Goal: Transaction & Acquisition: Purchase product/service

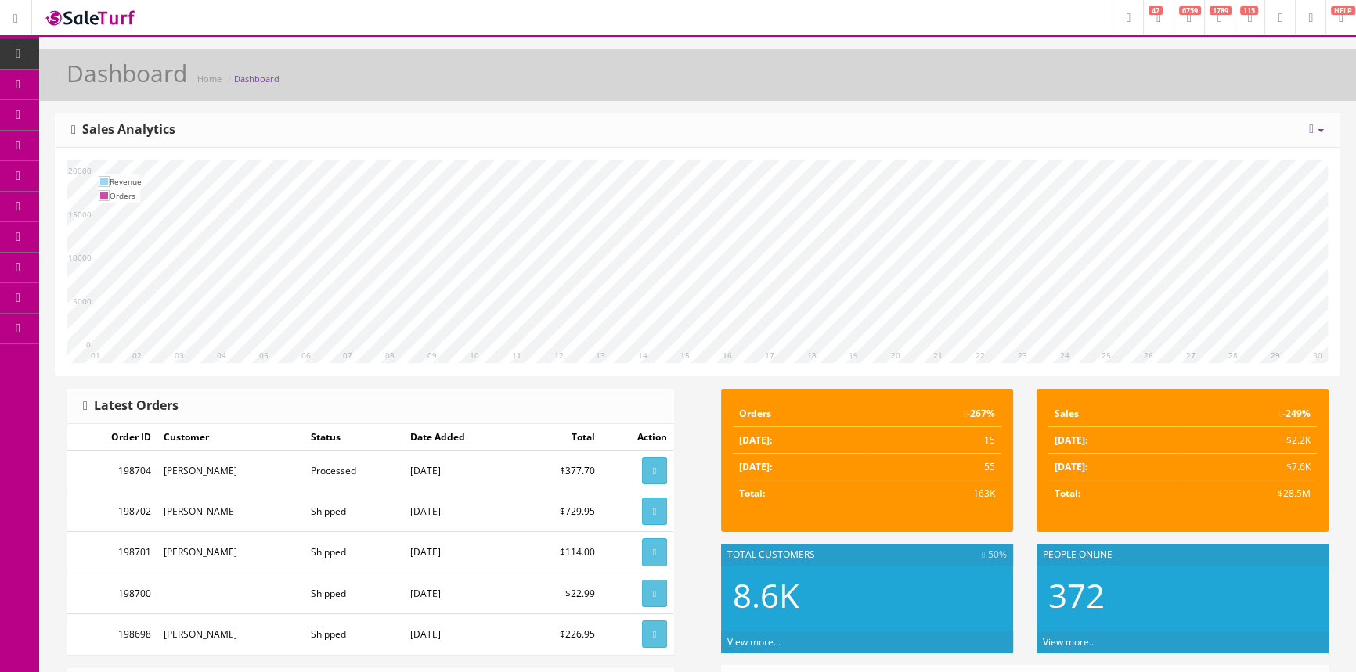
click at [115, 81] on span "Products" at bounding box center [112, 84] width 38 height 13
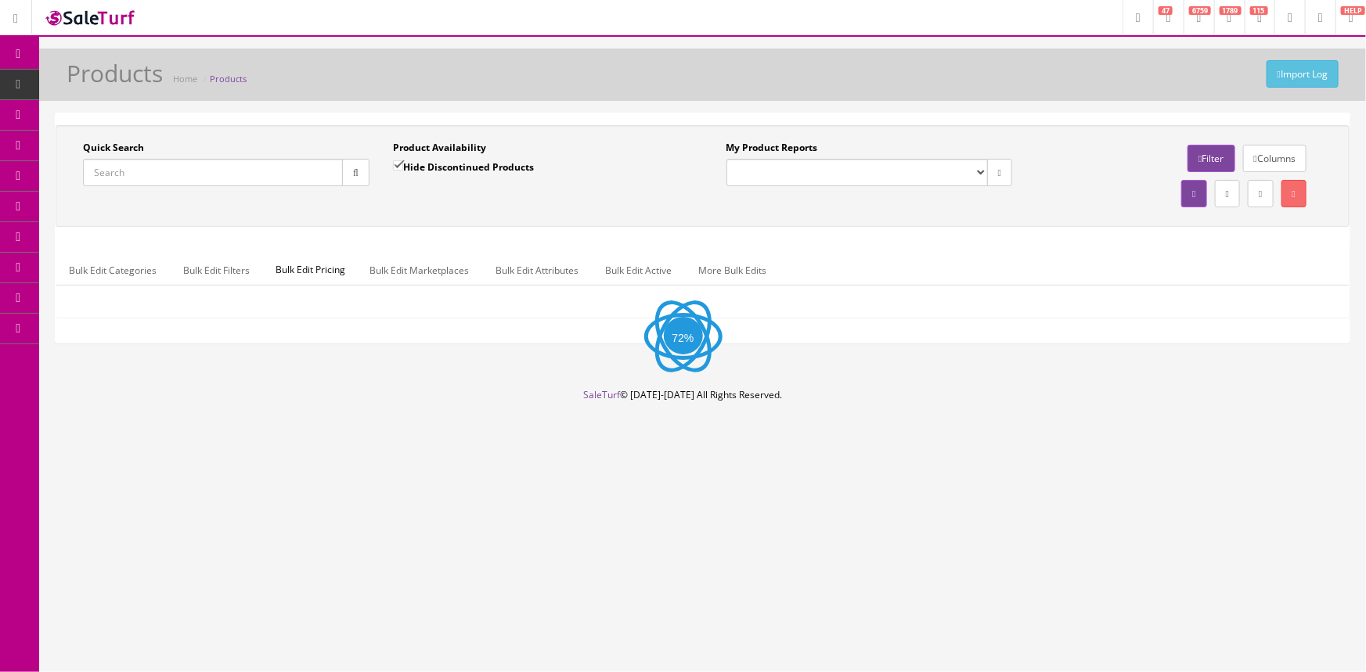
click at [149, 171] on input "Quick Search" at bounding box center [213, 172] width 260 height 27
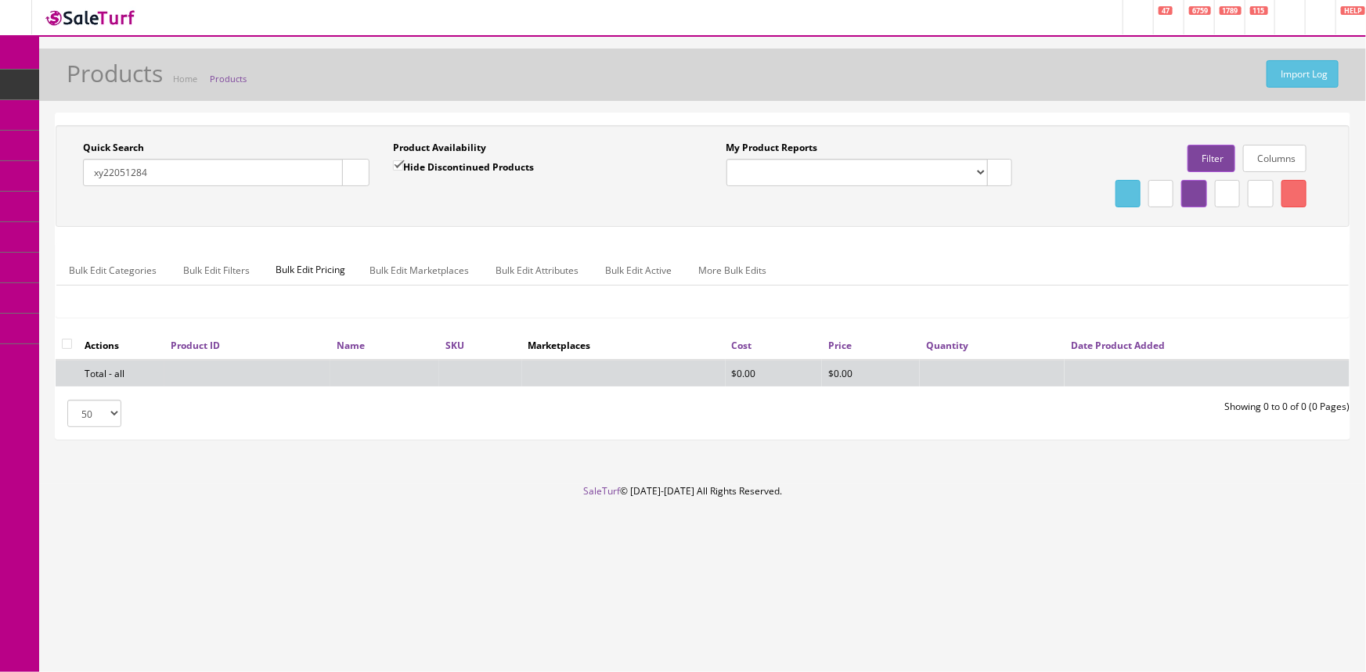
type input "xy22051284"
click at [398, 164] on input "Hide Discontinued Products" at bounding box center [398, 165] width 10 height 10
checkbox input "false"
drag, startPoint x: 189, startPoint y: 175, endPoint x: 28, endPoint y: 195, distance: 162.5
click at [28, 195] on div "Research Trends Trending on Ebay Google Trends Amazon Insights (Login Before Cl…" at bounding box center [683, 336] width 1366 height 672
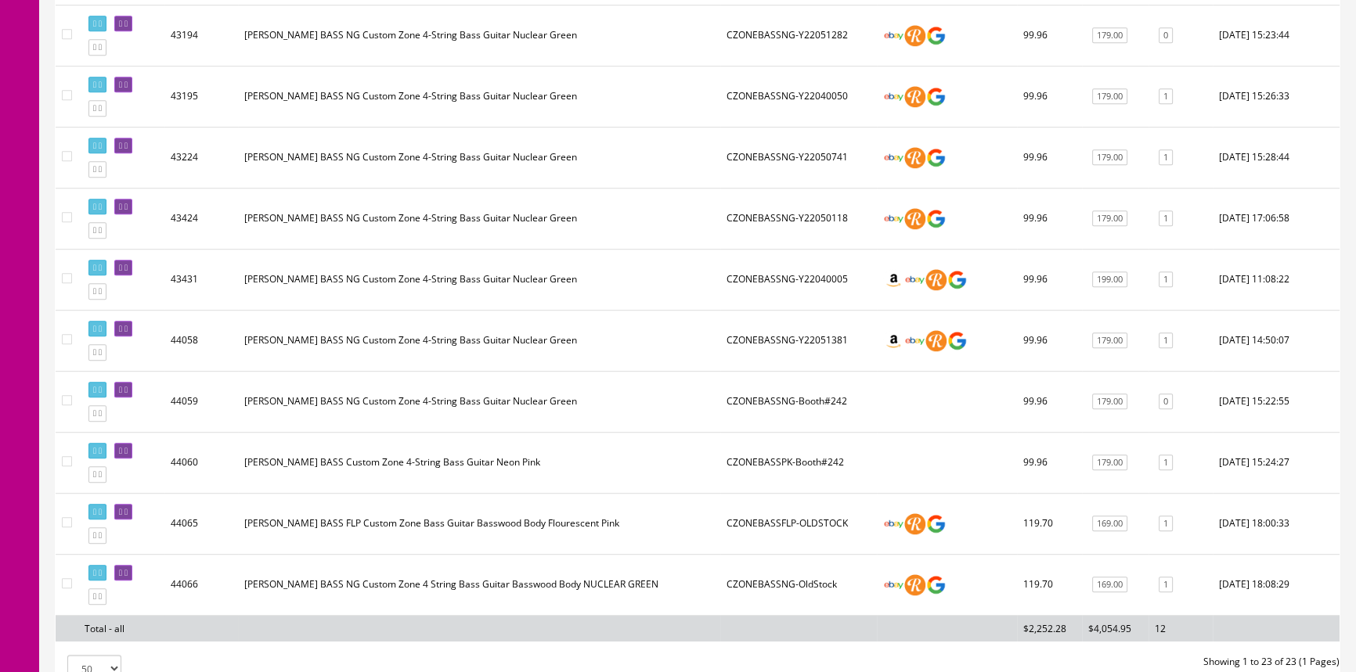
scroll to position [1284, 0]
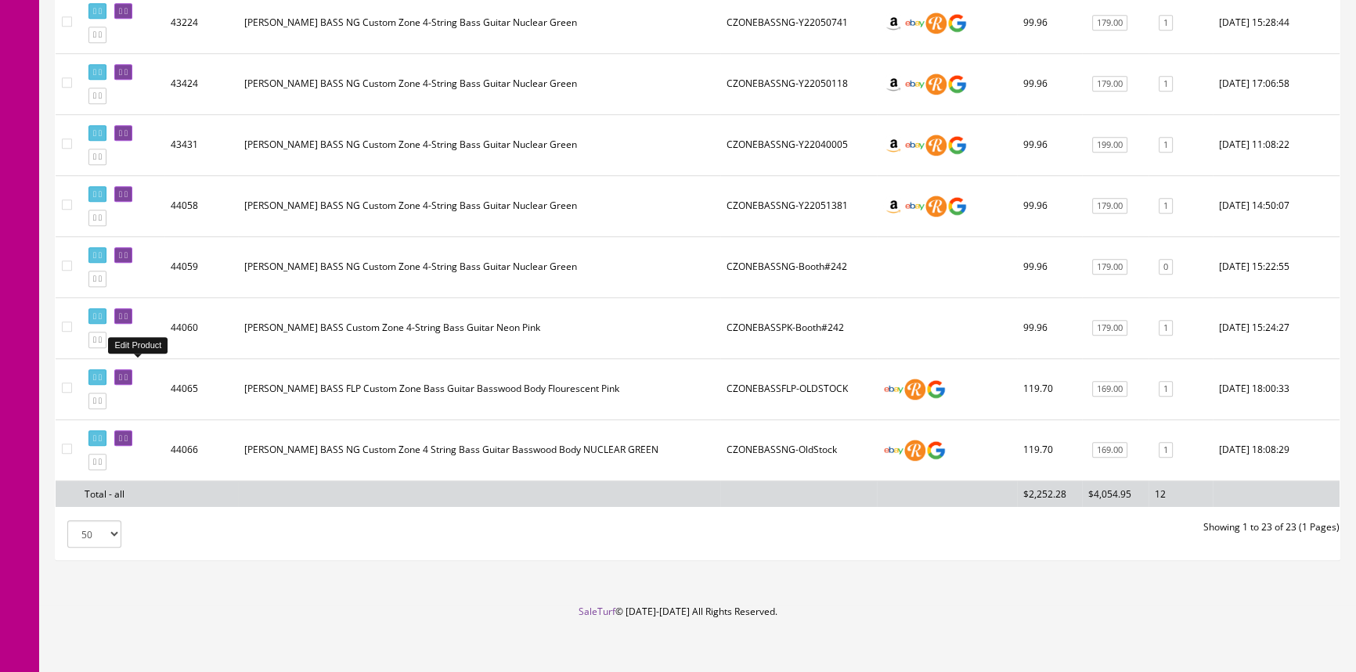
type input "czonebass"
click at [122, 373] on icon at bounding box center [120, 377] width 3 height 9
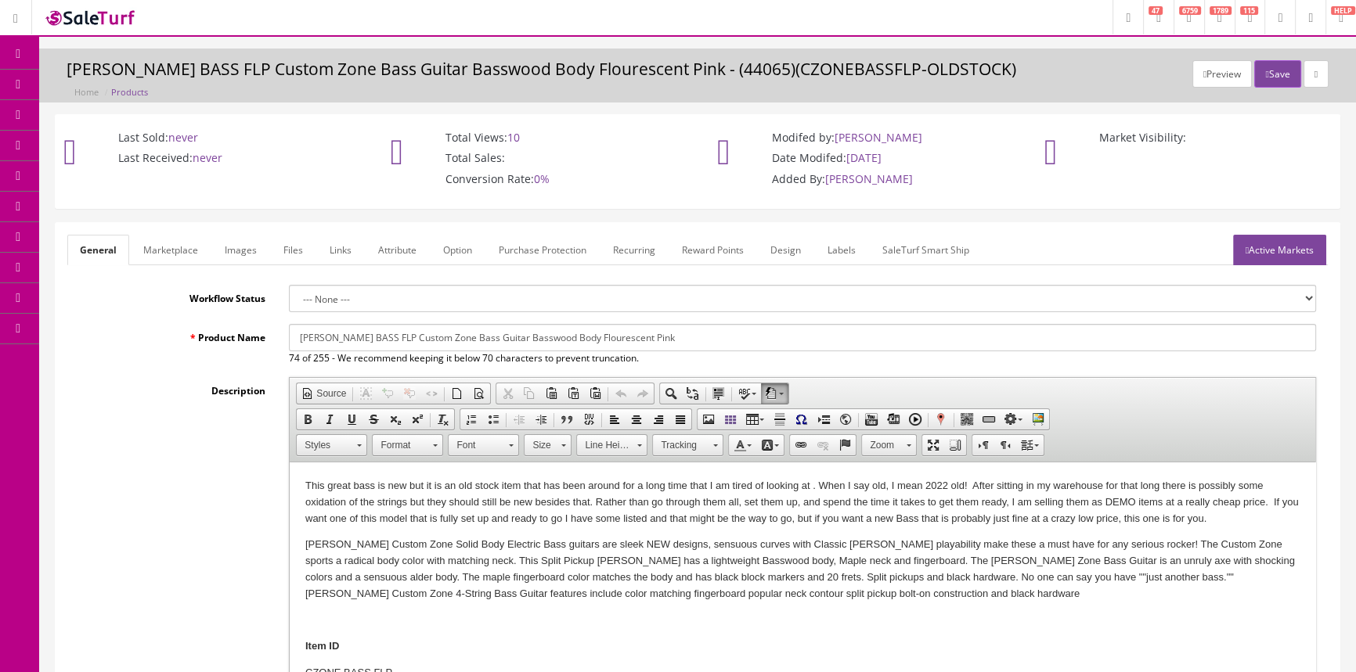
click at [845, 251] on link "Labels" at bounding box center [841, 250] width 53 height 31
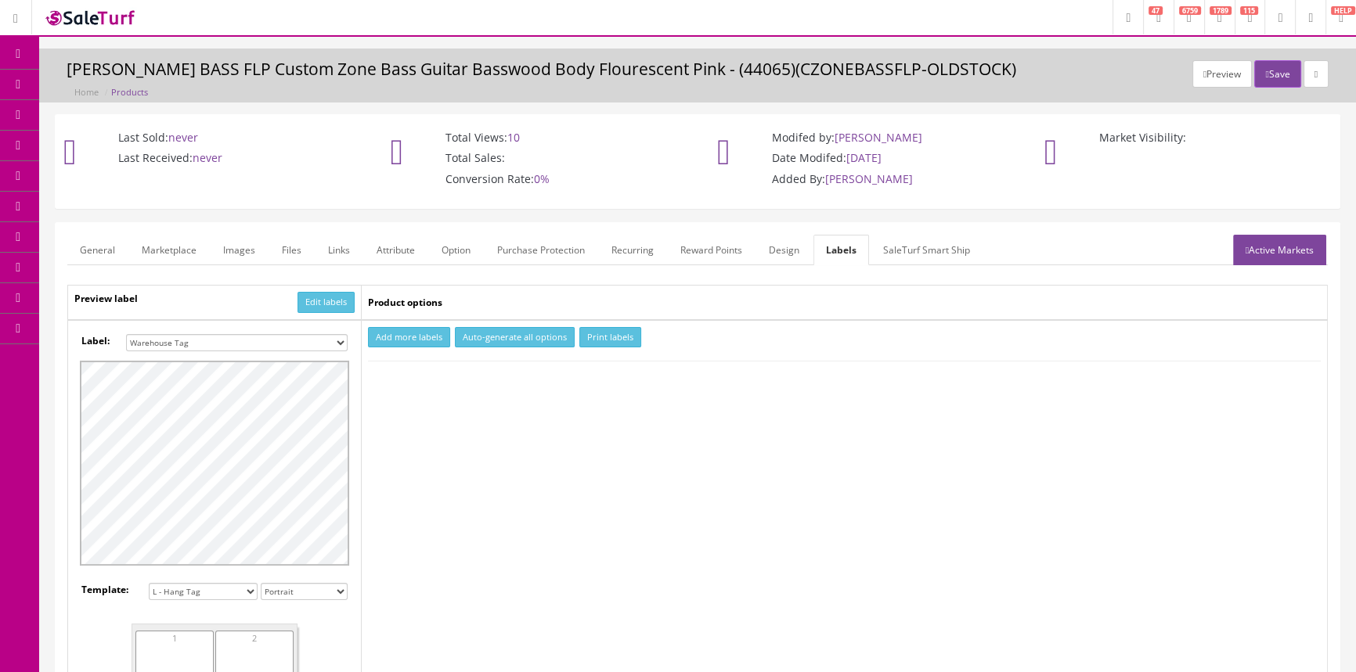
click at [332, 340] on select "Small Label 2 x 1 Label Shoe label 100 barcodes Dymo Label 2 X 1 Sticker Labels…" at bounding box center [237, 342] width 222 height 17
select select "16"
click at [126, 334] on select "Small Label 2 x 1 Label Shoe label 100 barcodes Dymo Label 2 X 1 Sticker Labels…" at bounding box center [237, 342] width 222 height 17
drag, startPoint x: 401, startPoint y: 330, endPoint x: 406, endPoint y: 337, distance: 8.5
click at [402, 331] on button "Add more labels" at bounding box center [409, 337] width 82 height 21
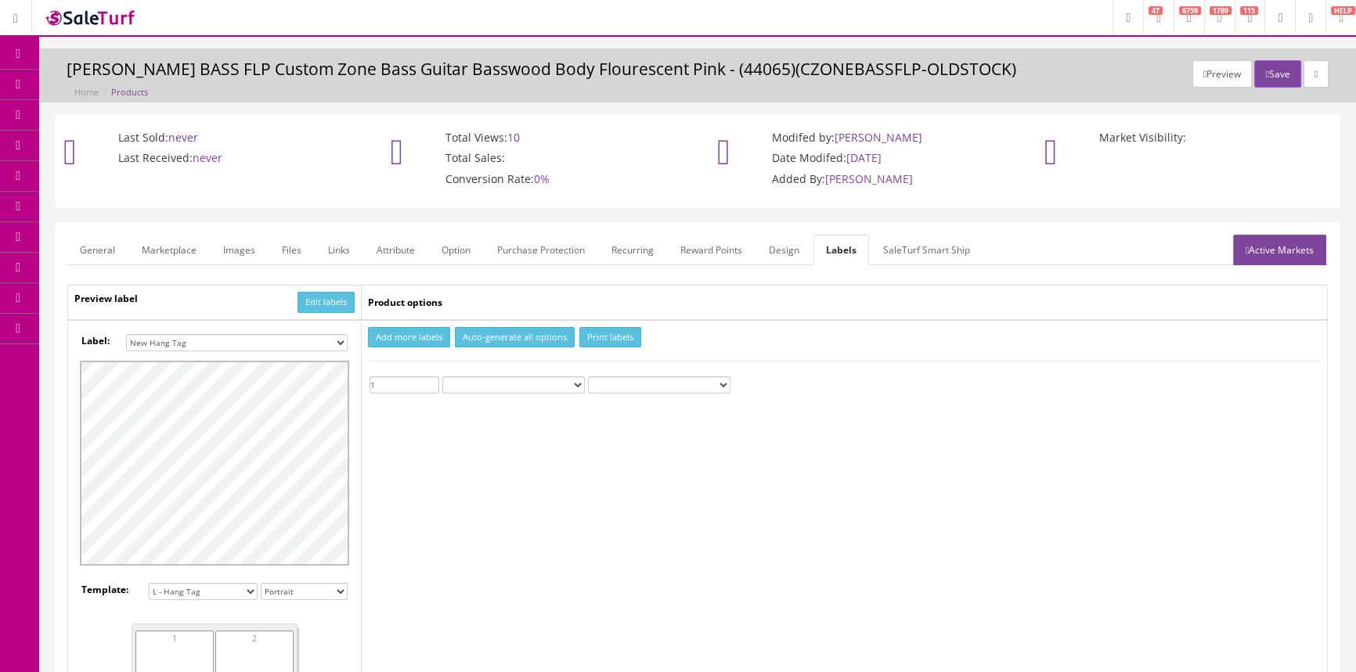
type input "1"
click at [431, 380] on input "1" at bounding box center [405, 385] width 70 height 17
click at [587, 336] on button "Print labels" at bounding box center [610, 337] width 62 height 21
click at [279, 337] on select "Small Label 2 x 1 Label Shoe label 100 barcodes Dymo Label 2 X 1 Sticker Labels…" at bounding box center [237, 342] width 222 height 17
select select "12"
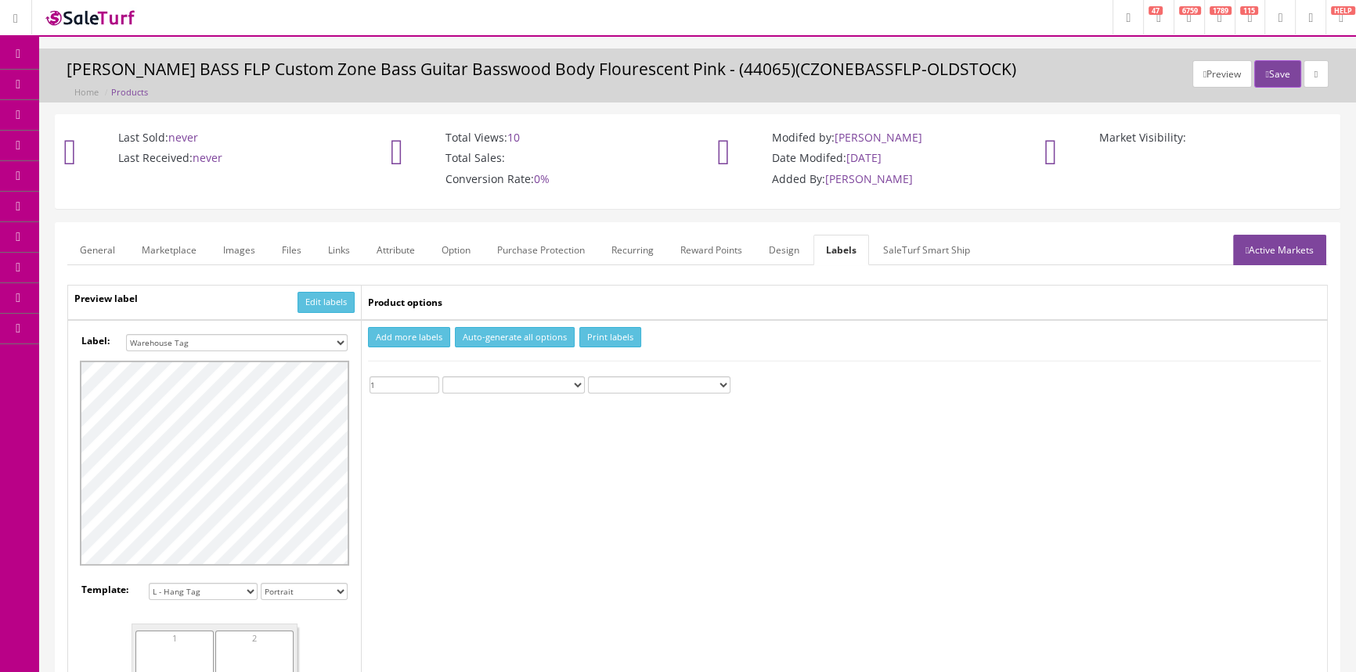
click at [126, 334] on select "Small Label 2 x 1 Label Shoe label 100 barcodes Dymo Label 2 X 1 Sticker Labels…" at bounding box center [237, 342] width 222 height 17
click at [621, 339] on button "Print labels" at bounding box center [610, 337] width 62 height 21
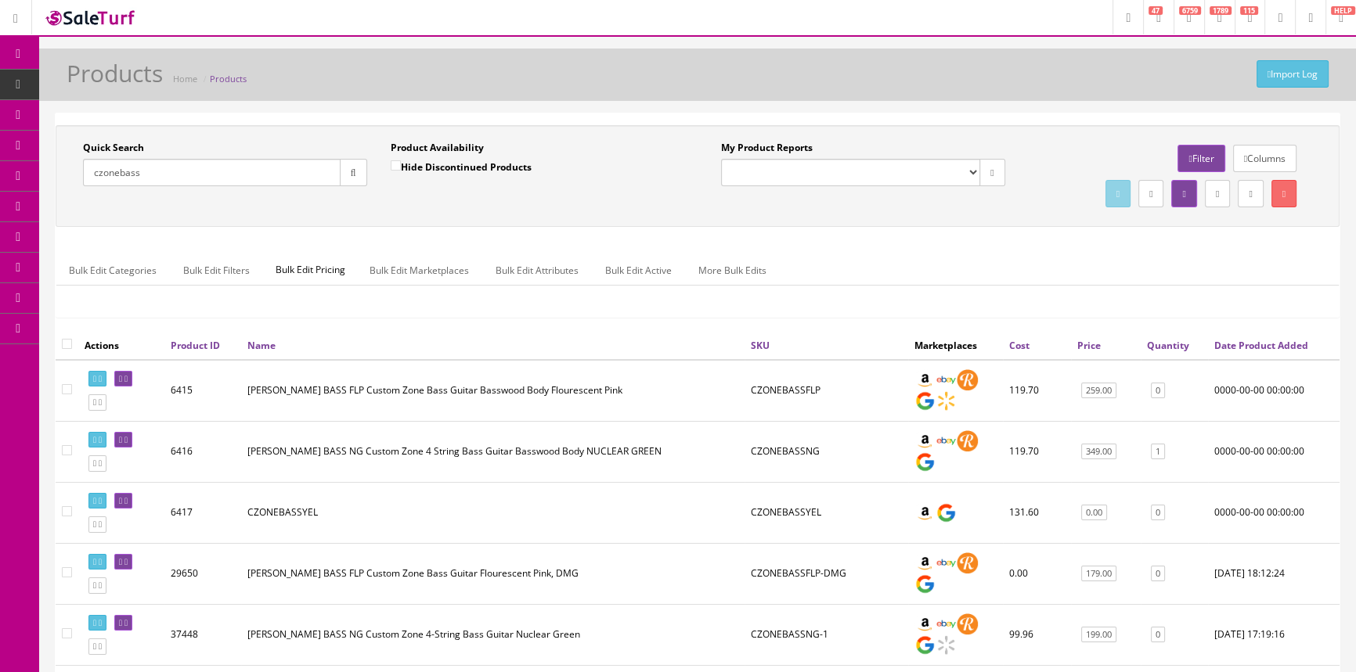
click at [1182, 344] on link "Quantity" at bounding box center [1168, 345] width 42 height 13
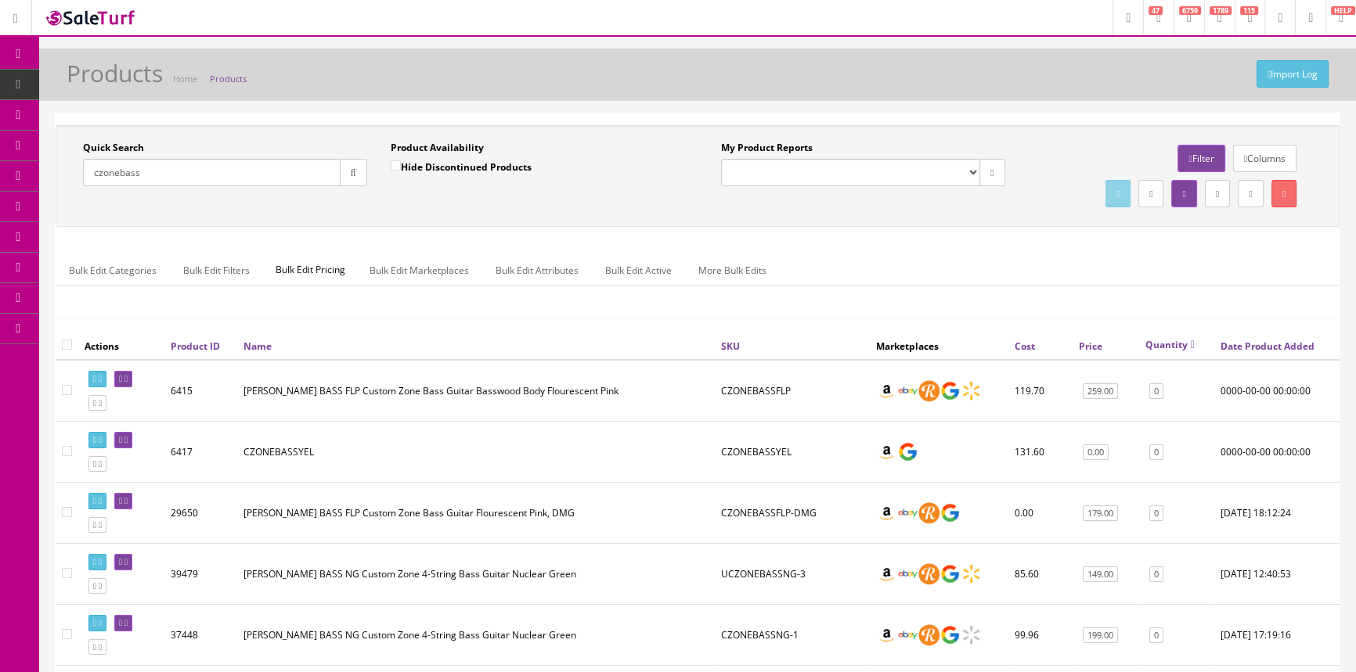
click at [1182, 344] on link "Quantity" at bounding box center [1169, 344] width 49 height 13
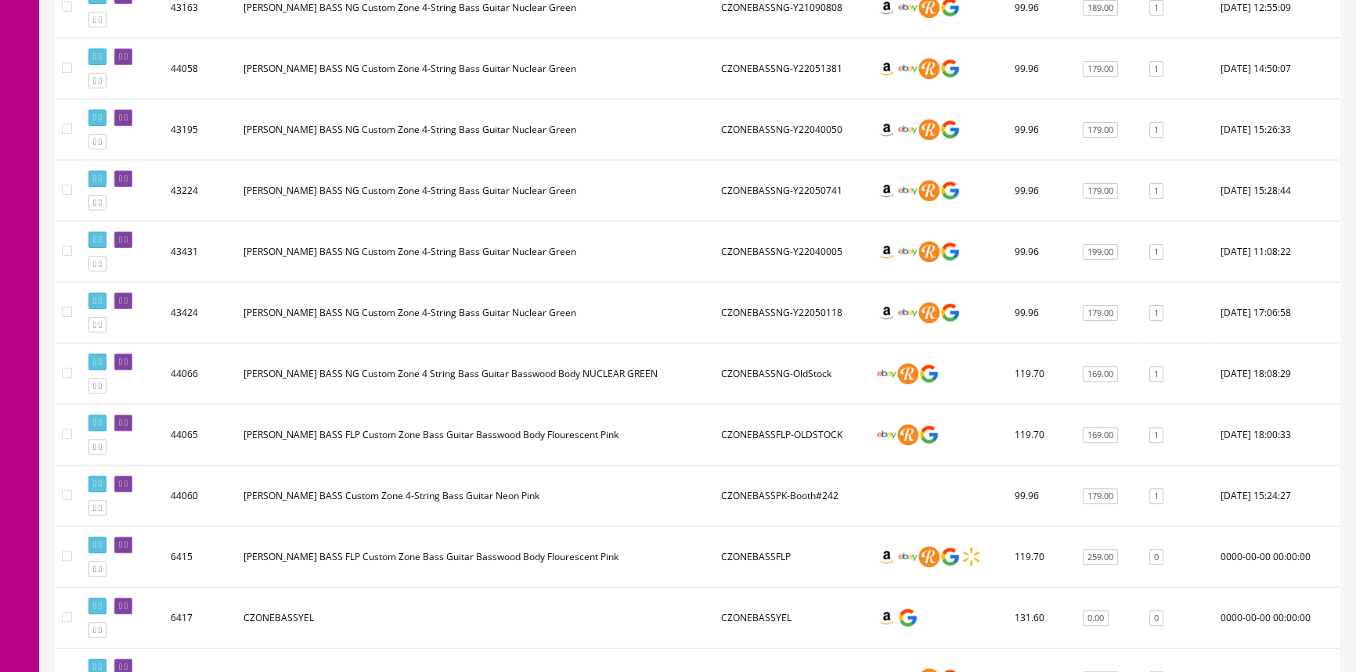
scroll to position [569, 0]
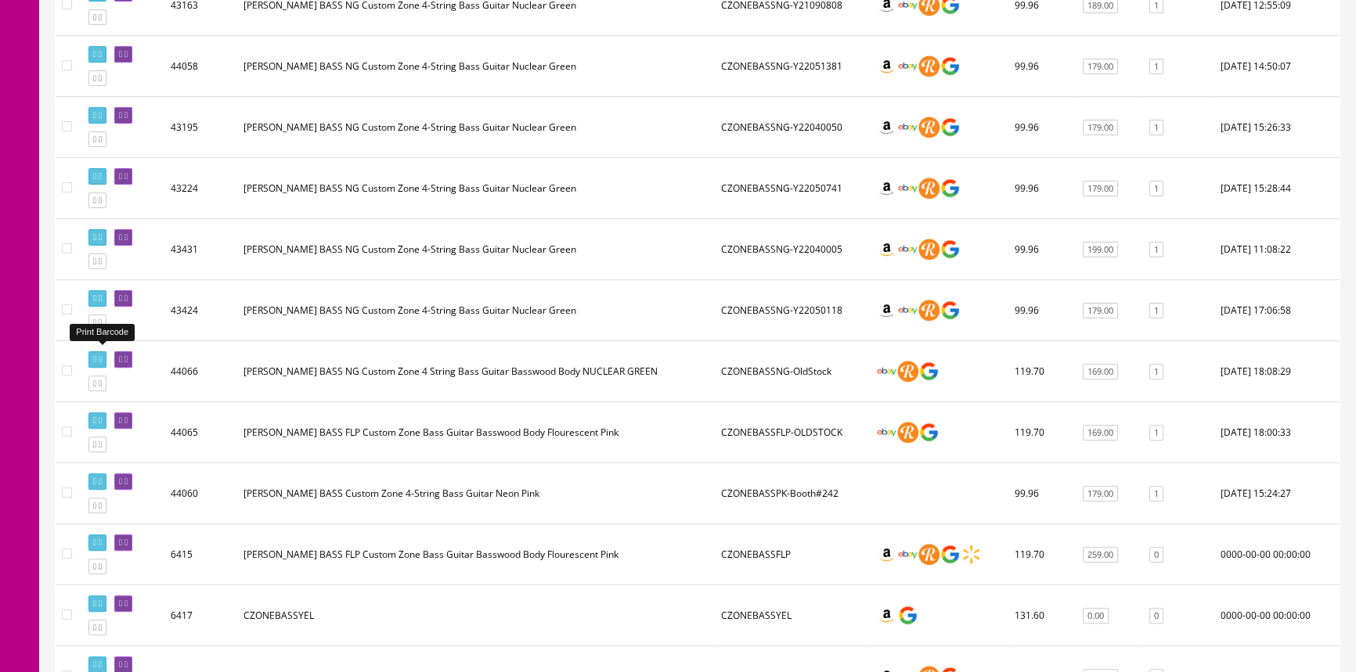
click at [93, 355] on icon at bounding box center [94, 359] width 3 height 9
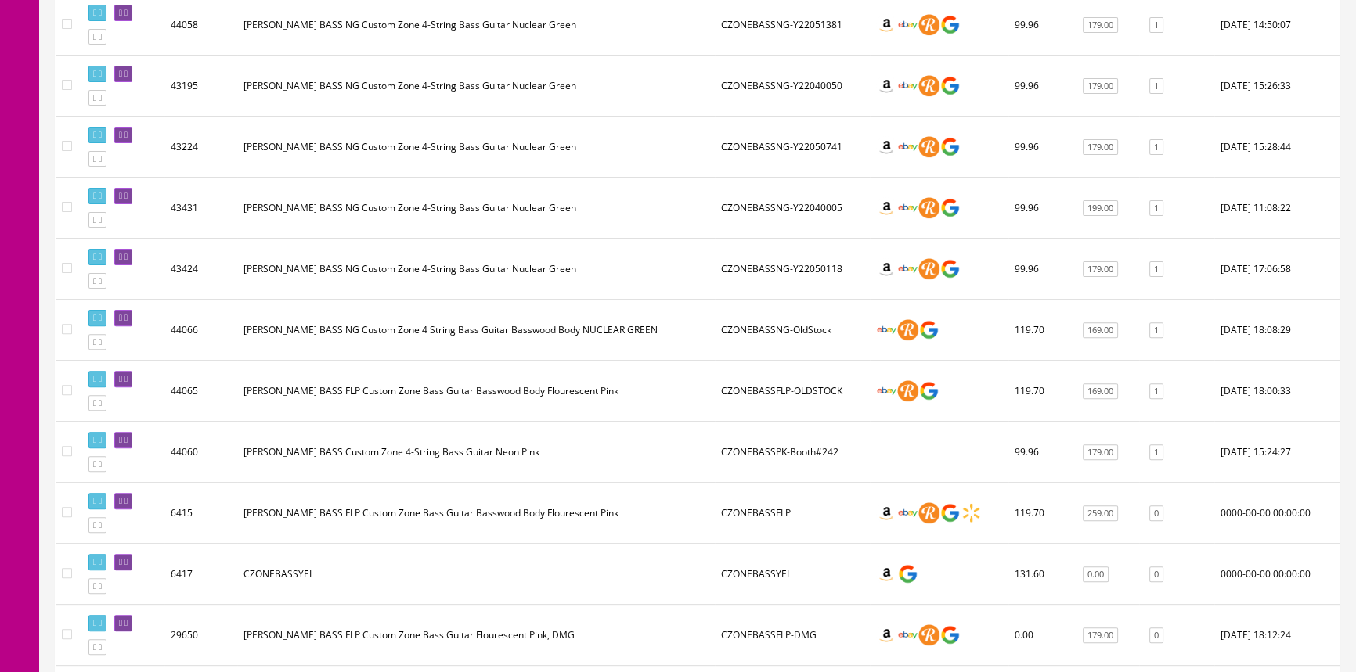
scroll to position [783, 0]
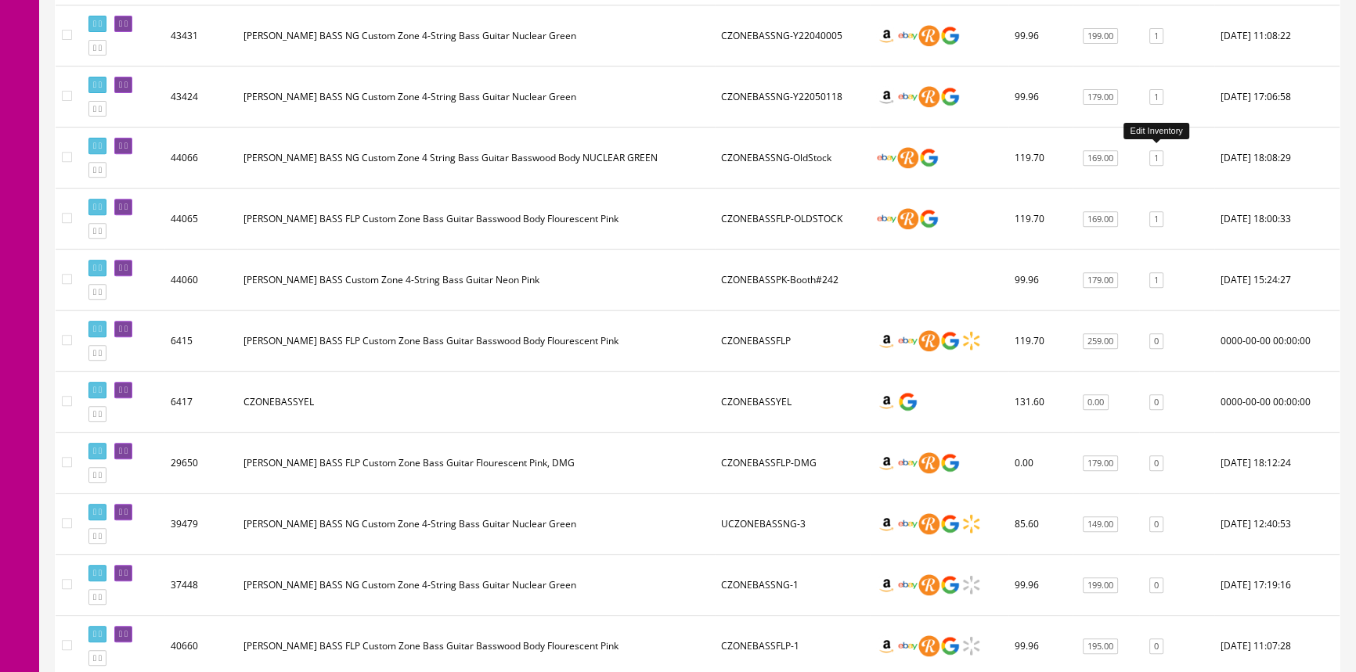
click at [1159, 157] on link "1" at bounding box center [1156, 158] width 14 height 16
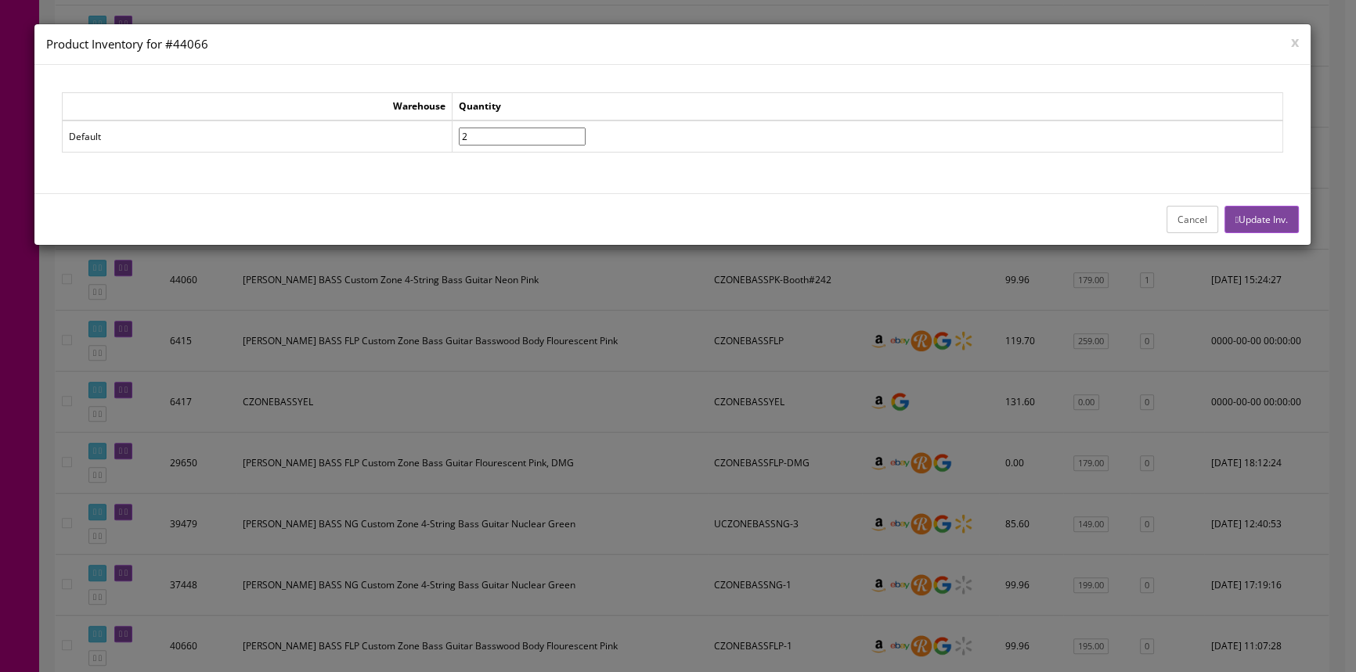
type input"] "2"
click at [586, 132] on input"] "2" at bounding box center [522, 137] width 127 height 18
click at [1276, 224] on button "Update Inv." at bounding box center [1261, 219] width 74 height 27
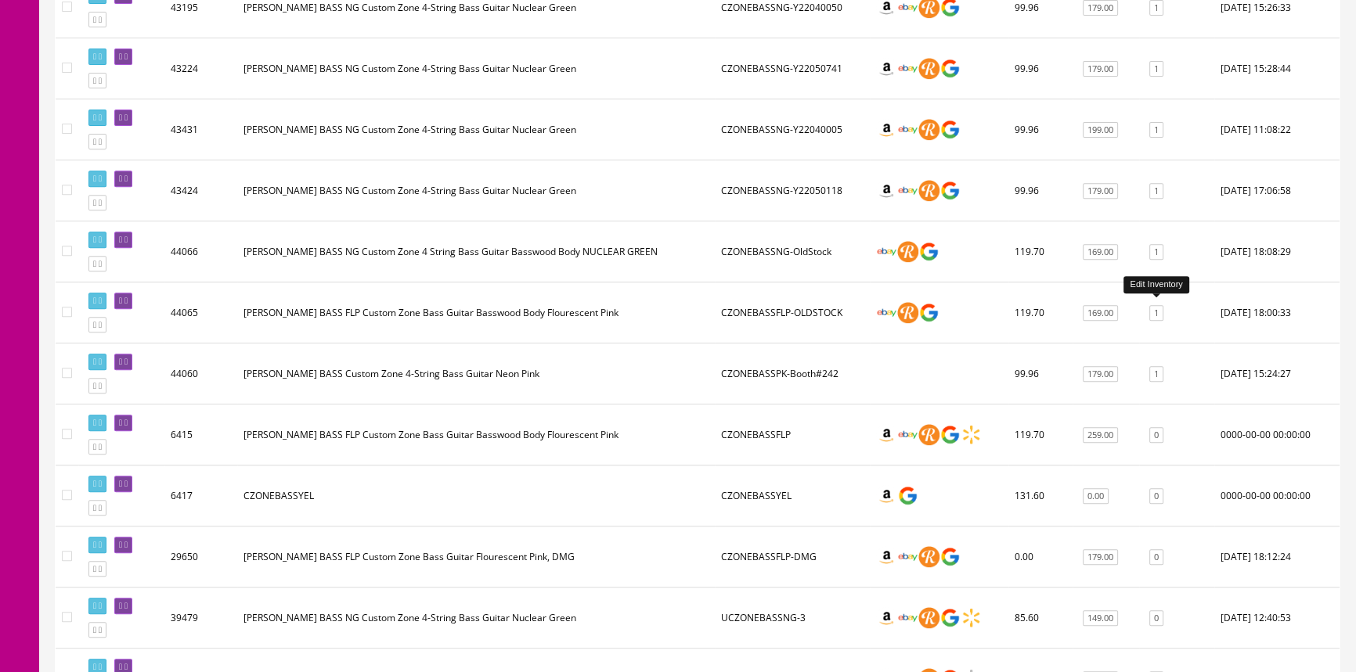
click at [1156, 307] on link "1" at bounding box center [1156, 313] width 14 height 16
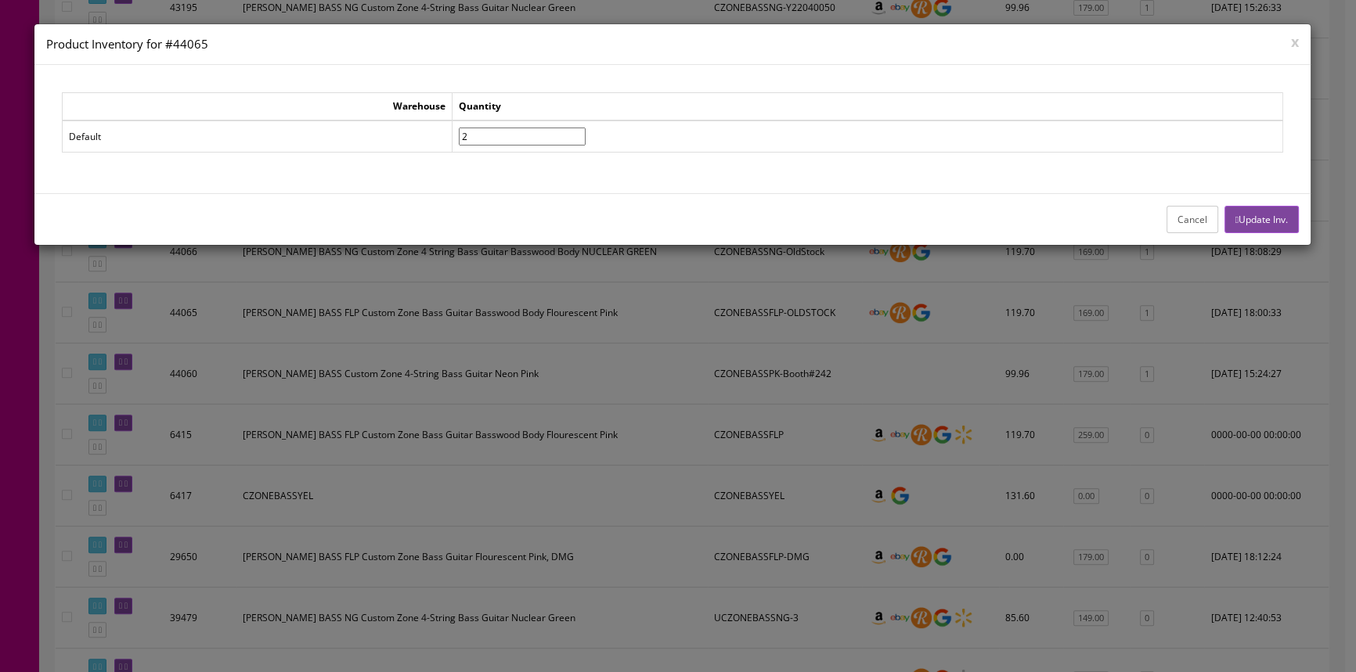
click at [586, 129] on input"] "2" at bounding box center [522, 137] width 127 height 18
click at [586, 129] on input"] "3" at bounding box center [522, 137] width 127 height 18
type input"] "4"
click at [586, 129] on input"] "4" at bounding box center [522, 137] width 127 height 18
click at [1282, 215] on button "Update Inv." at bounding box center [1261, 219] width 74 height 27
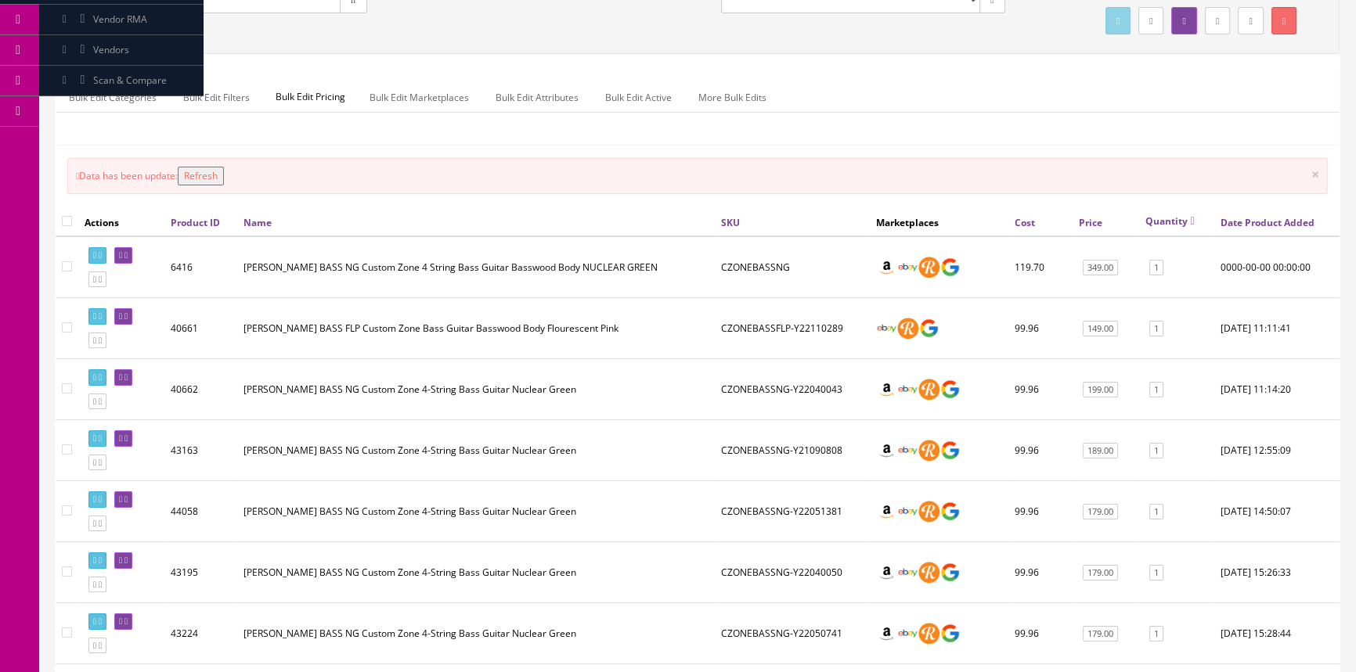
scroll to position [0, 0]
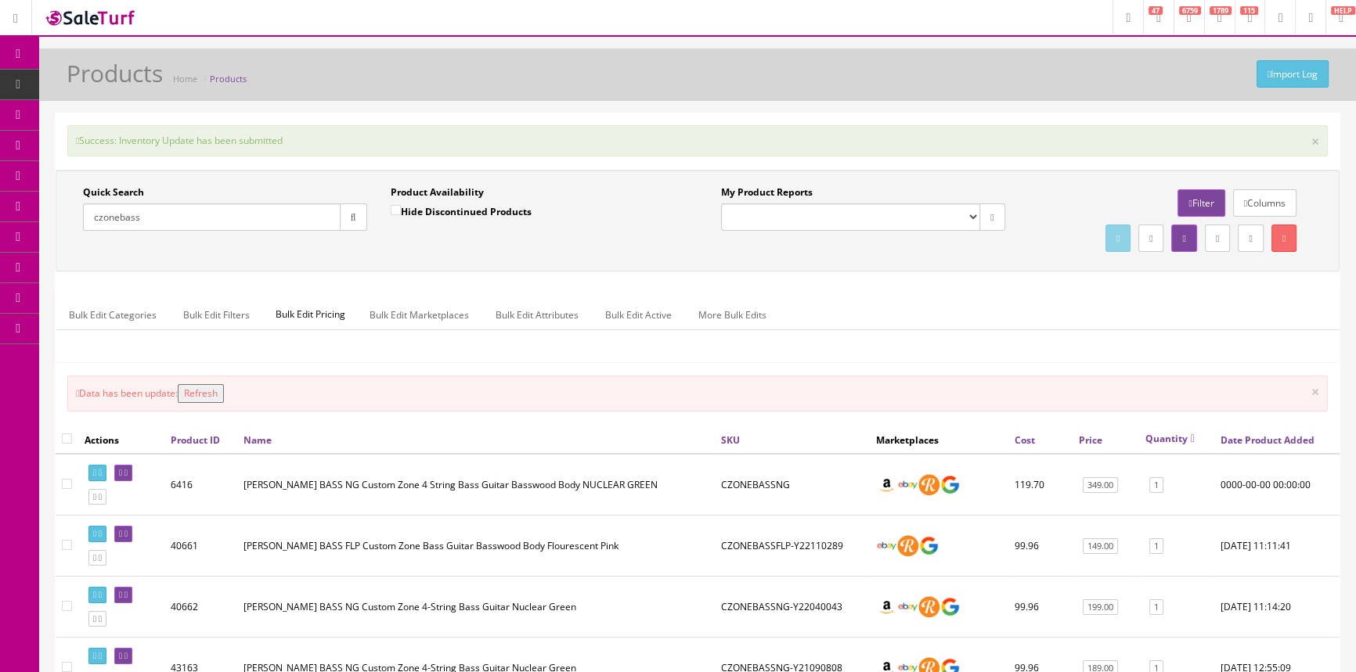
click at [222, 391] on button "Refresh" at bounding box center [201, 393] width 46 height 19
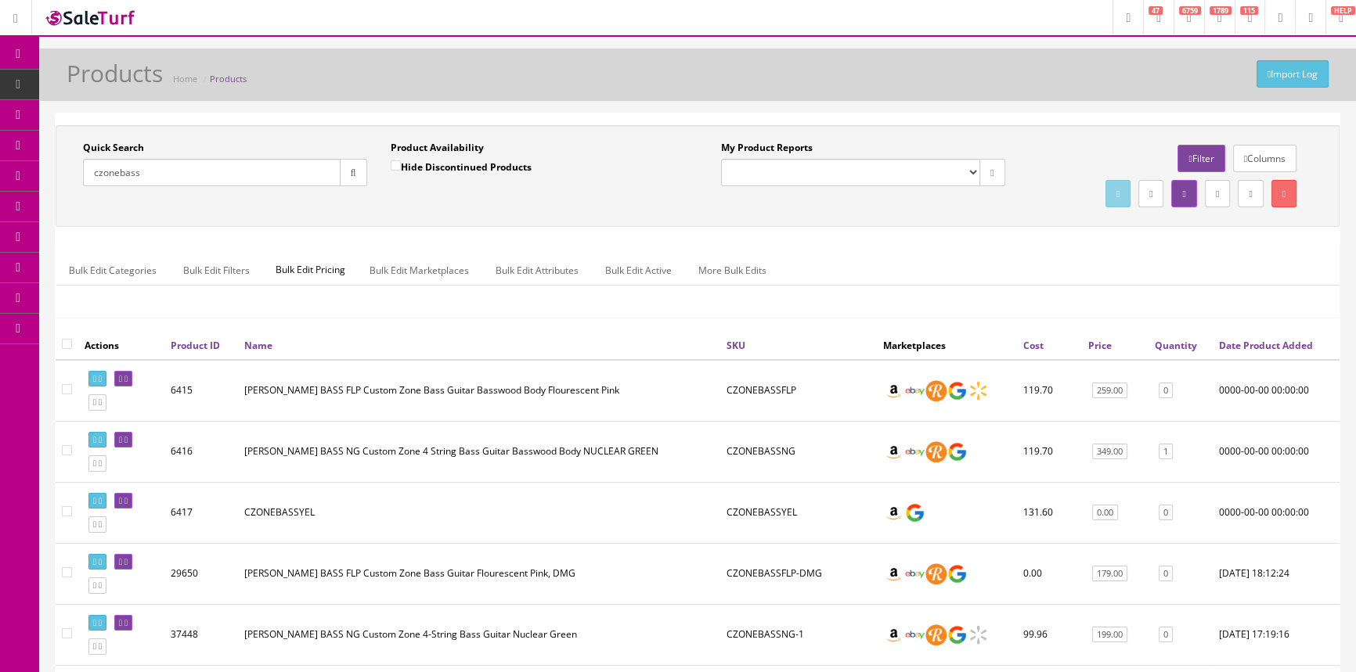
click at [209, 171] on input "czonebass" at bounding box center [212, 172] width 258 height 27
type input "c"
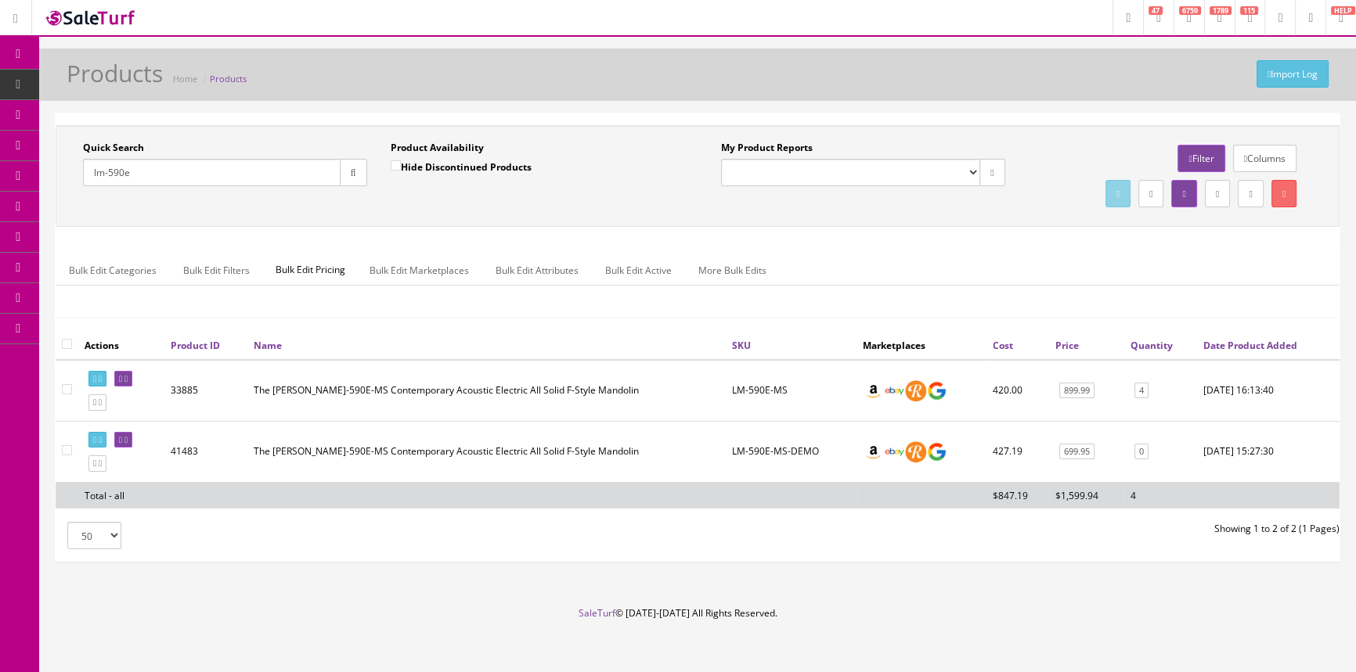
type input "lm-590e"
click at [136, 170] on span "Order List" at bounding box center [114, 175] width 43 height 13
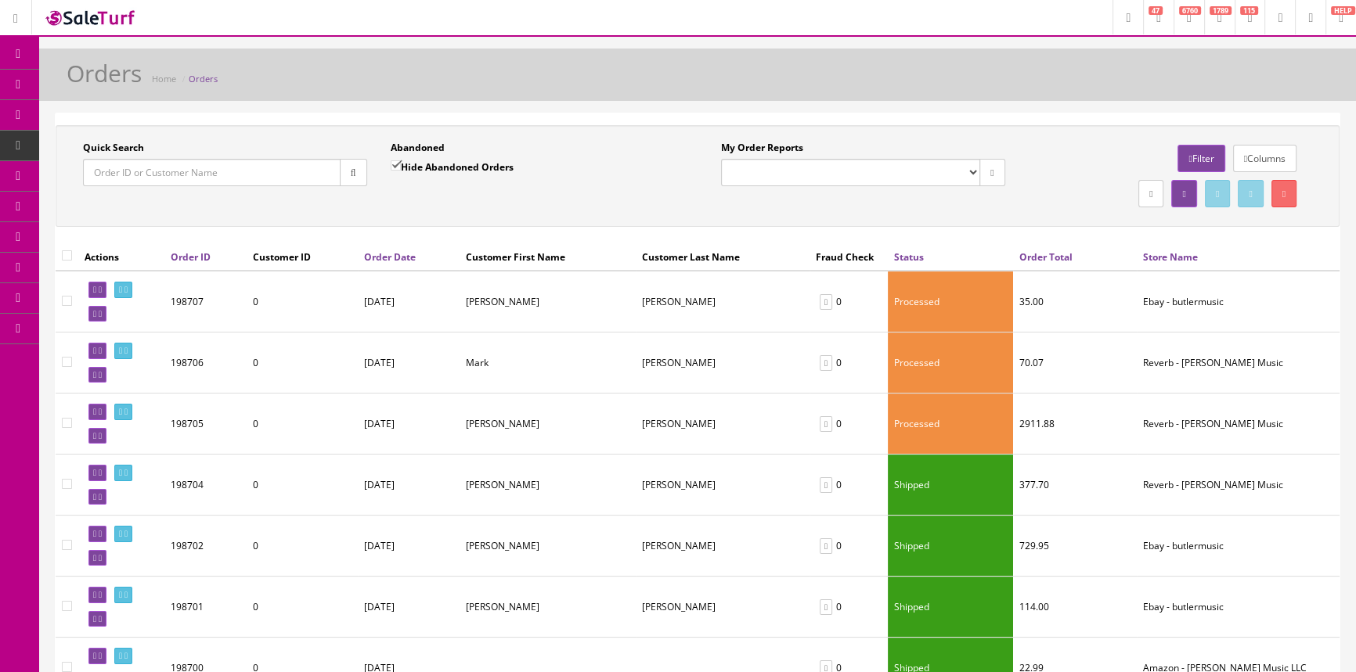
click at [212, 172] on input "Quick Search" at bounding box center [212, 172] width 258 height 27
paste input "114-0274690-1657803"
type input "114-0274690-1657803"
click at [351, 171] on icon "button" at bounding box center [353, 172] width 5 height 9
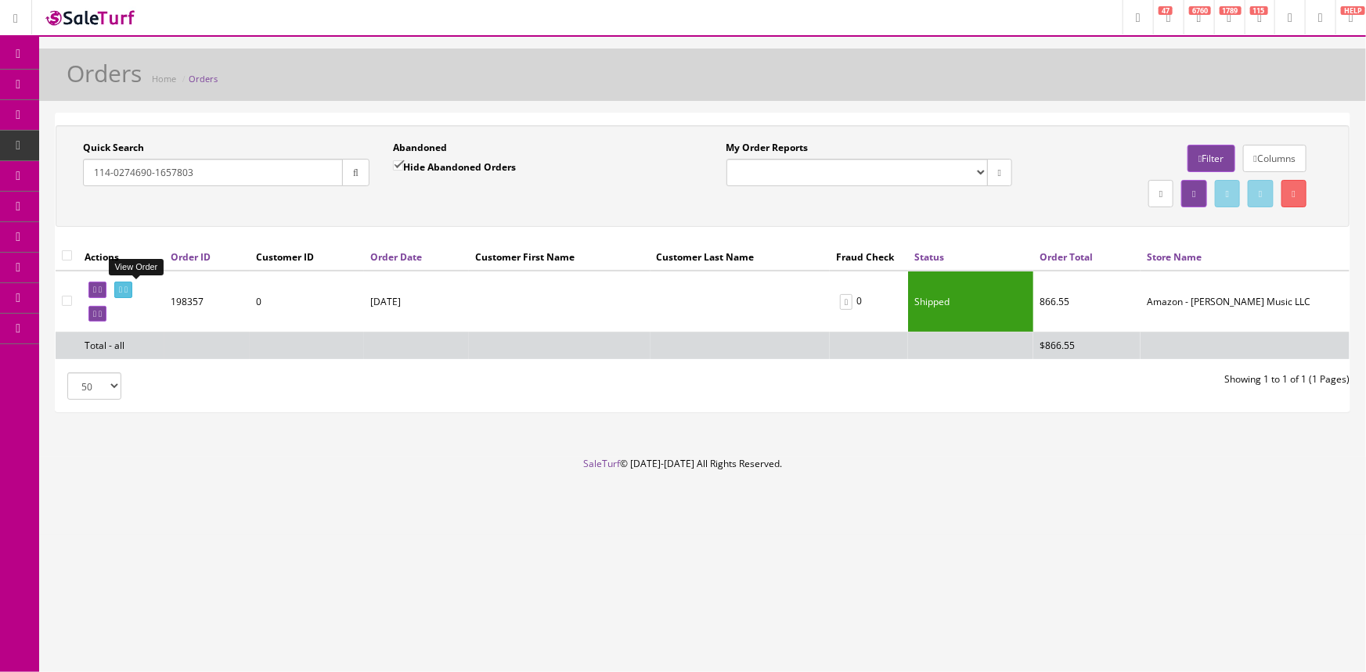
click at [122, 288] on icon at bounding box center [120, 290] width 3 height 9
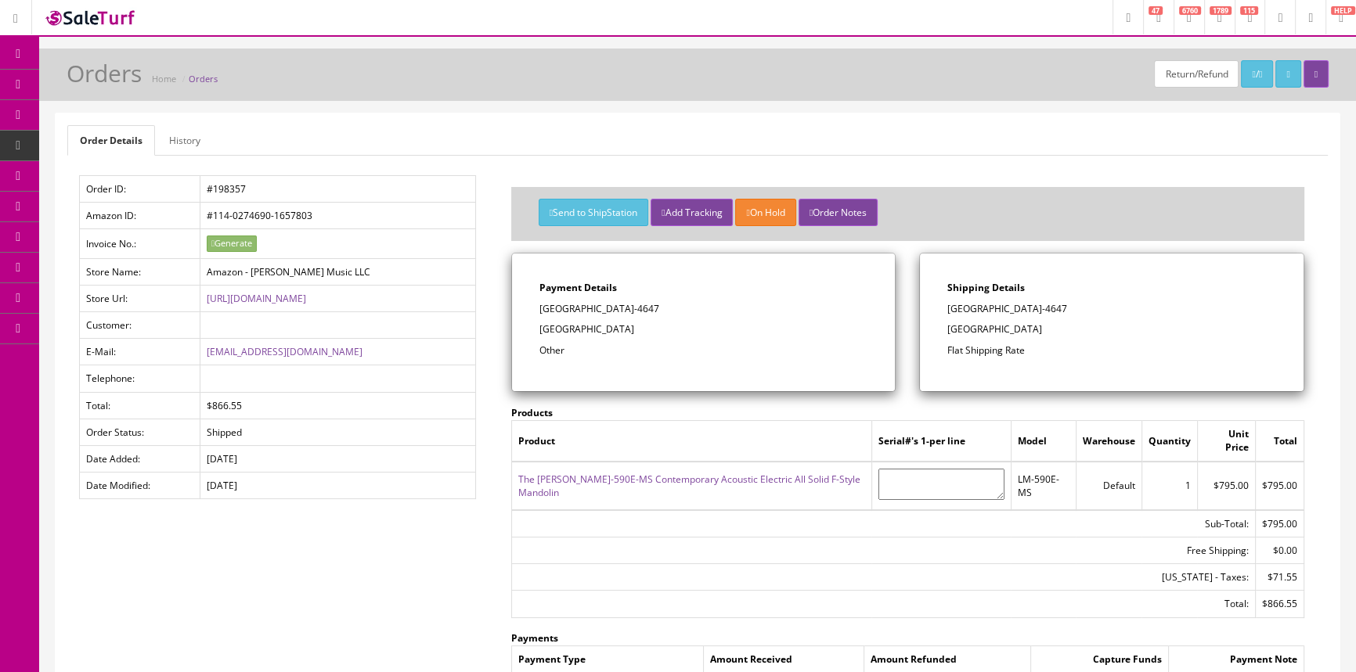
click at [133, 139] on span "POS Console" at bounding box center [121, 145] width 56 height 13
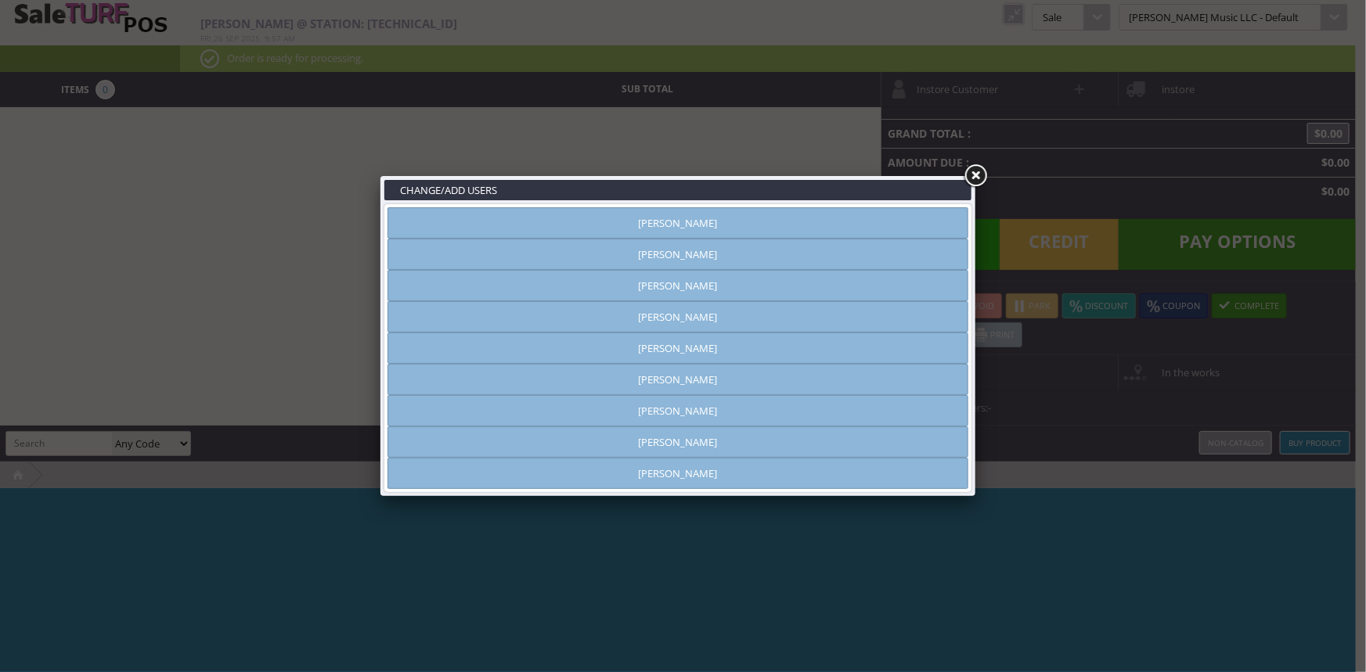
type input "[PERSON_NAME]"
click at [811, 220] on link "[PERSON_NAME]" at bounding box center [678, 222] width 581 height 31
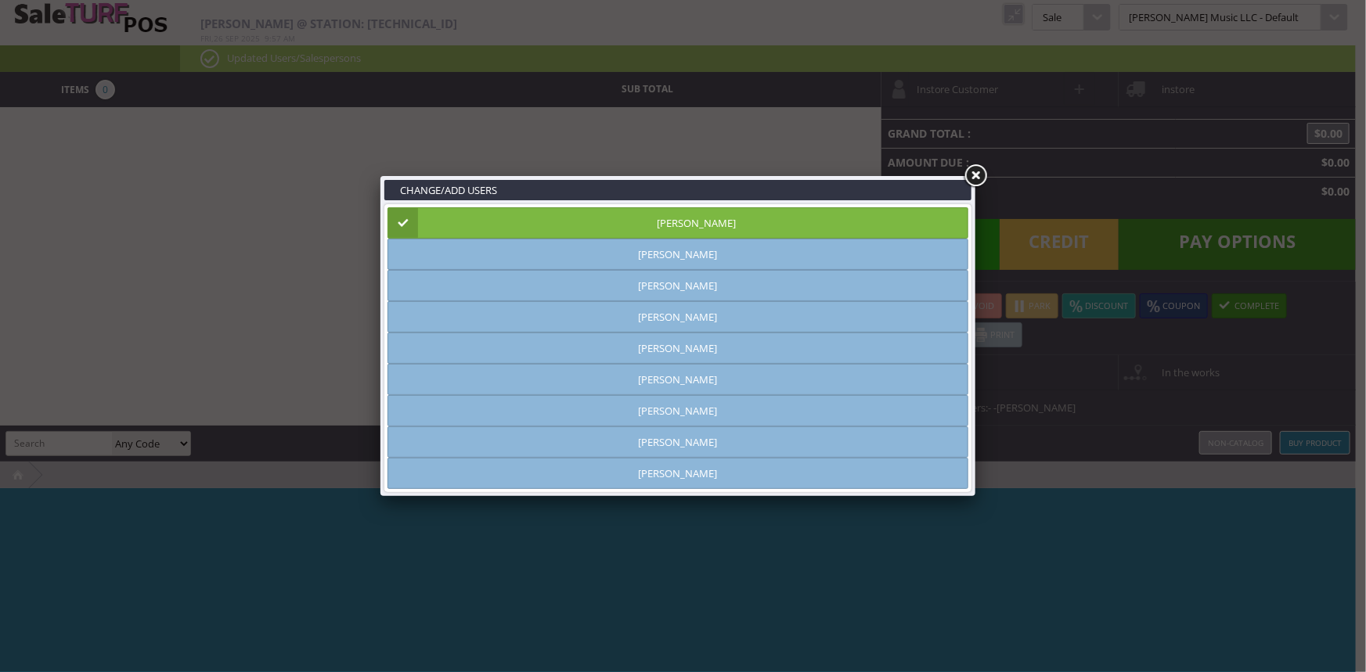
click at [977, 178] on link at bounding box center [975, 176] width 28 height 28
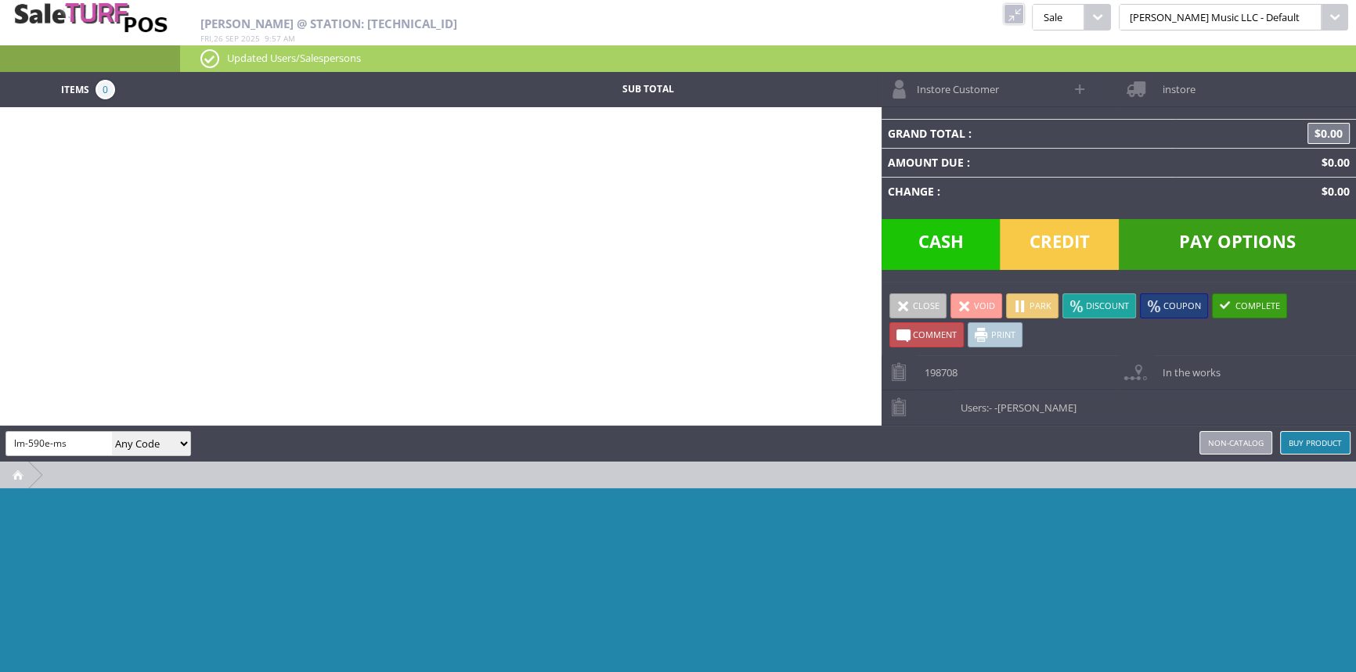
type input "lm-590e-ms"
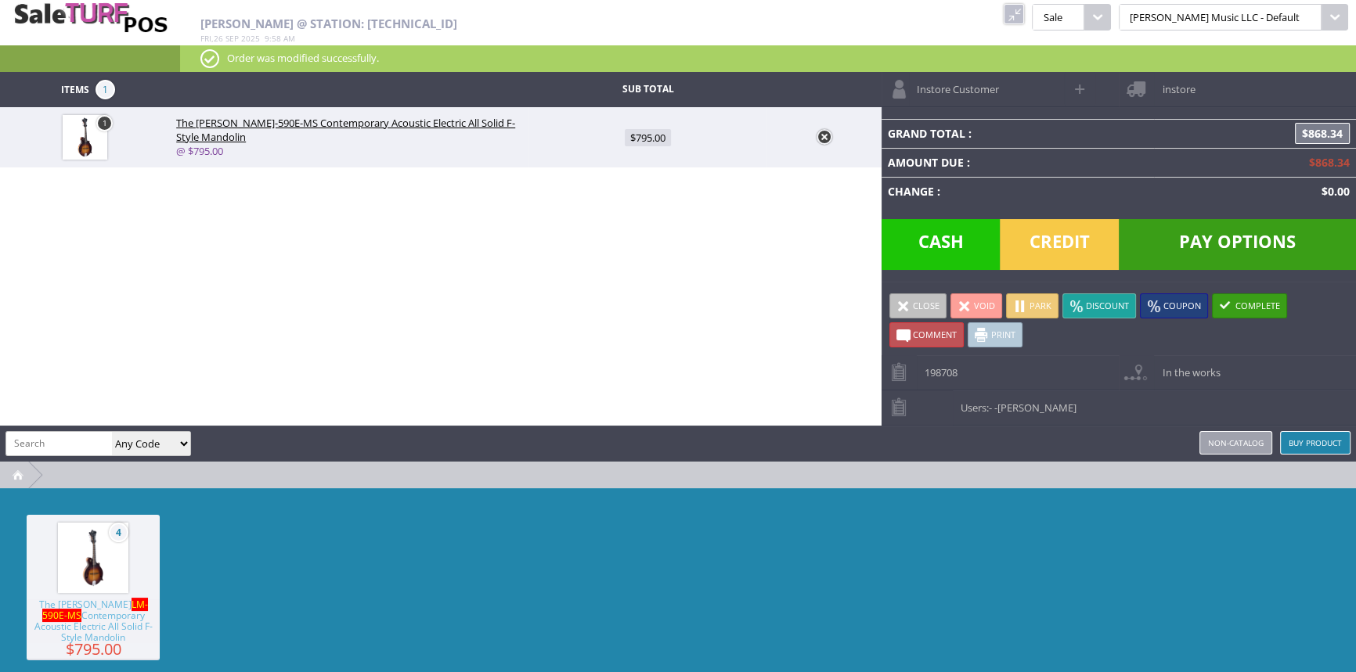
click at [1078, 88] on span at bounding box center [1081, 89] width 18 height 18
select select "6"
select select "1"
select select "6"
select select "1"
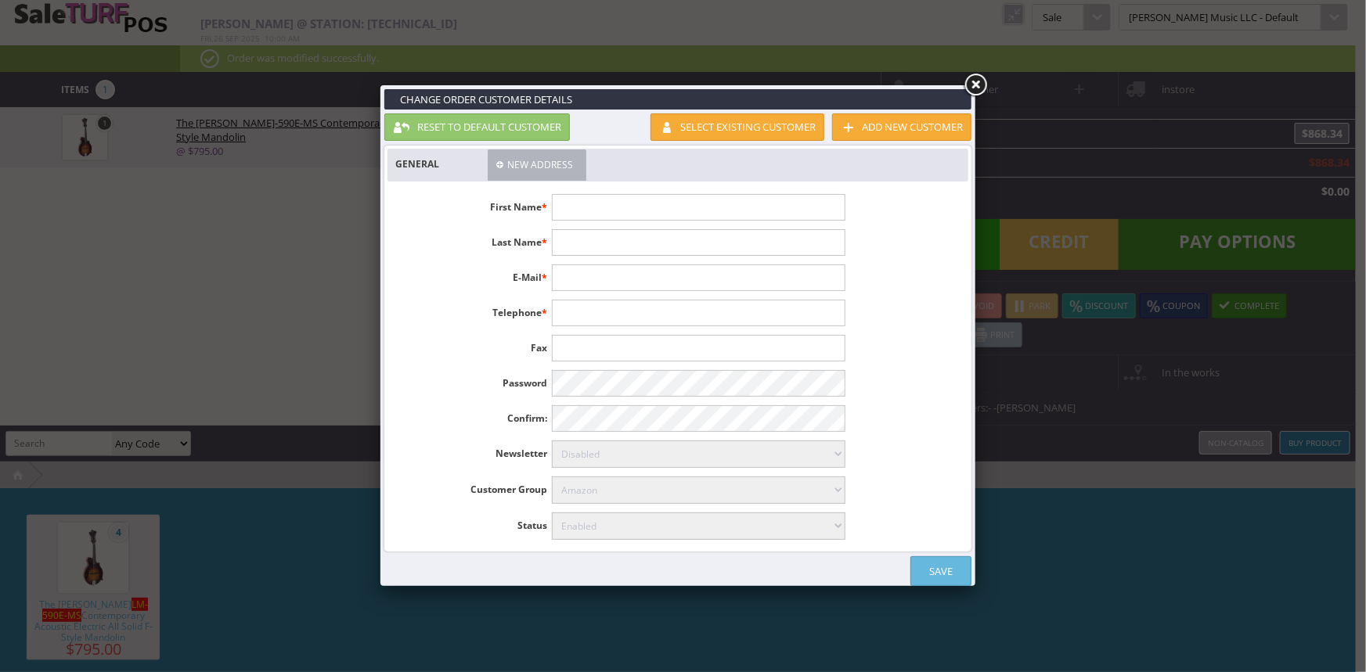
click at [621, 210] on input "text" at bounding box center [698, 207] width 293 height 27
type input "[PERSON_NAME]"
type input "Laur"
type input "mickeylaur@hotmail.com"
type input "520-431-2545"
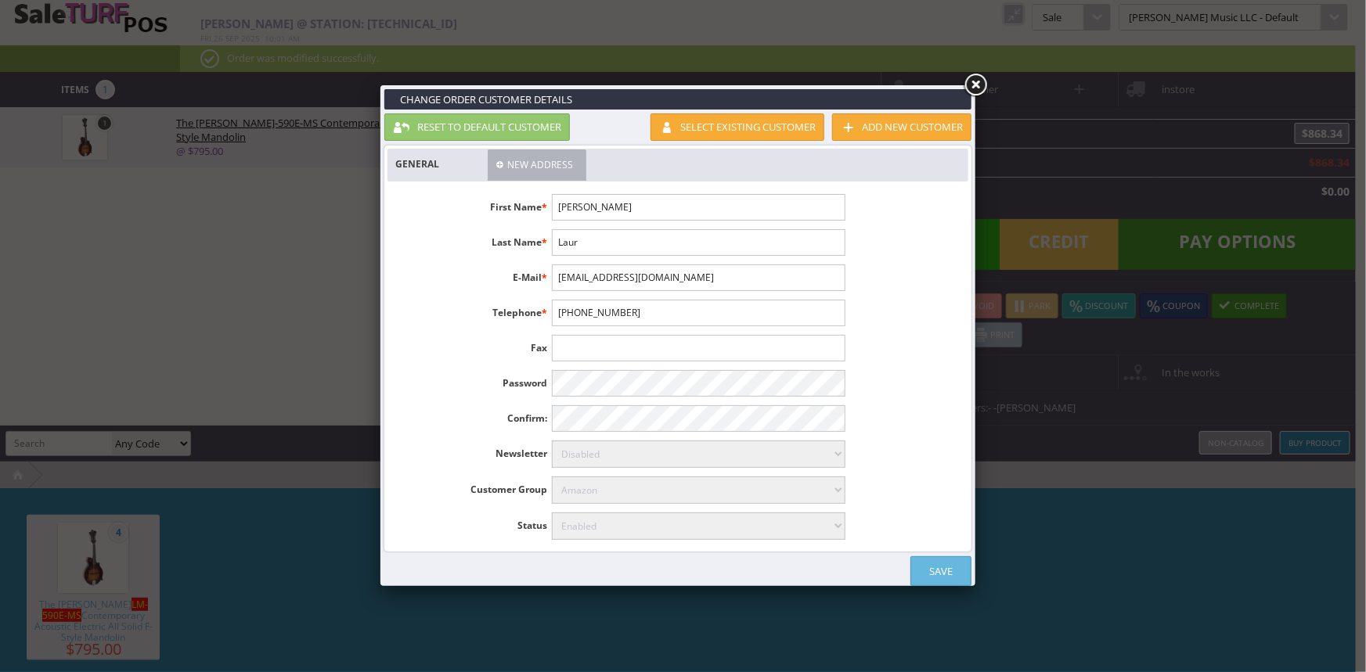
click at [946, 566] on link "Save" at bounding box center [940, 572] width 61 height 30
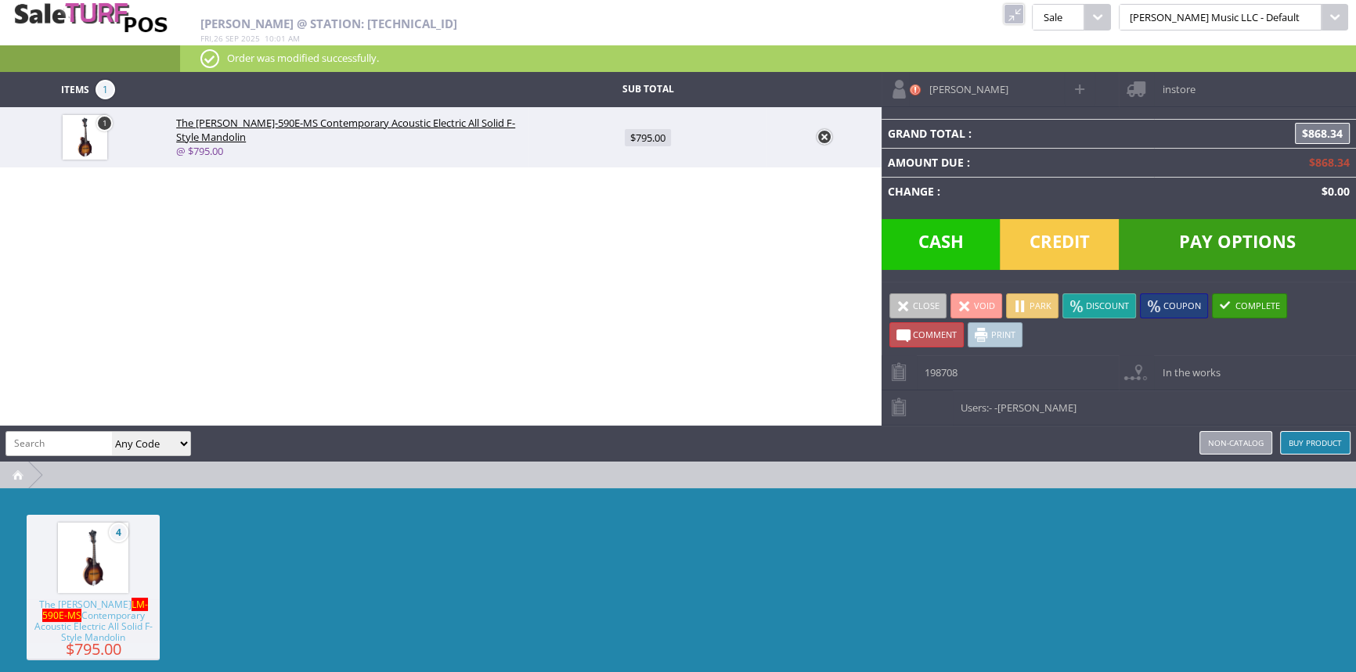
click at [1177, 83] on span "instore" at bounding box center [1174, 84] width 41 height 24
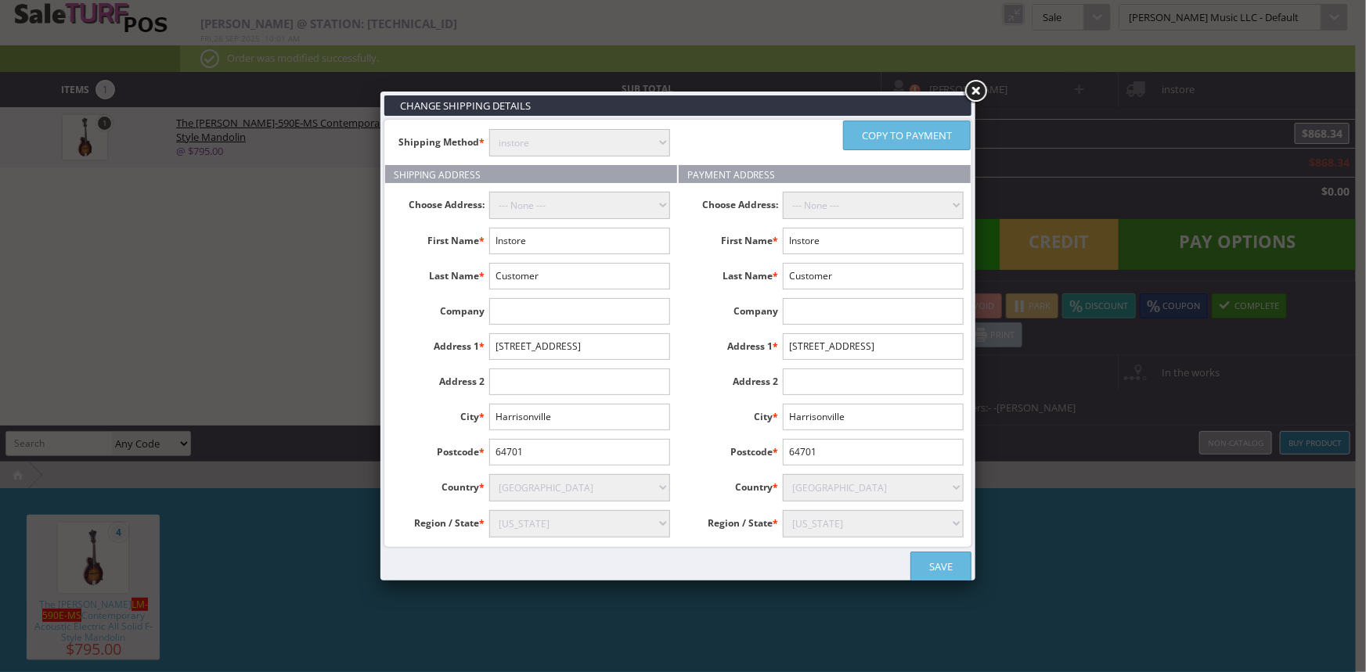
click at [606, 144] on select "instore Free Shipping (2-7days) ($0) Per Item Shipping ($1) text_description ($…" at bounding box center [579, 142] width 181 height 27
select select "free.free"
click at [489, 129] on select "instore Free Shipping (2-7days) ($0) Per Item Shipping ($1) text_description ($…" at bounding box center [579, 142] width 181 height 27
click at [589, 236] on input "Instore" at bounding box center [579, 241] width 181 height 27
type input "I"
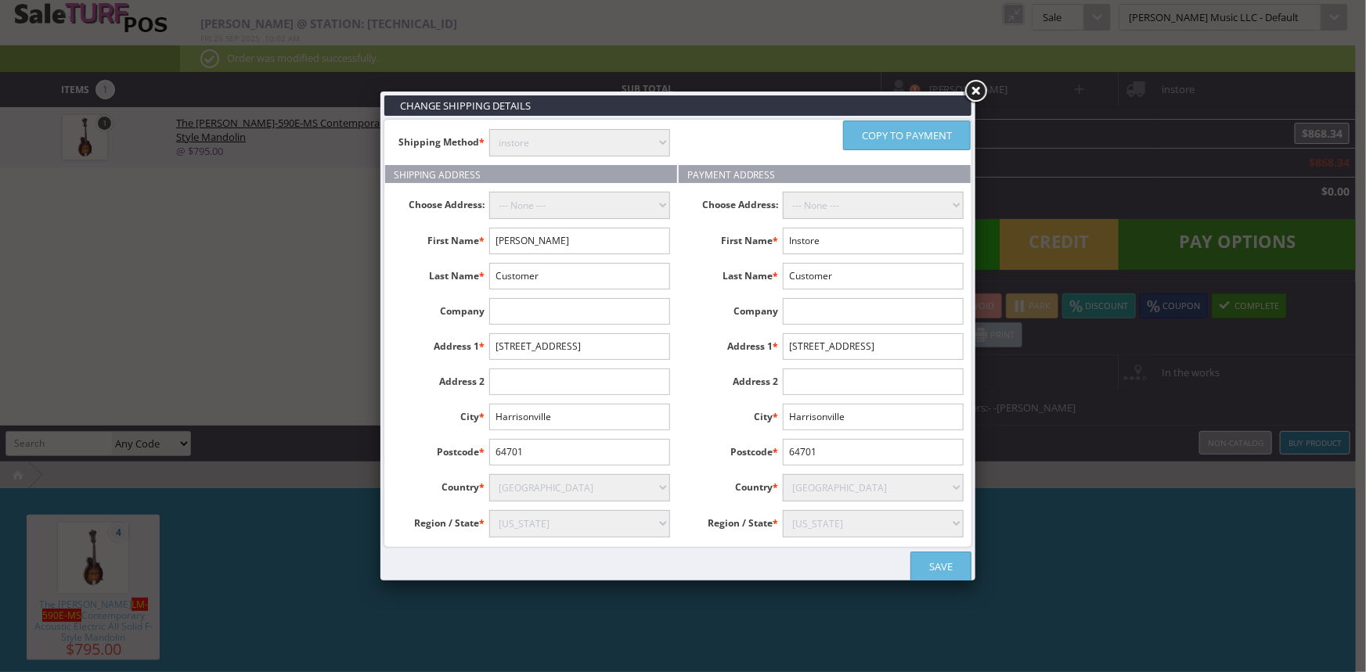
type input "Mick"
type input "Laur"
paste input "1041 PORTSIDE DR UNIT 354"
type input "1041 PORTSIDE DR UNIT 354"
type input "Unit 354"
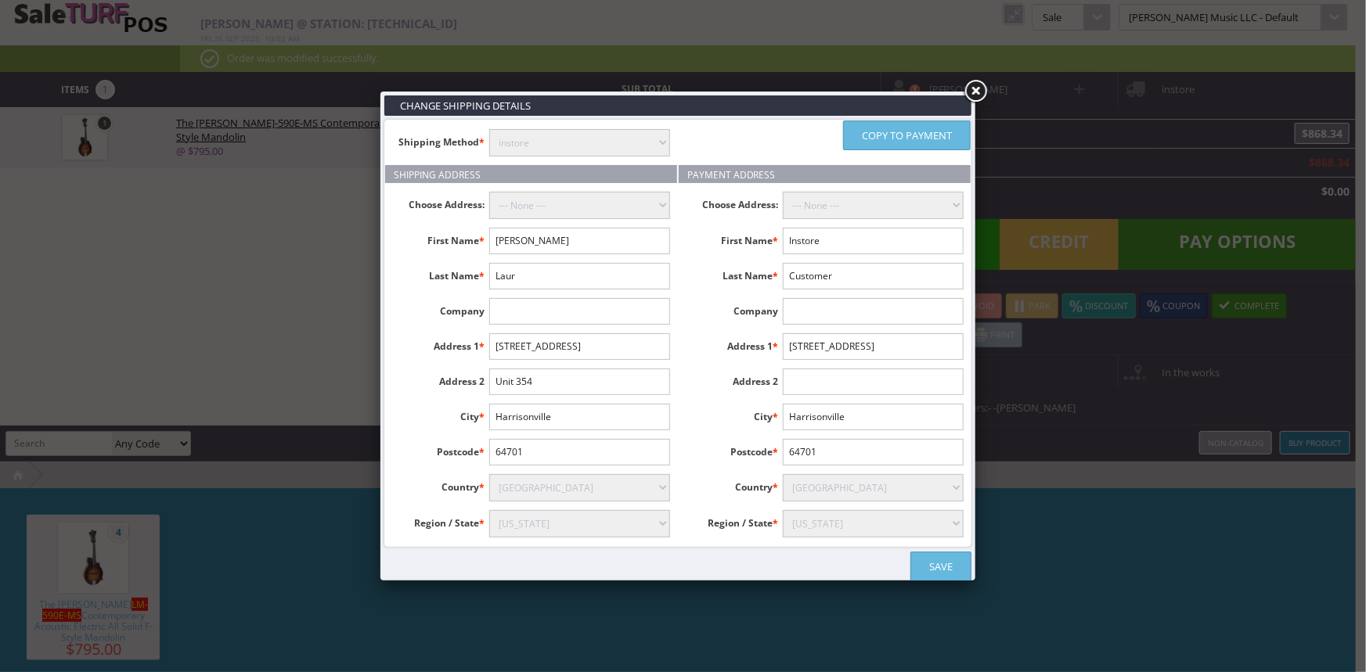
click at [657, 344] on input "1041 PORTSIDE DR UNIT 354" at bounding box center [579, 346] width 181 height 27
type input "1041 PORTSIDE DR"
click at [569, 413] on input "Harrisonville" at bounding box center [579, 417] width 181 height 27
type input "H"
paste input "MYRTLE BEACH"
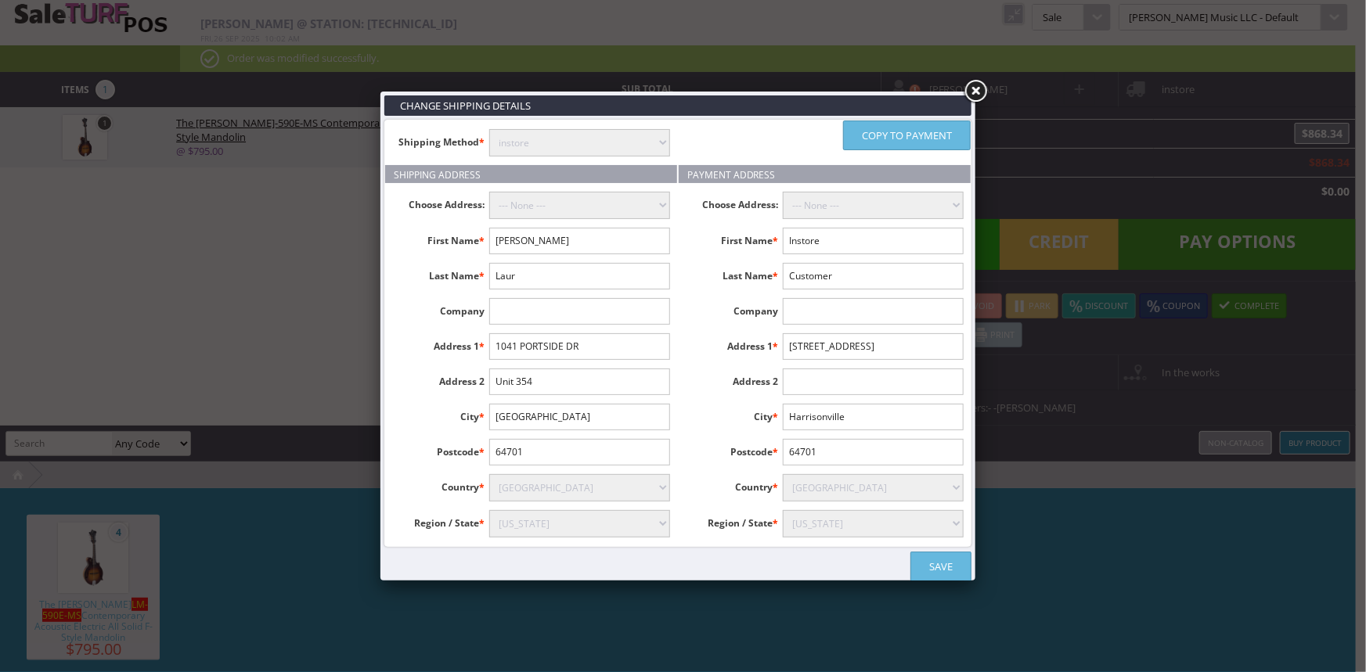
type input "MYRTLE BEACH"
type input "29572"
select select "3666"
click at [954, 128] on link "Copy to payment" at bounding box center [907, 136] width 128 height 30
type input "Mick"
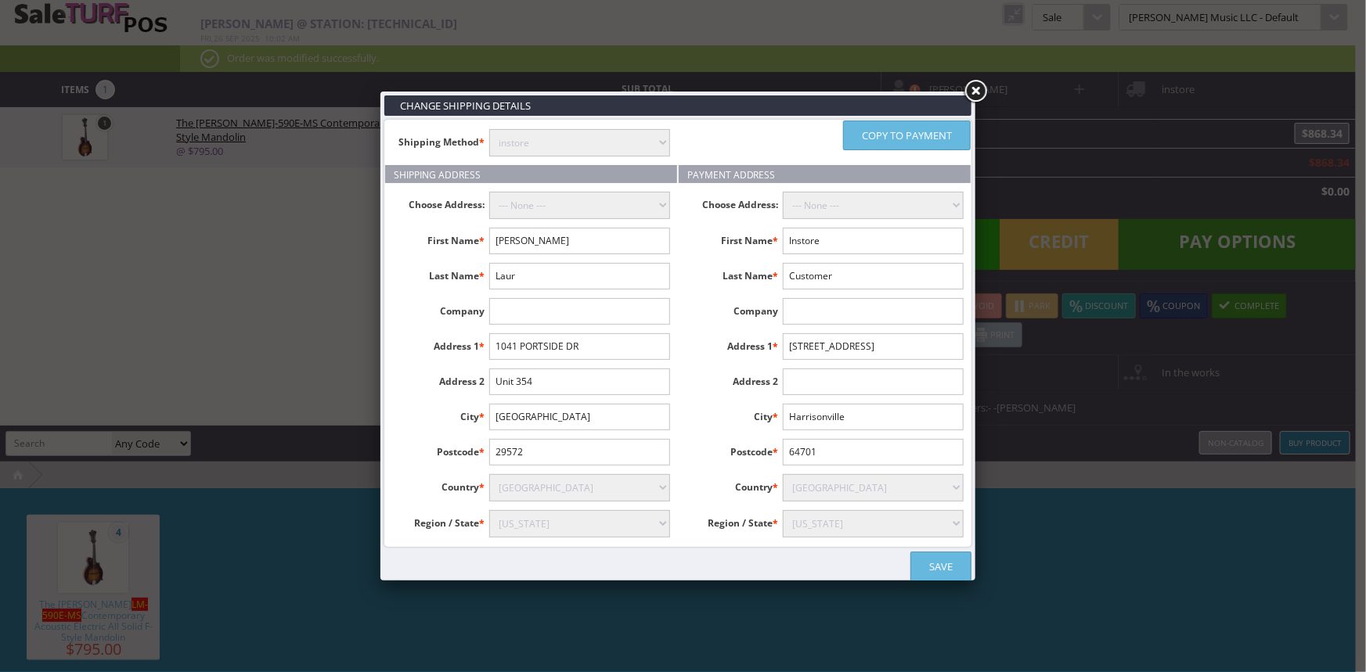
type input "Laur"
type input "1041 PORTSIDE DR"
type input "Unit 354"
type input "MYRTLE BEACH"
type input "29572"
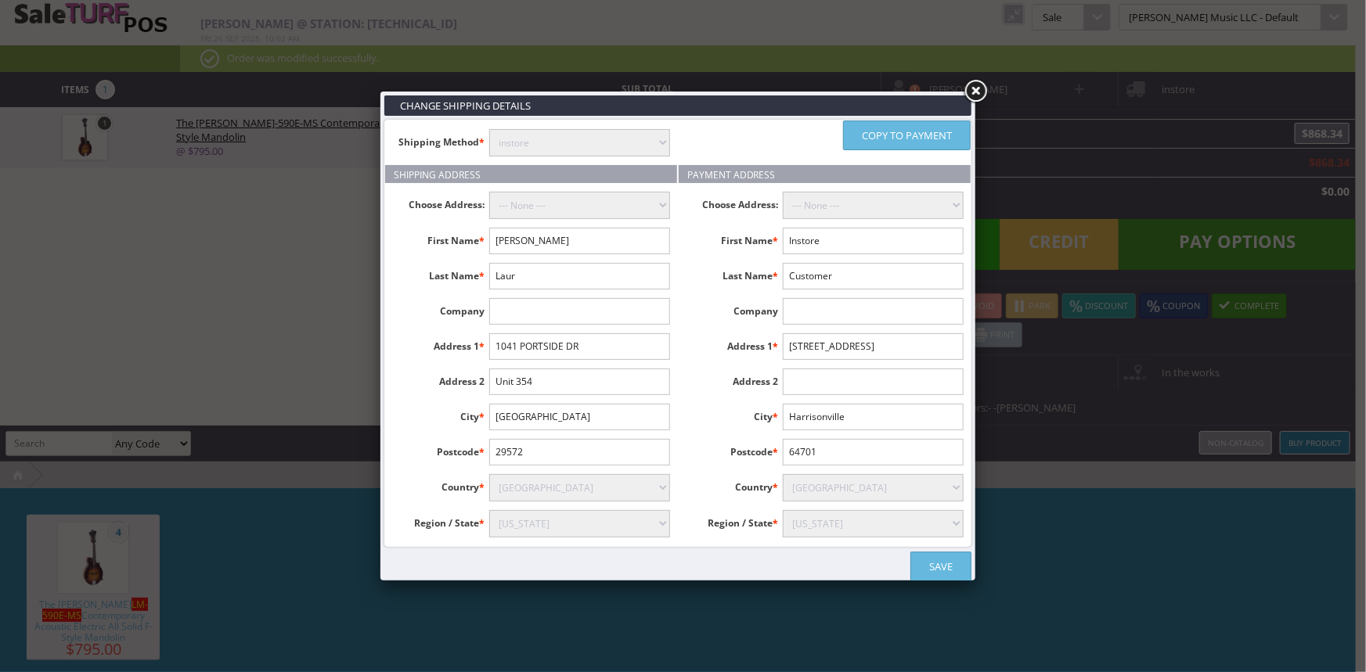
select select "3666"
click at [943, 560] on link "Save" at bounding box center [940, 567] width 61 height 30
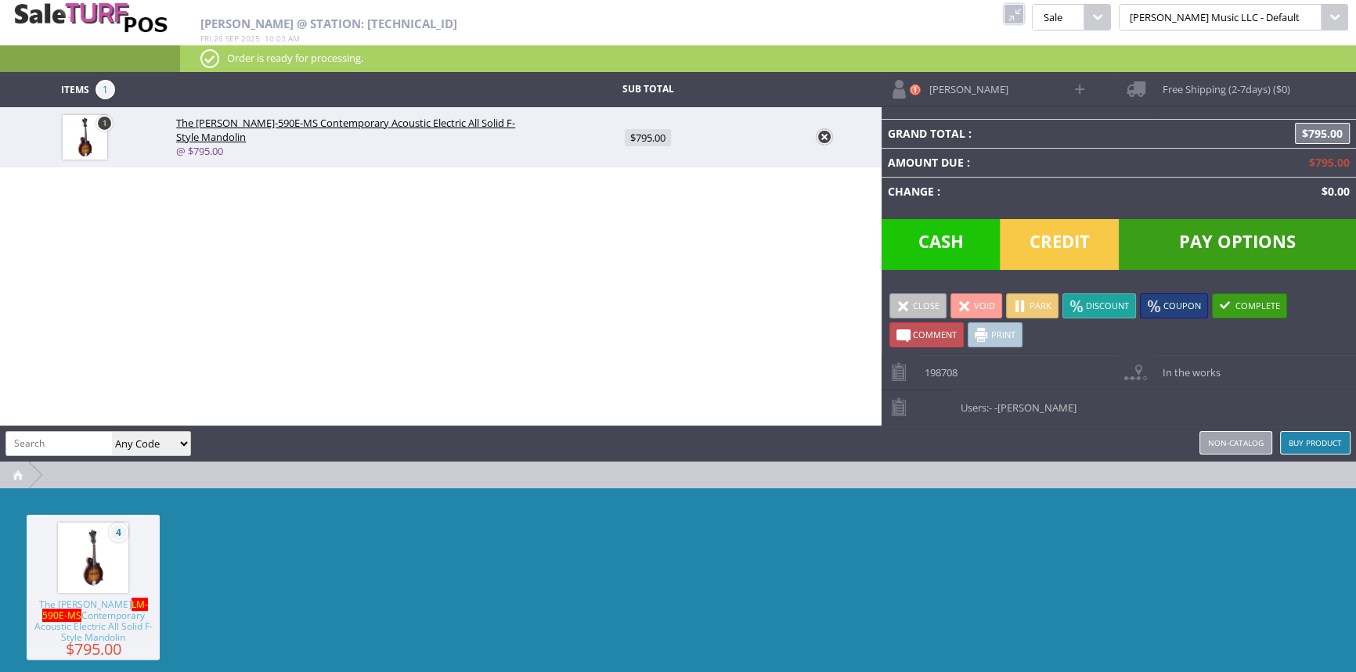
click at [1222, 236] on span "Pay Options" at bounding box center [1237, 244] width 237 height 51
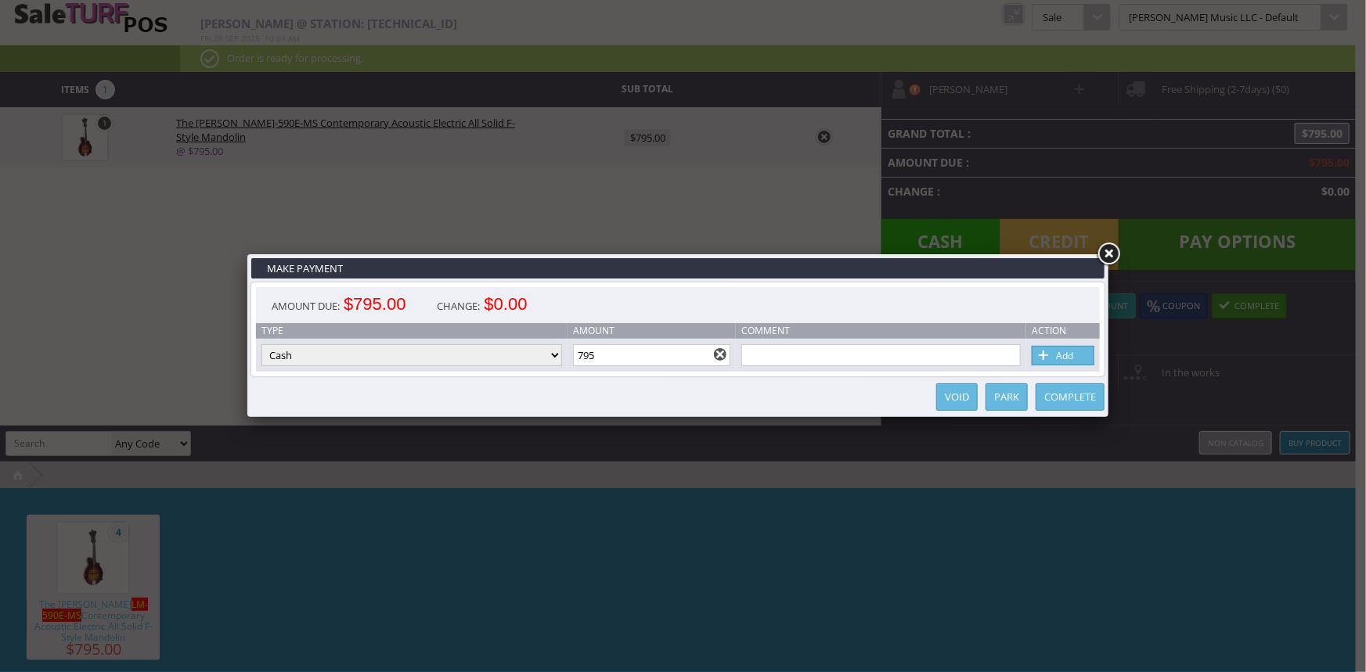
click at [525, 354] on select "Cash Credit Card Cheque or Money Order" at bounding box center [411, 355] width 301 height 22
select select "credit_card"
click at [261, 345] on select "Cash Credit Card Cheque or Money Order" at bounding box center [411, 355] width 301 height 22
click at [1042, 350] on span at bounding box center [1044, 356] width 16 height 17
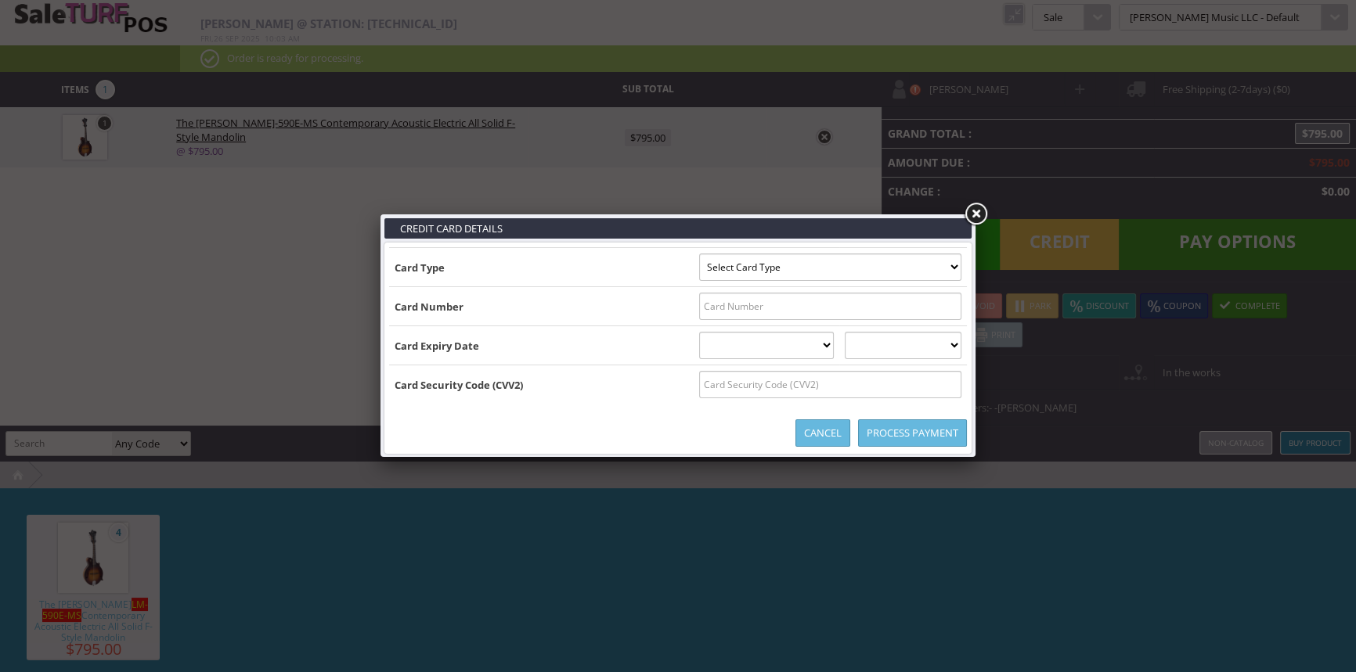
click at [952, 263] on select "Select Card Type Visa MasterCard Discover Card American Express Maestro Solo" at bounding box center [830, 267] width 262 height 27
click at [953, 265] on select "Select Card Type Visa MasterCard Discover Card American Express Maestro Solo" at bounding box center [830, 267] width 262 height 27
select select "VISA"
click at [699, 254] on select "Select Card Type Visa MasterCard Discover Card American Express Maestro Solo" at bounding box center [830, 267] width 262 height 27
click at [949, 305] on input "text" at bounding box center [830, 306] width 262 height 27
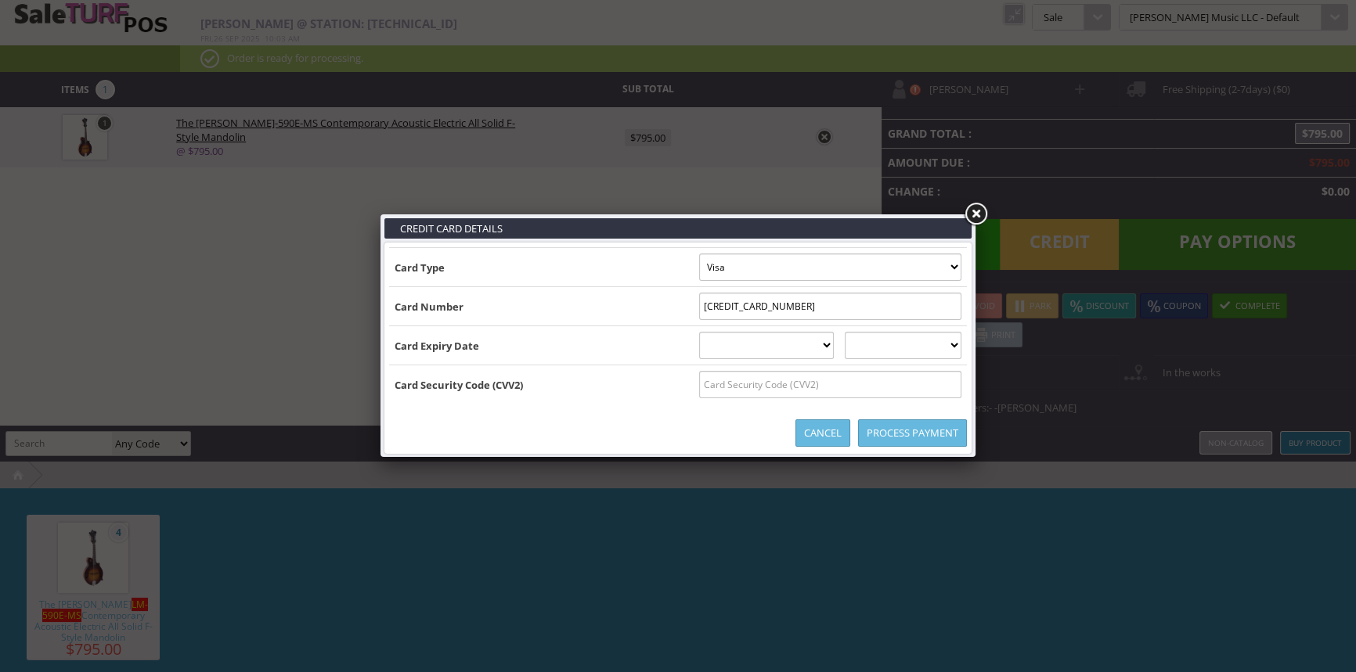
type input "4147202763746441"
click at [832, 350] on select "01 January 02 February 03 March 04 April 05 May 06 June 07 July 08 August 09 Se…" at bounding box center [766, 345] width 135 height 27
click at [900, 346] on select "2025 2026 2027 2028 2029 2030 2031 2032 2033 2034 2035" at bounding box center [903, 345] width 117 height 27
click at [830, 343] on select "01 January 02 February 03 March 04 April 05 May 06 June 07 July 08 August 09 Se…" at bounding box center [766, 345] width 135 height 27
click at [699, 332] on select "01 January 02 February 03 March 04 April 05 May 06 June 07 July 08 August 09 Se…" at bounding box center [766, 345] width 135 height 27
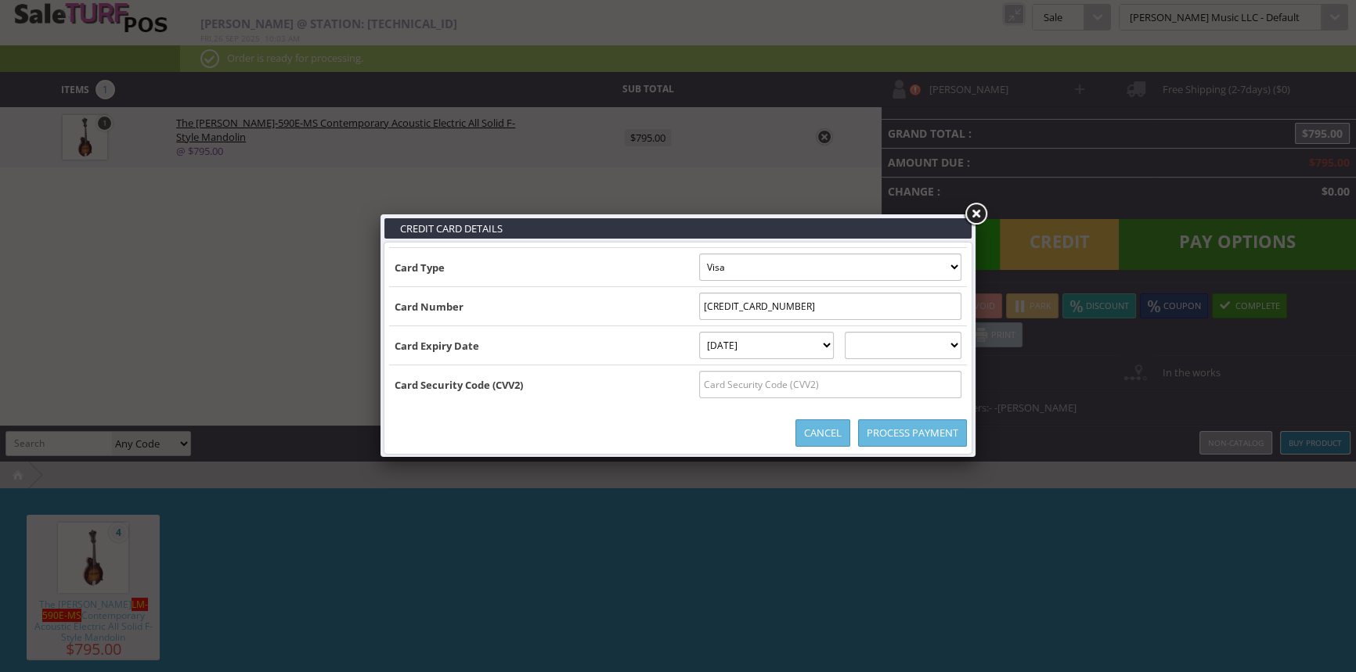
click at [799, 344] on select "01 January 02 February 03 March 04 April 05 May 06 June 07 July 08 August 09 Se…" at bounding box center [766, 345] width 135 height 27
select select "07"
click at [699, 332] on select "01 January 02 February 03 March 04 April 05 May 06 June 07 July 08 August 09 Se…" at bounding box center [766, 345] width 135 height 27
click at [900, 345] on select "2025 2026 2027 2028 2029 2030 2031 2032 2033 2034 2035" at bounding box center [903, 345] width 117 height 27
select select "2030"
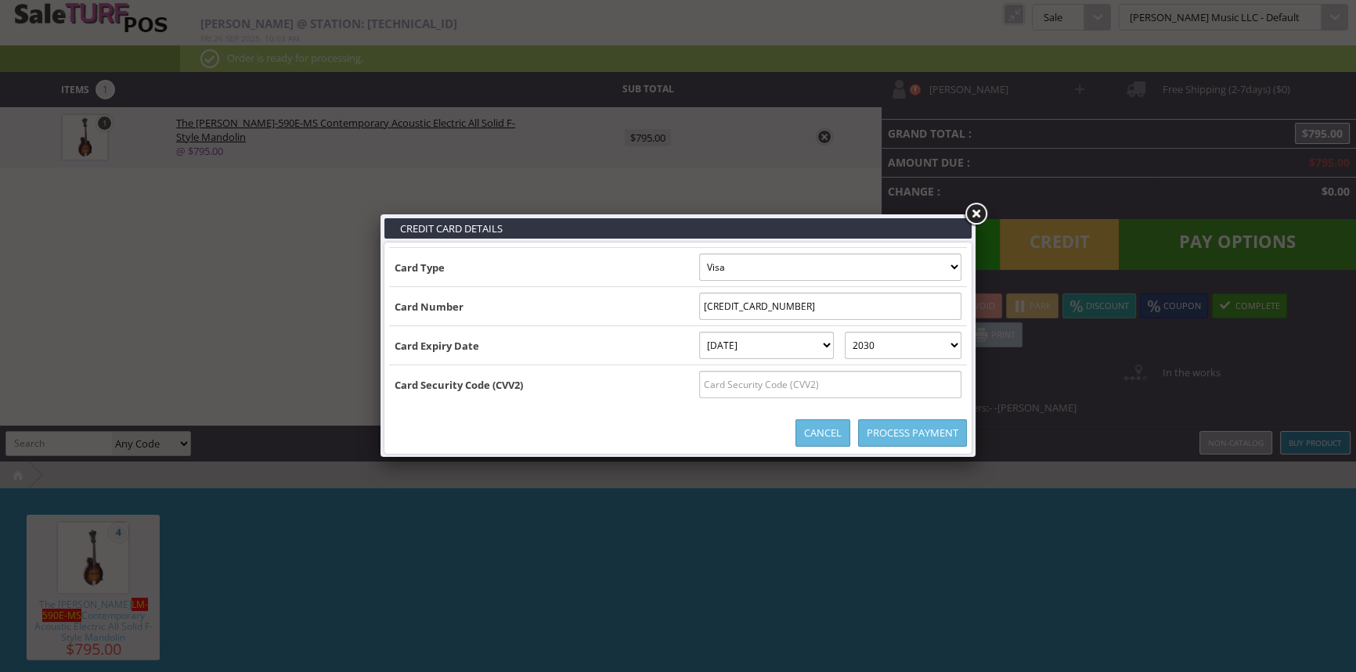
click at [860, 332] on select "2025 2026 2027 2028 2029 2030 2031 2032 2033 2034 2035" at bounding box center [903, 345] width 117 height 27
click at [859, 388] on input "text" at bounding box center [830, 384] width 262 height 27
type input "234"
click at [914, 435] on link "Process Payment" at bounding box center [912, 433] width 109 height 27
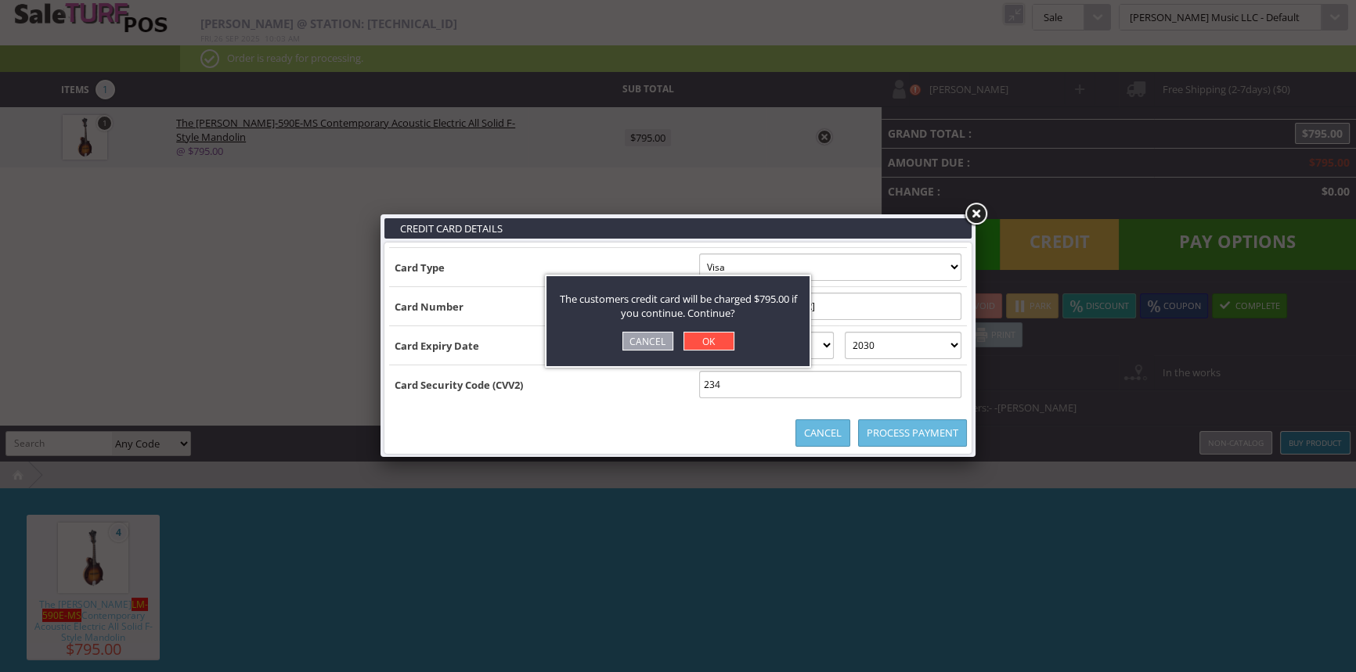
click at [712, 337] on link "OK" at bounding box center [708, 341] width 51 height 19
select select "cash"
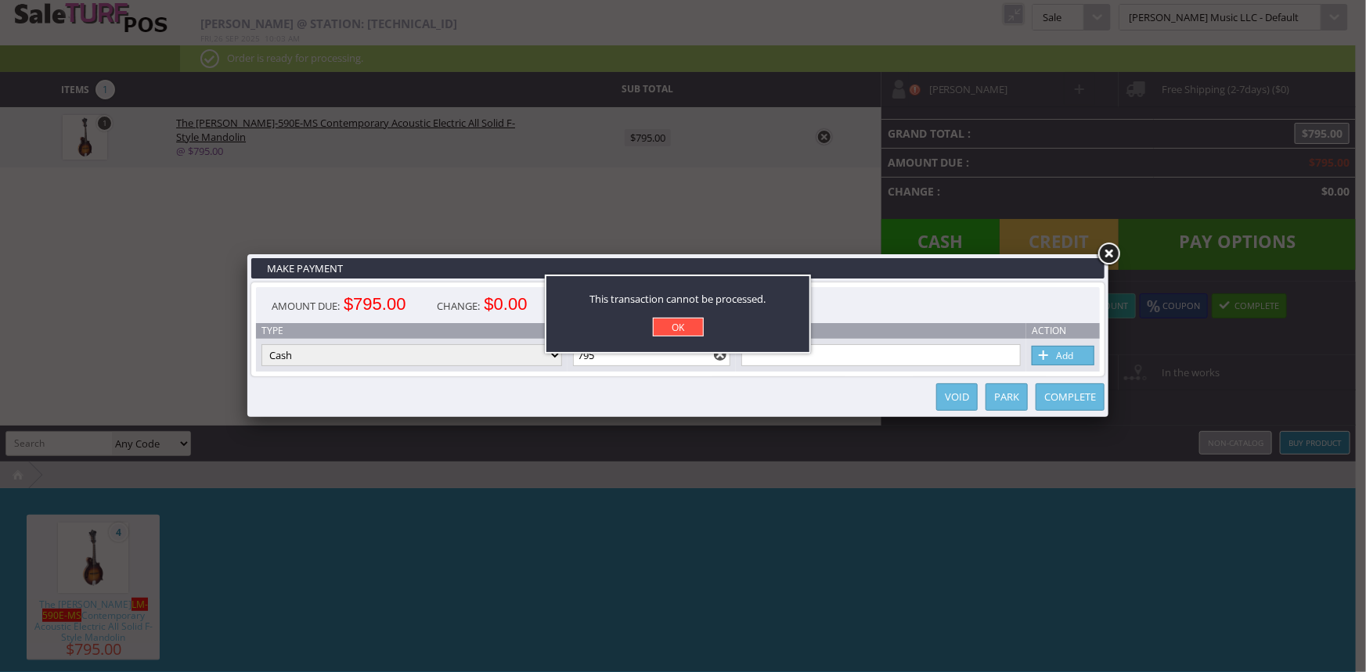
click at [683, 325] on link "OK" at bounding box center [678, 327] width 51 height 19
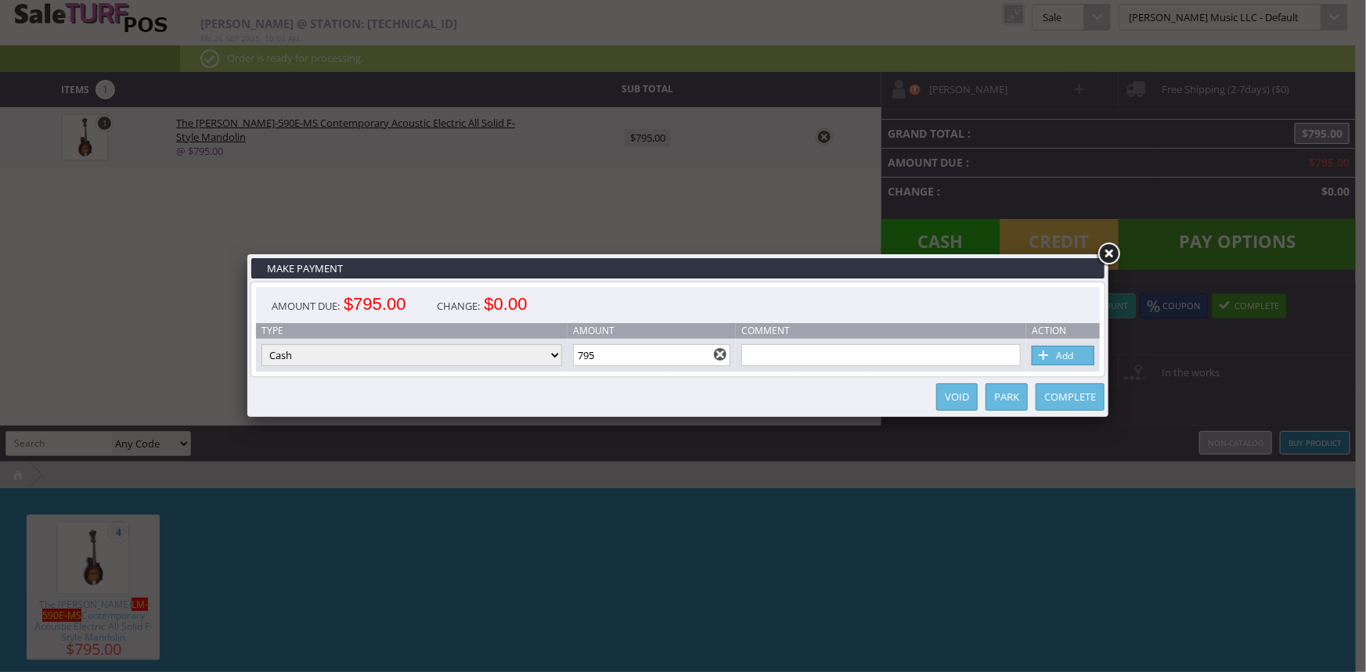
click at [556, 357] on select "Cash Credit Card Cheque or Money Order" at bounding box center [411, 355] width 301 height 22
select select "credit_card"
click at [261, 345] on select "Cash Credit Card Cheque or Money Order" at bounding box center [411, 355] width 301 height 22
click at [1073, 358] on link "Add" at bounding box center [1063, 356] width 63 height 20
select select
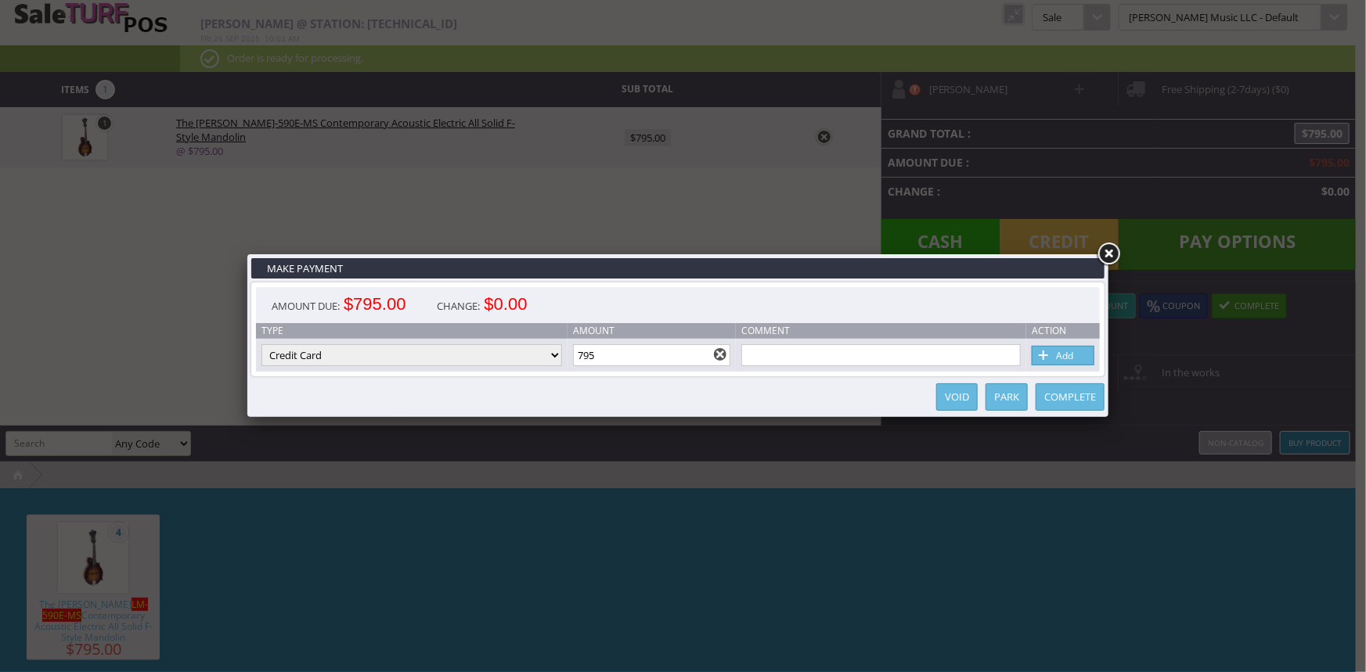
select select
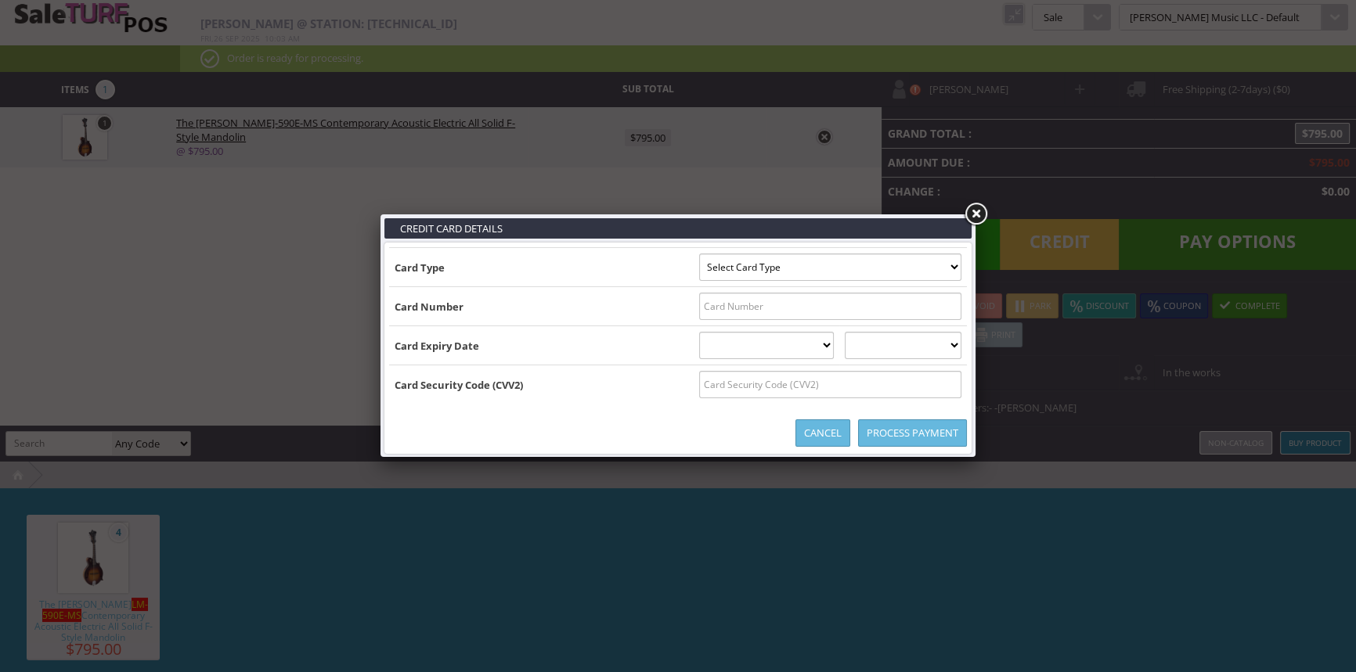
click at [954, 269] on select "Select Card Type Visa MasterCard Discover Card American Express Maestro Solo" at bounding box center [830, 267] width 262 height 27
click at [955, 263] on select "Select Card Type Visa MasterCard Discover Card American Express Maestro Solo" at bounding box center [830, 267] width 262 height 27
select select "VISA"
click at [699, 254] on select "Select Card Type Visa MasterCard Discover Card American Express Maestro Solo" at bounding box center [830, 267] width 262 height 27
click at [948, 304] on input "text" at bounding box center [830, 306] width 262 height 27
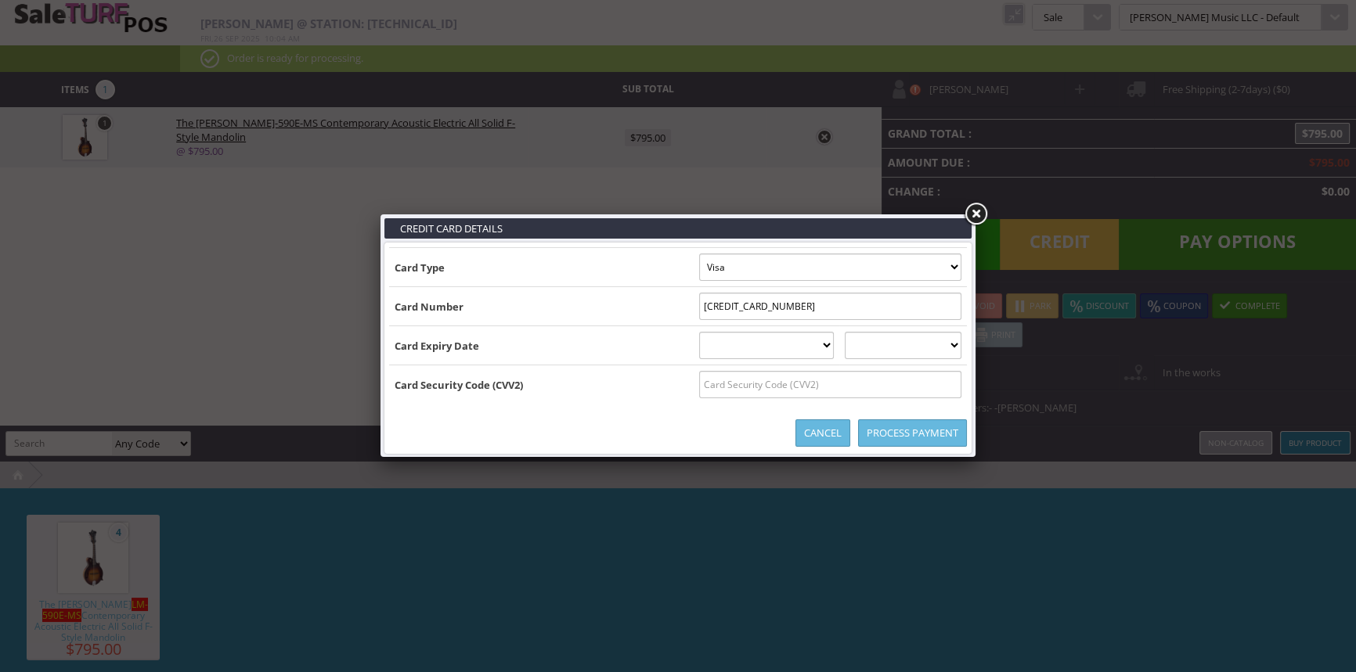
type input "4147202763746441"
click at [788, 343] on select "01 January 02 February 03 March 04 April 05 May 06 June 07 July 08 August 09 Se…" at bounding box center [766, 345] width 135 height 27
select select "07"
click at [699, 332] on select "01 January 02 February 03 March 04 April 05 May 06 June 07 July 08 August 09 Se…" at bounding box center [766, 345] width 135 height 27
click at [895, 346] on select "2025 2026 2027 2028 2029 2030 2031 2032 2033 2034 2035" at bounding box center [903, 345] width 117 height 27
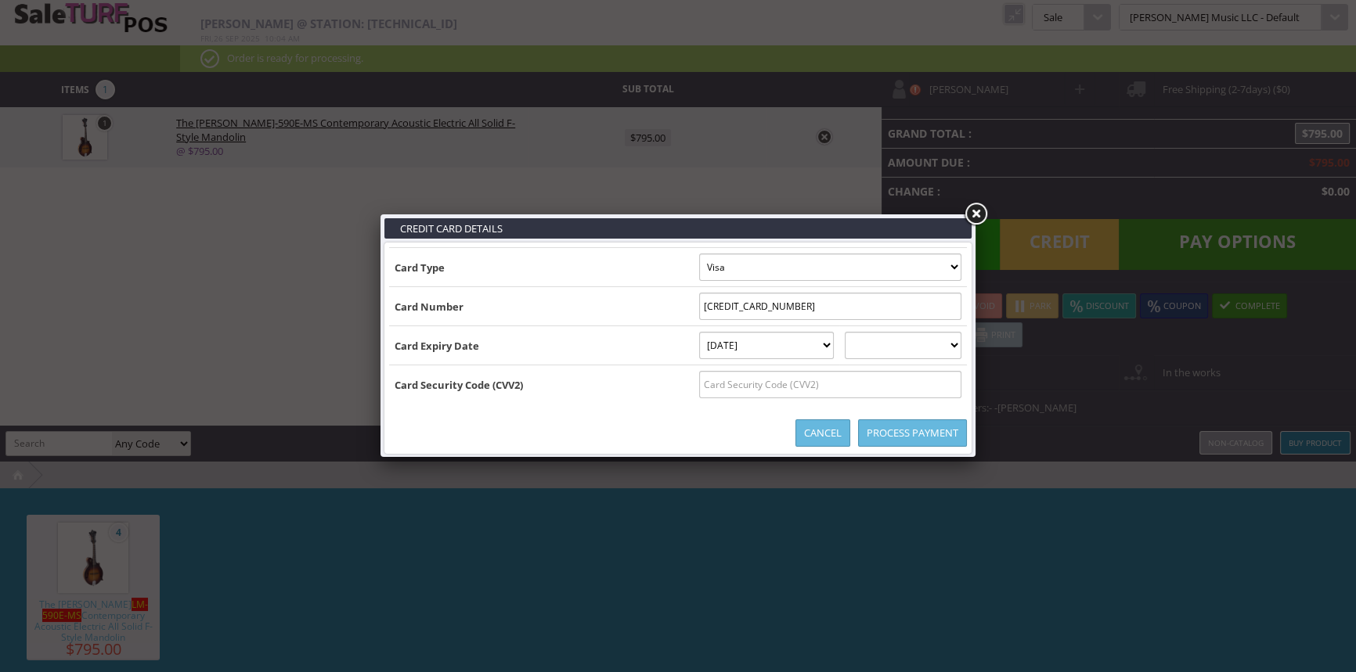
select select "2030"
click at [860, 332] on select "2025 2026 2027 2028 2029 2030 2031 2032 2033 2034 2035" at bounding box center [903, 345] width 117 height 27
click at [911, 385] on input "text" at bounding box center [830, 384] width 262 height 27
type input "234"
click at [961, 435] on link "Process Payment" at bounding box center [912, 433] width 109 height 27
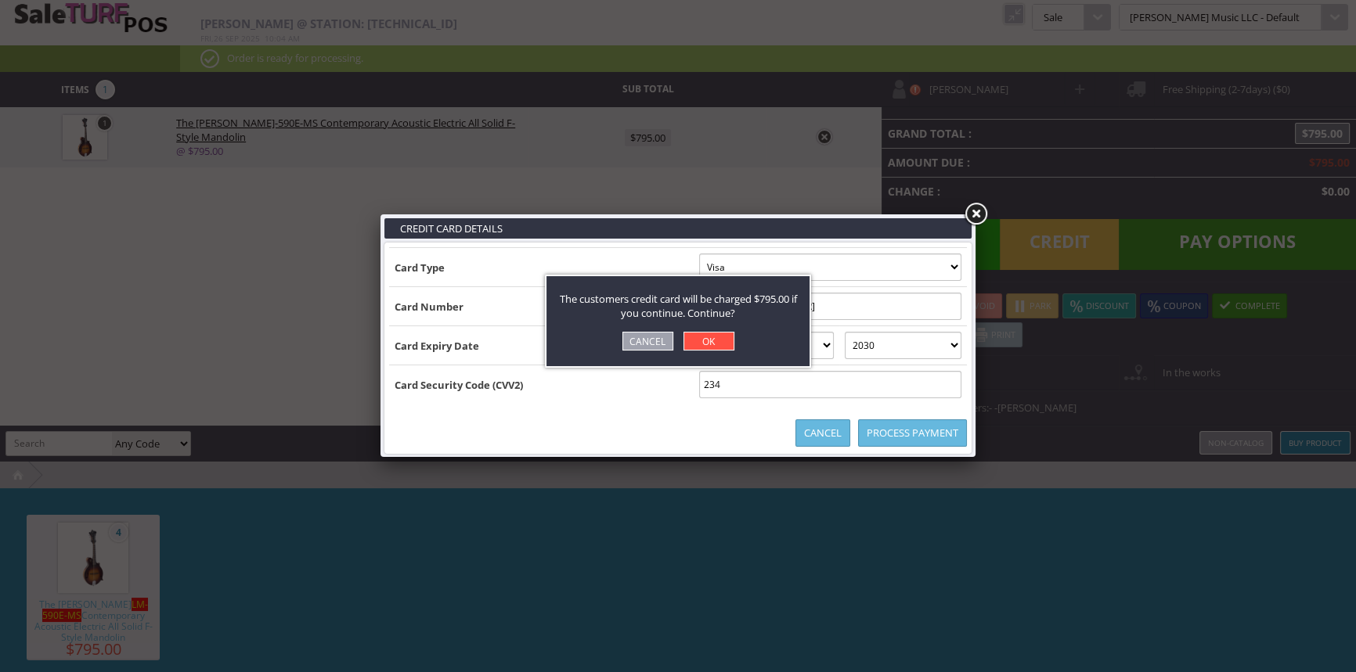
click at [716, 343] on link "OK" at bounding box center [708, 341] width 51 height 19
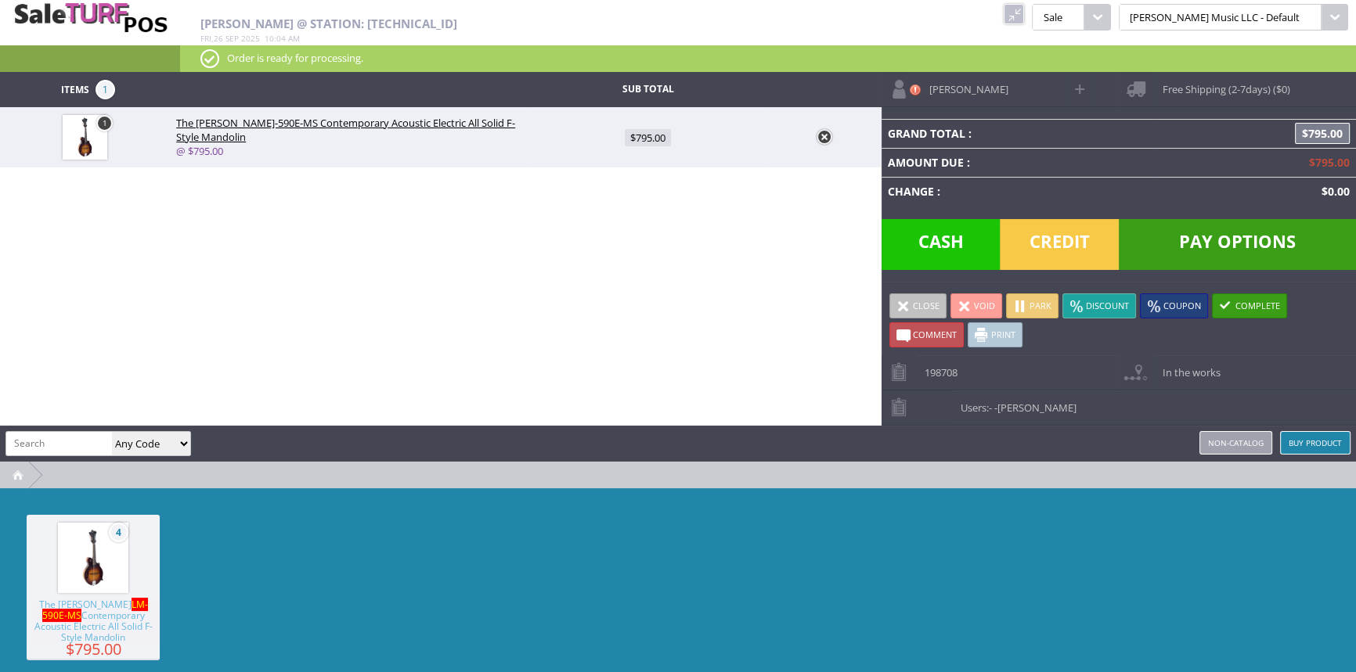
type input "0"
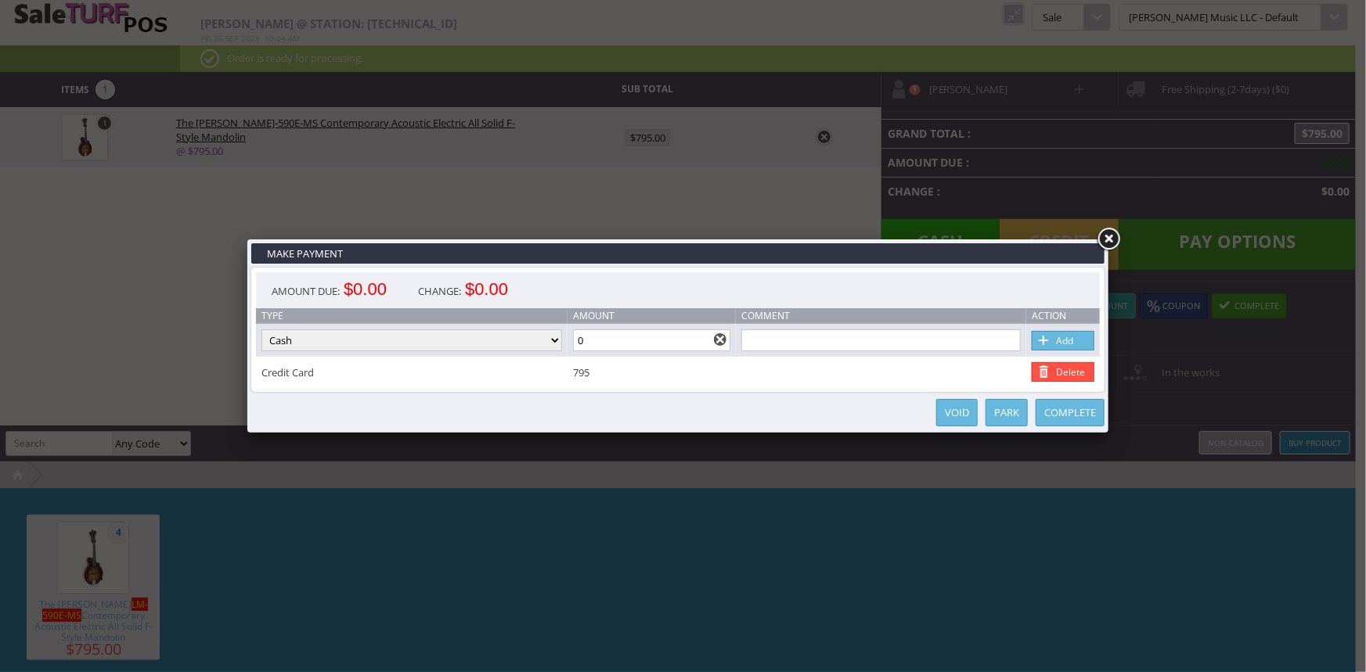
click at [1060, 416] on link "Complete" at bounding box center [1070, 412] width 69 height 27
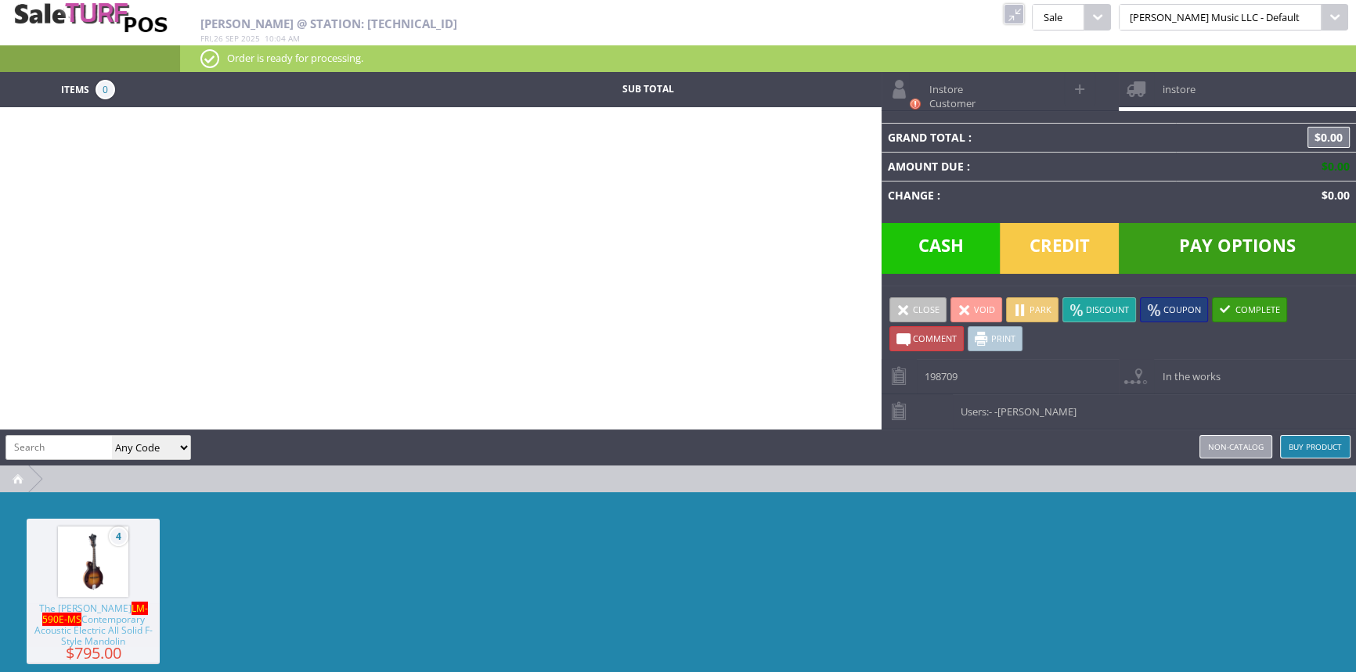
click at [1024, 16] on link at bounding box center [1014, 14] width 20 height 20
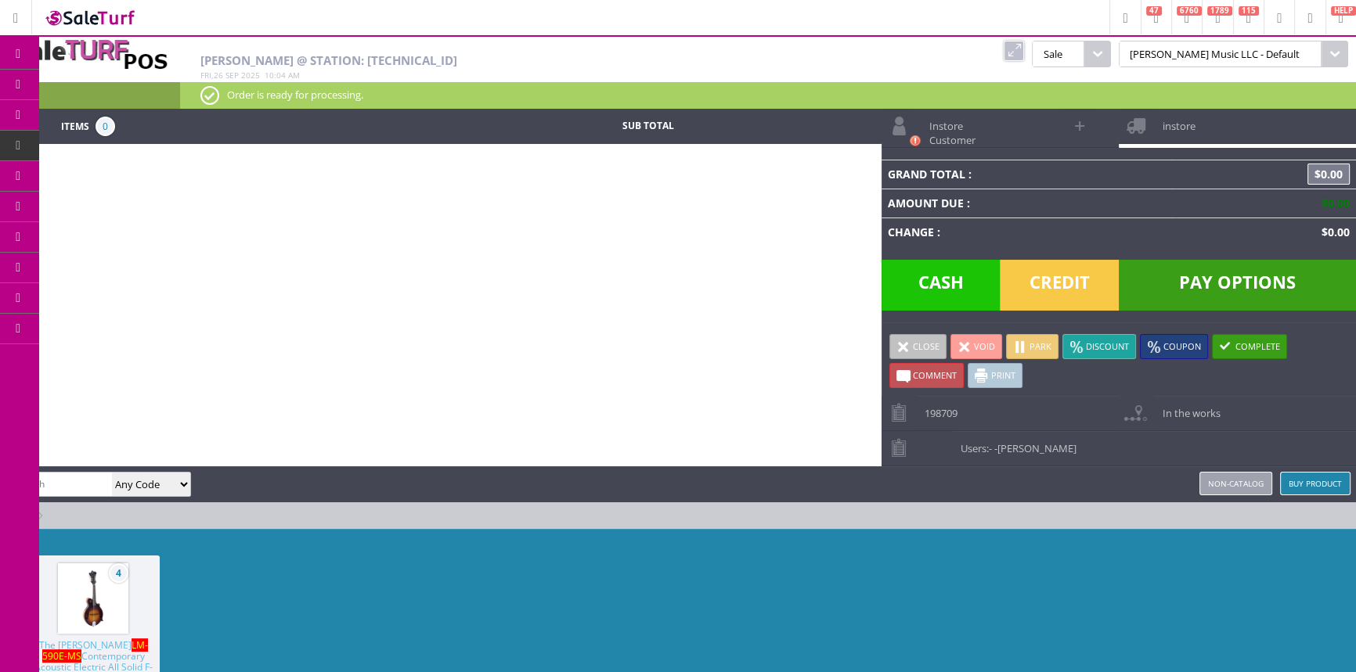
click at [139, 179] on span "Order List" at bounding box center [116, 177] width 46 height 14
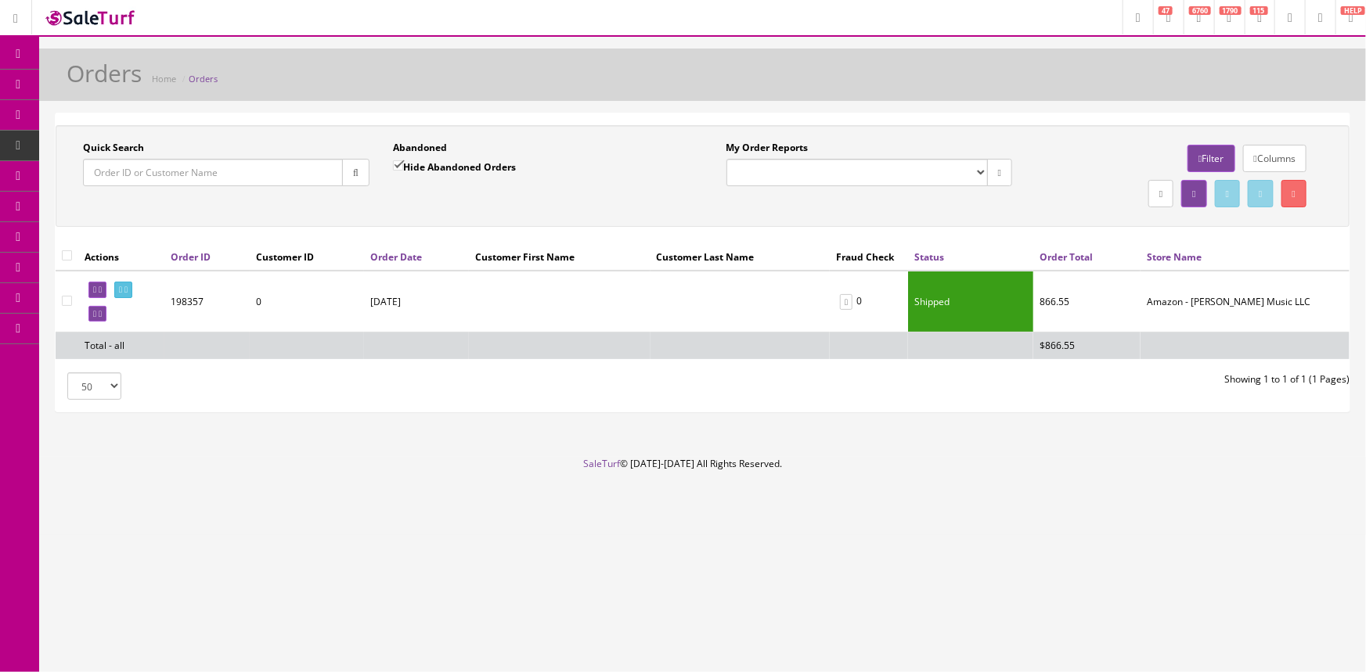
click at [211, 173] on input "Quick Search" at bounding box center [213, 172] width 260 height 27
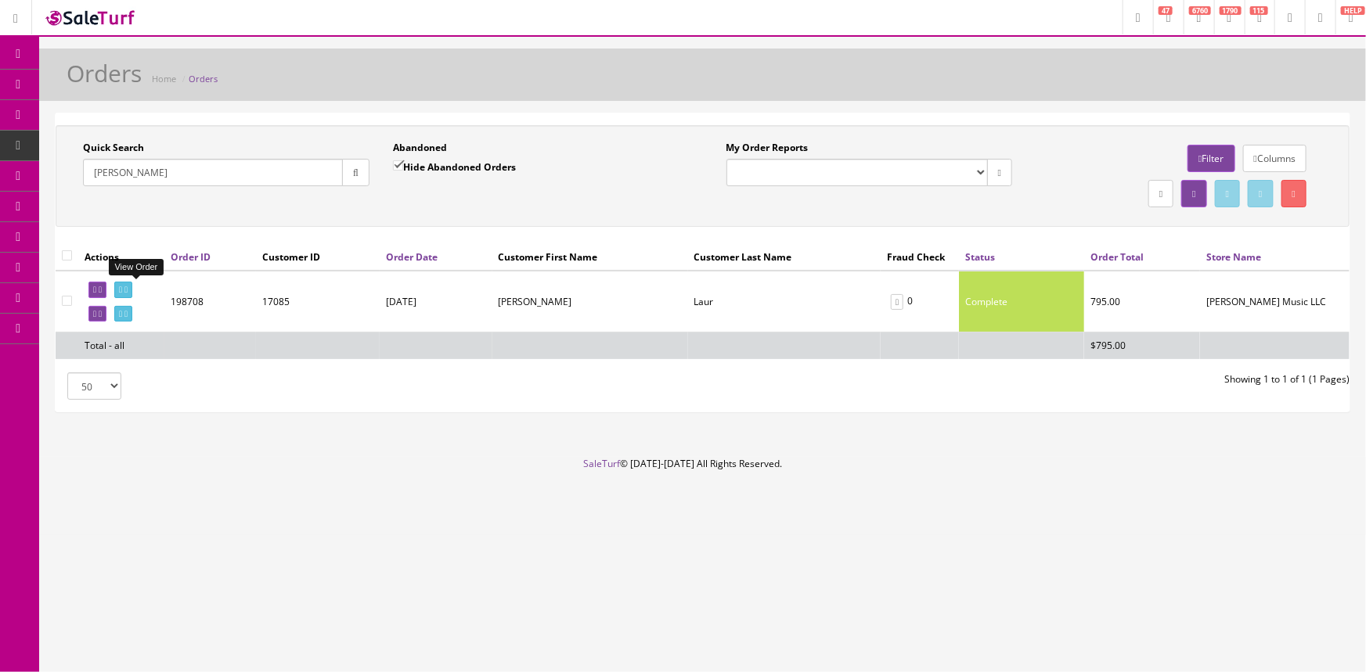
type input "mick laur"
click at [122, 290] on icon at bounding box center [120, 290] width 3 height 9
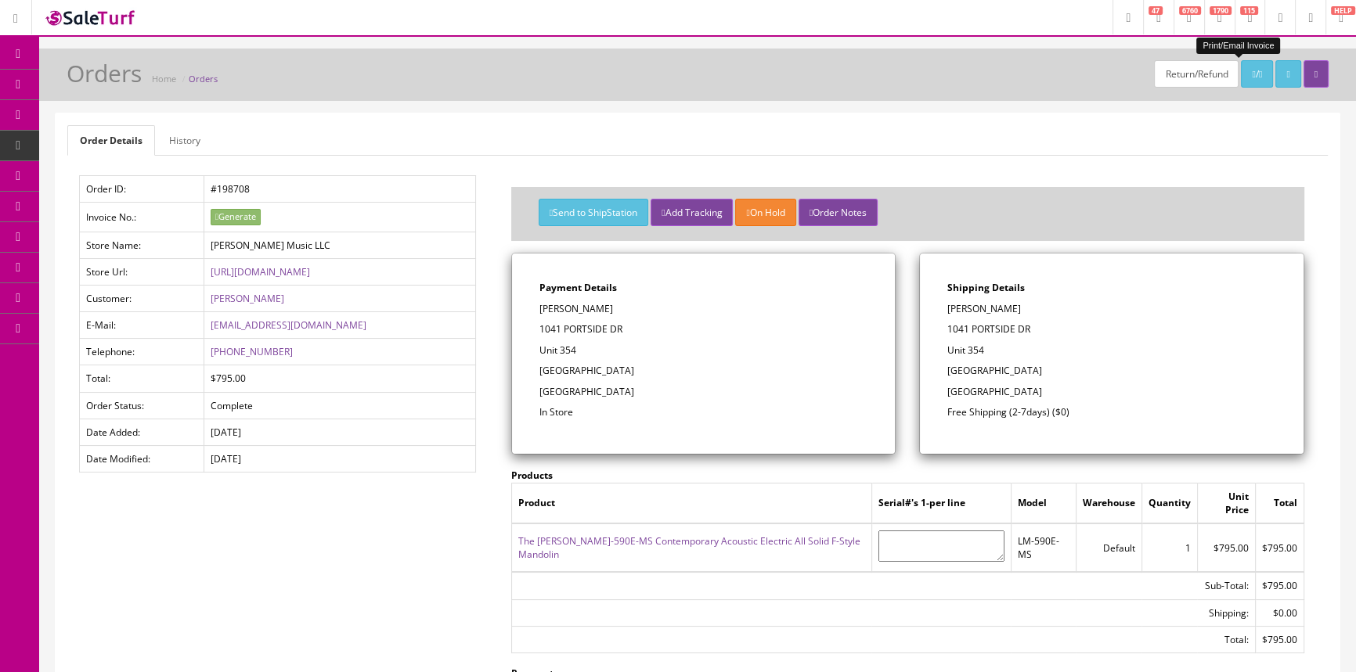
click at [1259, 72] on icon at bounding box center [1260, 74] width 3 height 9
click at [611, 215] on button "Send to ShipStation" at bounding box center [594, 212] width 110 height 27
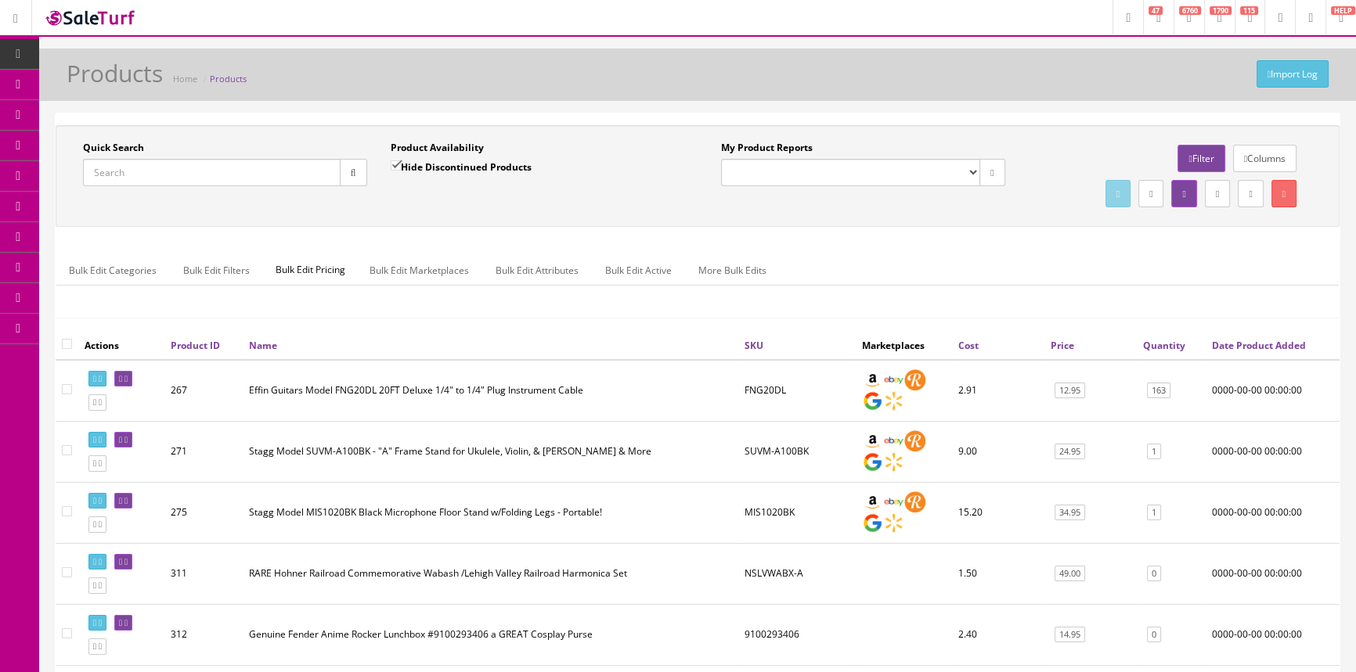
click at [179, 167] on input "Quick Search" at bounding box center [212, 172] width 258 height 27
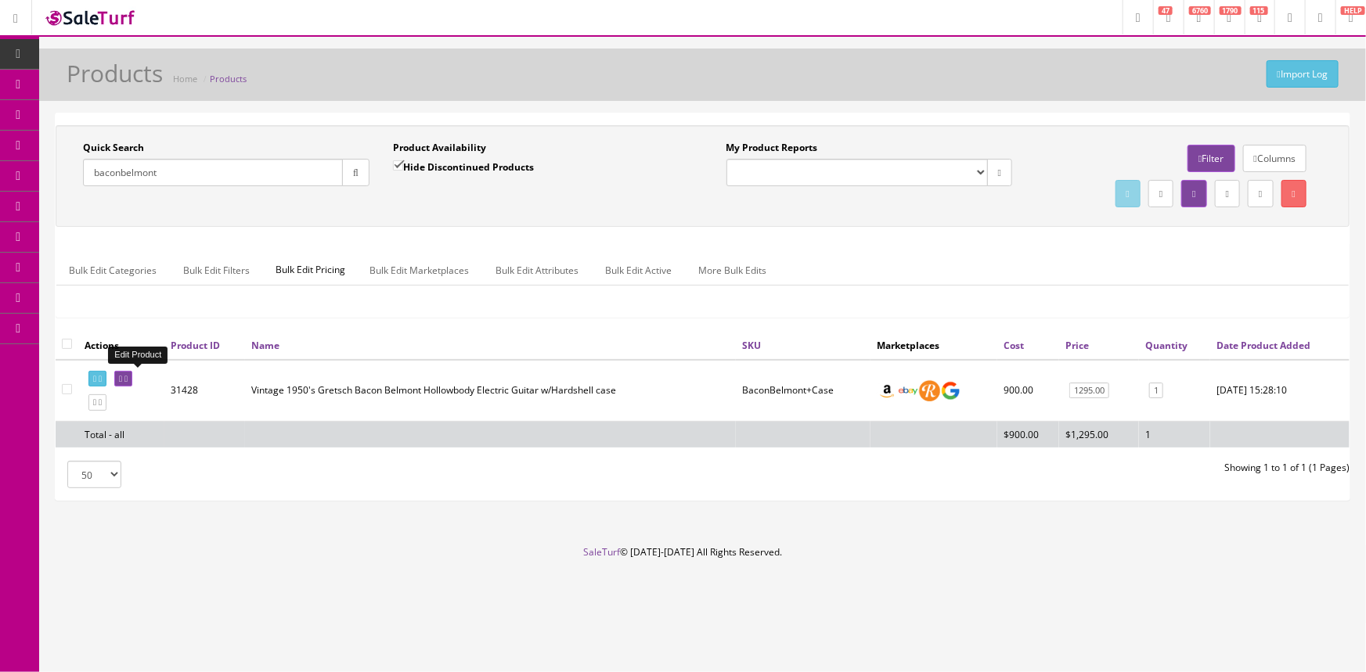
type input "baconbelmont"
click at [122, 379] on icon at bounding box center [120, 379] width 3 height 9
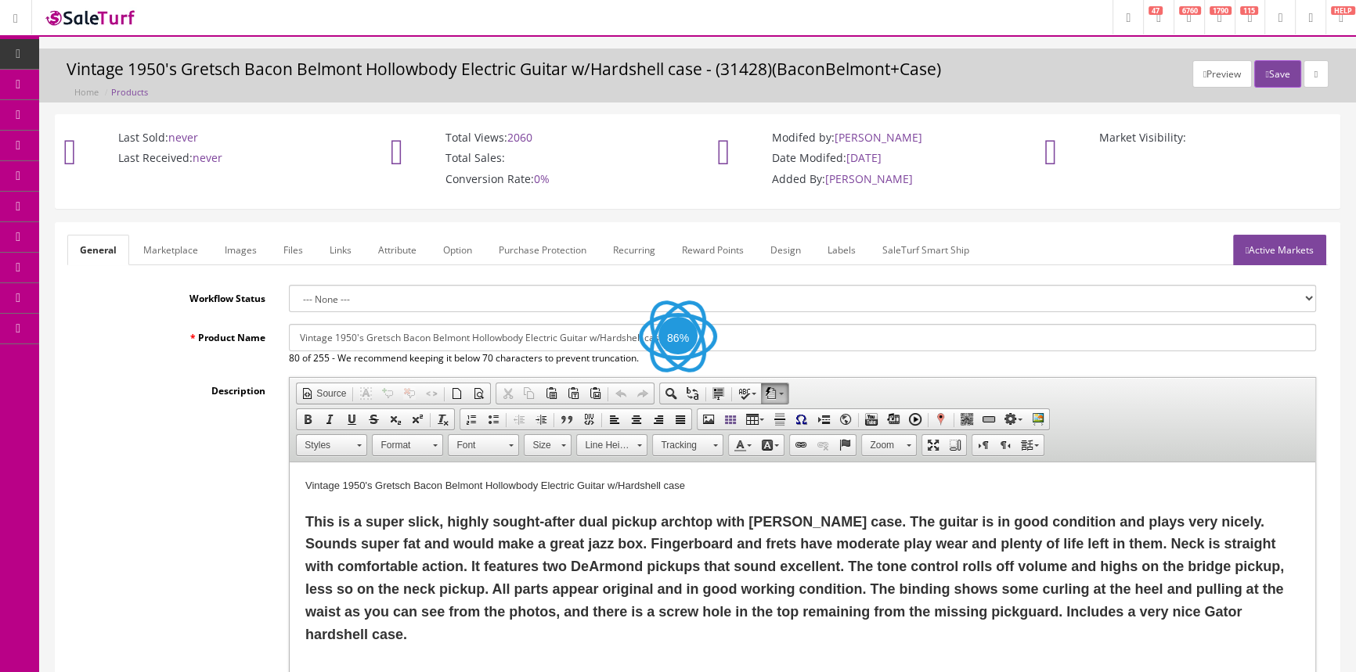
click at [840, 249] on link "Labels" at bounding box center [841, 250] width 53 height 31
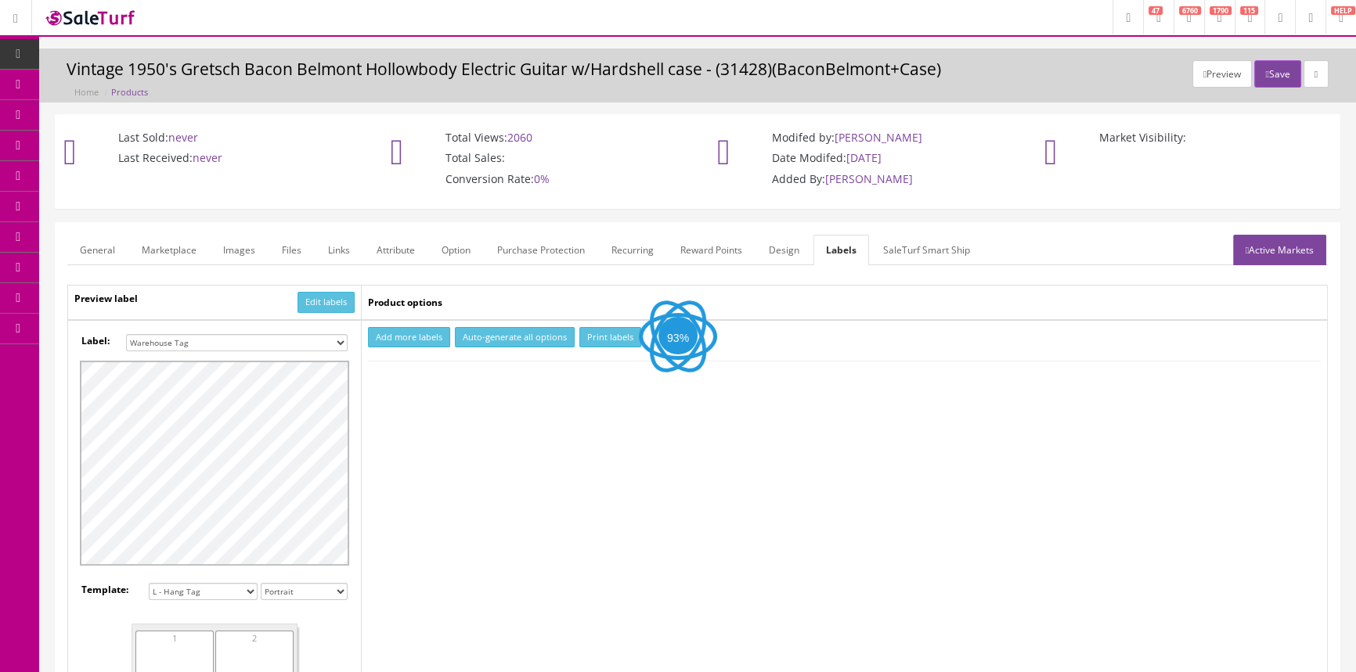
click at [330, 344] on select "Small Label 2 x 1 Label Shoe label 100 barcodes Dymo Label 2 X 1 Sticker Labels…" at bounding box center [237, 342] width 222 height 17
select select "16"
click at [126, 334] on select "Small Label 2 x 1 Label Shoe label 100 barcodes Dymo Label 2 X 1 Sticker Labels…" at bounding box center [237, 342] width 222 height 17
click at [423, 334] on button "Add more labels" at bounding box center [409, 337] width 82 height 21
type input "1"
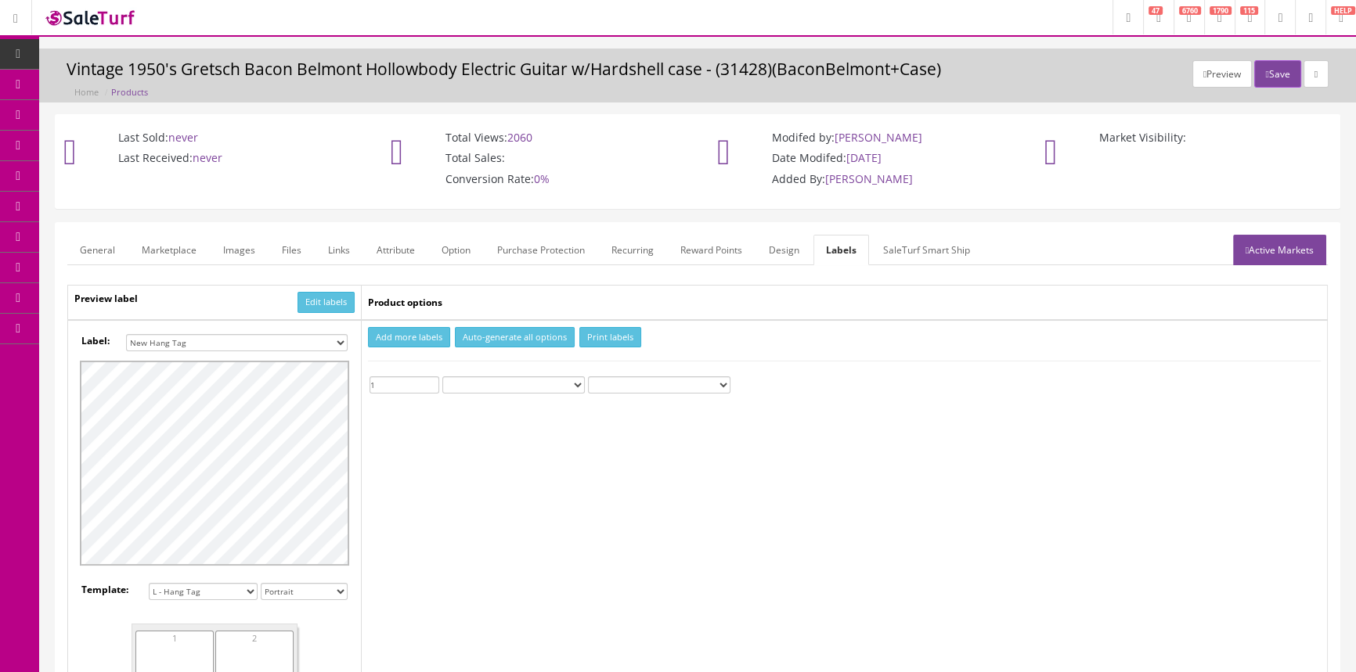
click at [434, 382] on input "1" at bounding box center [405, 385] width 70 height 17
click at [603, 336] on button "Print labels" at bounding box center [610, 337] width 62 height 21
click at [164, 93] on link "Products" at bounding box center [121, 85] width 164 height 31
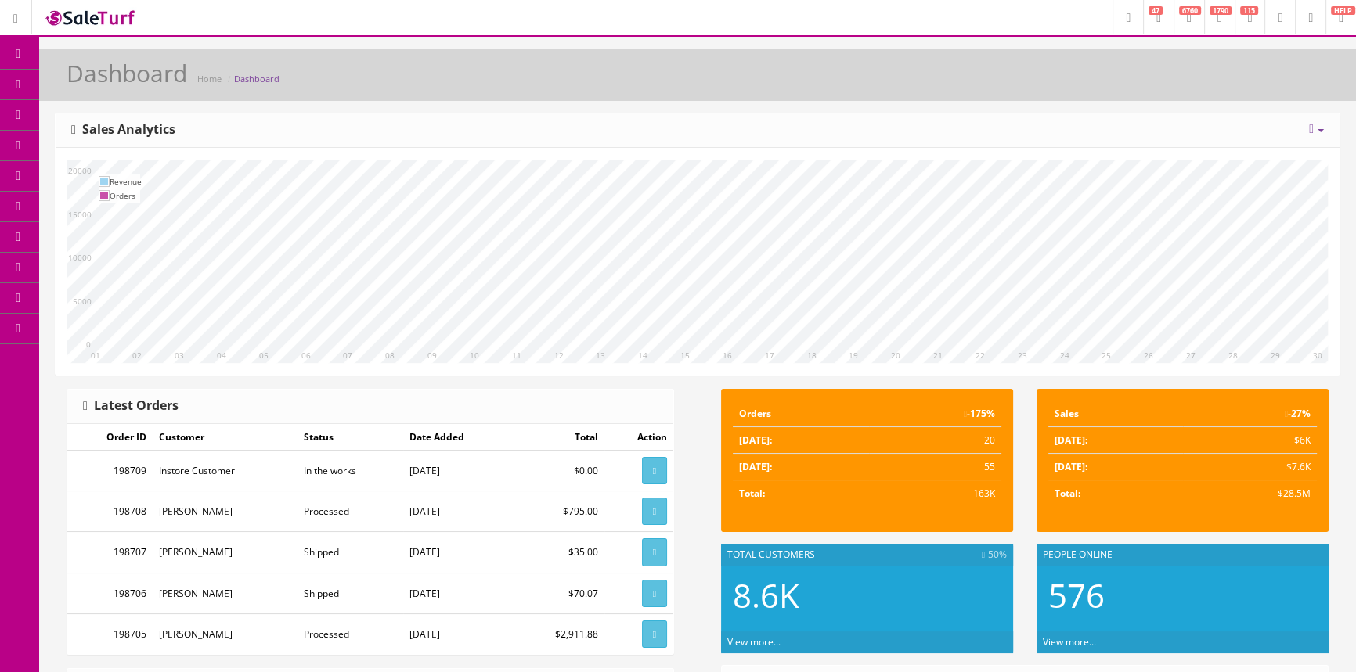
click at [121, 81] on span "Products" at bounding box center [112, 84] width 38 height 13
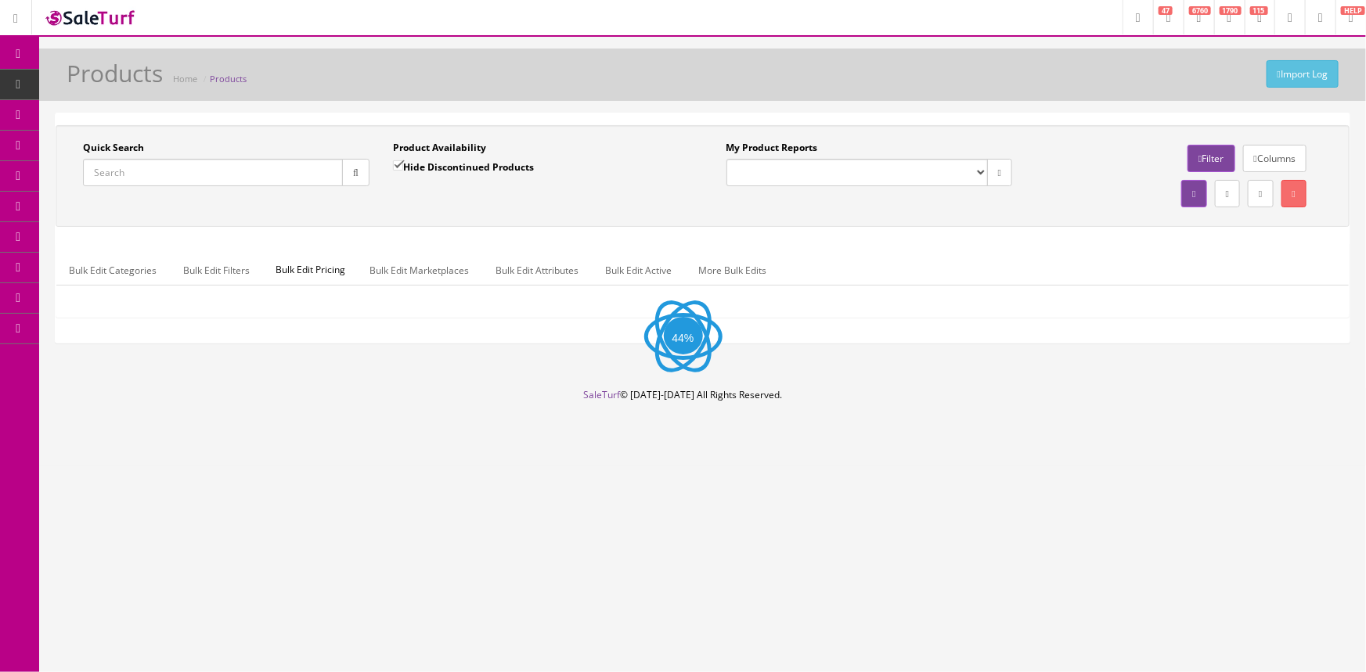
click at [298, 169] on input "Quick Search" at bounding box center [213, 172] width 260 height 27
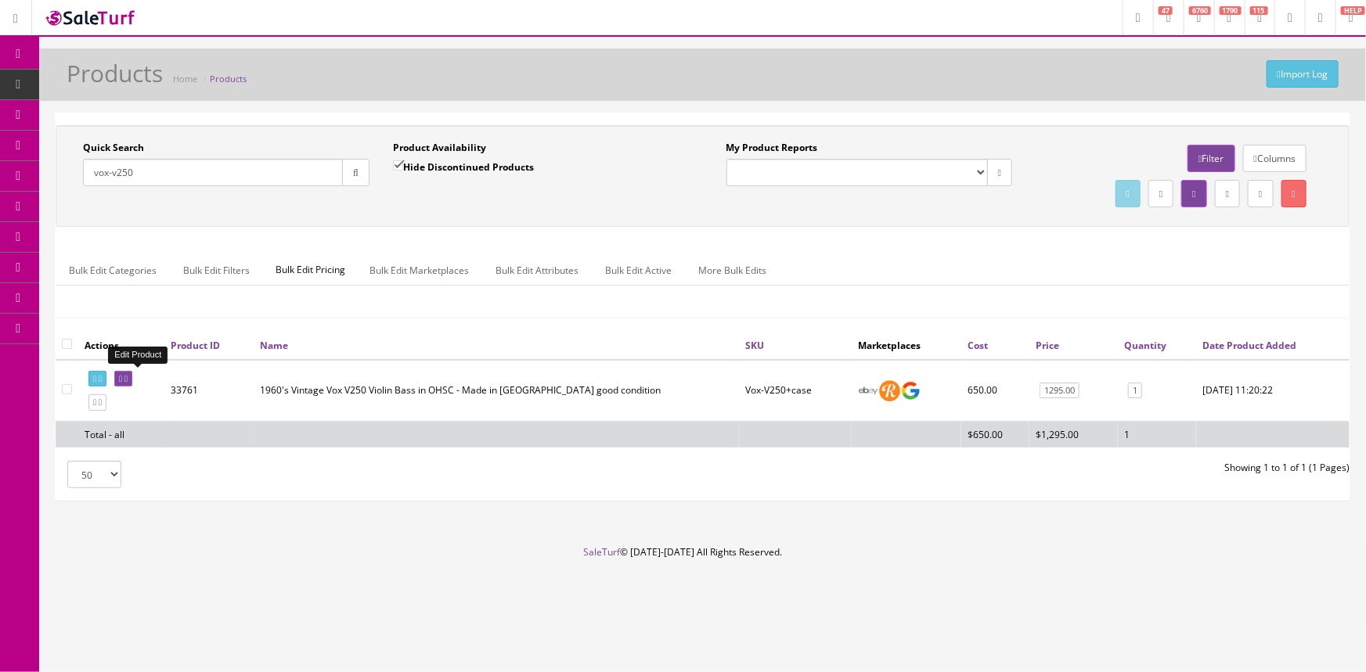
type input "vox-v250"
click at [122, 376] on icon at bounding box center [120, 379] width 3 height 9
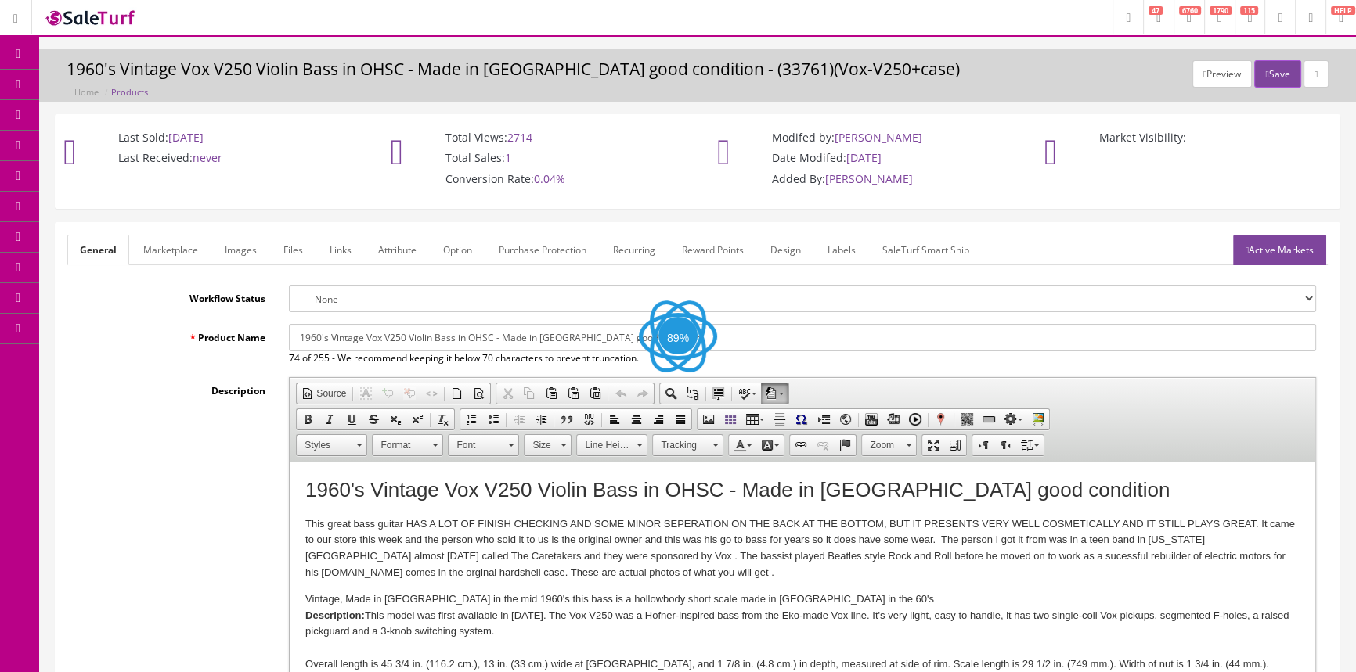
click at [835, 249] on link "Labels" at bounding box center [841, 250] width 53 height 31
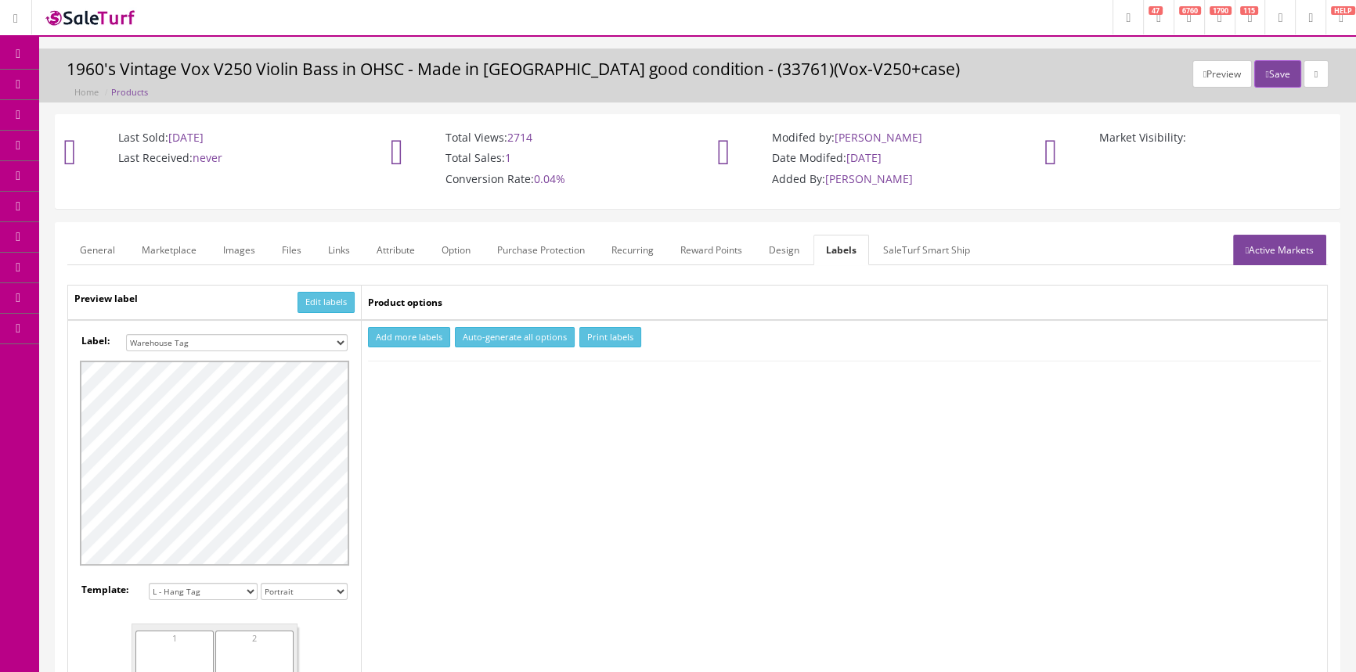
click at [312, 341] on select "Small Label 2 x 1 Label Shoe label 100 barcodes Dymo Label 2 X 1 Sticker Labels…" at bounding box center [237, 342] width 222 height 17
click at [126, 334] on select "Small Label 2 x 1 Label Shoe label 100 barcodes Dymo Label 2 X 1 Sticker Labels…" at bounding box center [237, 342] width 222 height 17
click at [406, 338] on button "Add more labels" at bounding box center [409, 337] width 82 height 21
click at [296, 342] on select "Small Label 2 x 1 Label Shoe label 100 barcodes Dymo Label 2 X 1 Sticker Labels…" at bounding box center [237, 342] width 222 height 17
select select "16"
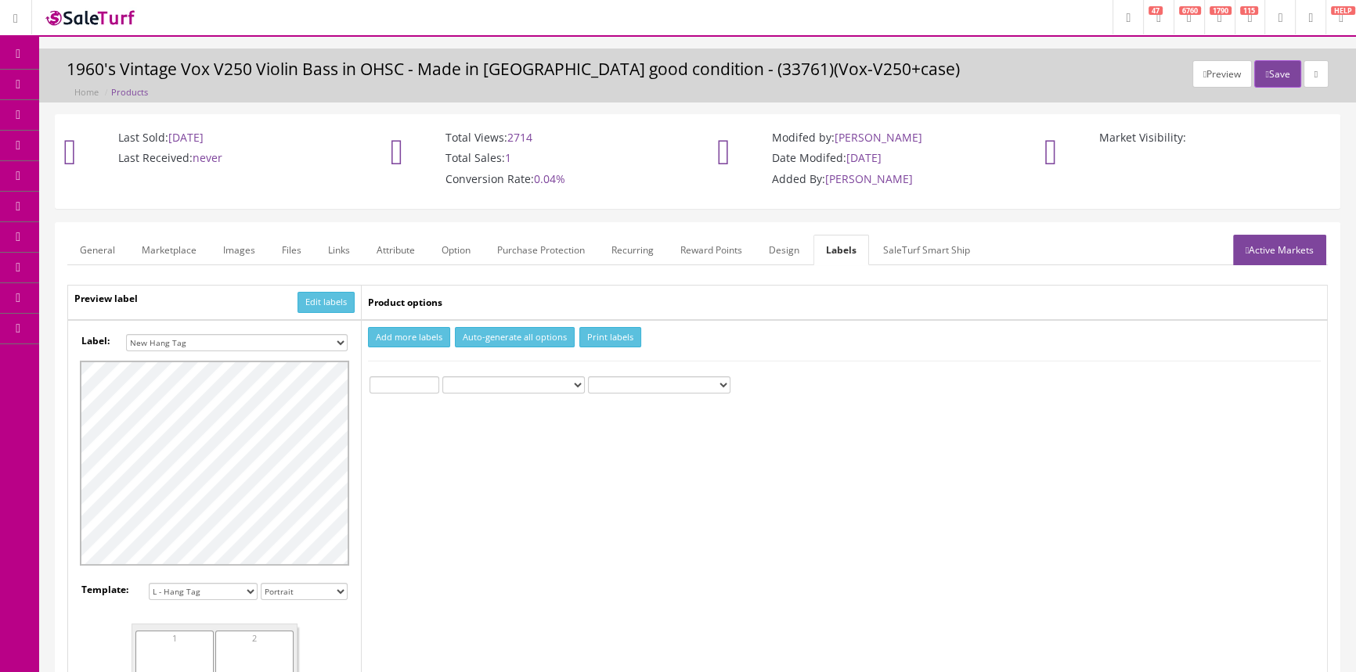
click at [126, 334] on select "Small Label 2 x 1 Label Shoe label 100 barcodes Dymo Label 2 X 1 Sticker Labels…" at bounding box center [237, 342] width 222 height 17
type input "1"
click at [432, 378] on input "1" at bounding box center [405, 385] width 70 height 17
click at [595, 338] on button "Print labels" at bounding box center [610, 337] width 62 height 21
click at [232, 250] on link "Images" at bounding box center [239, 250] width 57 height 31
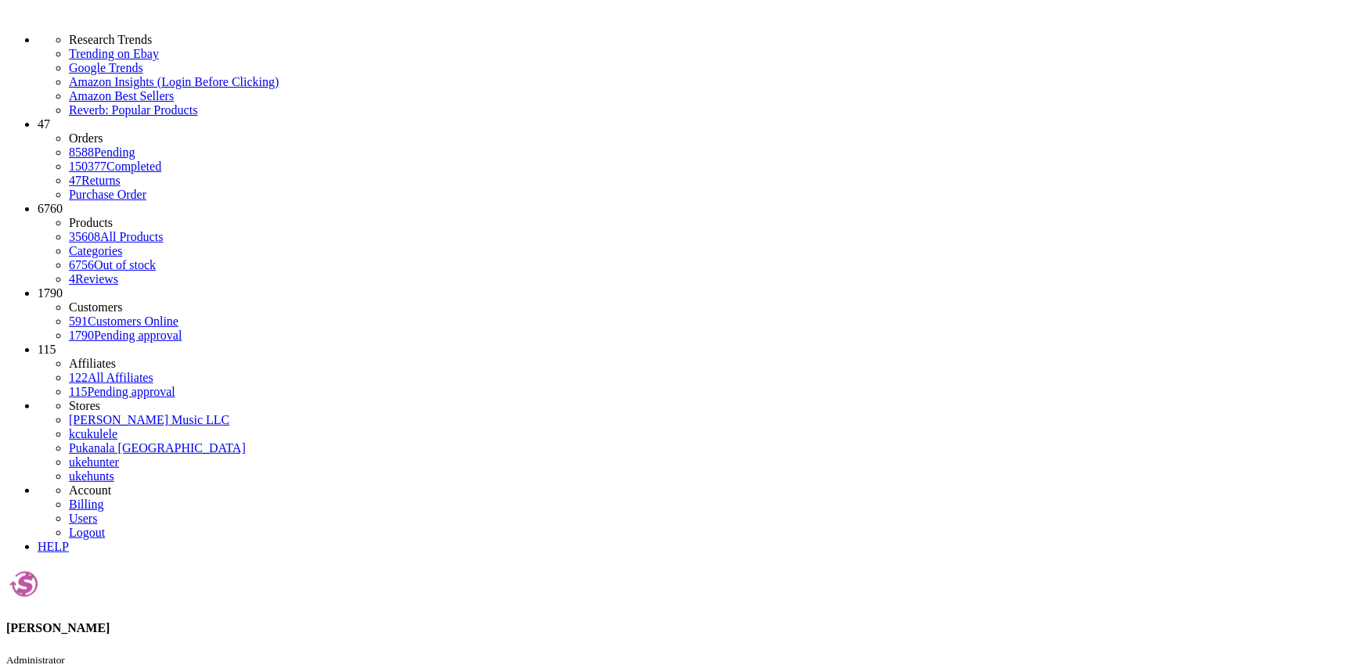
type input "v"
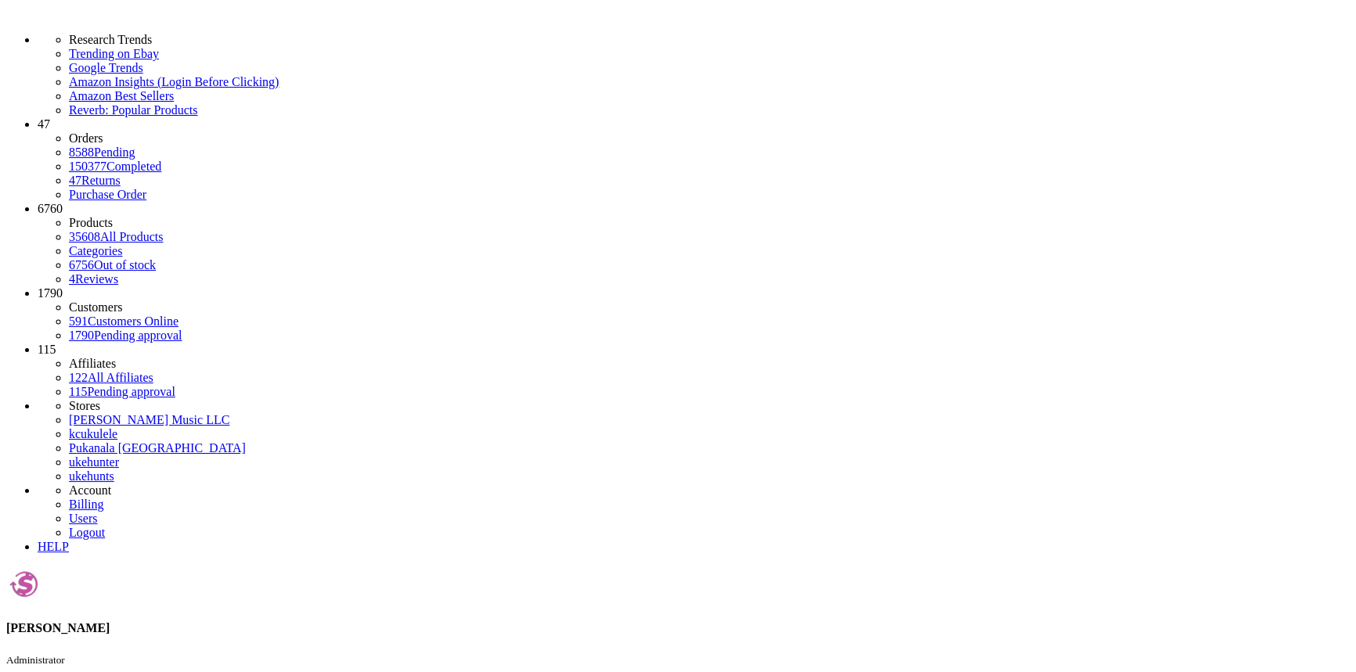
type input "artvfolk-"
checkbox input "false"
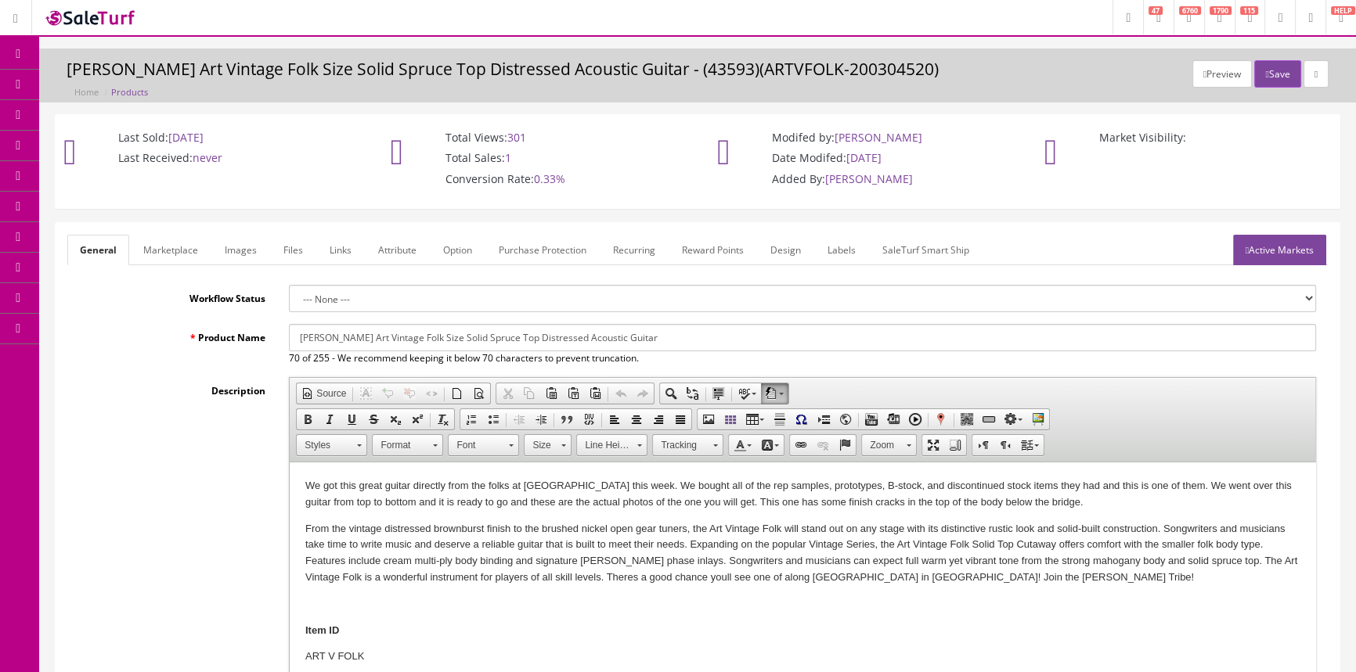
click at [247, 250] on link "Images" at bounding box center [240, 250] width 57 height 31
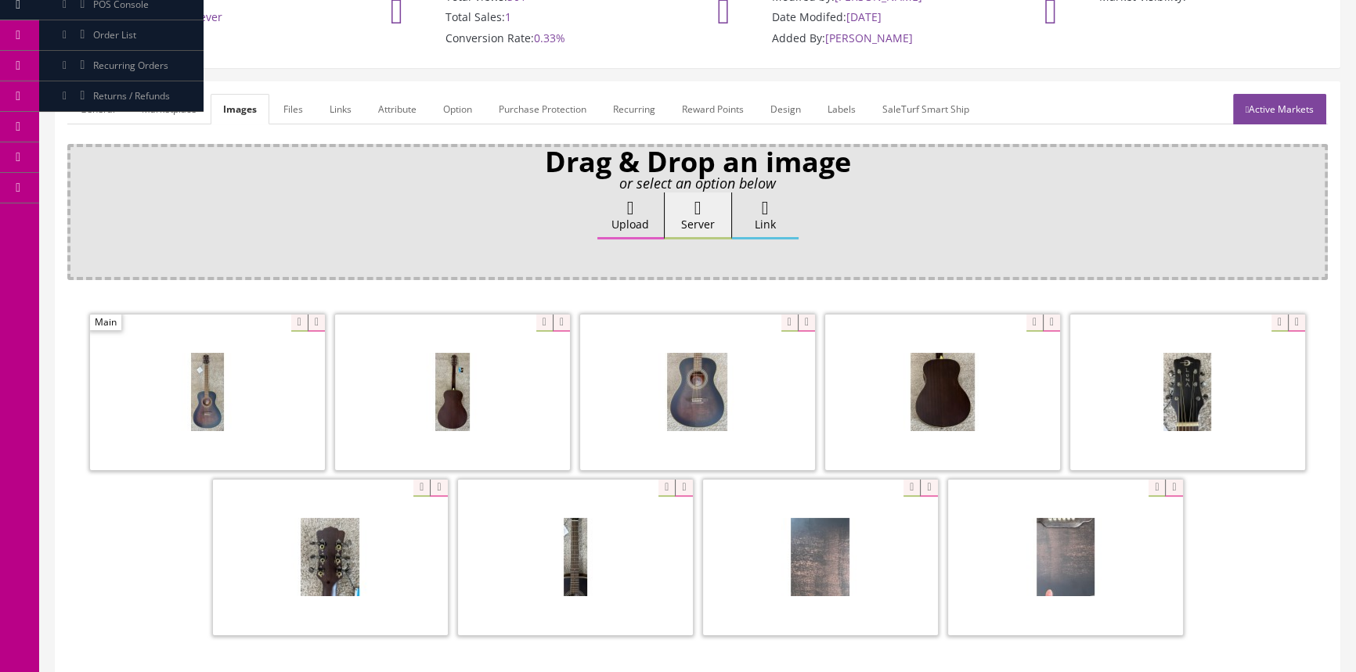
scroll to position [142, 0]
click at [407, 488] on div at bounding box center [330, 556] width 235 height 157
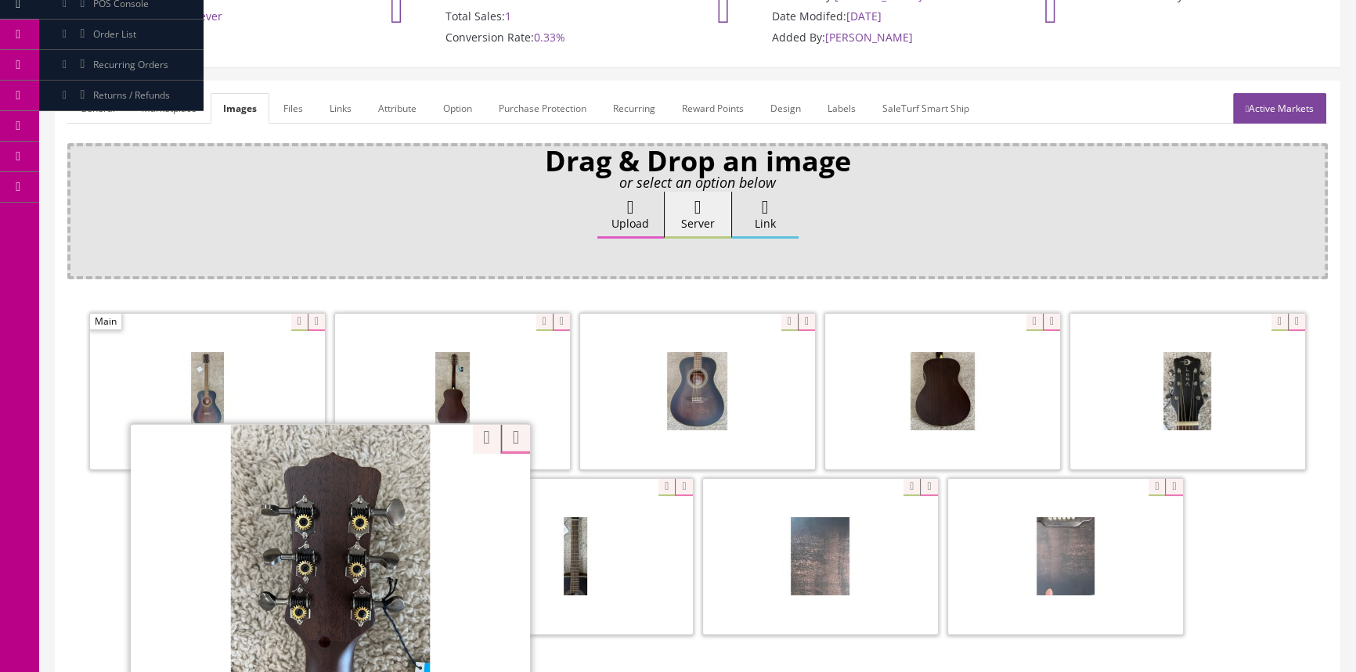
click at [306, 251] on div "Ok" at bounding box center [697, 256] width 1238 height 23
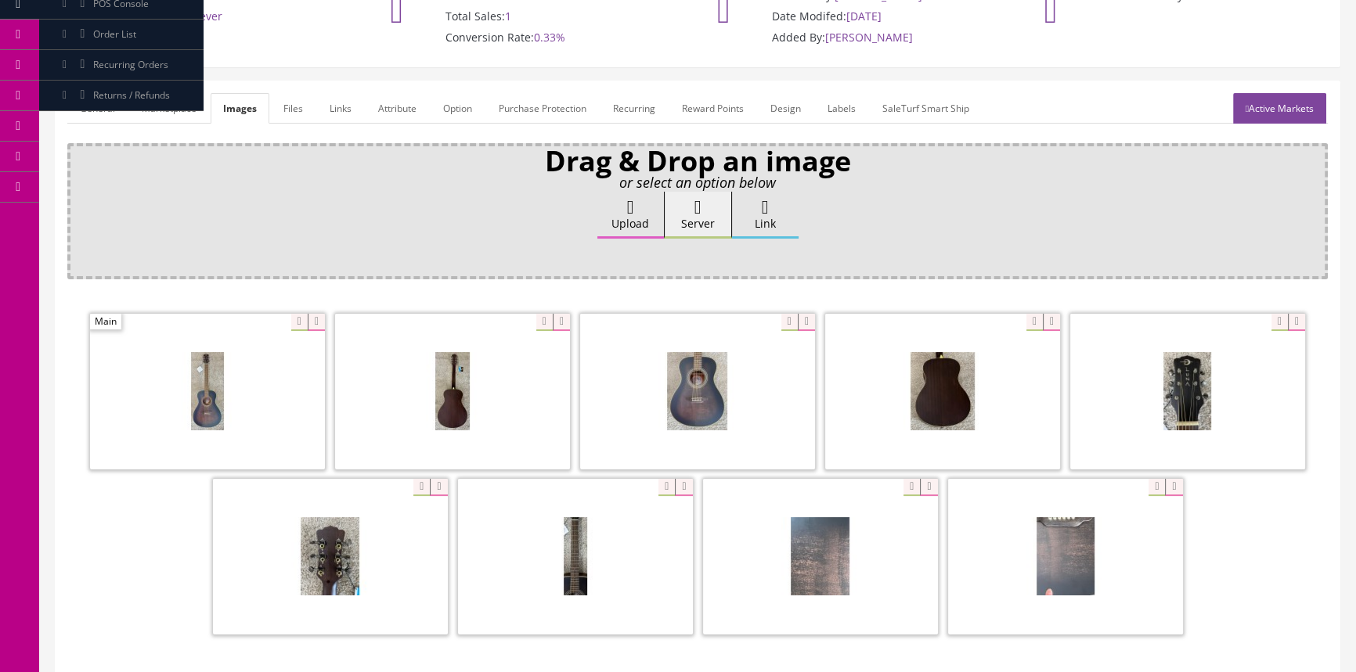
click at [94, 102] on link "General" at bounding box center [97, 108] width 60 height 31
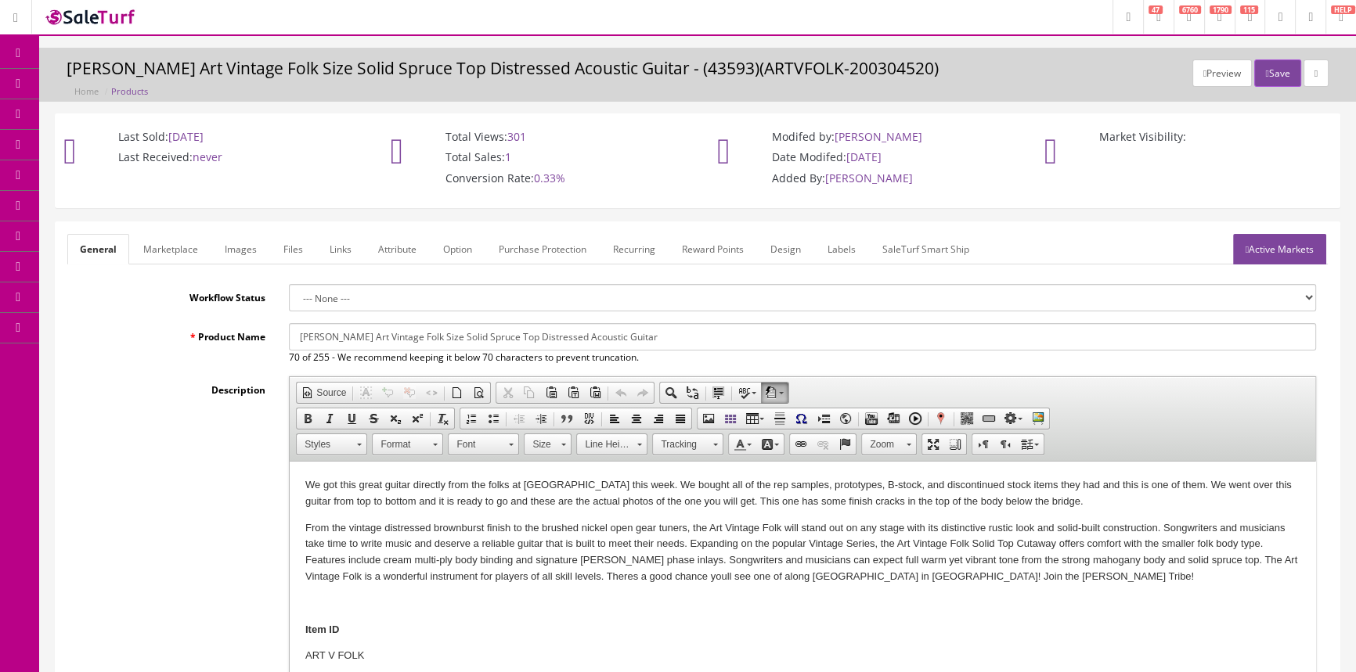
scroll to position [0, 0]
click at [132, 88] on span "Products" at bounding box center [112, 84] width 38 height 13
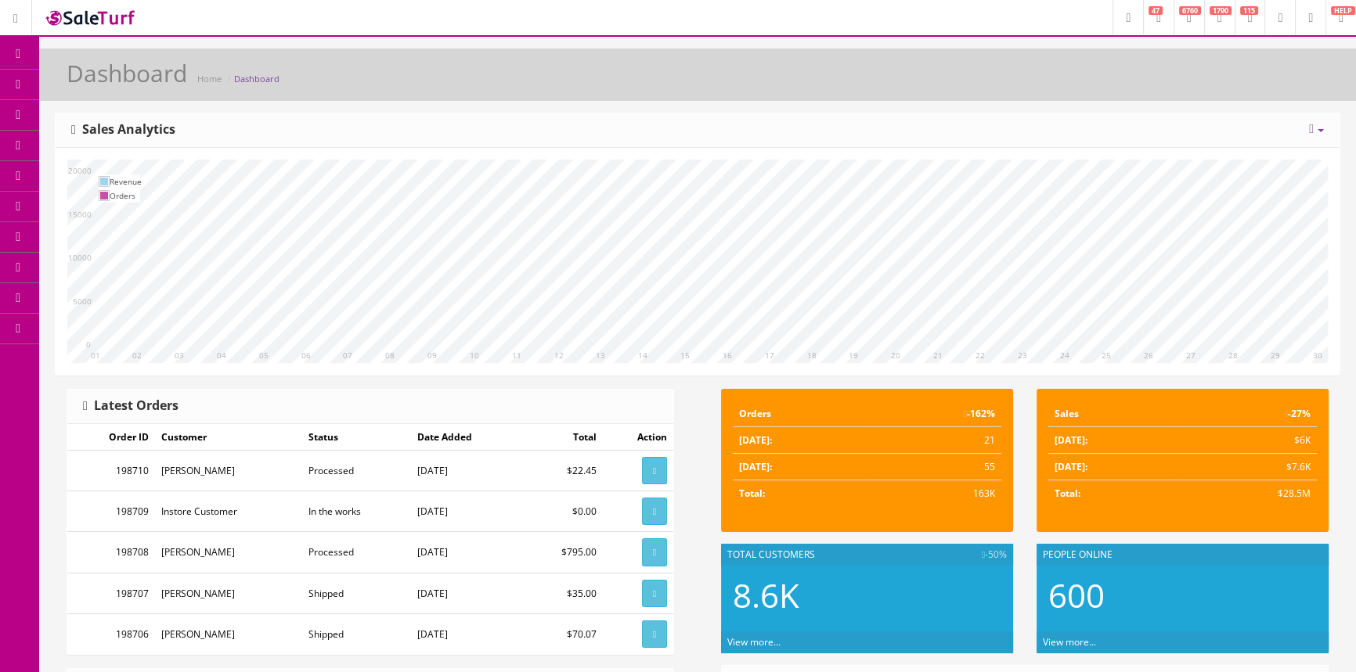
click at [128, 84] on span "Products" at bounding box center [112, 84] width 38 height 13
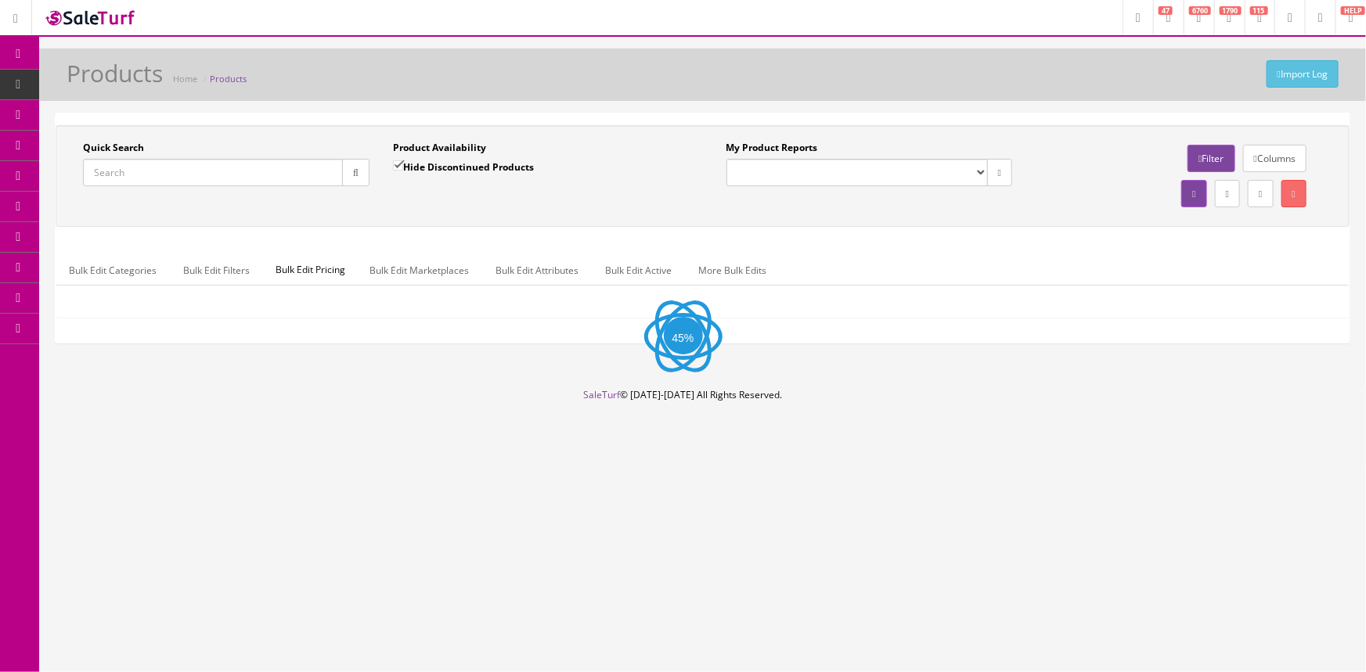
click at [124, 173] on input "Quick Search" at bounding box center [213, 172] width 260 height 27
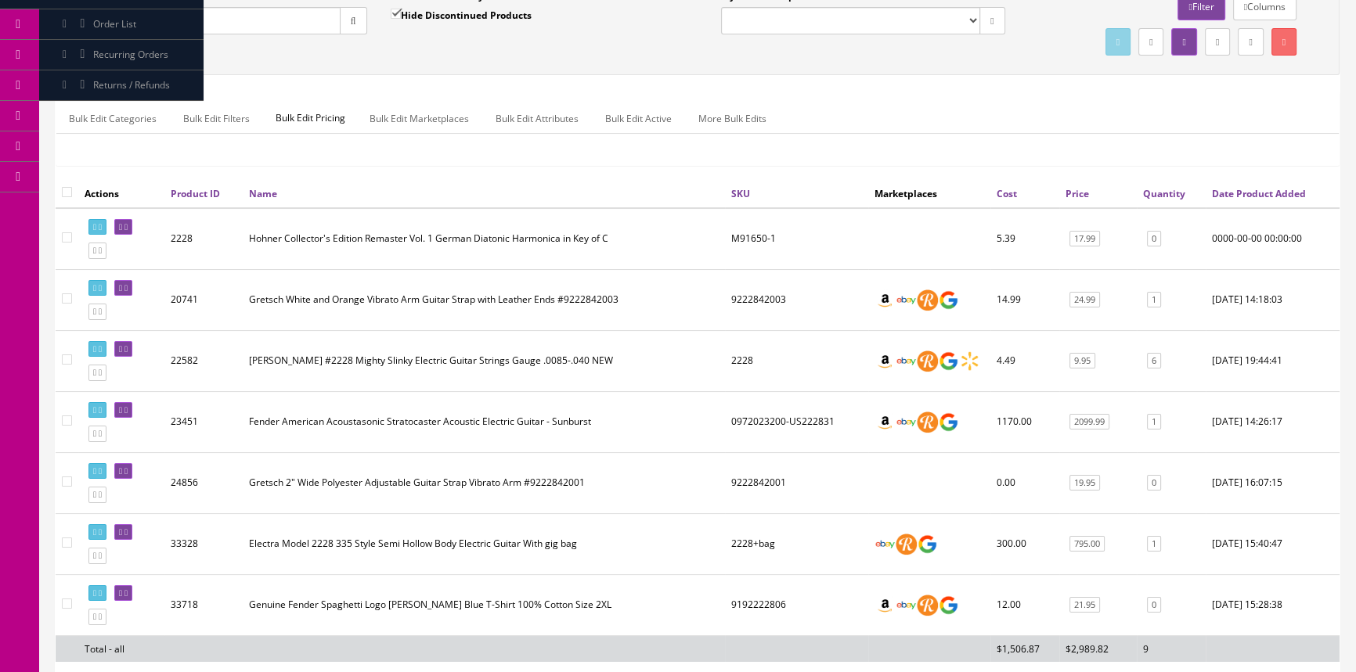
scroll to position [313, 0]
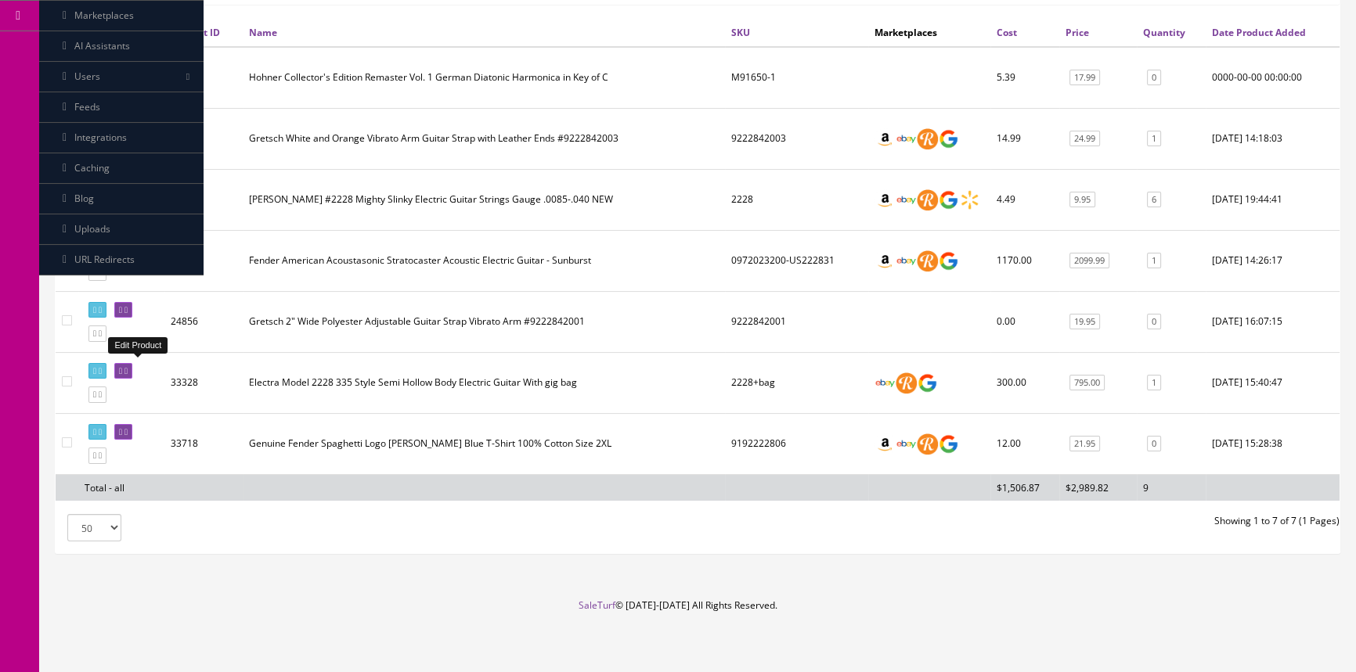
type input "2228"
click at [122, 367] on icon at bounding box center [120, 371] width 3 height 9
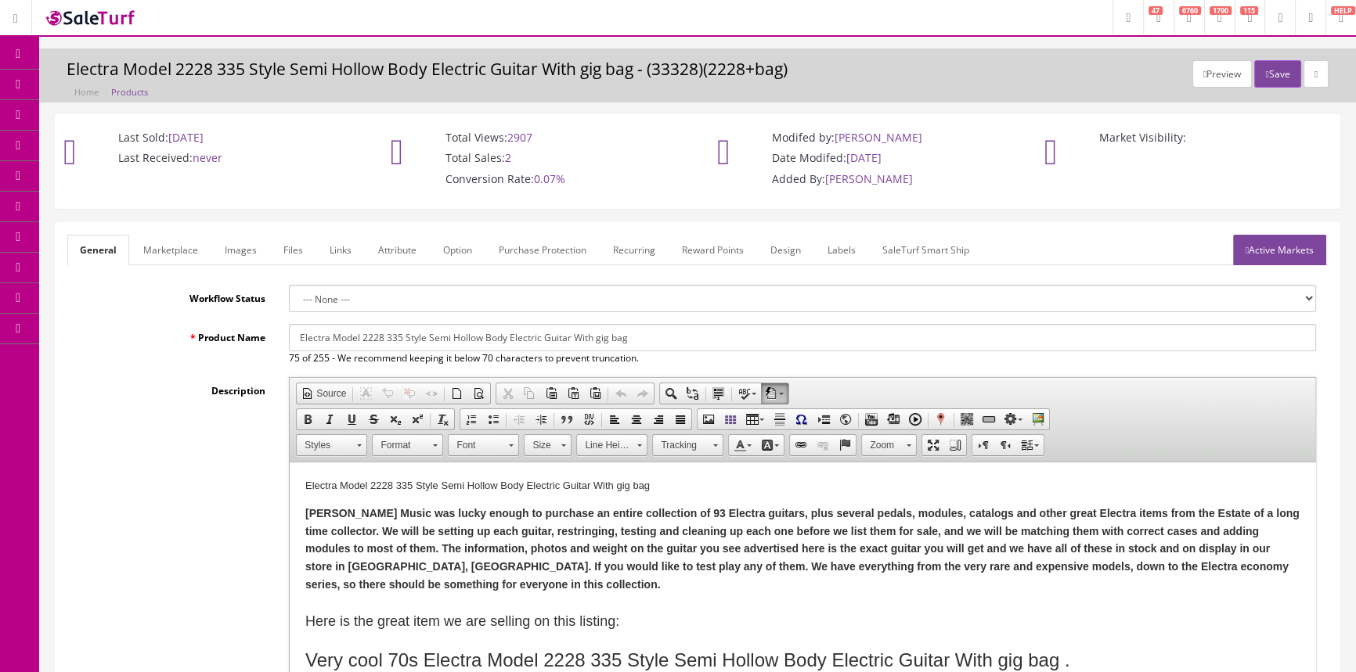
click at [240, 243] on link "Images" at bounding box center [240, 250] width 57 height 31
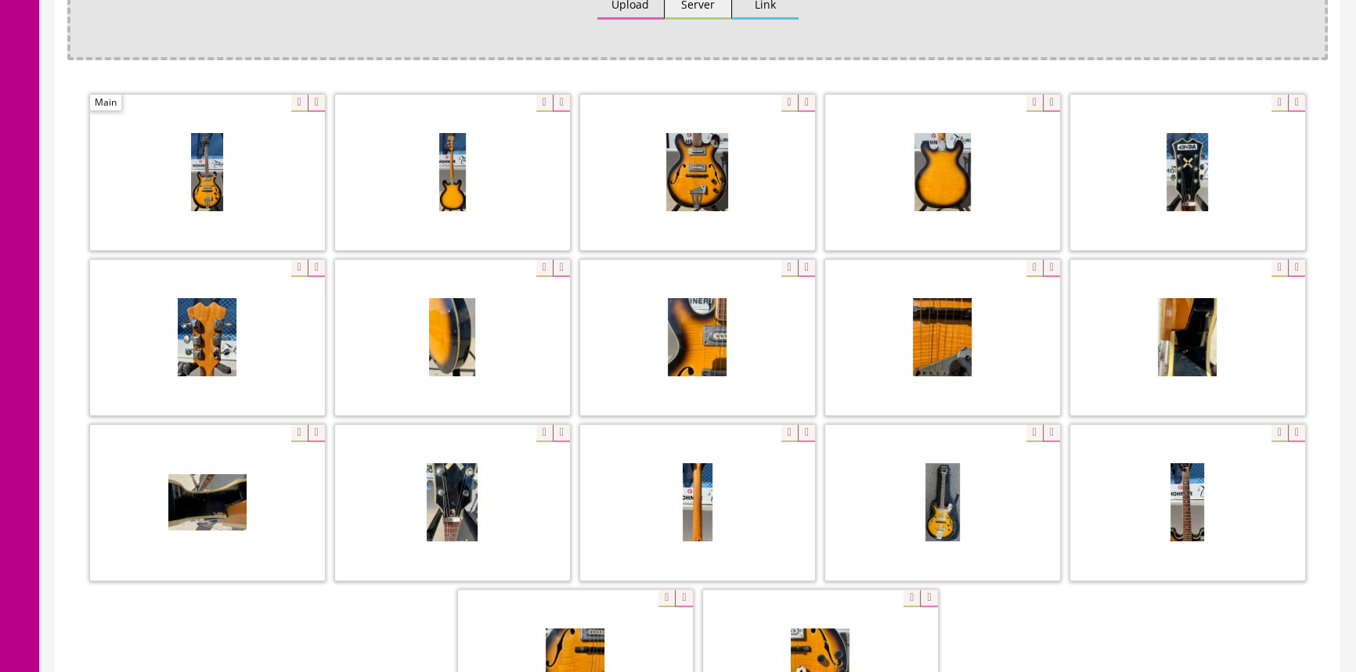
scroll to position [498, 0]
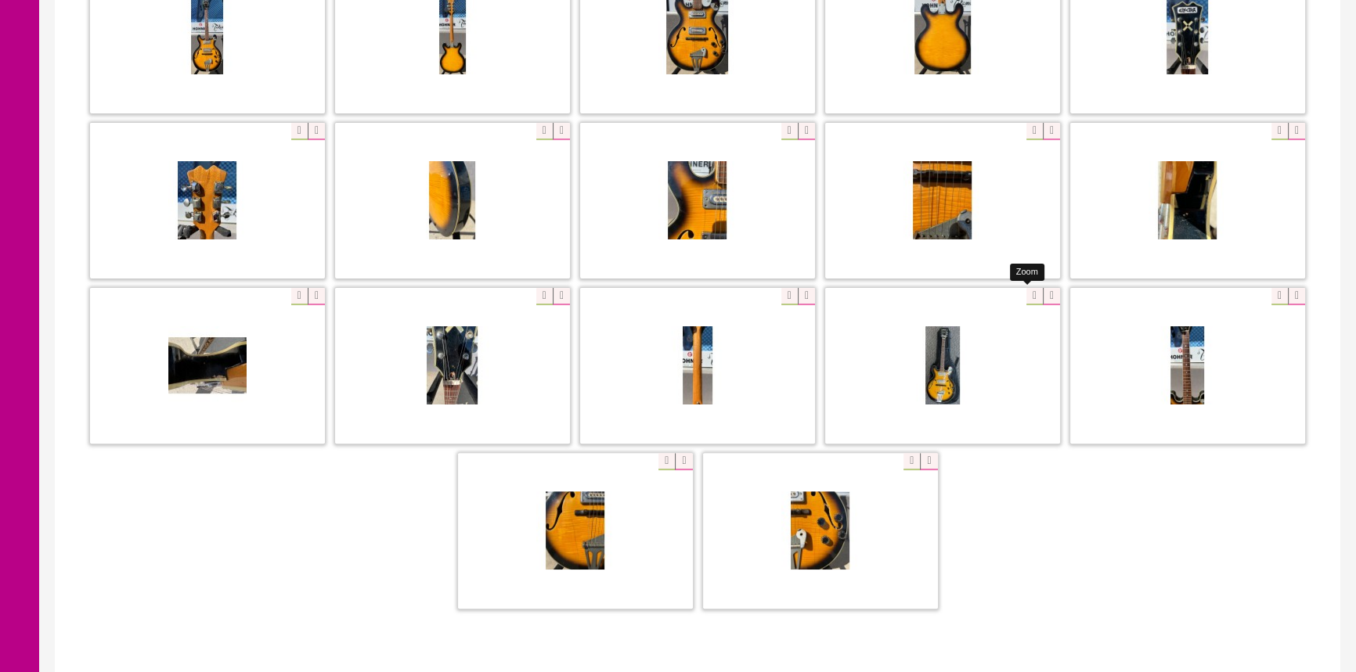
click at [1022, 295] on div at bounding box center [942, 365] width 235 height 157
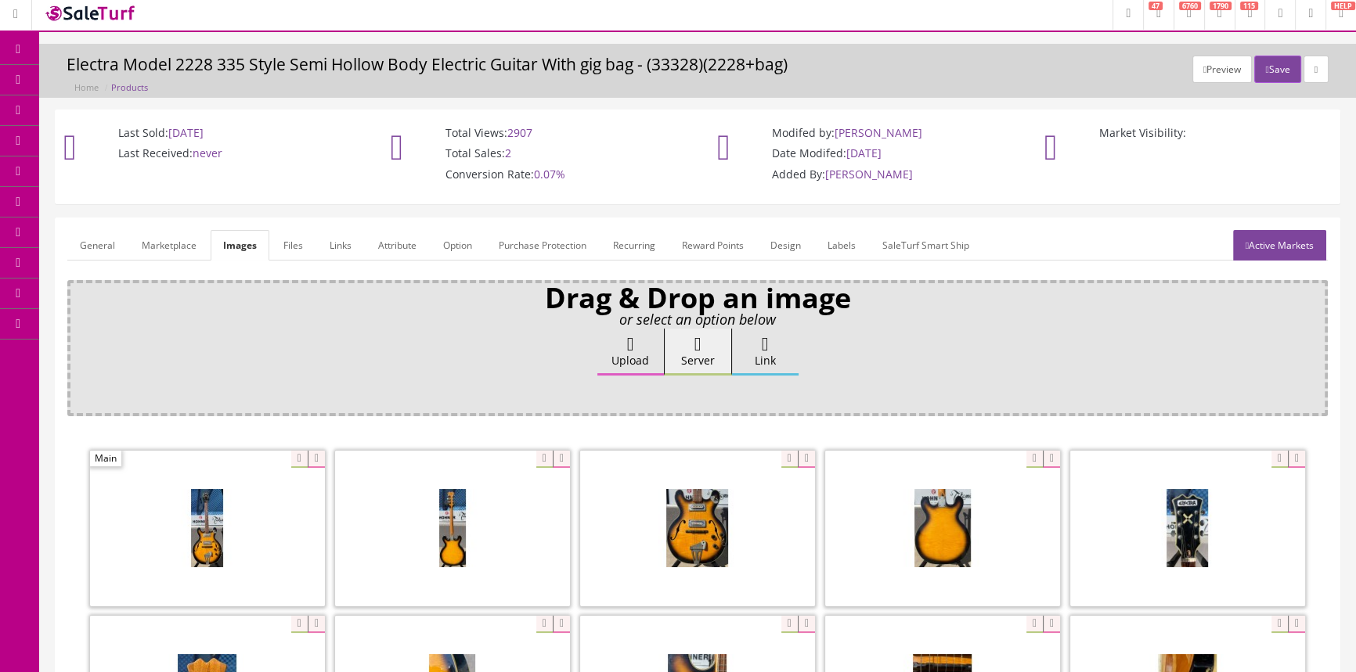
scroll to position [0, 0]
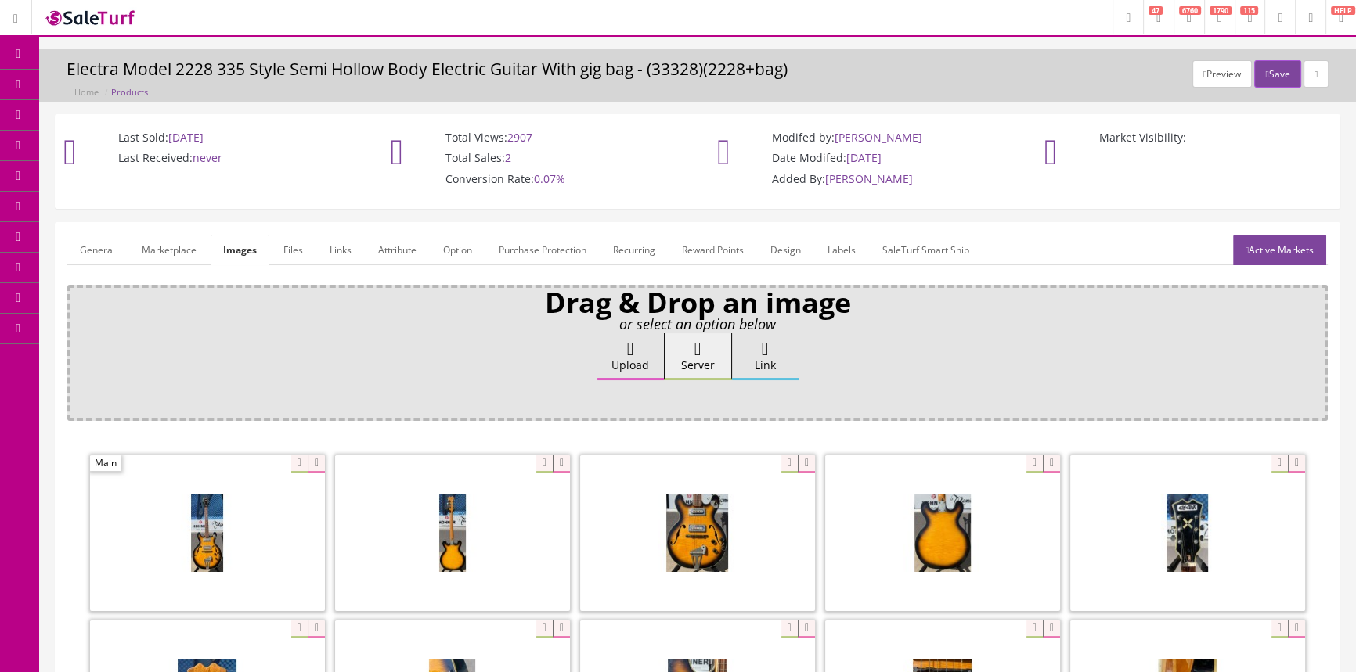
click at [155, 90] on link "Products" at bounding box center [121, 85] width 164 height 31
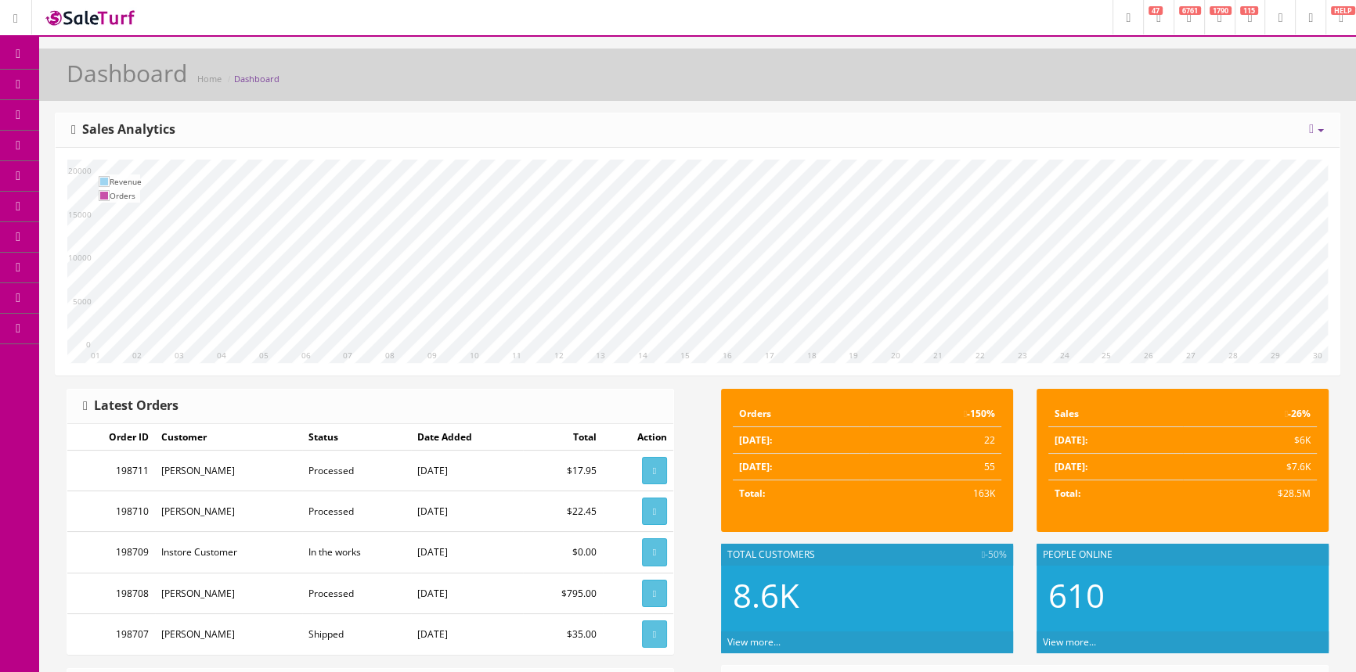
click at [132, 79] on span "Products" at bounding box center [112, 84] width 38 height 13
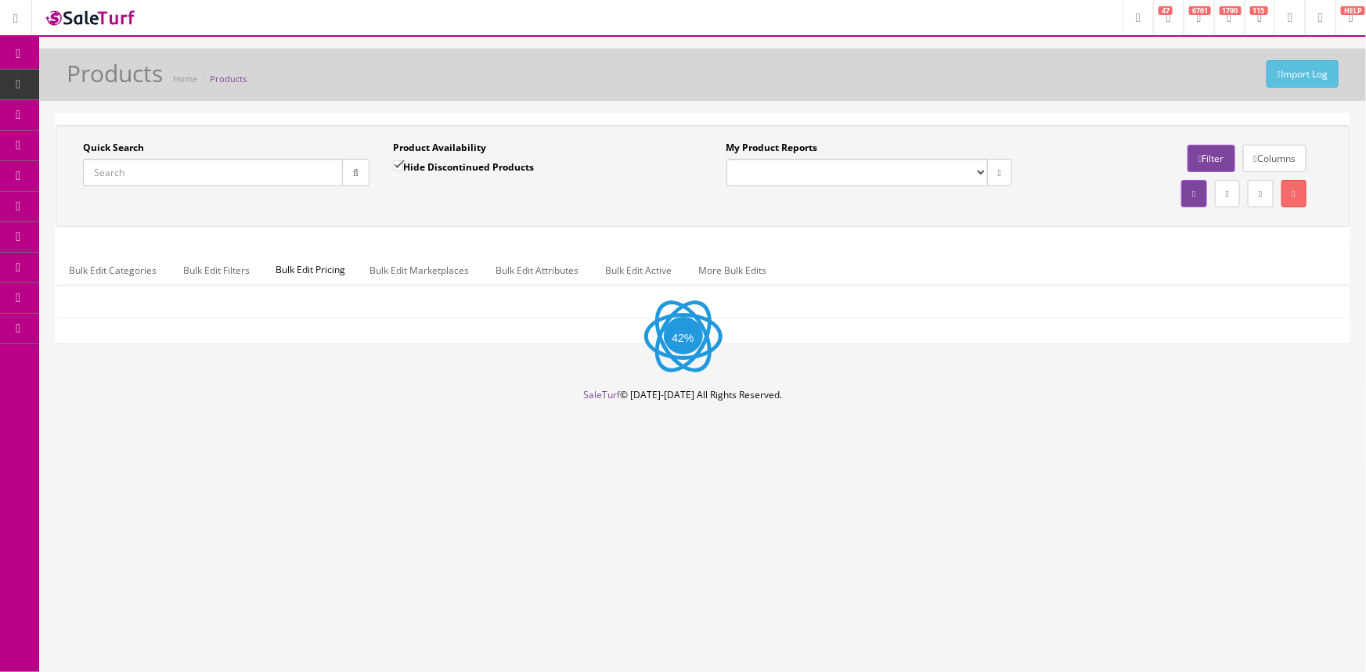
click at [150, 173] on input "Quick Search" at bounding box center [213, 172] width 260 height 27
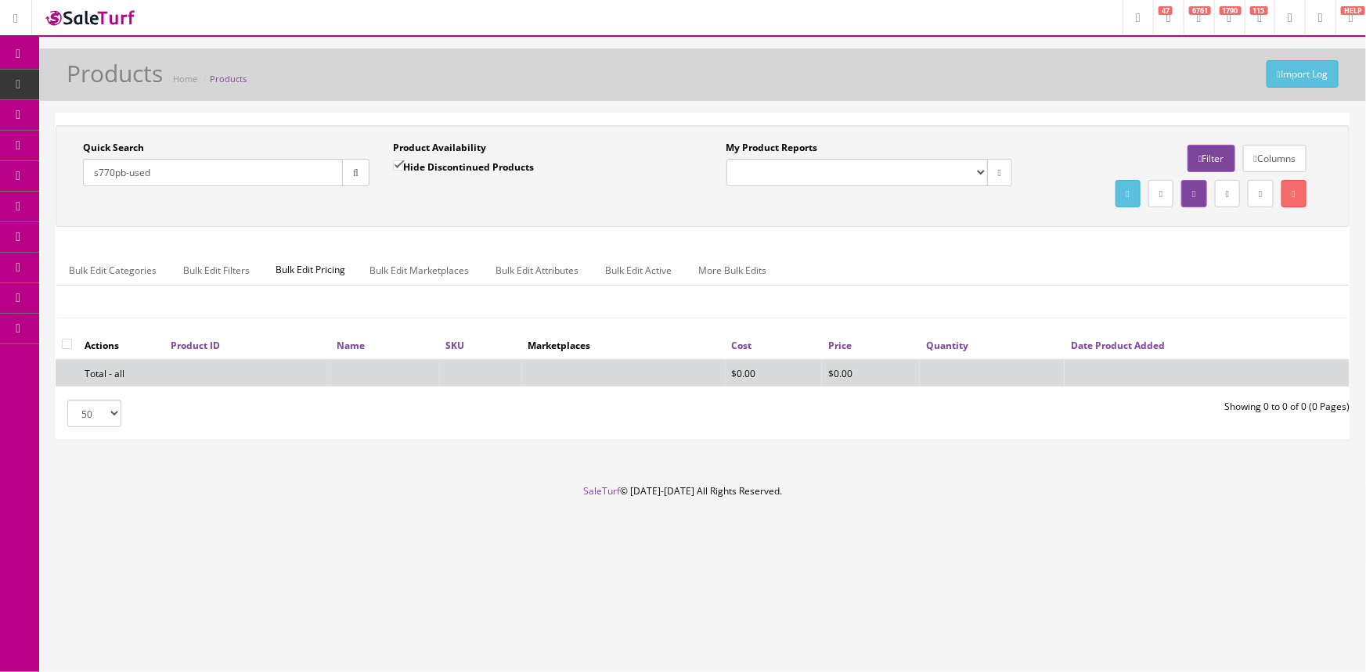
type input "s770pb-used"
click at [397, 163] on input "Hide Discontinued Products" at bounding box center [398, 165] width 10 height 10
checkbox input "false"
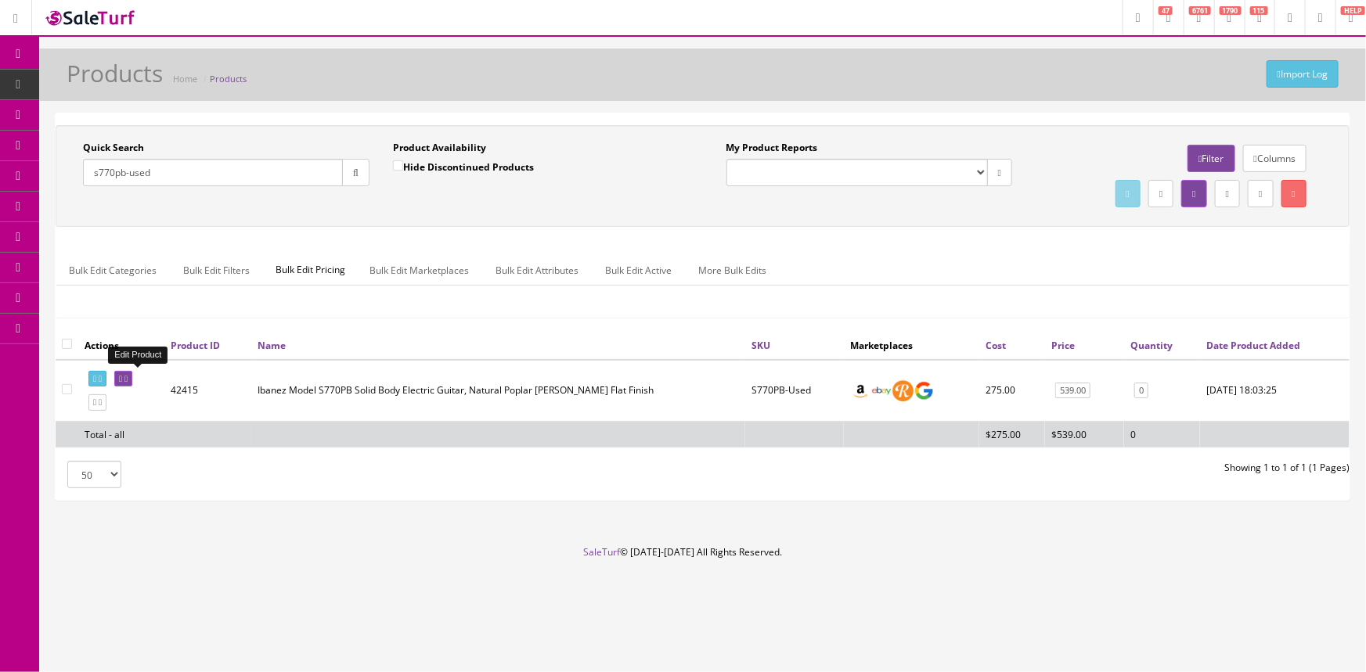
click at [122, 377] on icon at bounding box center [120, 379] width 3 height 9
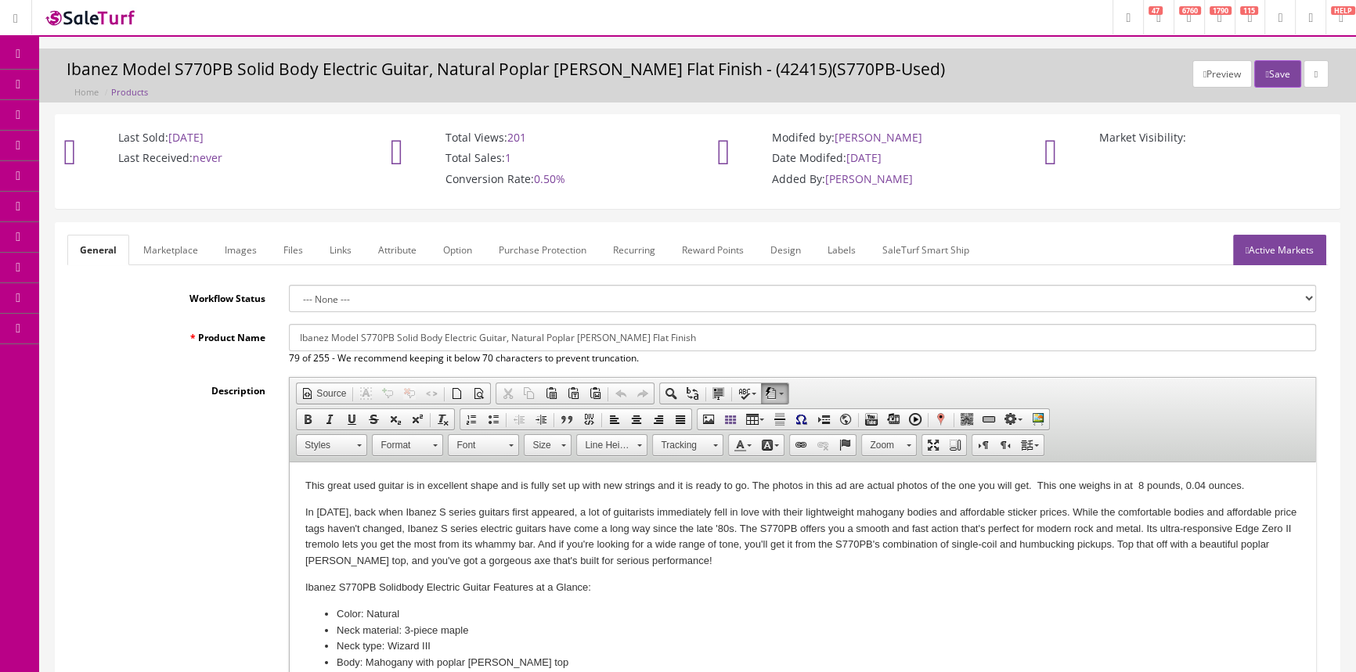
click at [240, 240] on link "Images" at bounding box center [240, 250] width 57 height 31
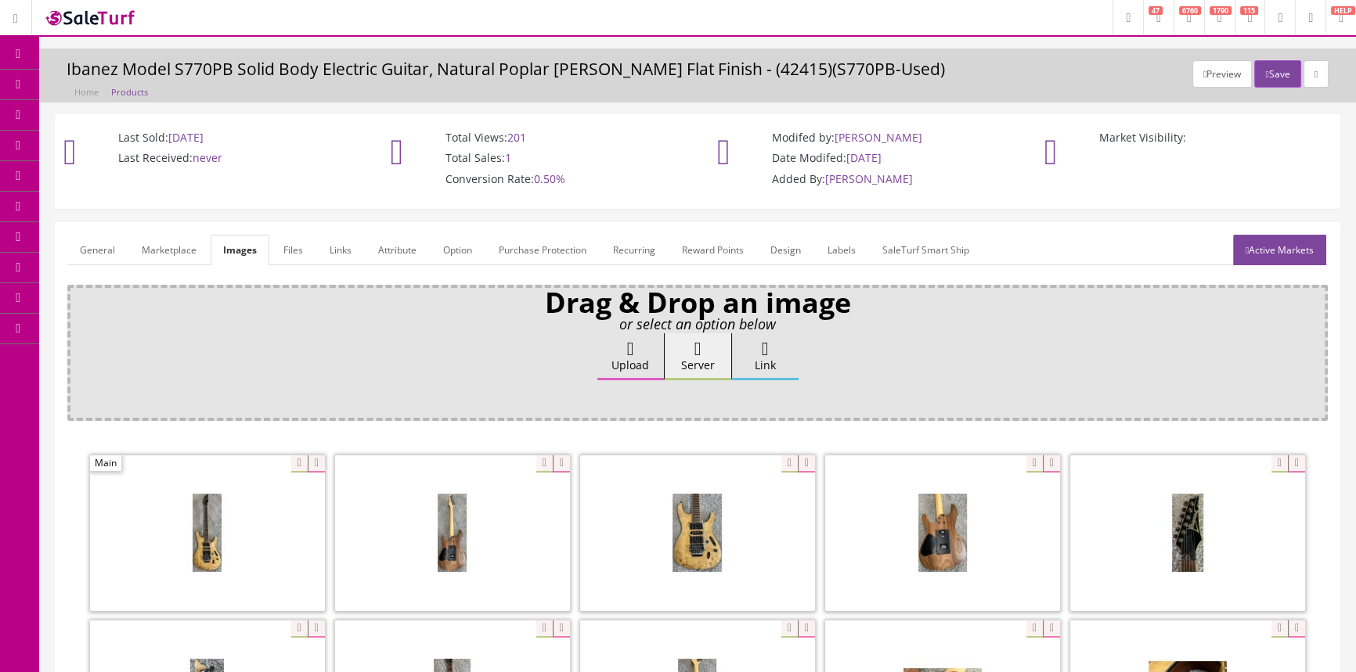
click at [105, 81] on span "Products" at bounding box center [112, 84] width 38 height 13
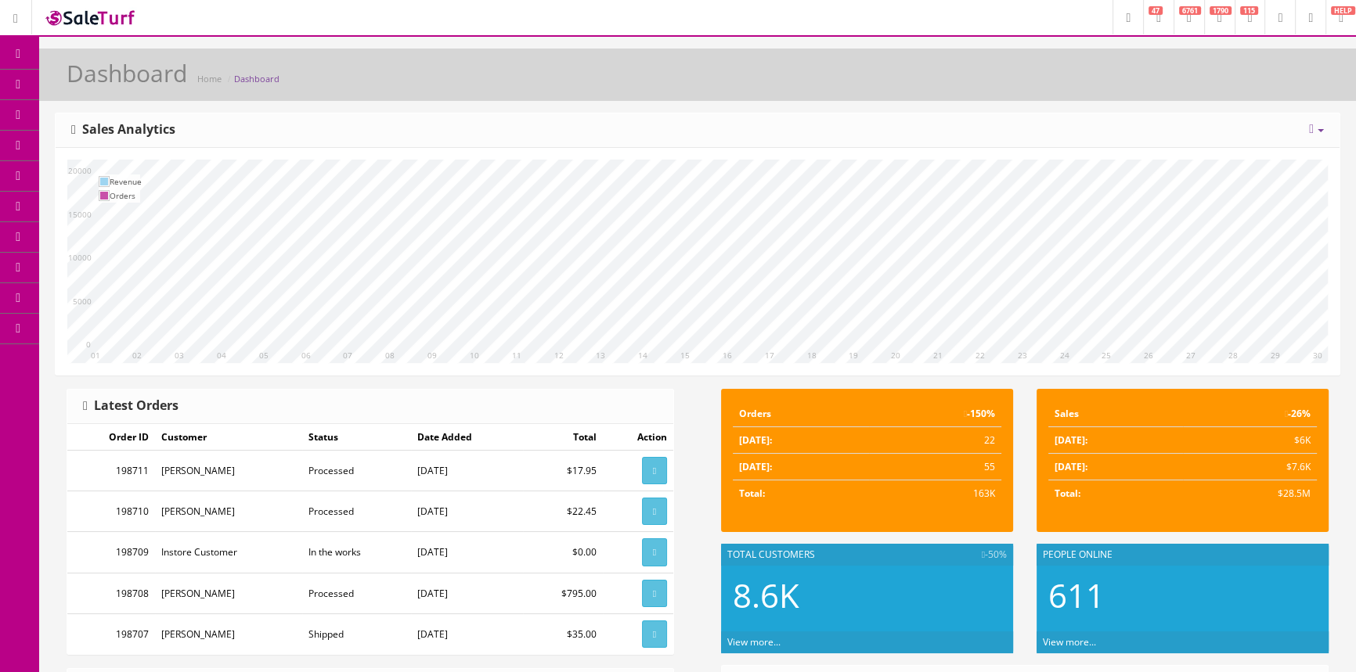
click at [110, 87] on span "Products" at bounding box center [112, 84] width 38 height 13
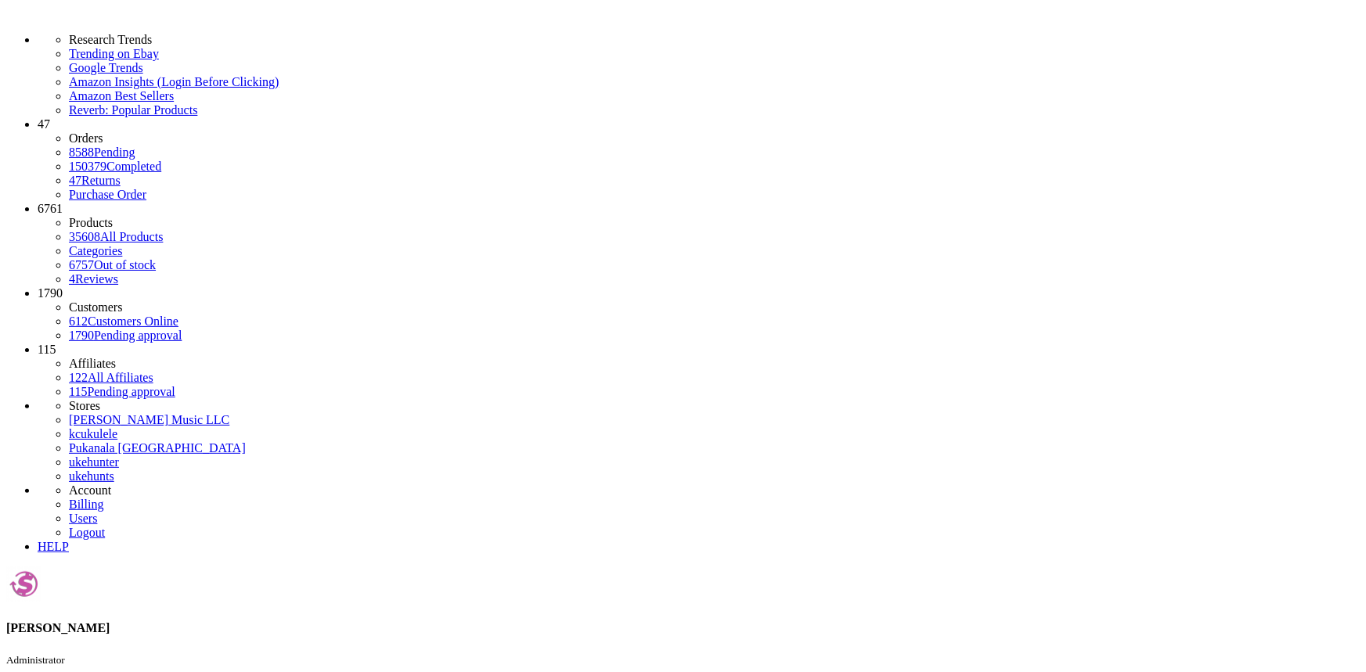
type input "srms805"
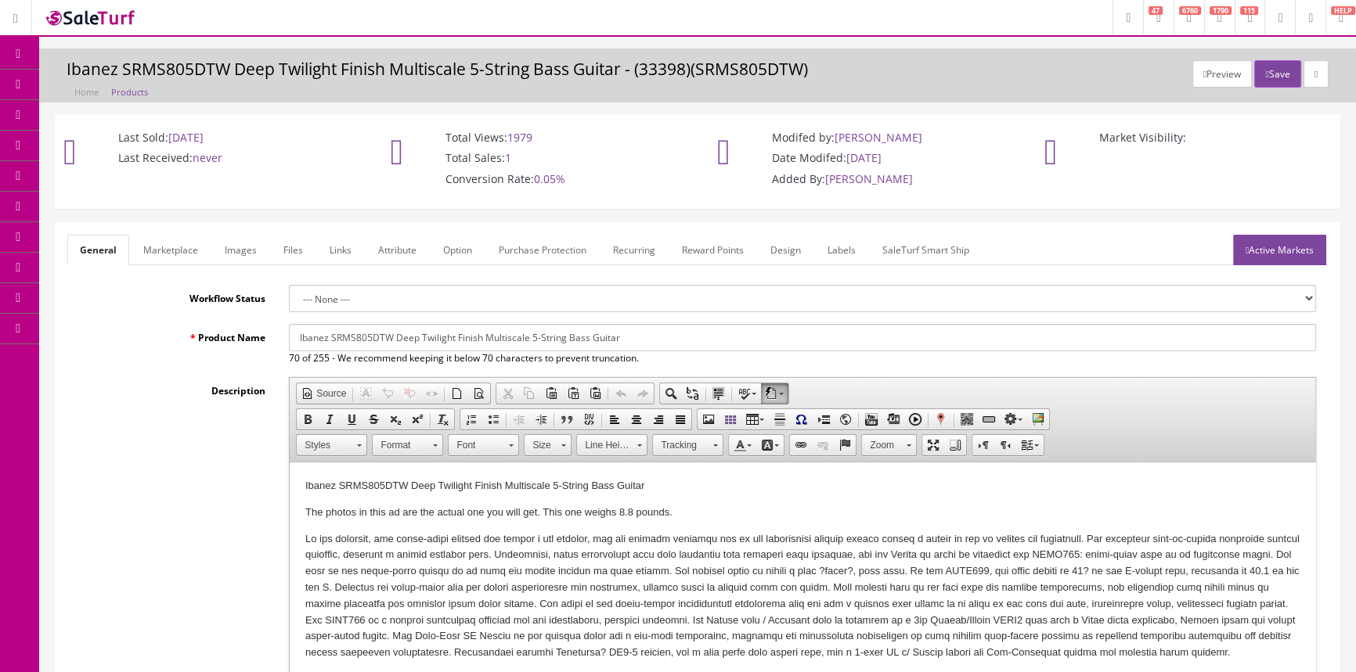
click at [249, 247] on link "Images" at bounding box center [240, 250] width 57 height 31
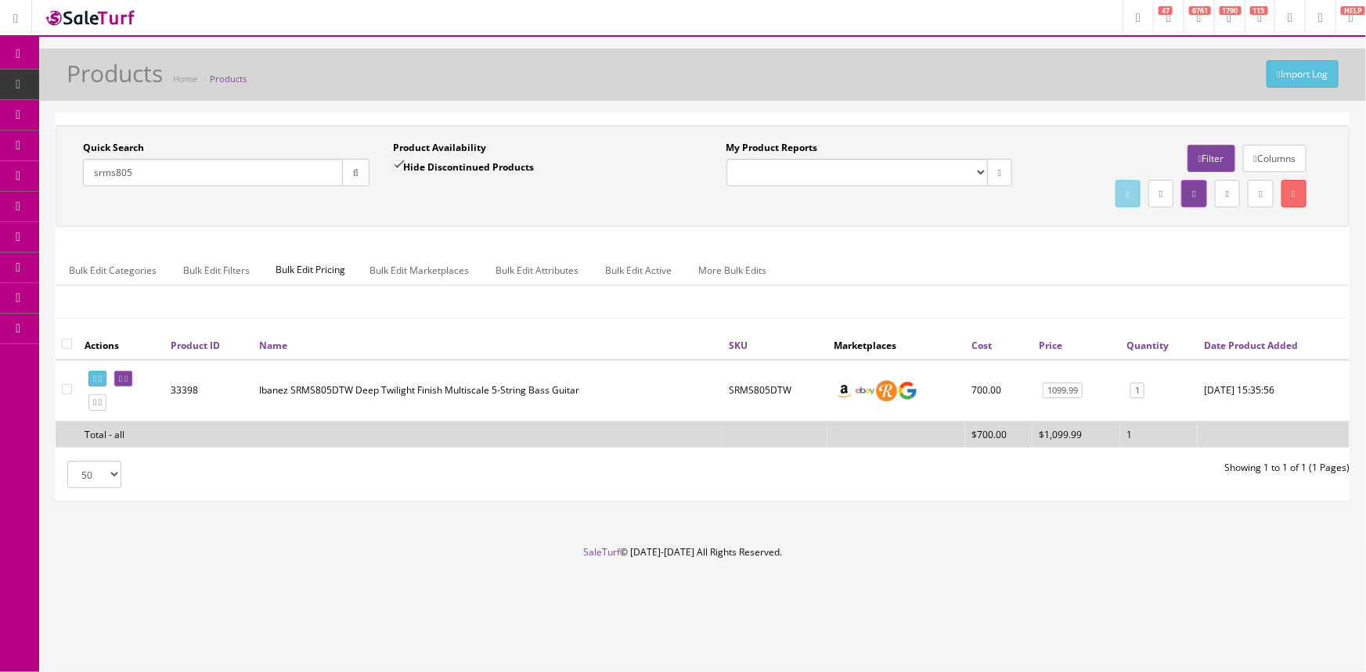
click at [399, 164] on input "Hide Discontinued Products" at bounding box center [398, 165] width 10 height 10
checkbox input "false"
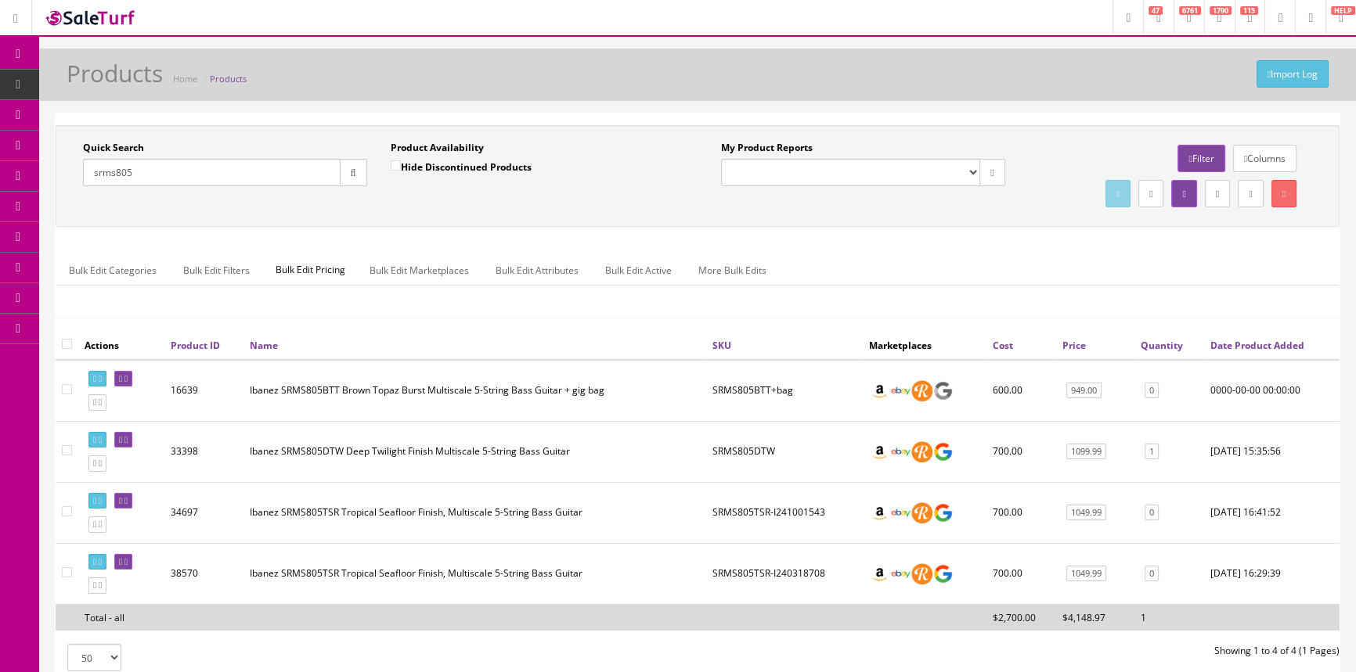
click at [167, 184] on input "srms805" at bounding box center [212, 172] width 258 height 27
type input "s"
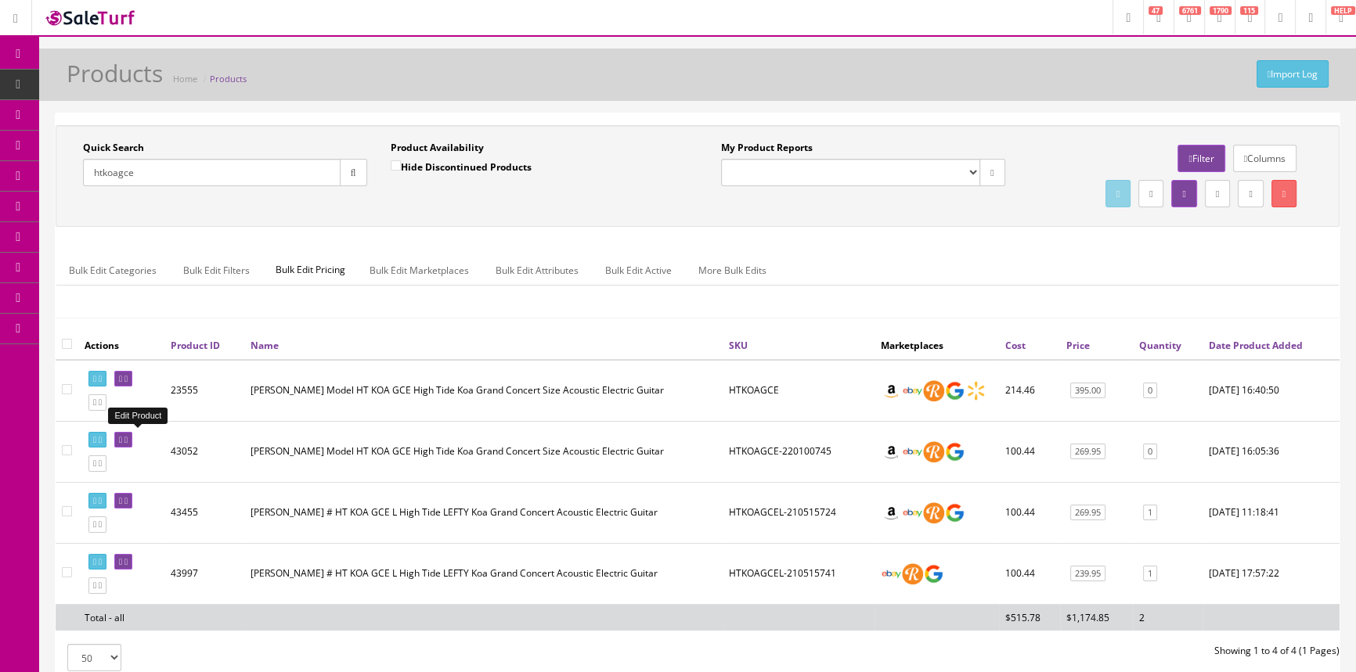
type input "htkoagce"
click at [128, 438] on icon at bounding box center [125, 440] width 3 height 9
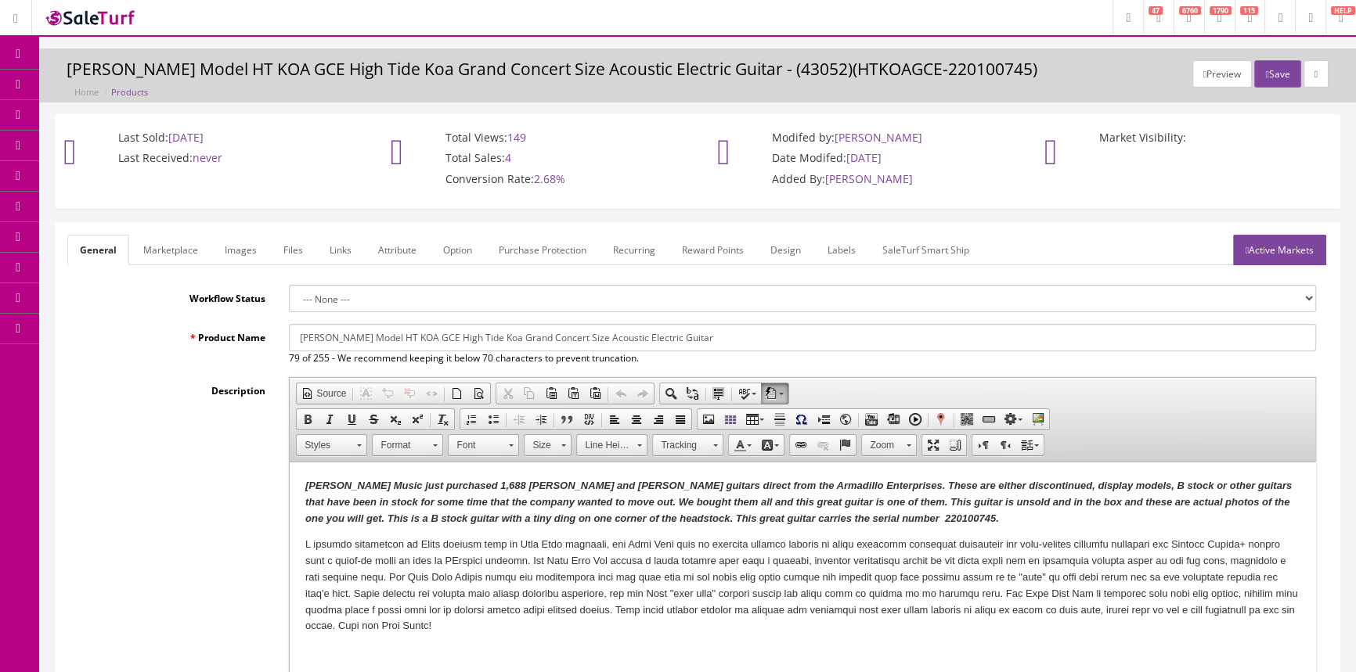
click at [249, 250] on link "Images" at bounding box center [240, 250] width 57 height 31
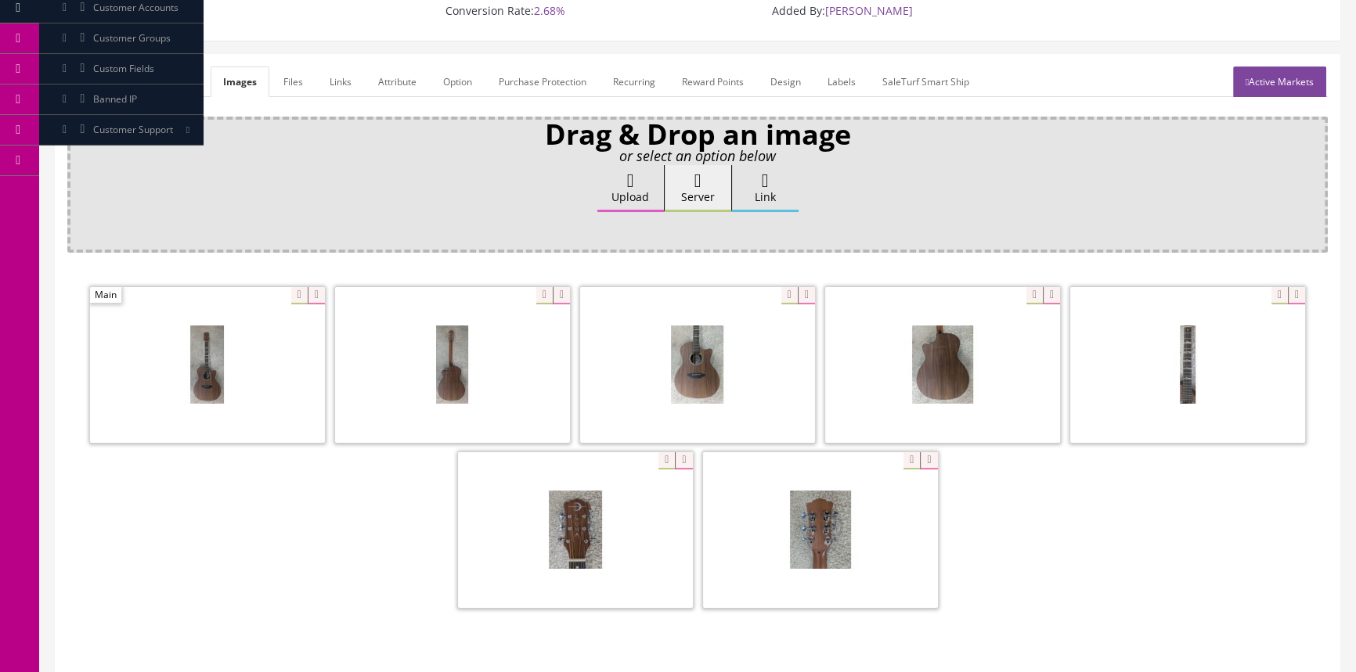
scroll to position [213, 0]
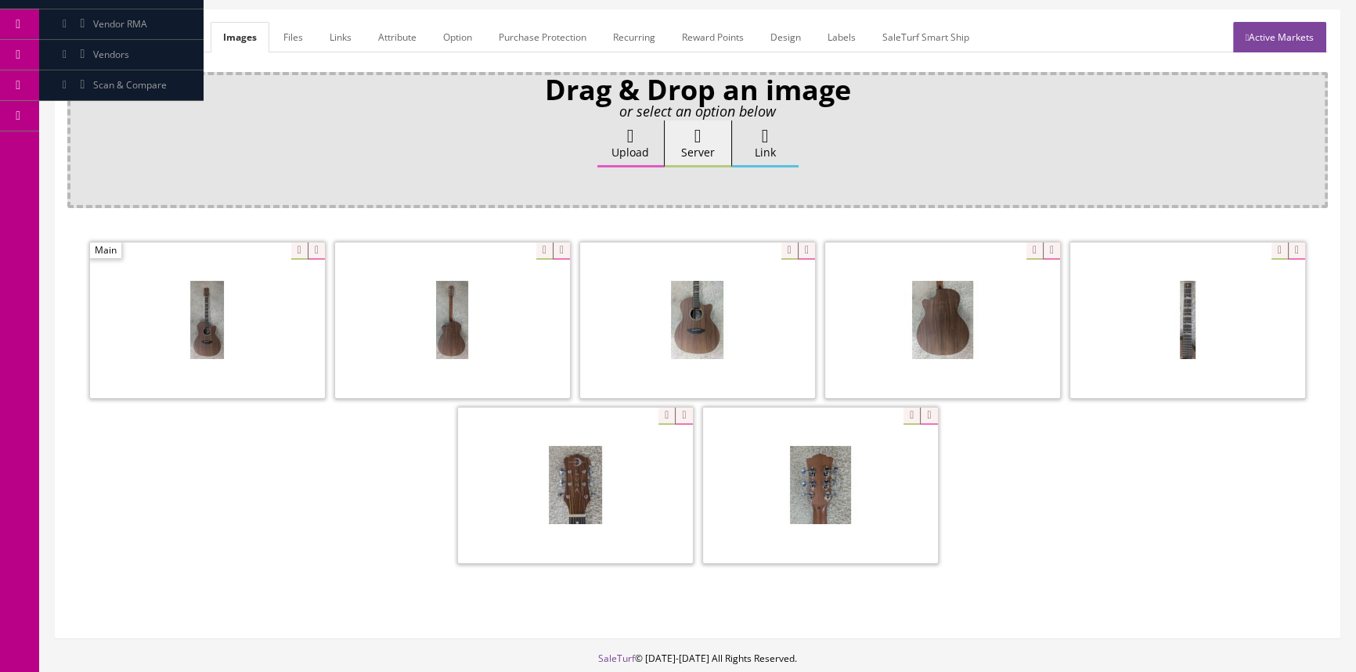
click at [88, 31] on link "General" at bounding box center [97, 37] width 60 height 31
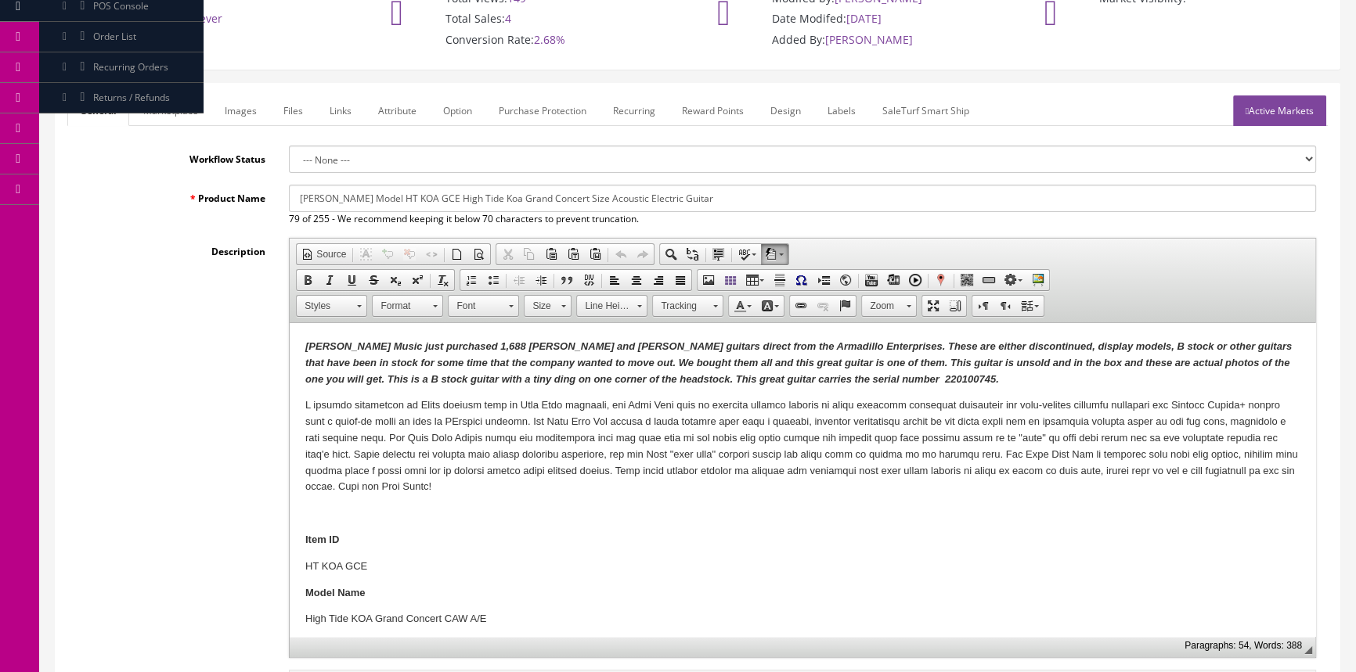
scroll to position [0, 0]
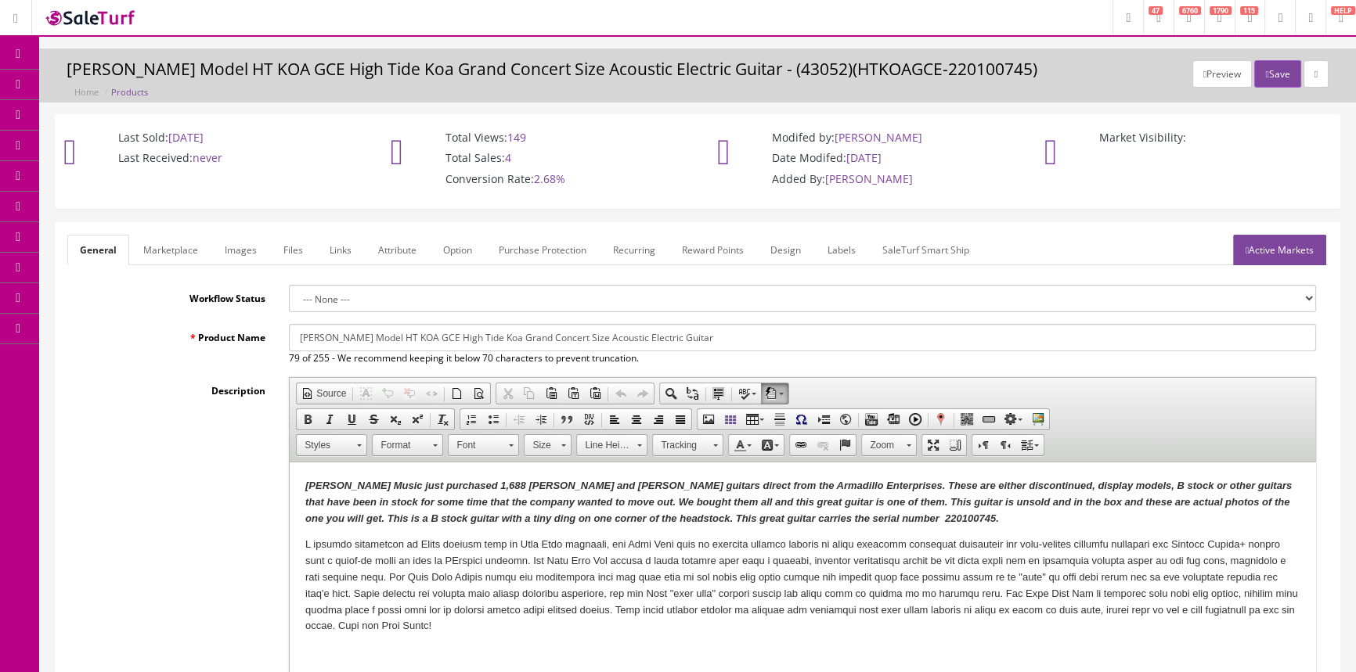
click at [113, 177] on span "Order List" at bounding box center [114, 175] width 43 height 13
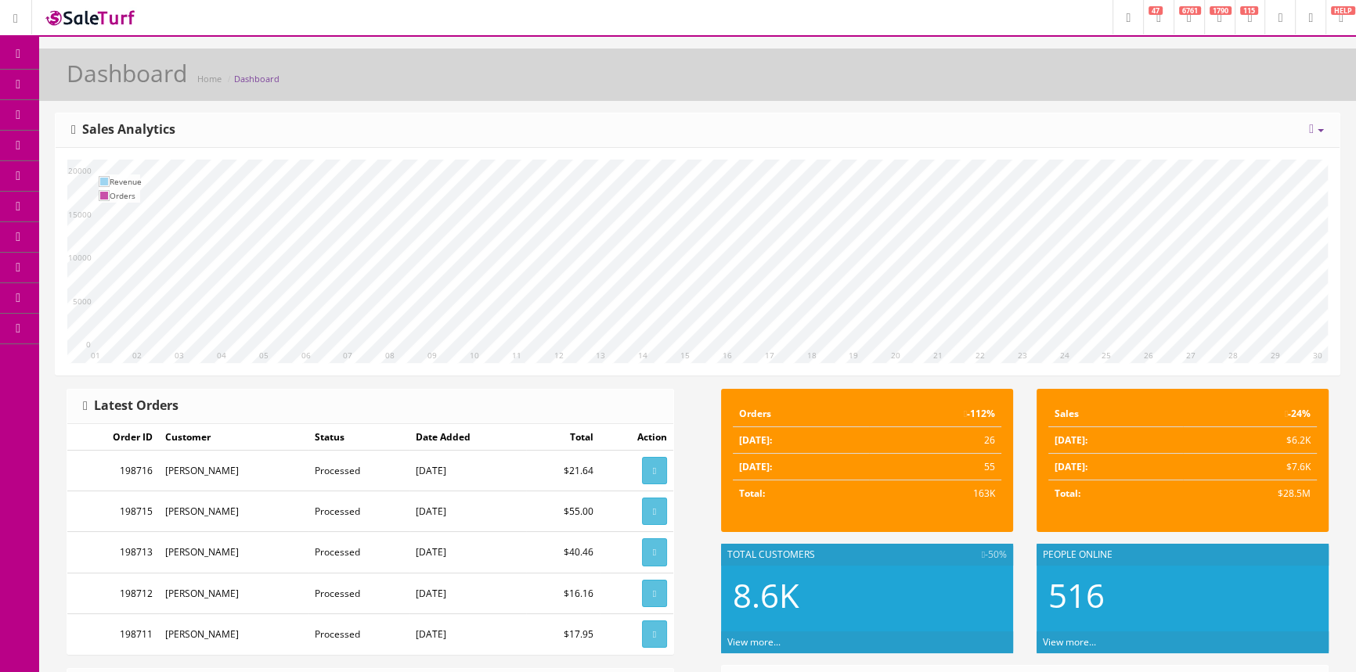
click at [153, 177] on link "Order List" at bounding box center [121, 176] width 164 height 31
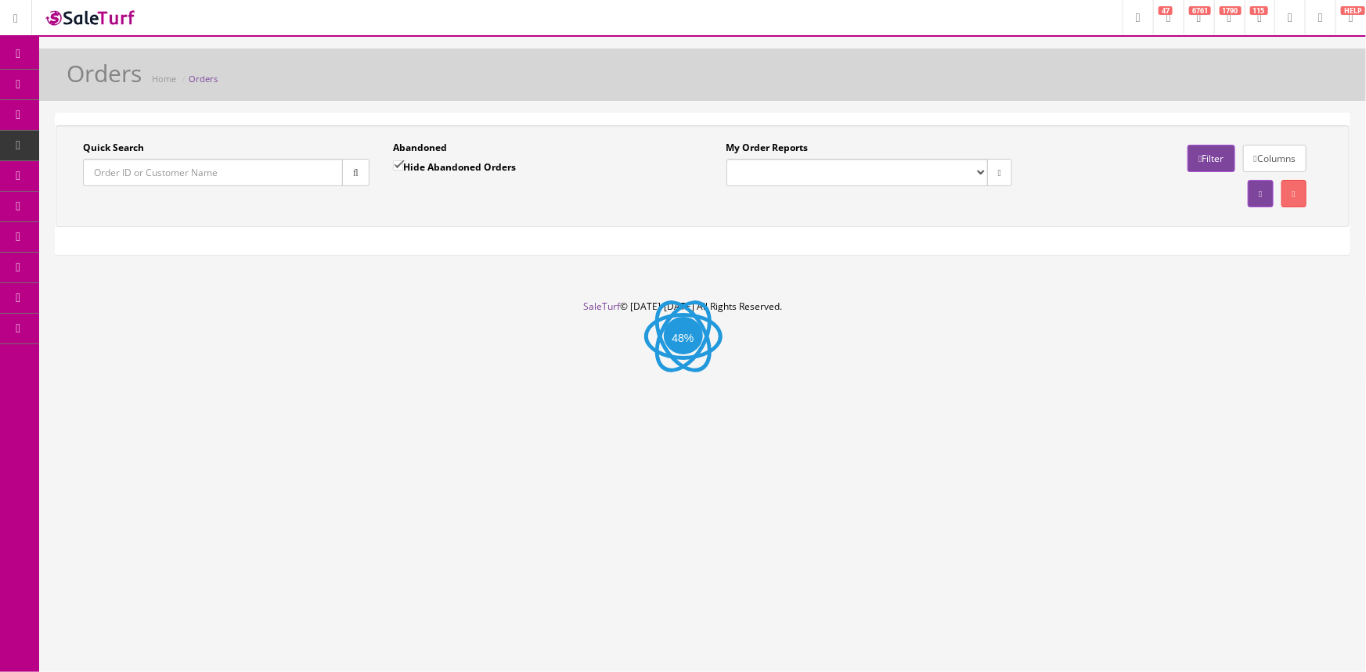
drag, startPoint x: 0, startPoint y: 0, endPoint x: 152, endPoint y: 175, distance: 231.4
click at [152, 175] on input "Quick Search" at bounding box center [213, 172] width 260 height 27
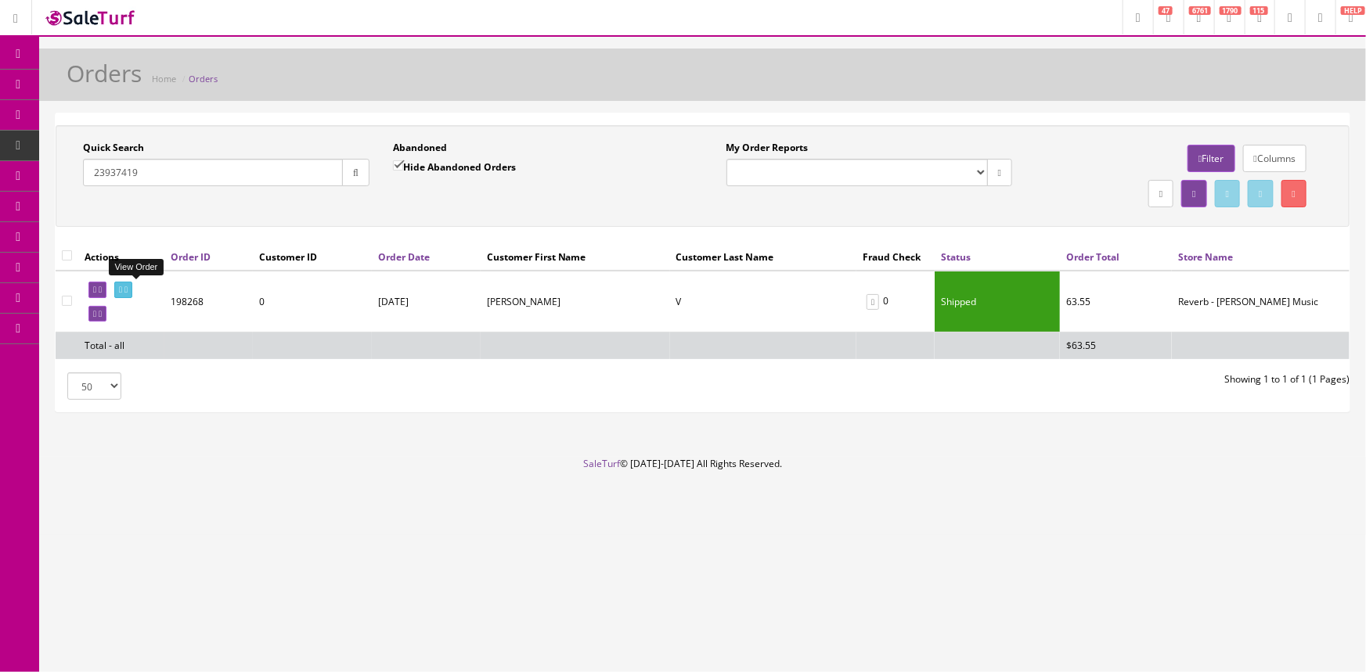
type input "23937419"
click at [122, 291] on icon at bounding box center [120, 290] width 3 height 9
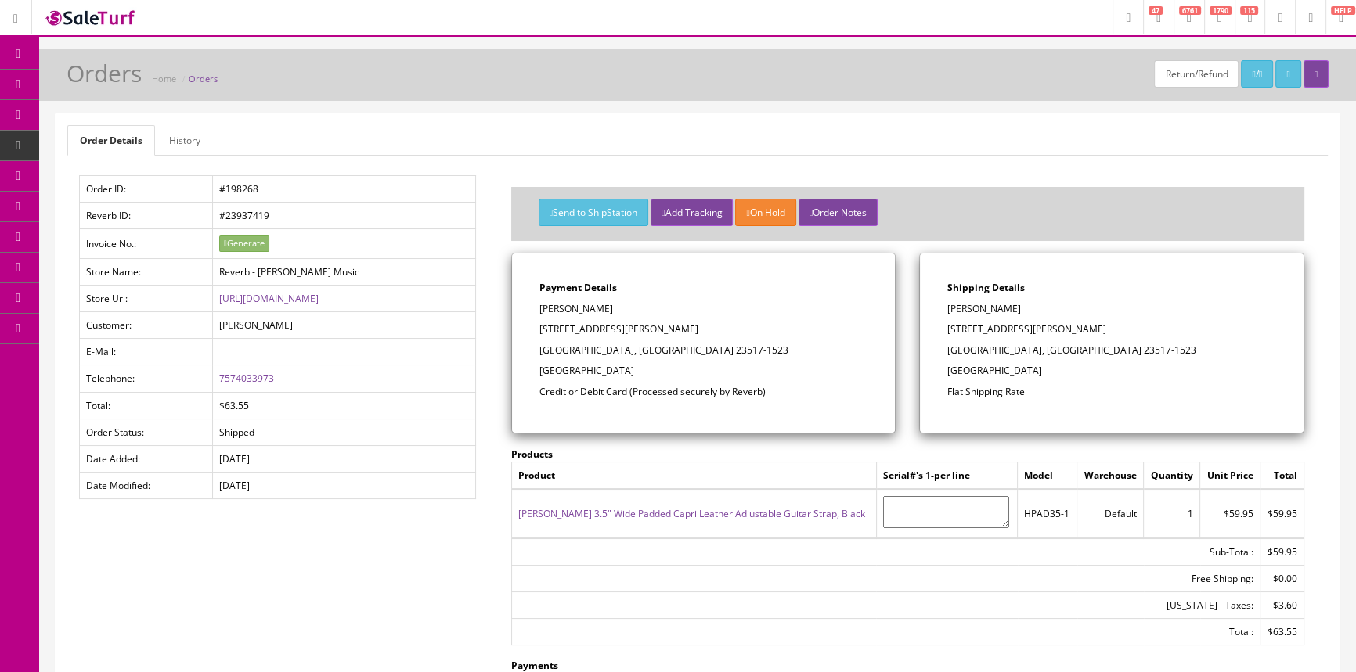
click at [673, 511] on link "[PERSON_NAME] 3.5" Wide Padded Capri Leather Adjustable Guitar Strap, Black" at bounding box center [691, 513] width 347 height 13
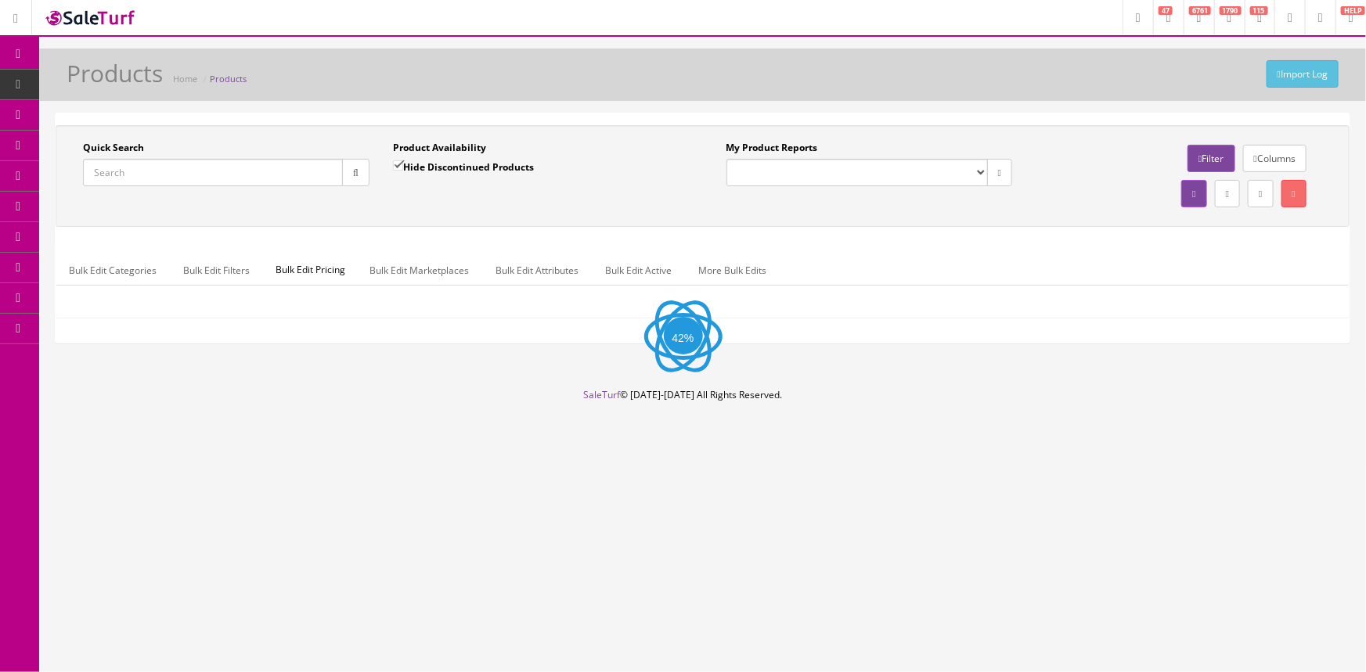
click at [320, 171] on input "Quick Search" at bounding box center [213, 172] width 260 height 27
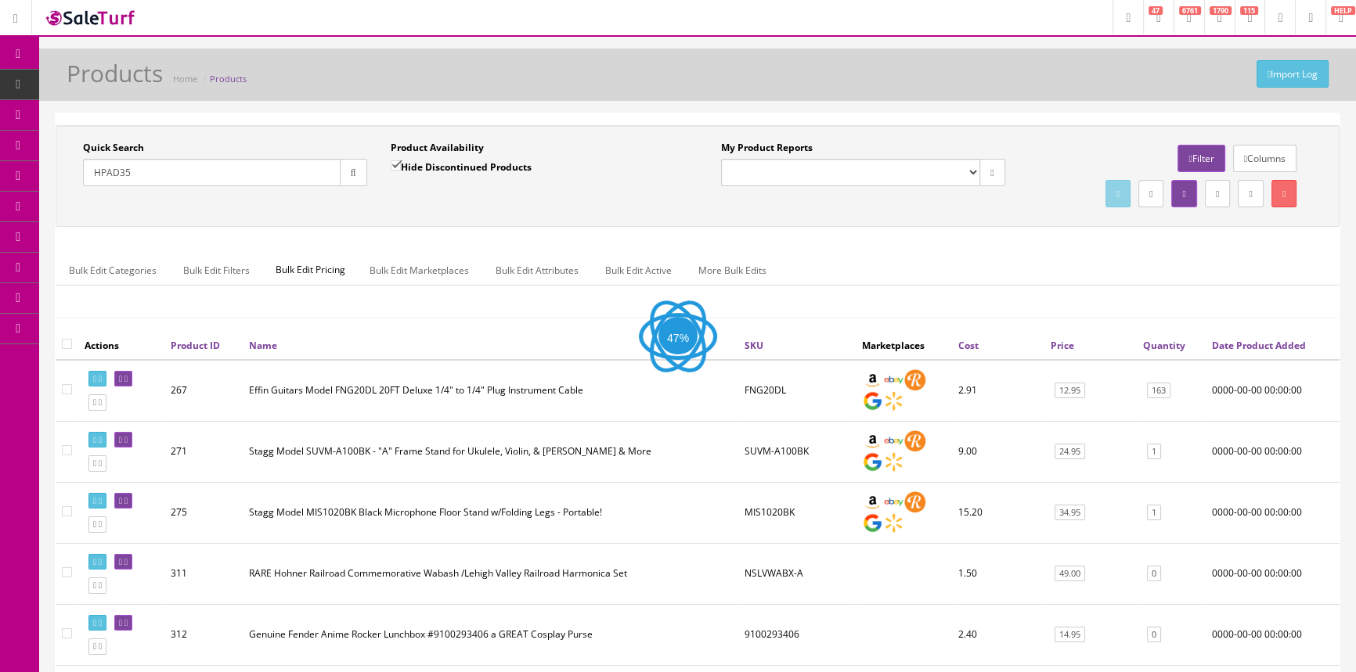
click at [496, 218] on div "Quick Search HPAD35 Date From Product Availability Hide Discontinued Products D…" at bounding box center [698, 176] width 1284 height 102
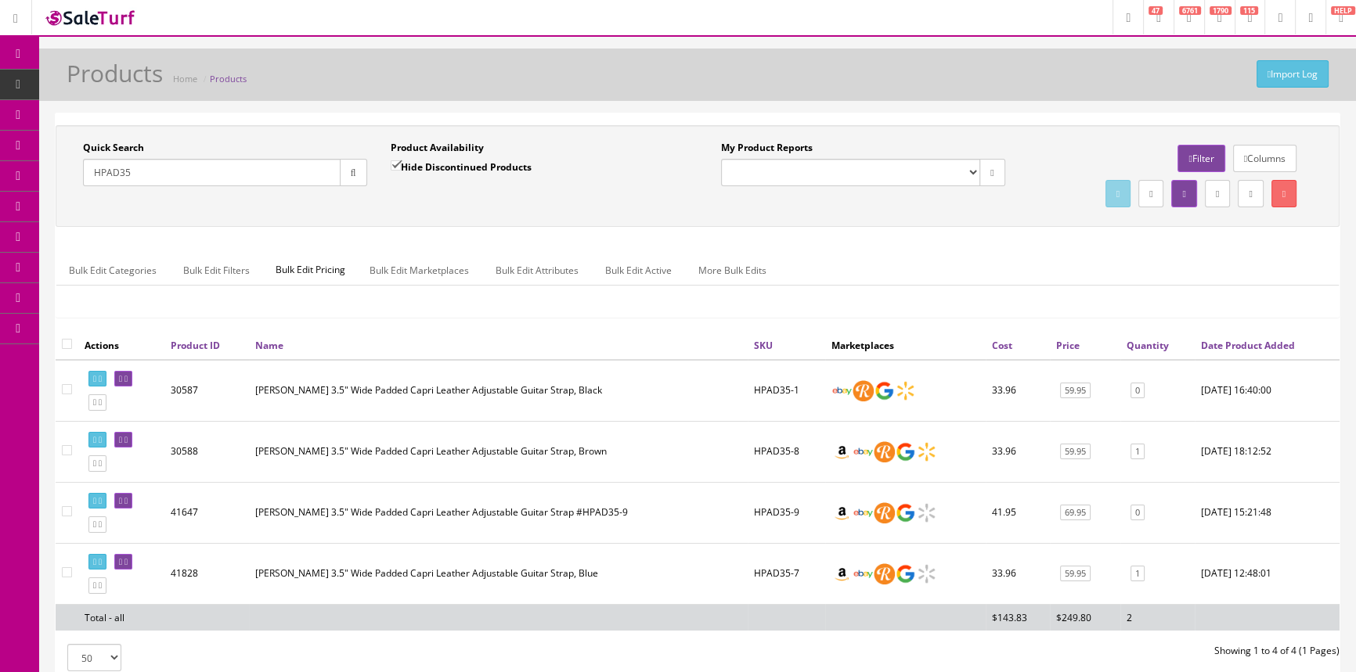
click at [282, 178] on input "HPAD35" at bounding box center [212, 172] width 258 height 27
type input "H"
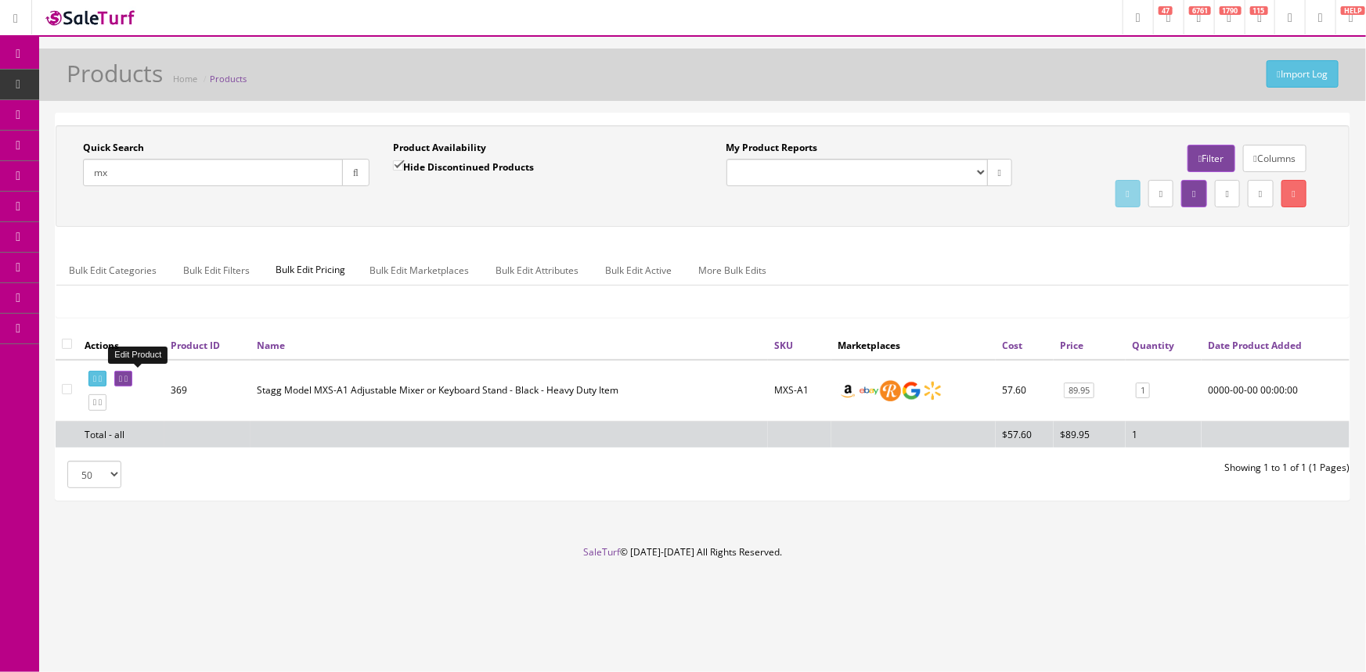
type input "m"
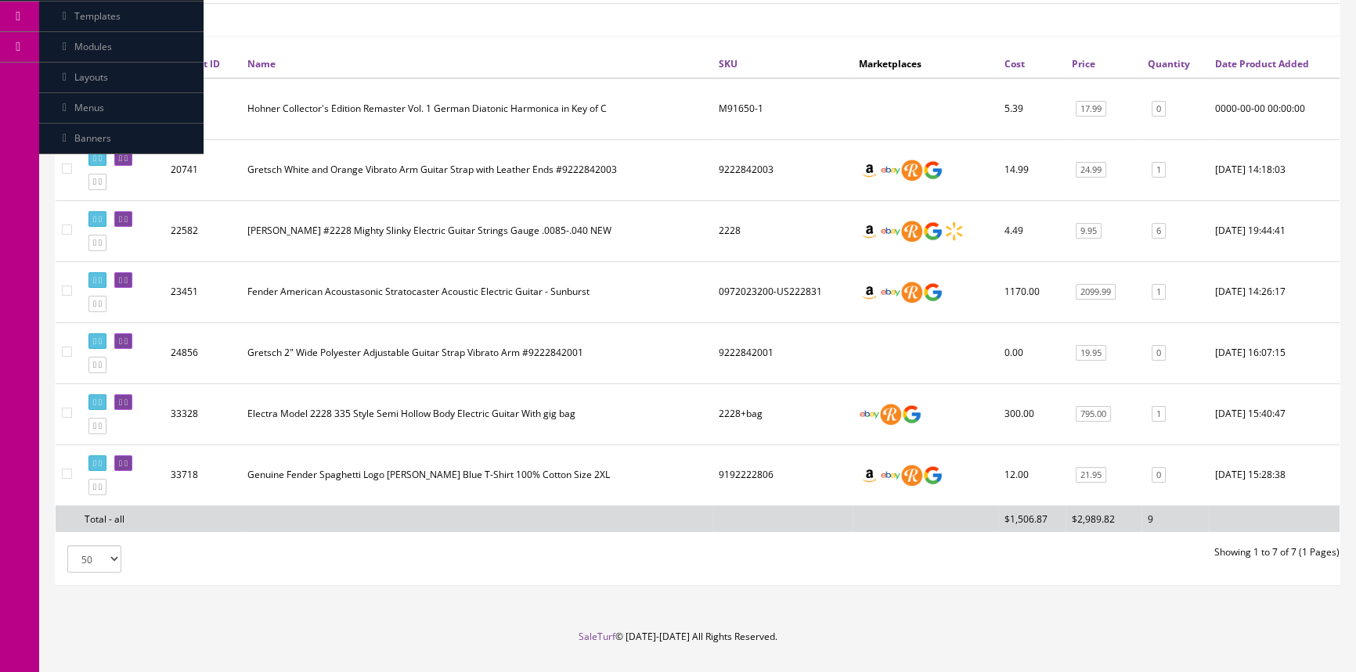
scroll to position [284, 0]
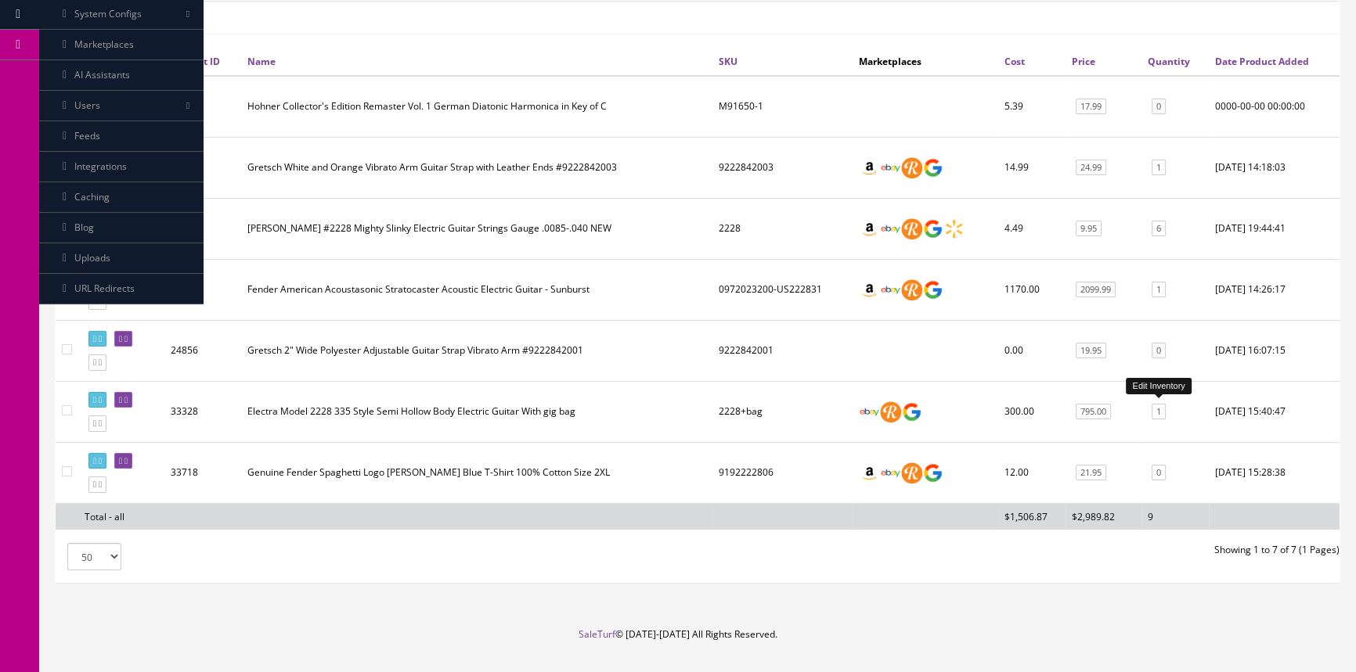
type input "2228"
click at [1158, 410] on link "1" at bounding box center [1159, 412] width 14 height 16
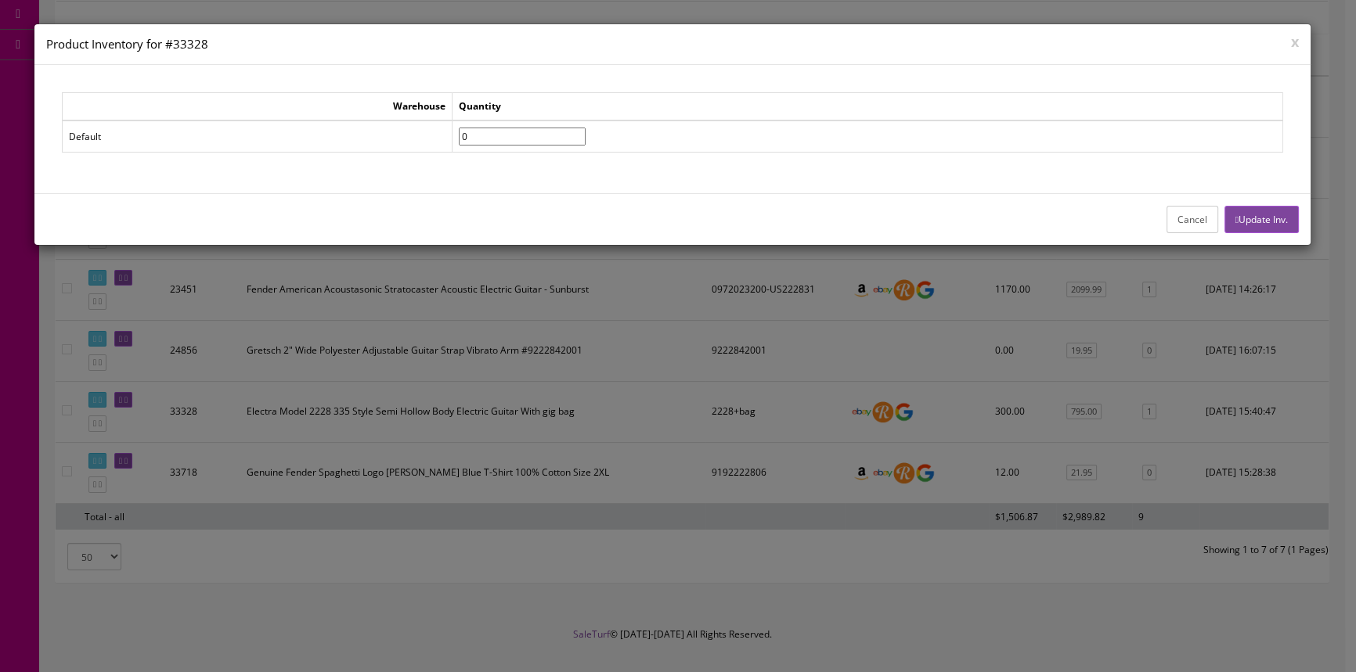
type input"] "0"
click at [586, 137] on input"] "0" at bounding box center [522, 137] width 127 height 18
click at [1285, 219] on button "Update Inv." at bounding box center [1261, 219] width 74 height 27
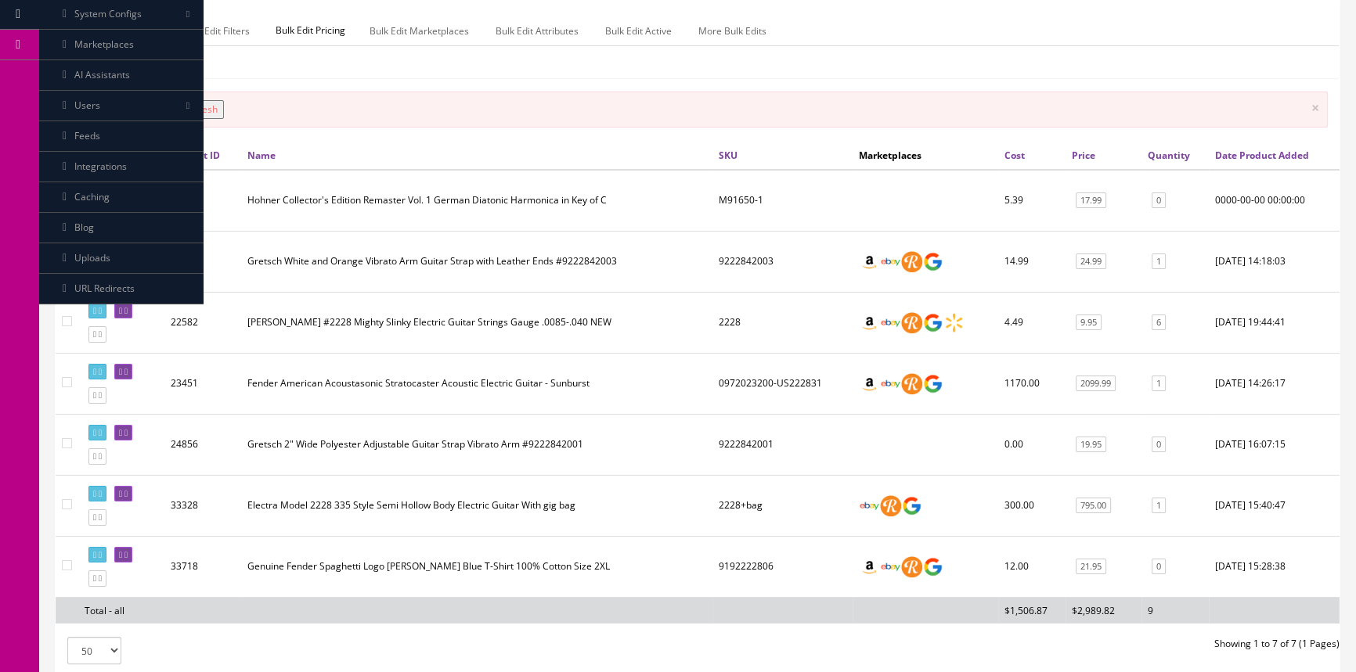
click at [201, 109] on button "Refresh" at bounding box center [201, 109] width 46 height 19
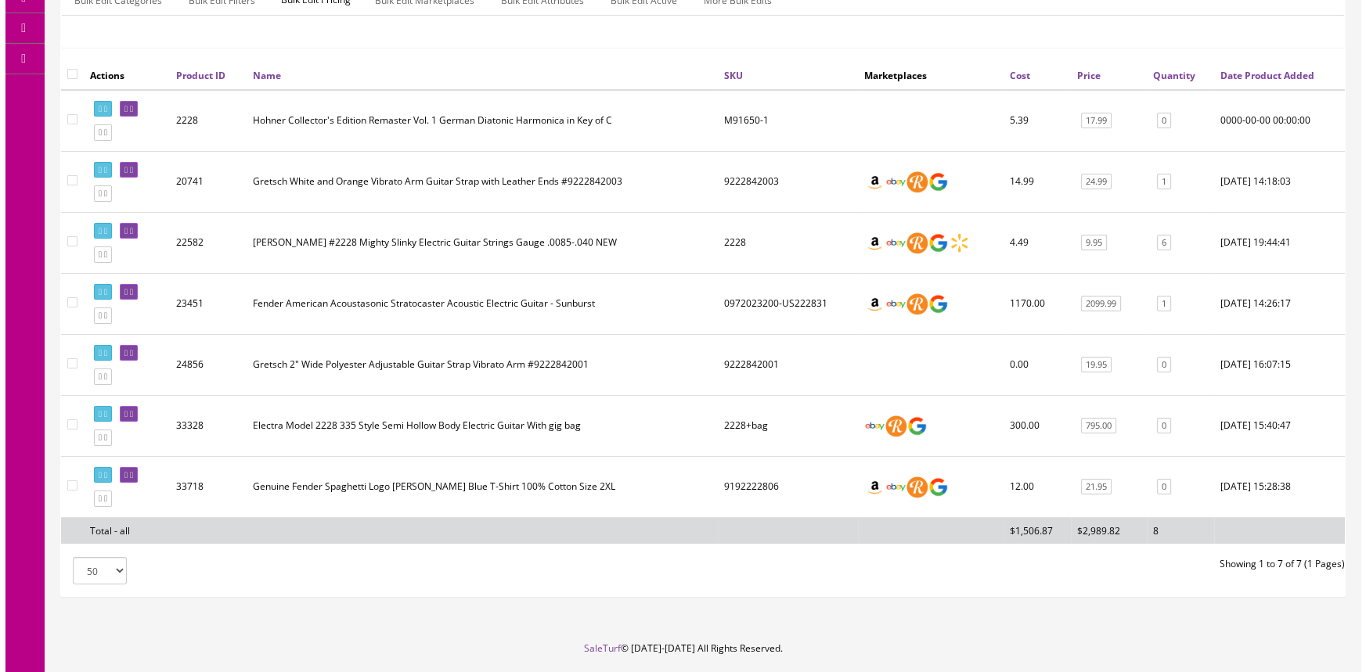
scroll to position [0, 0]
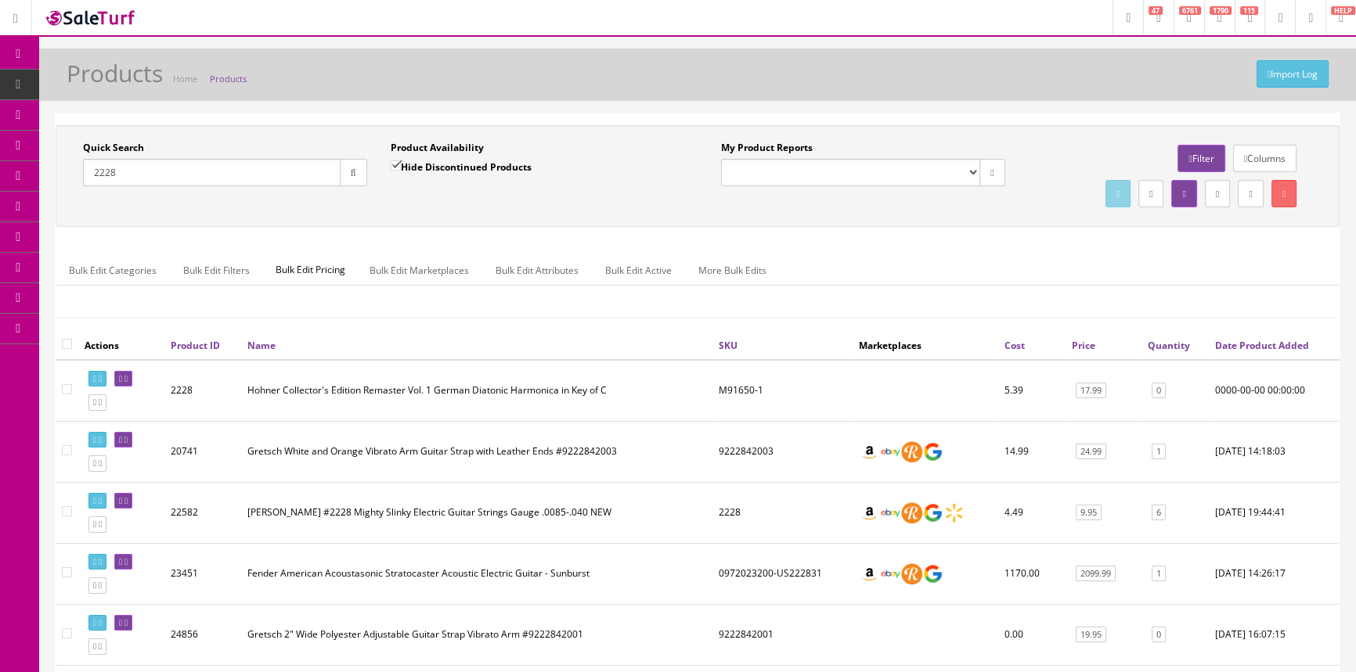
drag, startPoint x: 175, startPoint y: 175, endPoint x: 78, endPoint y: 180, distance: 96.4
click at [78, 180] on div "Quick Search 2228 Date From" at bounding box center [225, 169] width 308 height 57
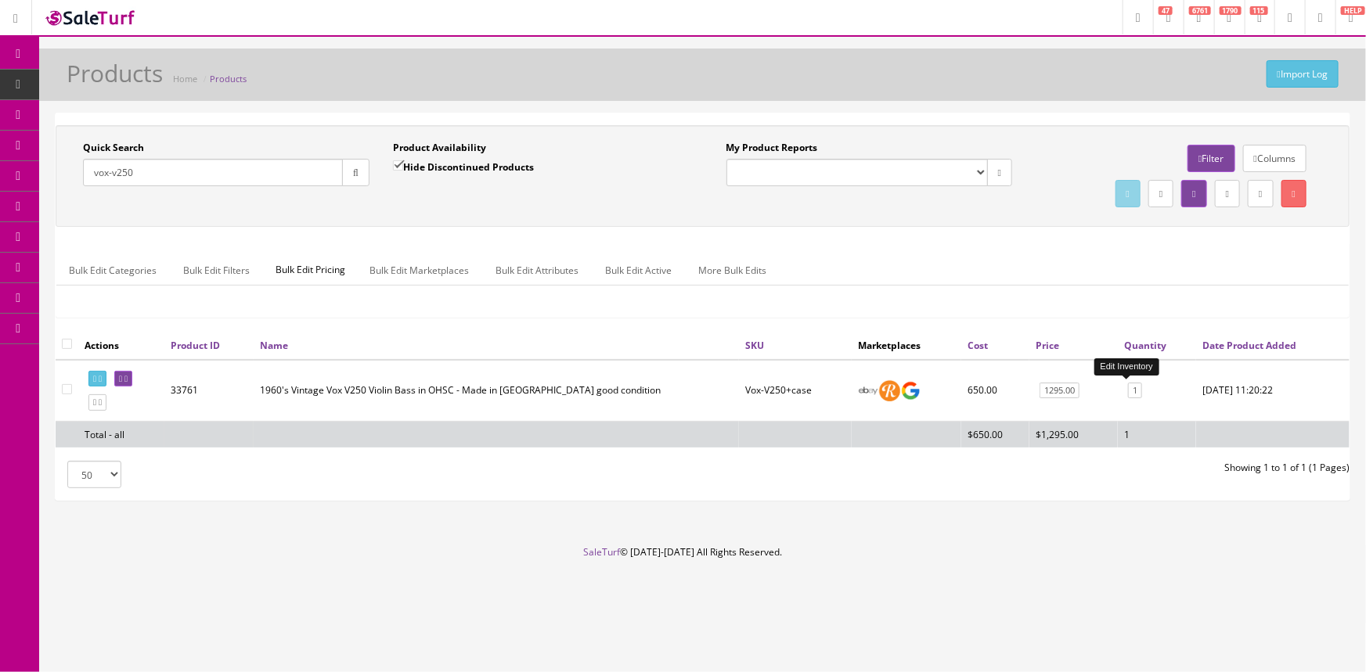
type input "vox-v250"
click at [1128, 390] on link "1" at bounding box center [1135, 391] width 14 height 16
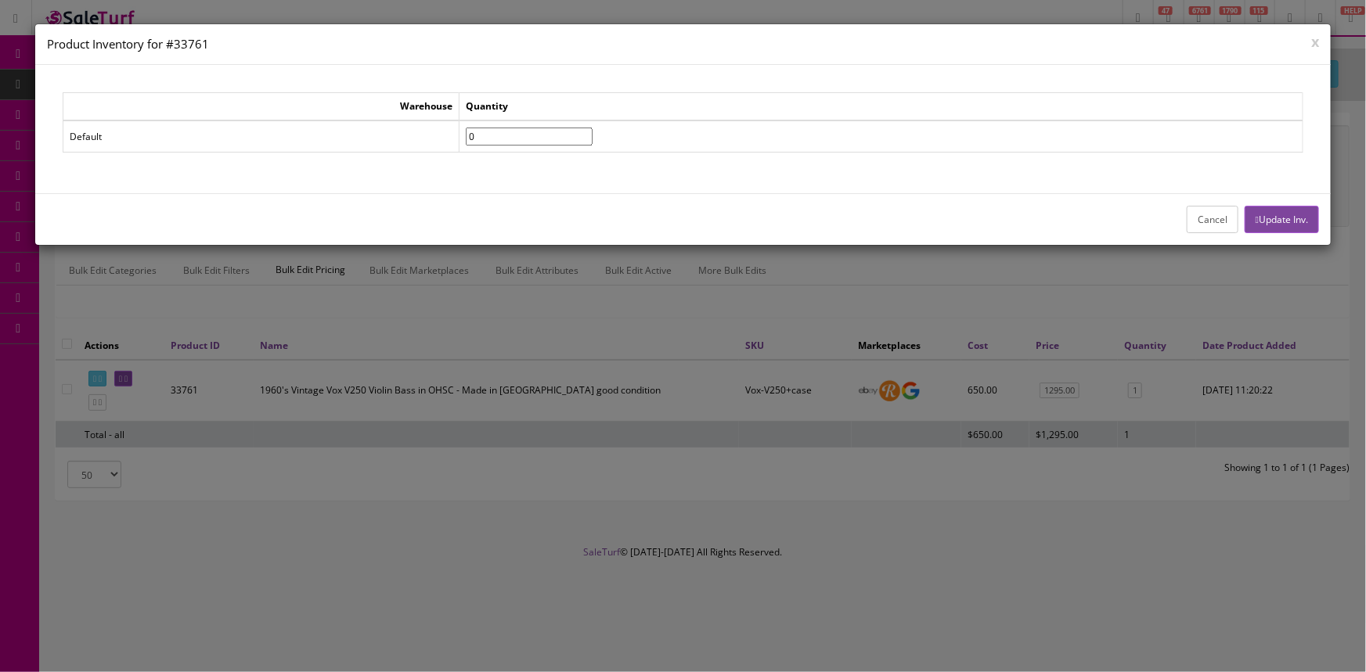
type input"] "0"
click at [593, 139] on input"] "0" at bounding box center [529, 137] width 127 height 18
click at [1257, 216] on button "Update Inv." at bounding box center [1282, 219] width 74 height 27
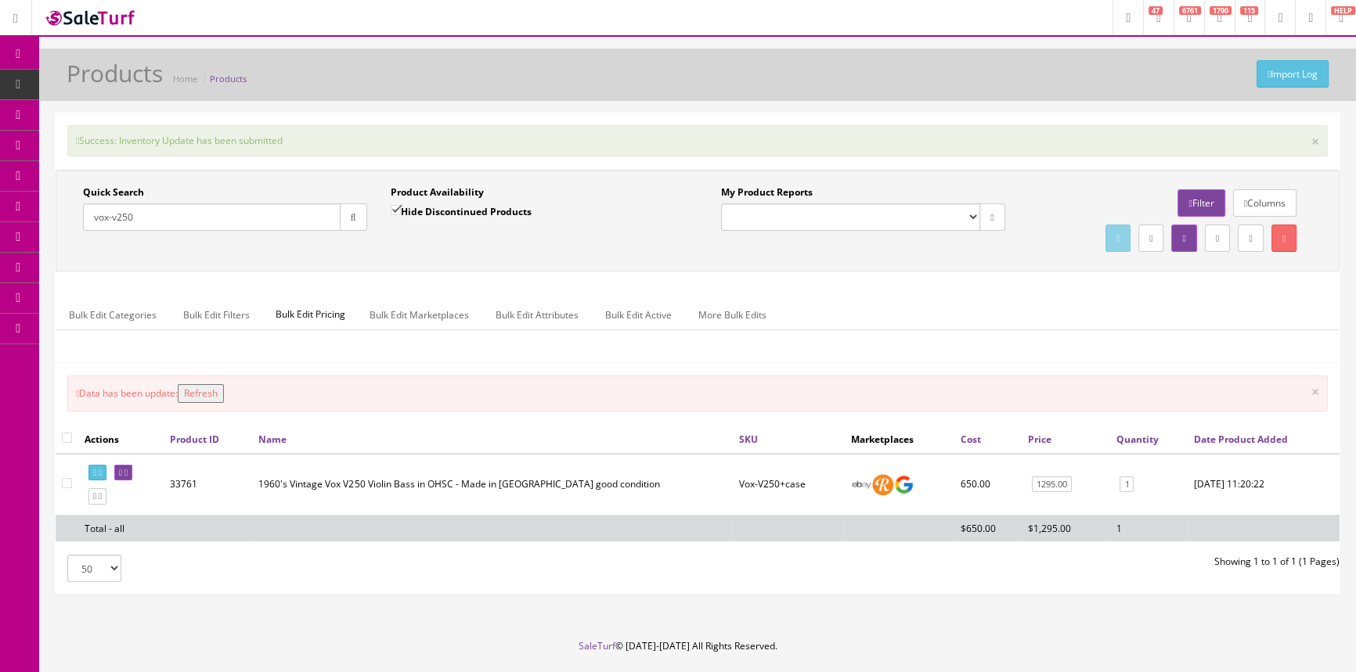
click at [215, 389] on button "Refresh" at bounding box center [201, 393] width 46 height 19
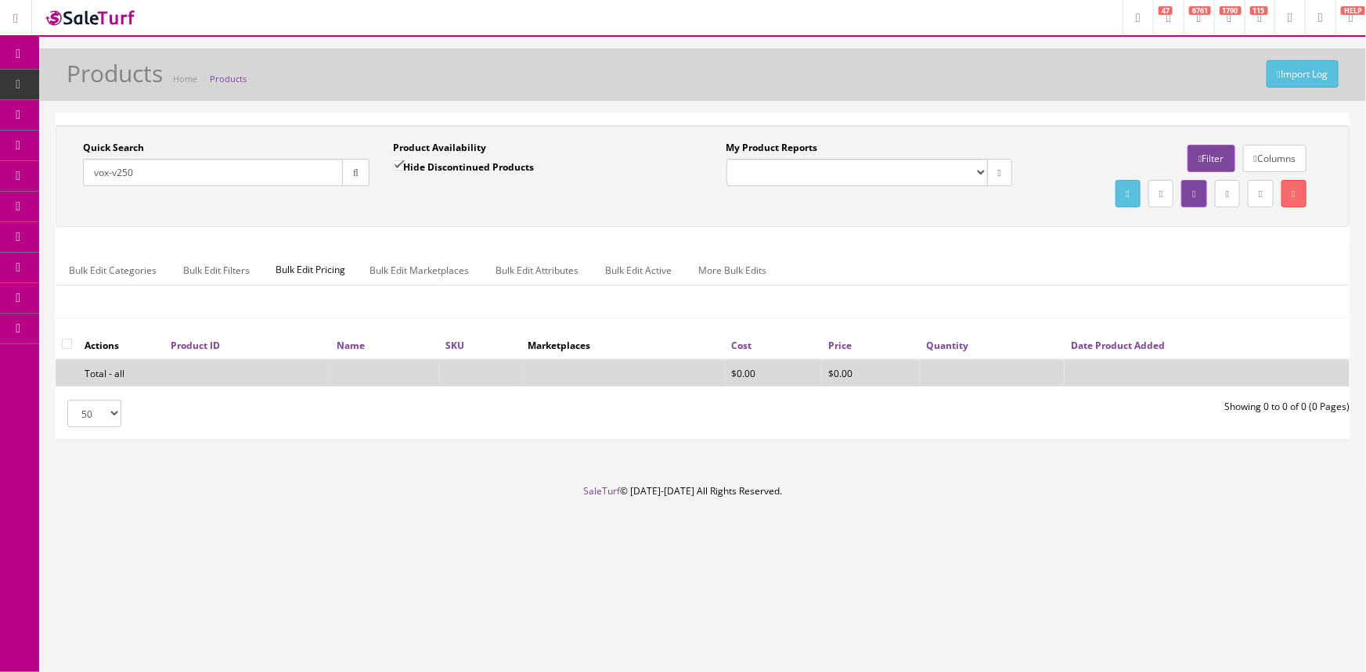
click at [197, 179] on input "vox-v250" at bounding box center [213, 172] width 260 height 27
type input "v"
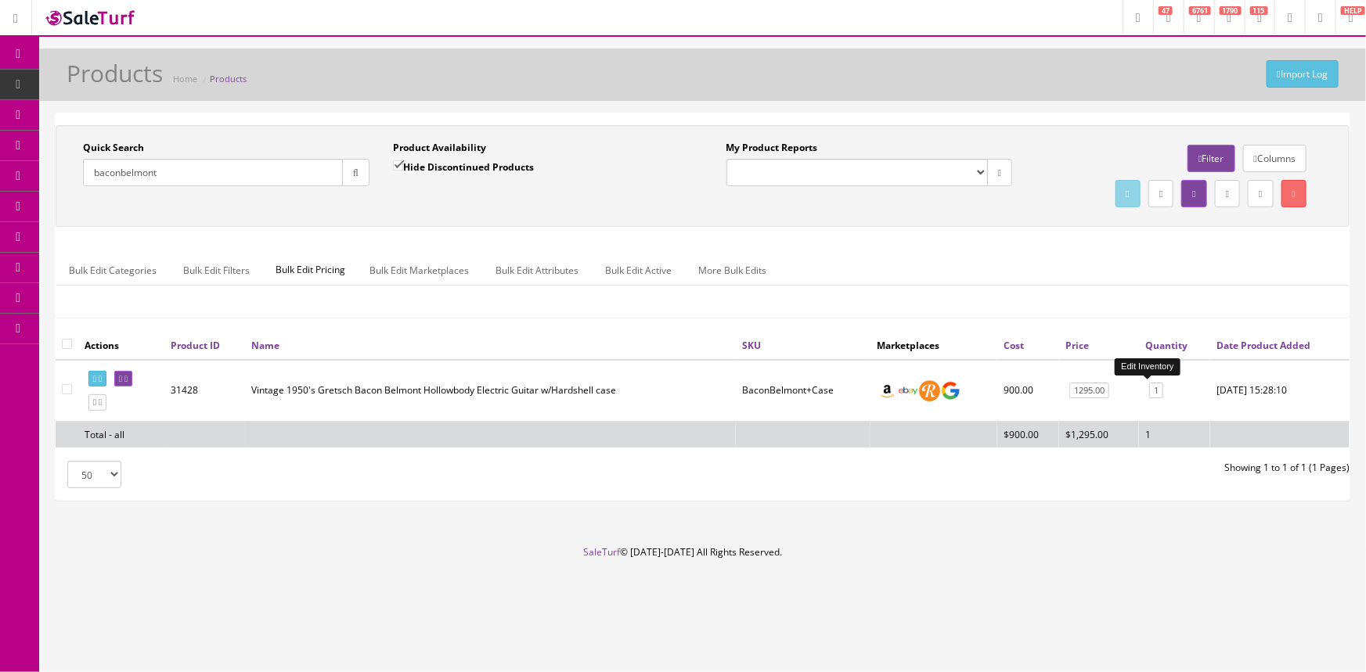
type input "baconbelmont"
click at [1149, 389] on link "1" at bounding box center [1156, 391] width 14 height 16
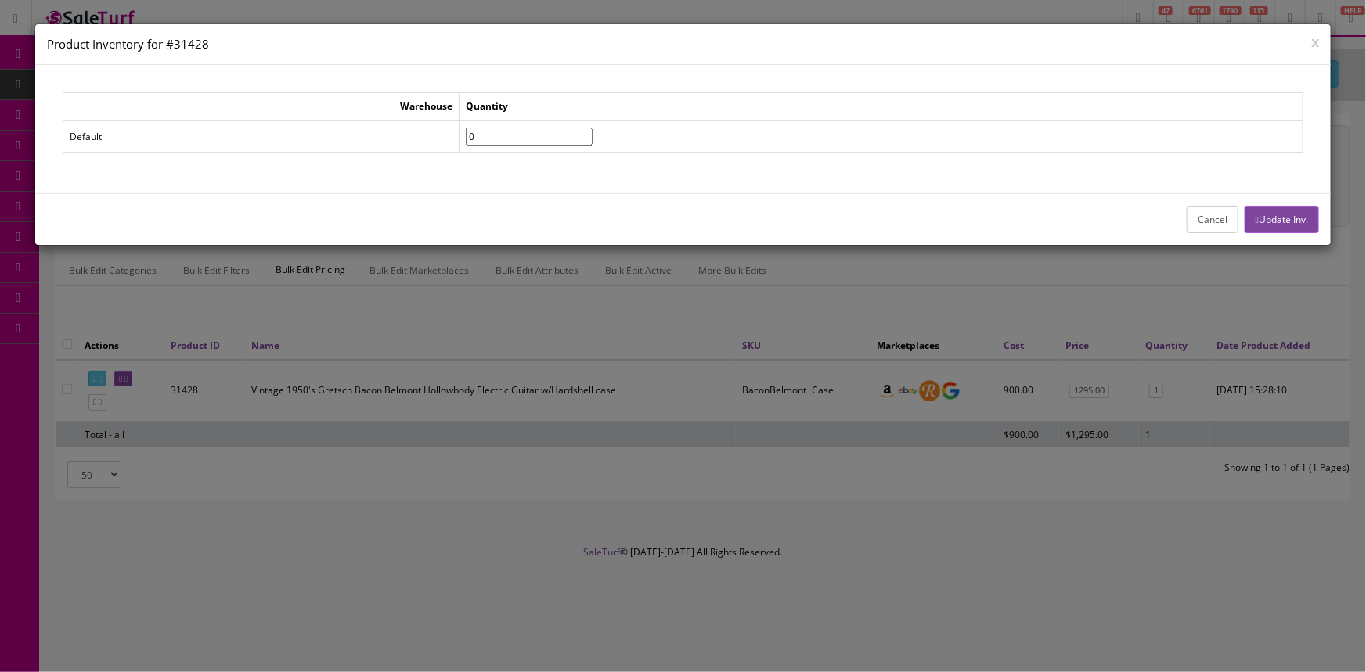
type input"] "0"
click at [593, 138] on input"] "0" at bounding box center [529, 137] width 127 height 18
click at [1296, 216] on button "Update Inv." at bounding box center [1282, 219] width 74 height 27
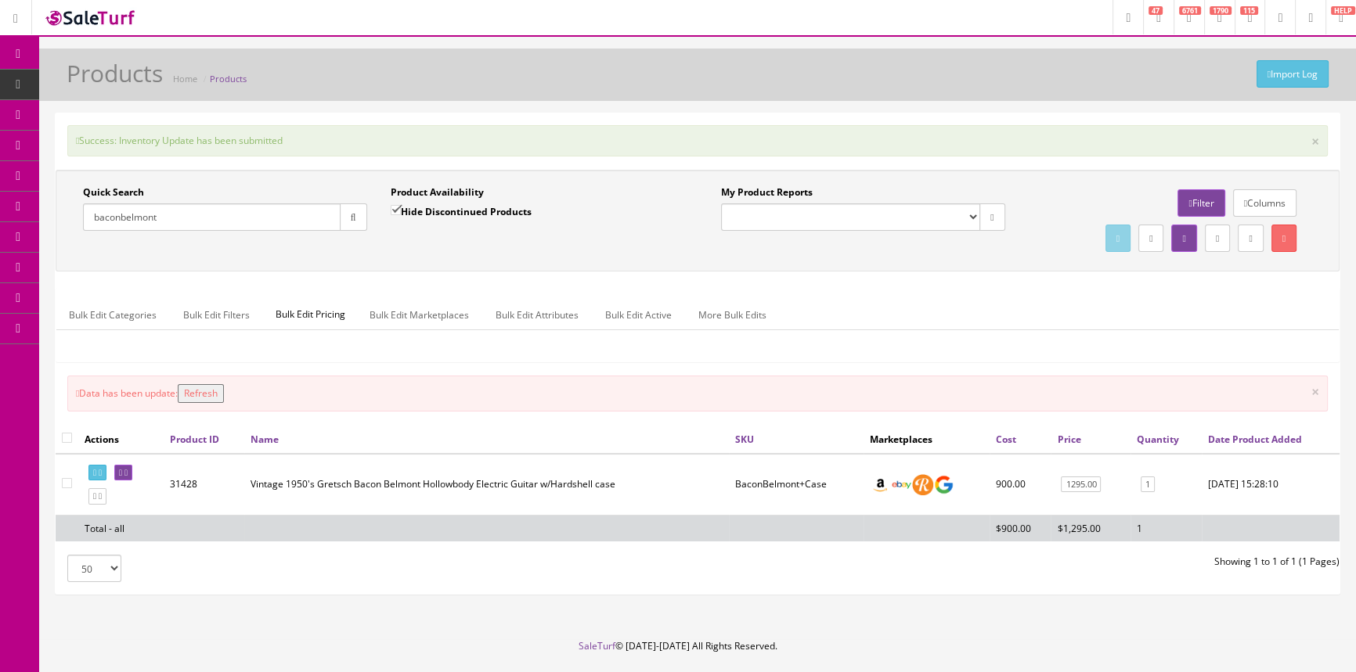
click at [219, 391] on button "Refresh" at bounding box center [201, 393] width 46 height 19
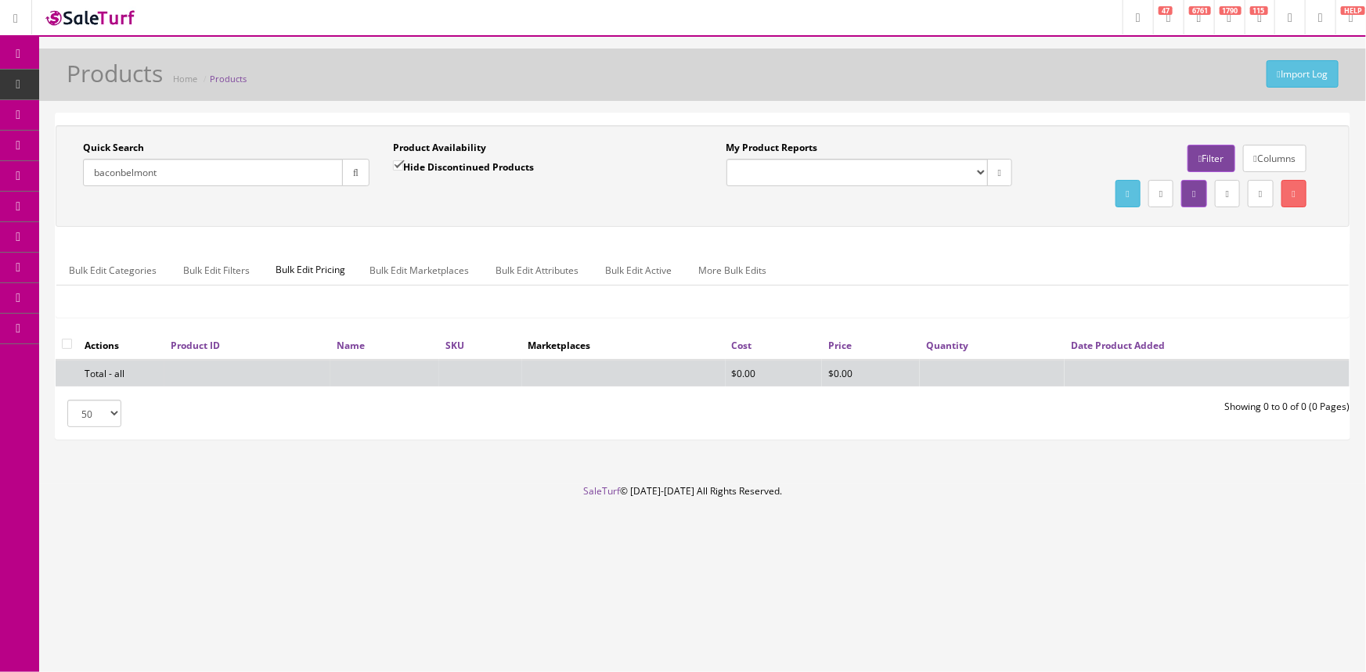
drag, startPoint x: 184, startPoint y: 181, endPoint x: 83, endPoint y: 178, distance: 101.0
click at [83, 178] on input "baconbelmont" at bounding box center [213, 172] width 260 height 27
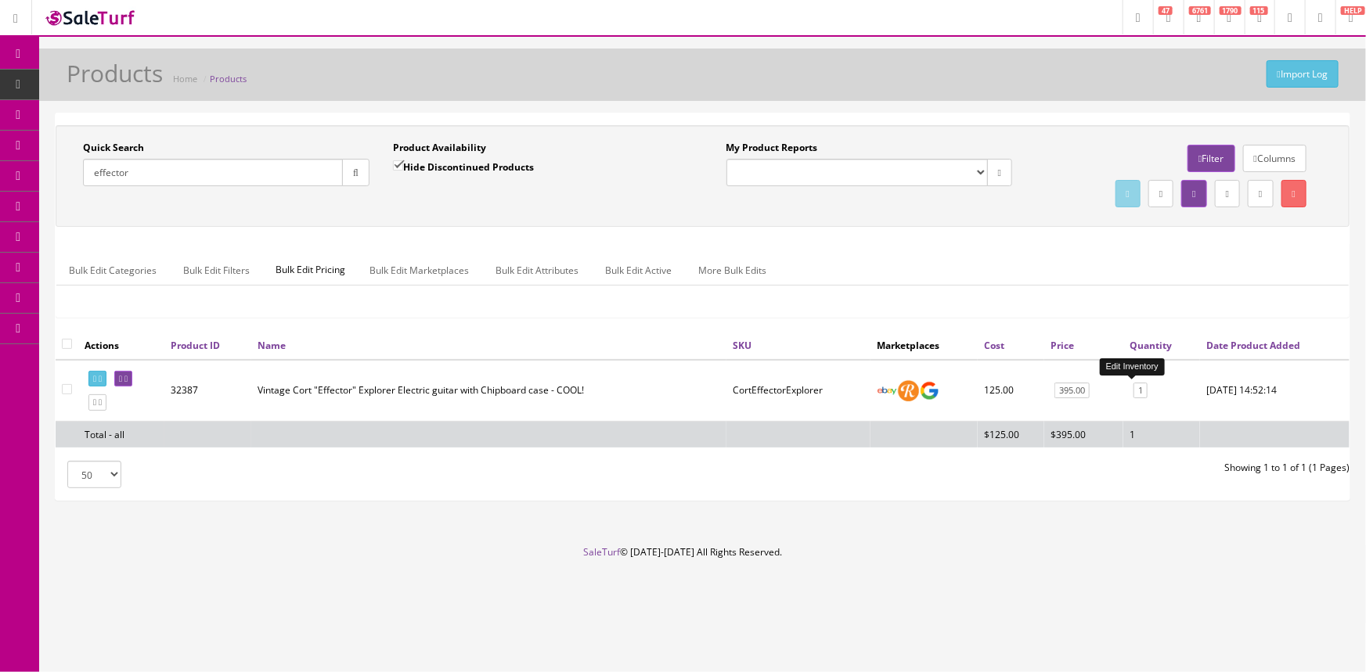
type input "effector"
click at [1134, 389] on link "1" at bounding box center [1141, 391] width 14 height 16
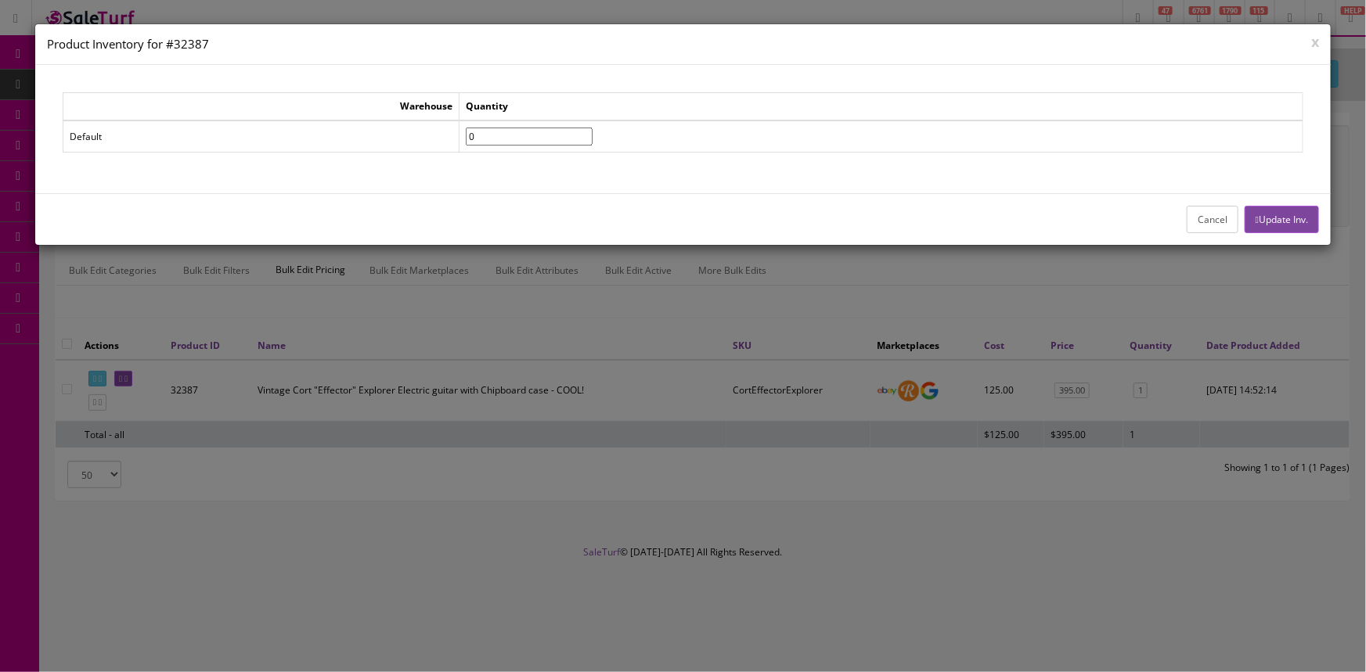
type input"] "0"
click at [593, 137] on input"] "0" at bounding box center [529, 137] width 127 height 18
click at [1305, 220] on button "Update Inv." at bounding box center [1282, 219] width 74 height 27
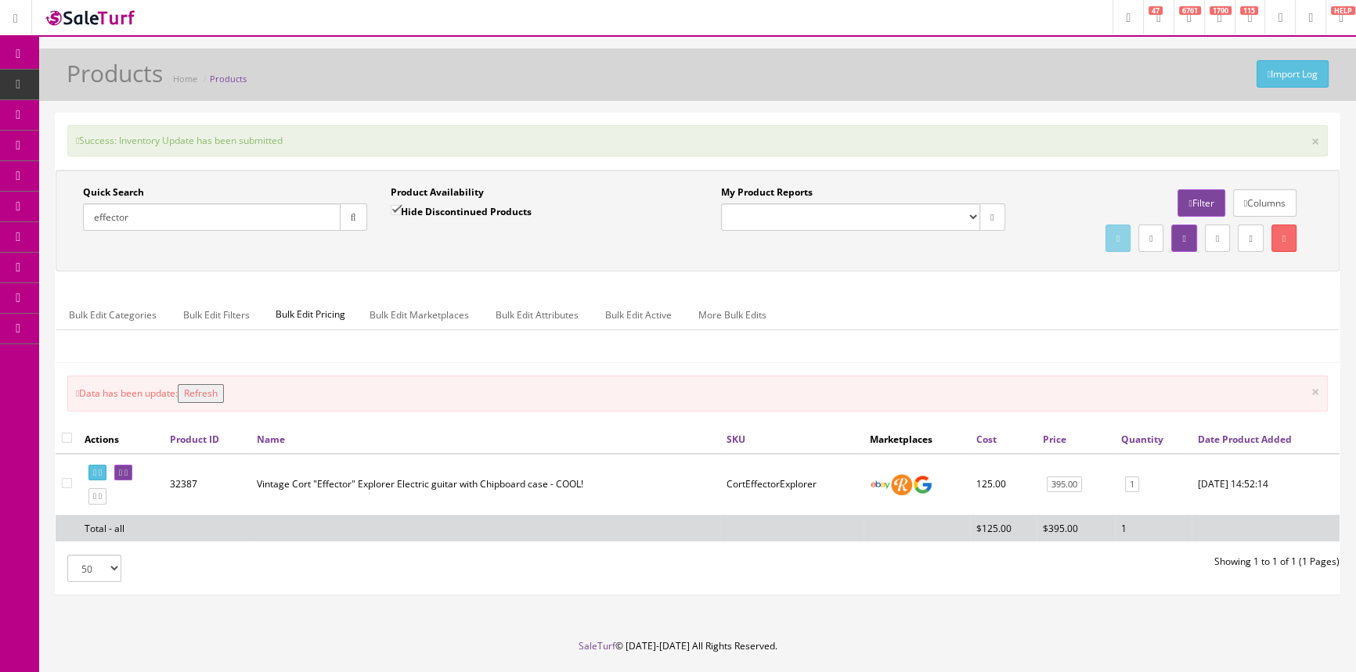
click at [206, 391] on button "Refresh" at bounding box center [201, 393] width 46 height 19
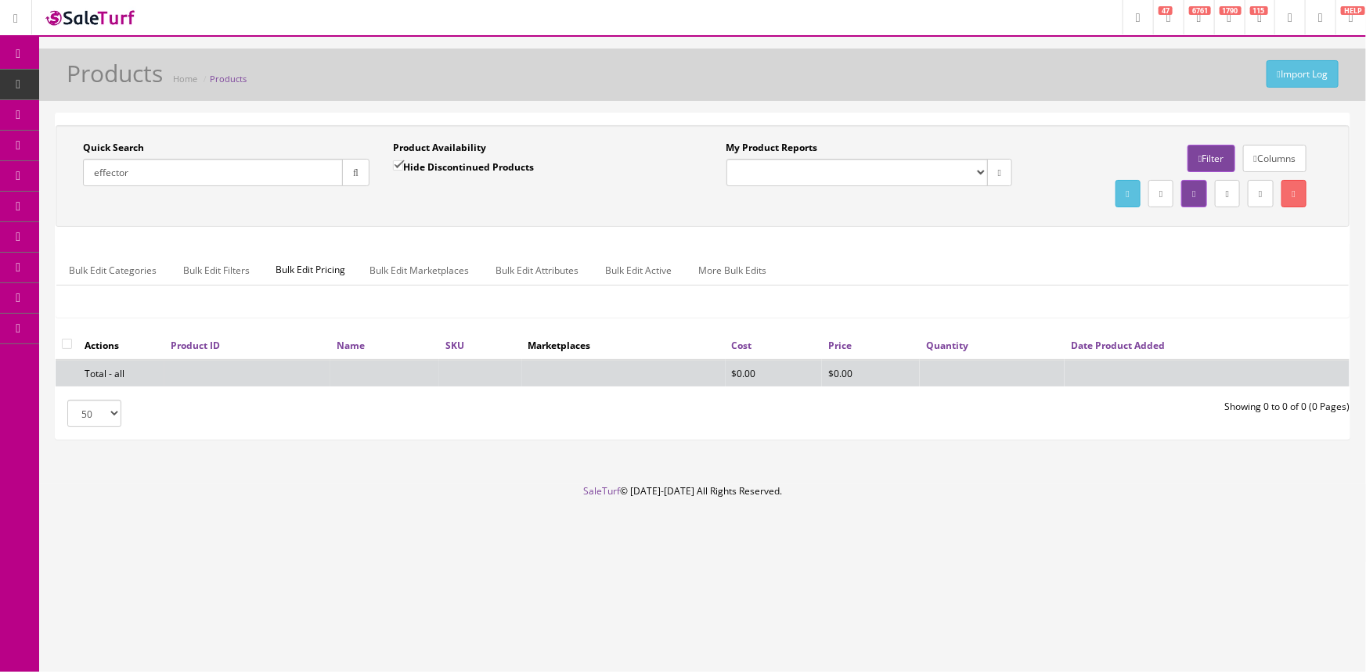
drag, startPoint x: 164, startPoint y: 168, endPoint x: 45, endPoint y: 185, distance: 120.1
click at [45, 185] on div "Quick Search effector Date From Product Availability Hide Discontinued Products…" at bounding box center [702, 283] width 1327 height 341
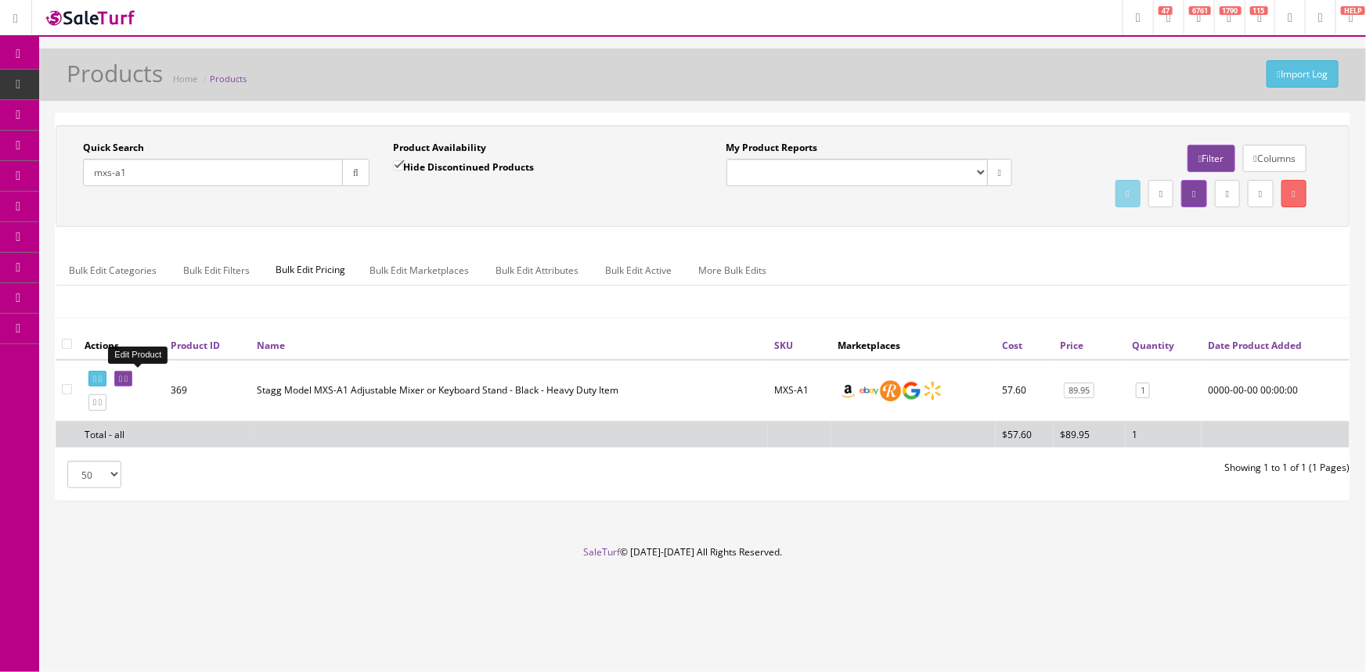
type input "mxs-a1"
click at [122, 376] on icon at bounding box center [120, 379] width 3 height 9
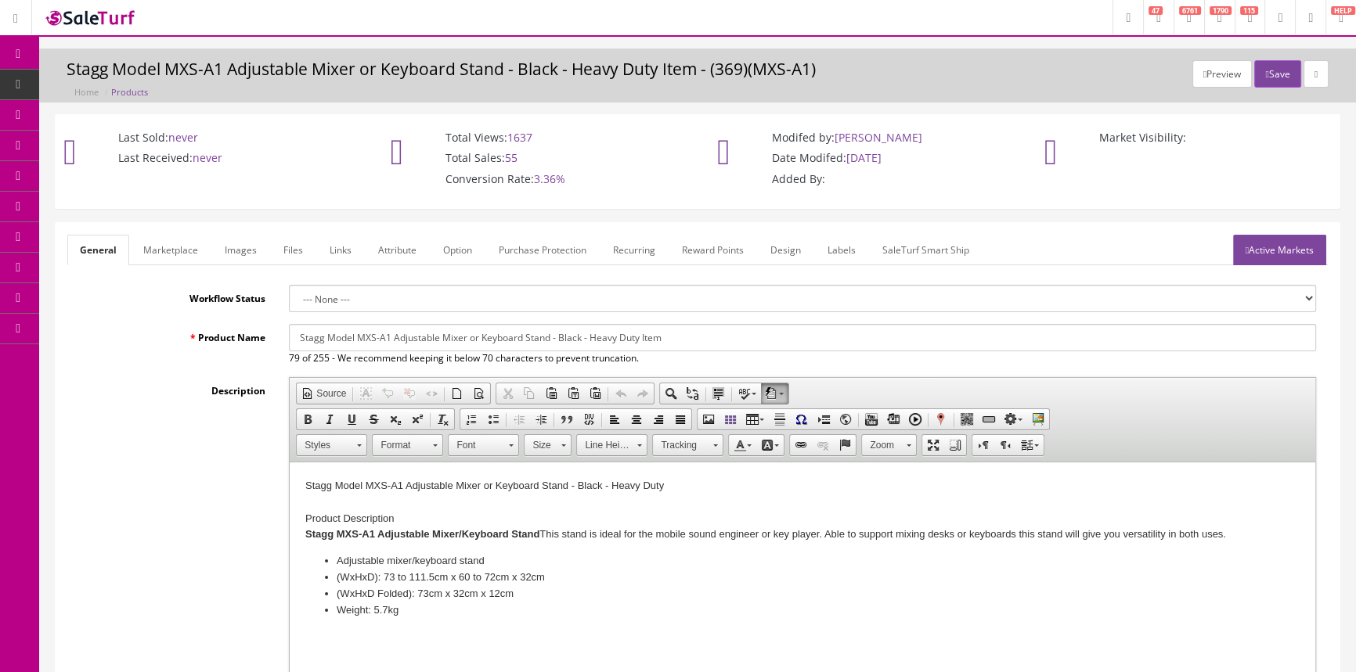
click at [235, 250] on link "Images" at bounding box center [240, 250] width 57 height 31
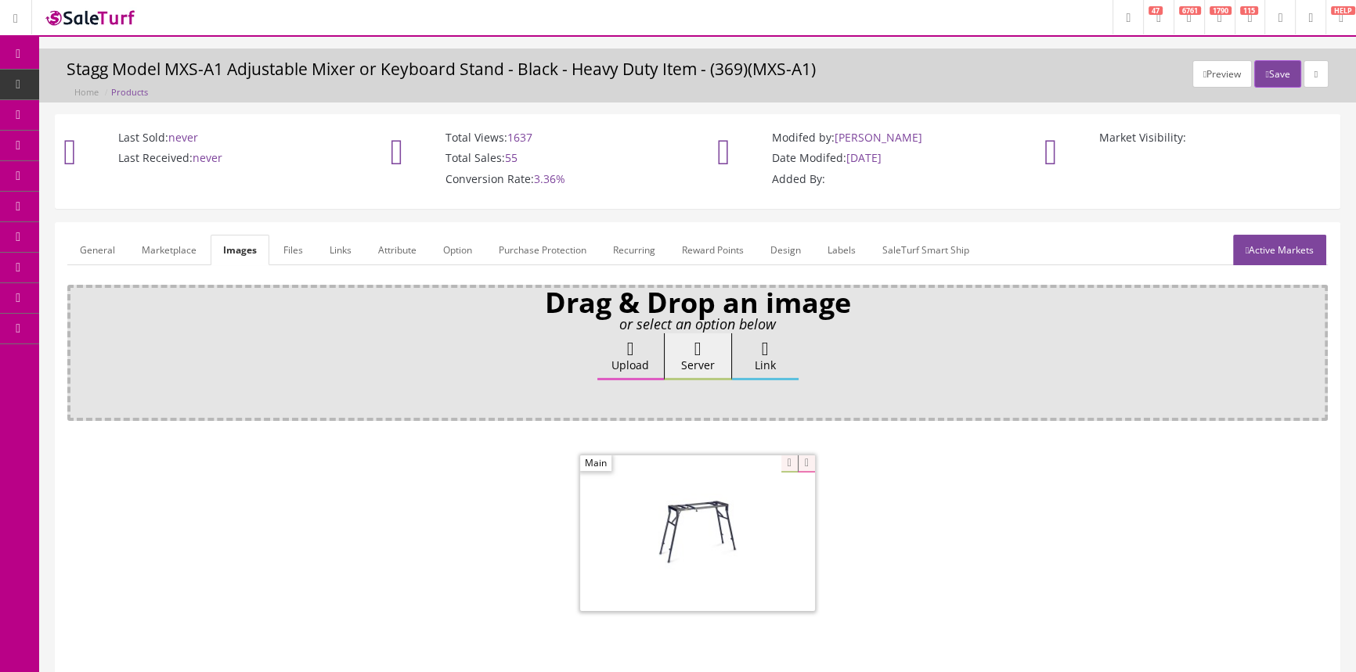
click at [118, 81] on span "Products" at bounding box center [120, 84] width 38 height 13
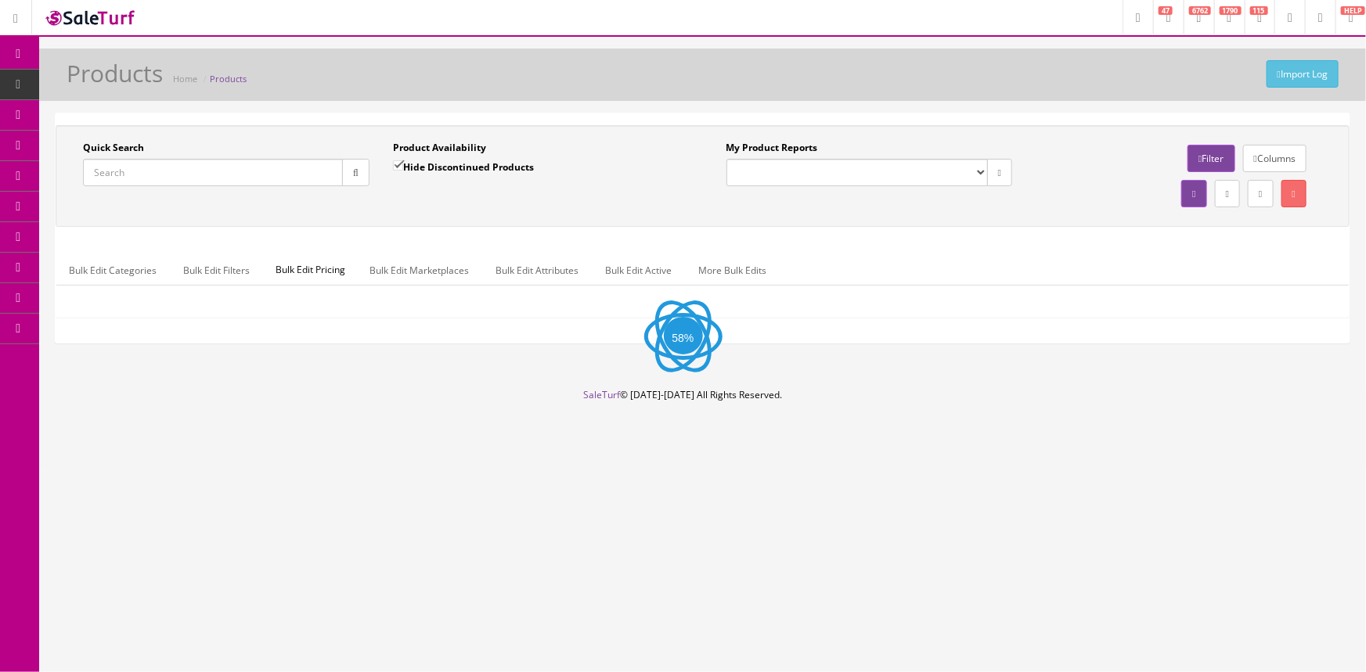
click at [150, 174] on input "Quick Search" at bounding box center [213, 172] width 260 height 27
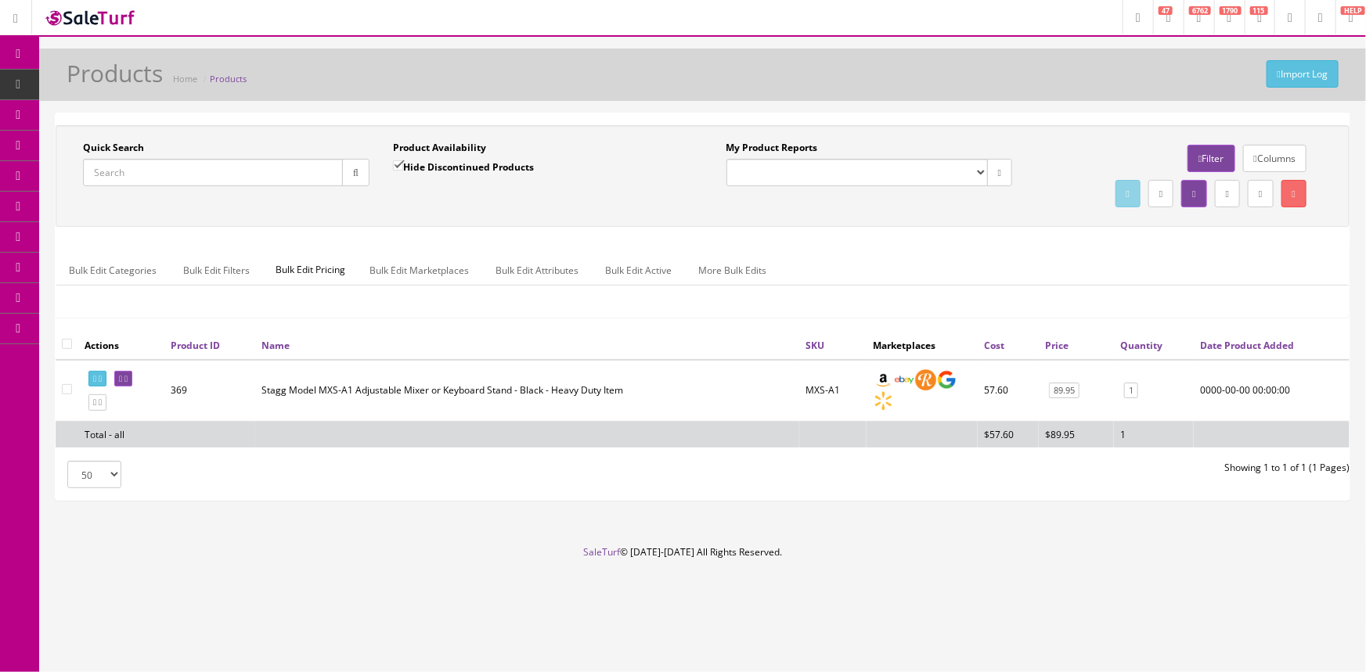
paste input "GYPTATMAHGC-210802264"
type input "GYPTATMAHGC-210802264"
click at [353, 168] on icon "button" at bounding box center [355, 172] width 5 height 9
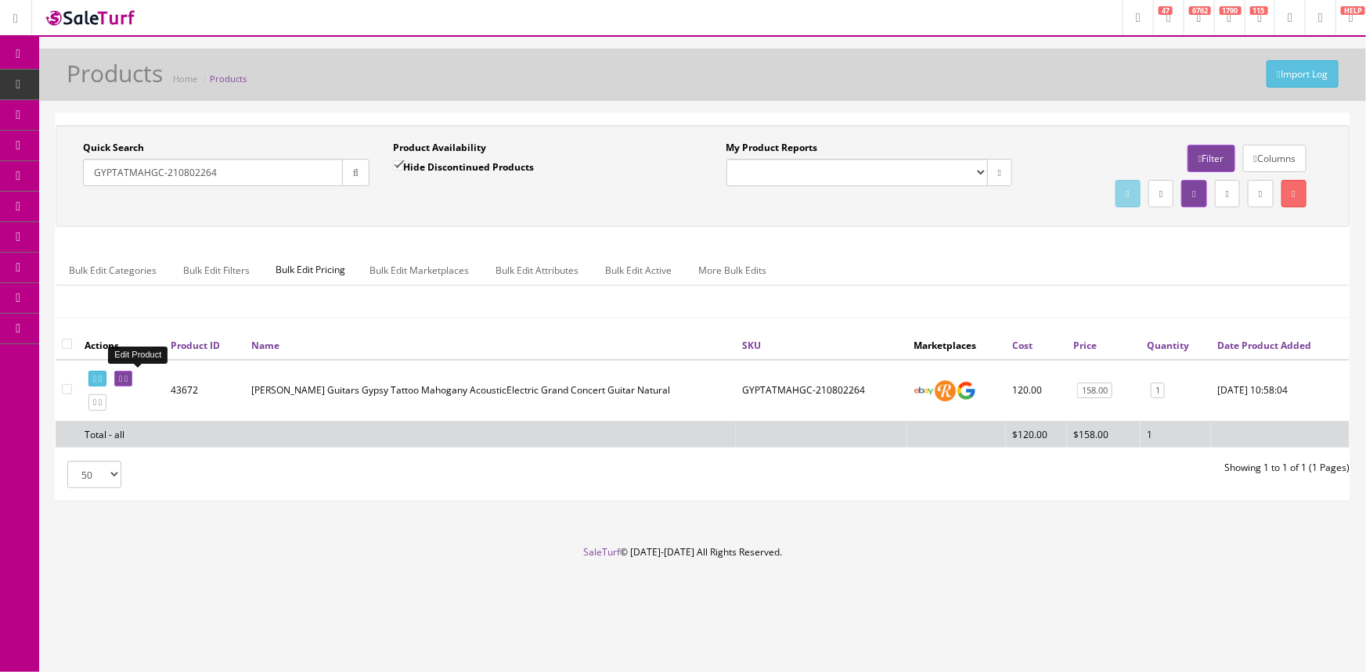
click at [122, 375] on icon at bounding box center [120, 379] width 3 height 9
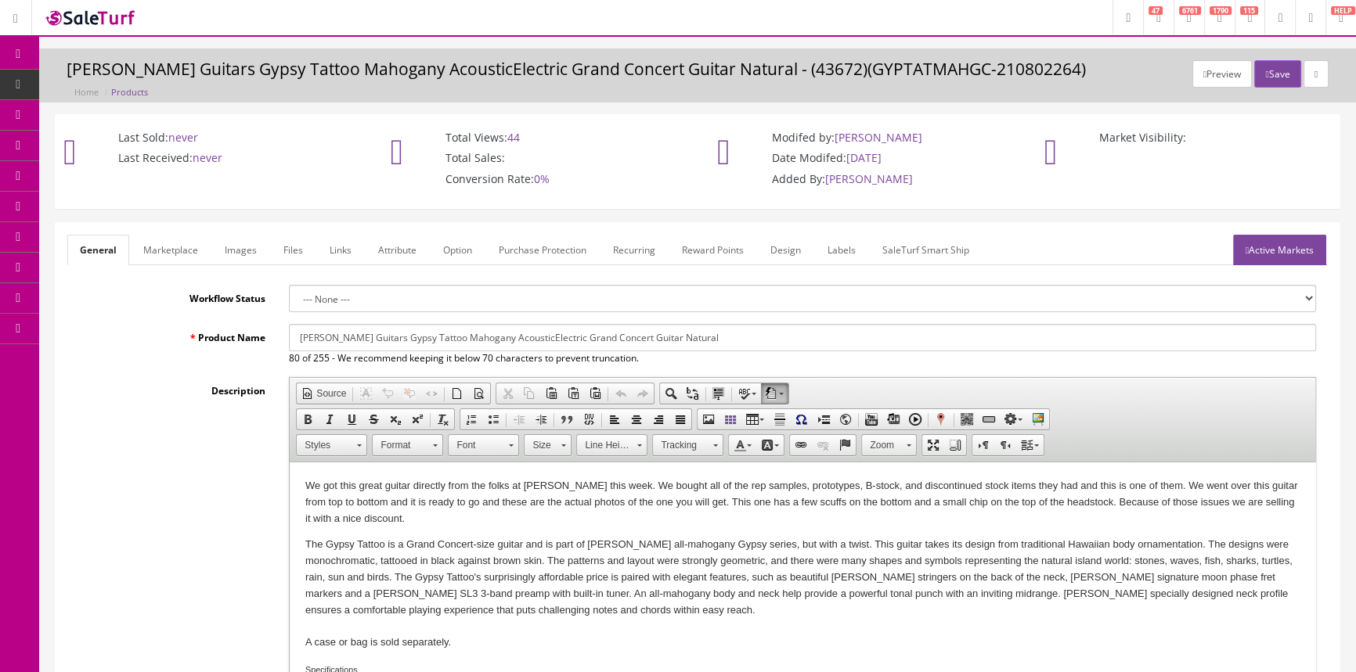
click at [171, 142] on link "POS Console" at bounding box center [121, 146] width 164 height 31
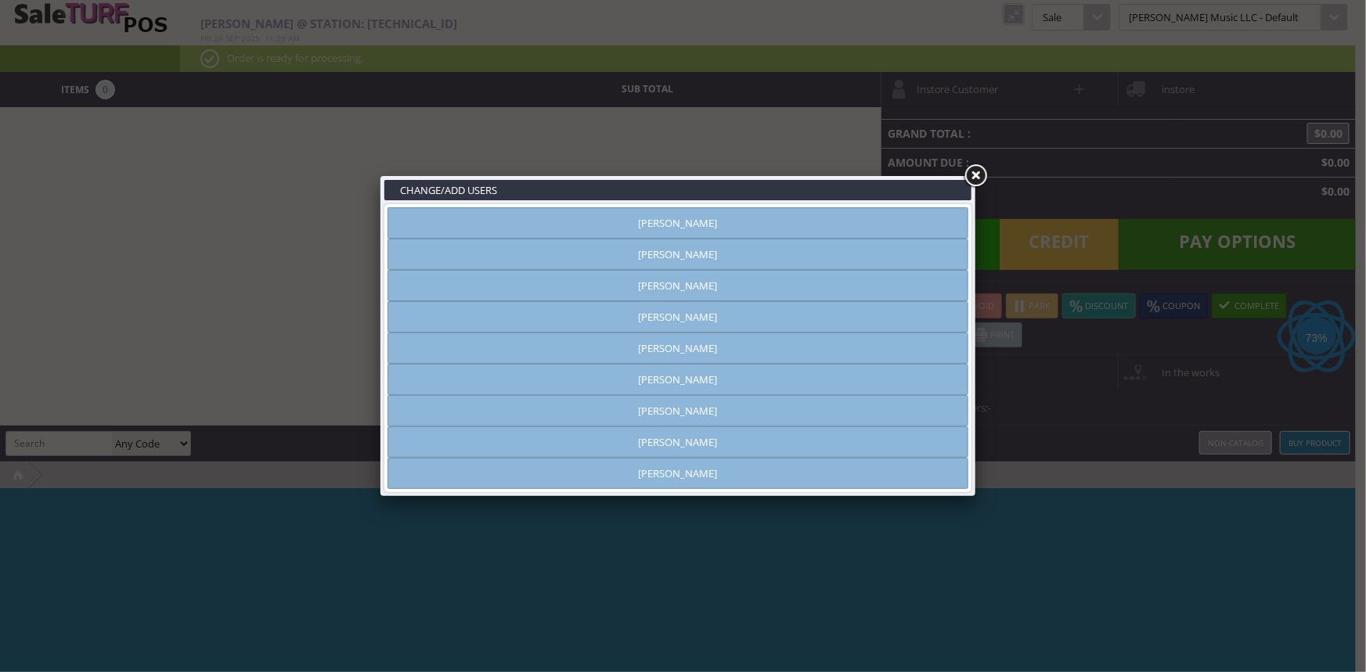
type input "[PERSON_NAME]"
click at [751, 223] on link "[PERSON_NAME]" at bounding box center [678, 222] width 581 height 31
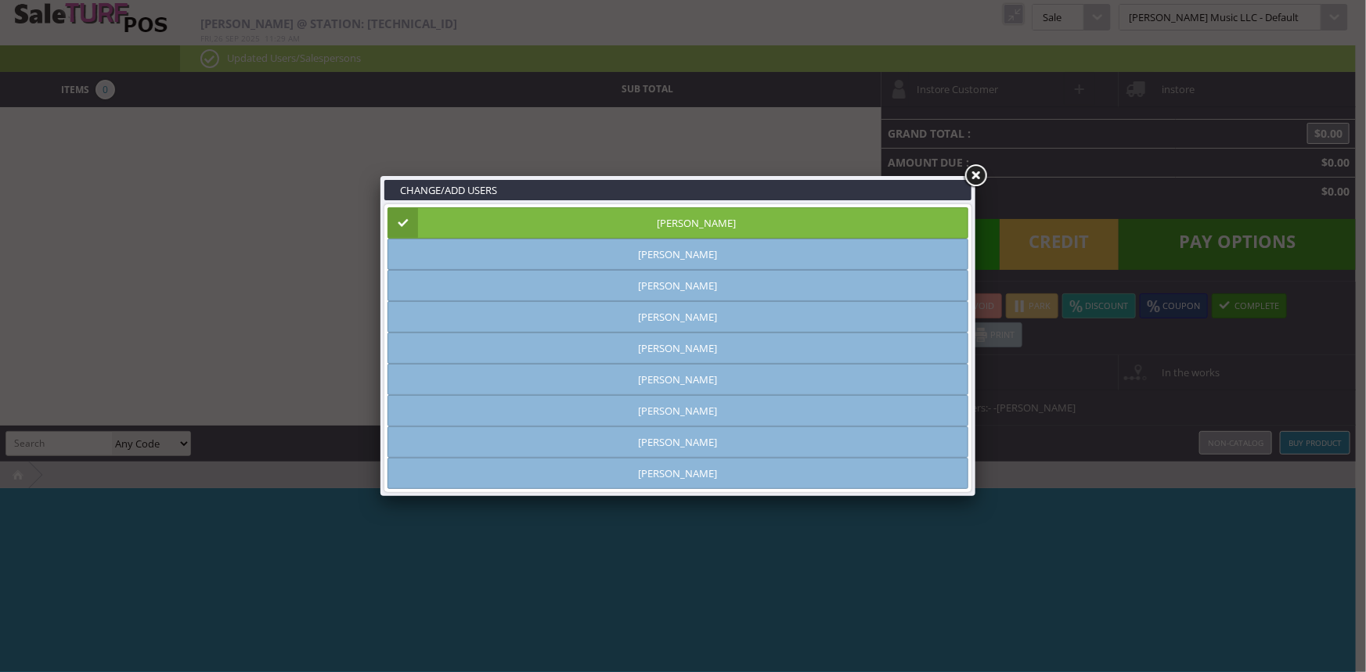
click at [976, 178] on link at bounding box center [975, 176] width 28 height 28
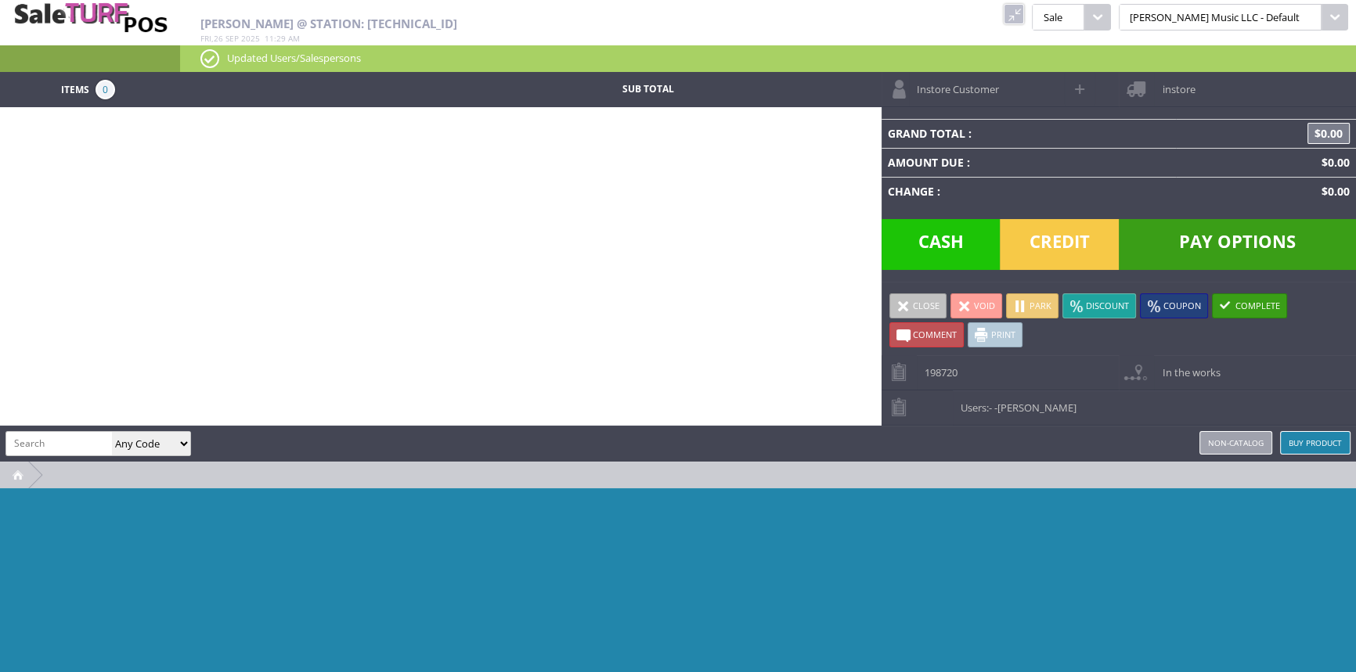
paste input "GYPTATMAHGC-210802264"
type input "GYPTATMAHGC-210802264"
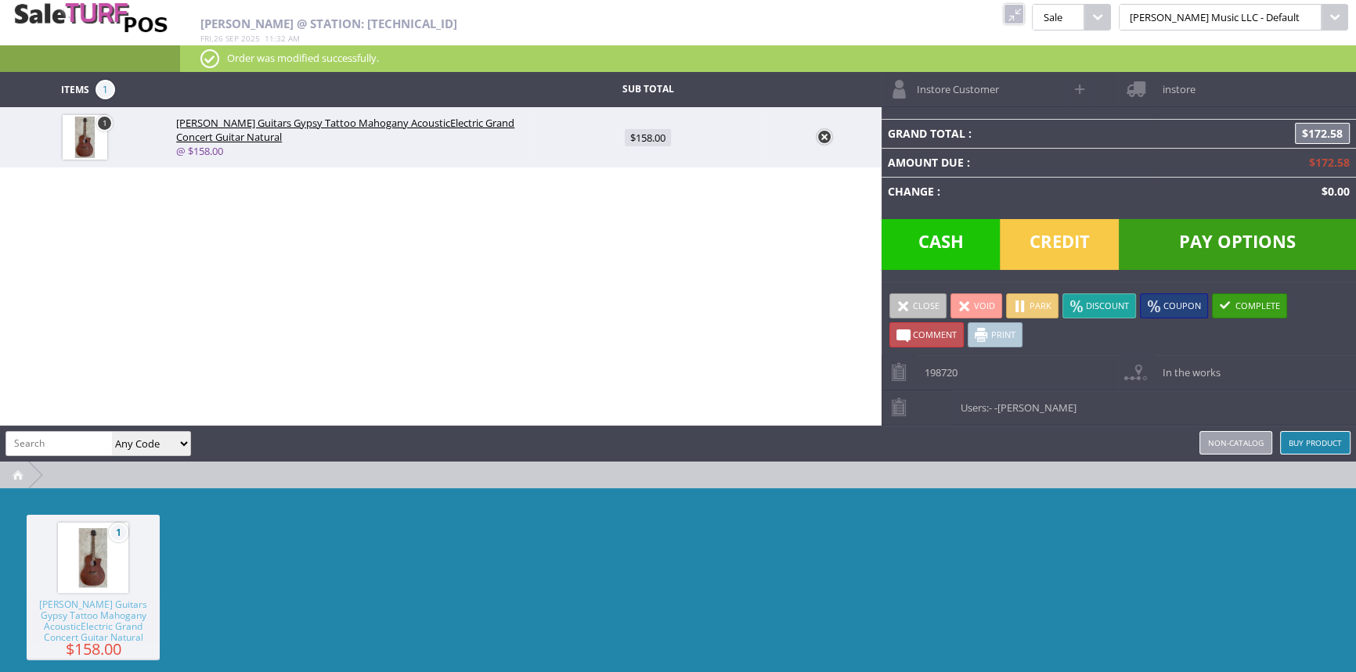
click at [824, 134] on link at bounding box center [825, 137] width 16 height 16
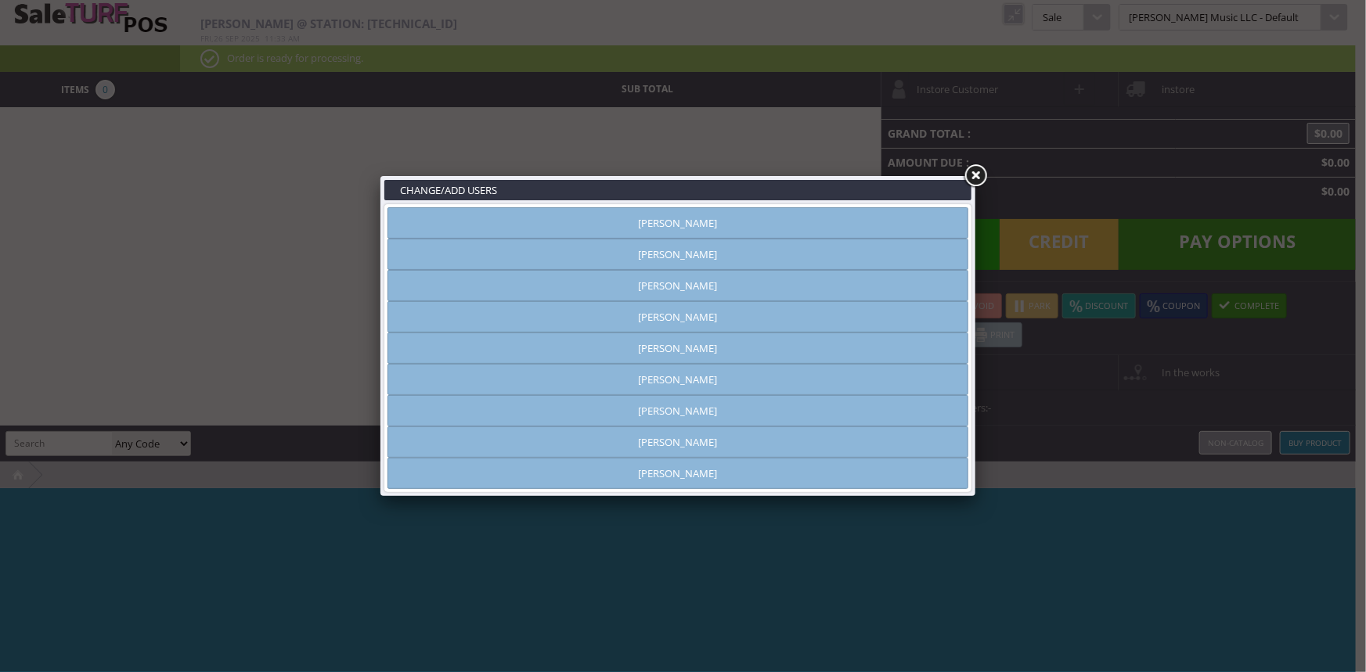
type input "[PERSON_NAME]"
click at [972, 176] on link at bounding box center [975, 176] width 28 height 28
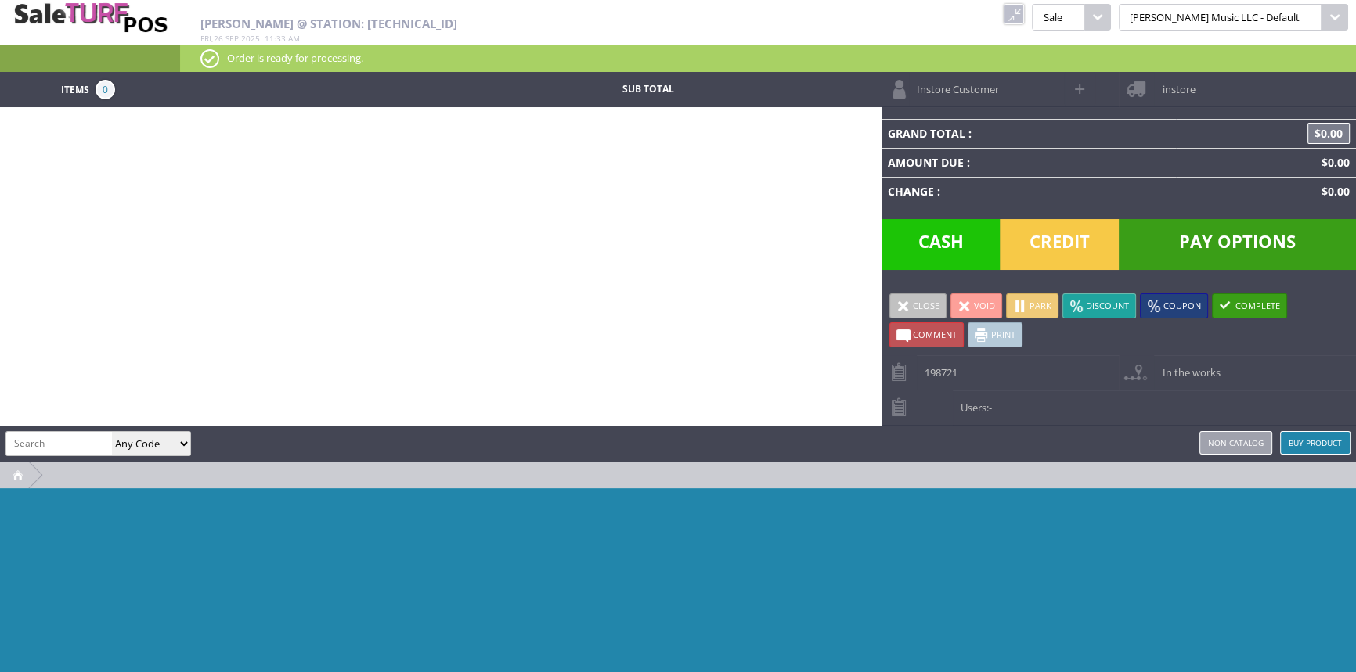
click at [1024, 13] on link at bounding box center [1014, 14] width 20 height 20
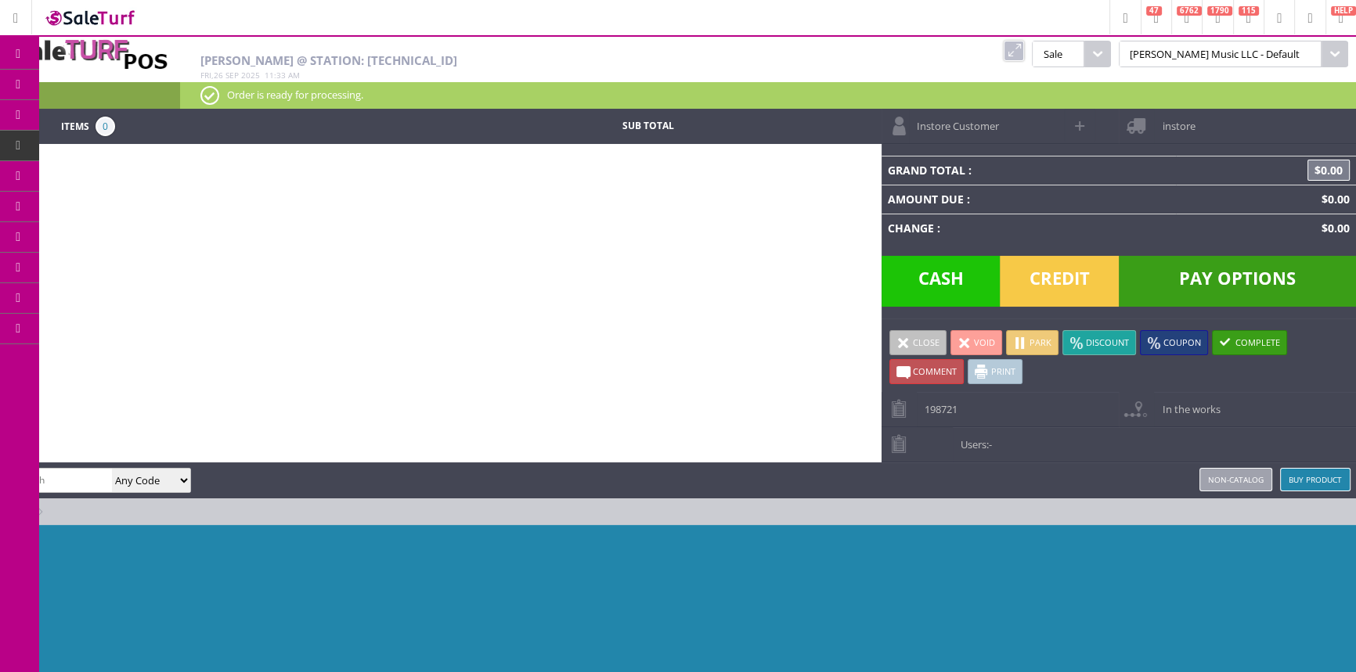
click at [143, 75] on link "Products" at bounding box center [121, 85] width 164 height 31
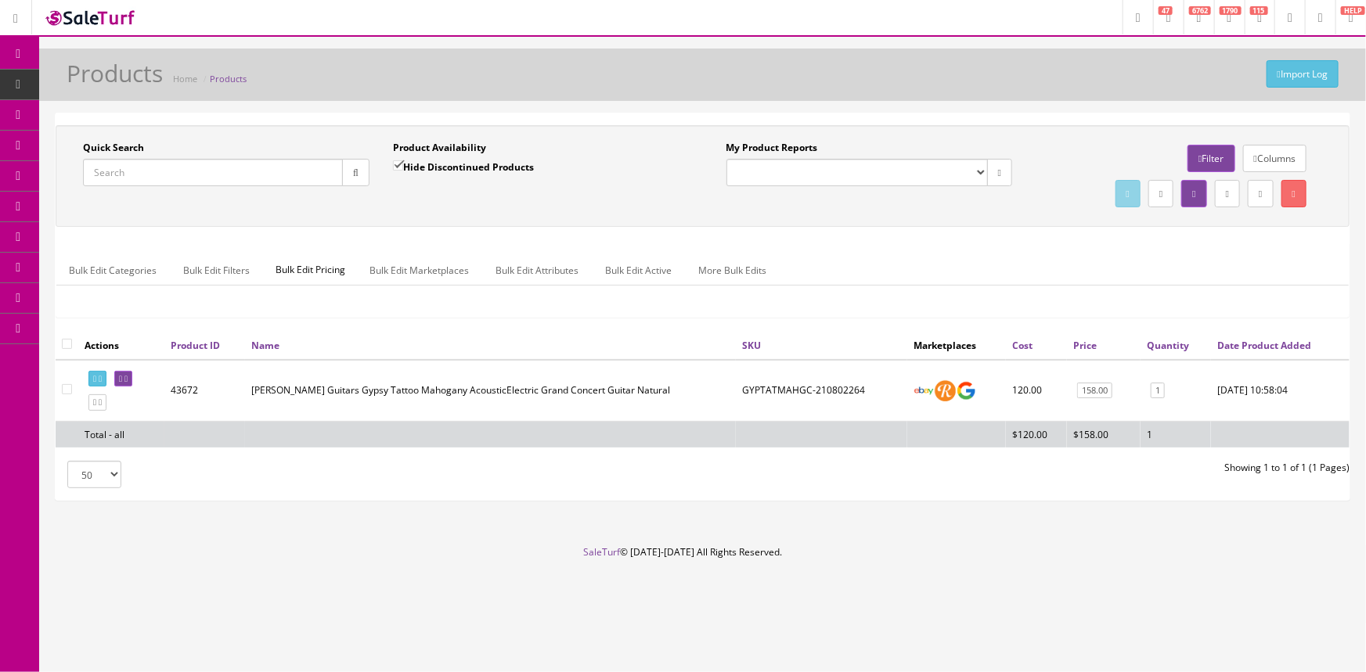
click at [119, 139] on span "POS Console" at bounding box center [121, 145] width 56 height 13
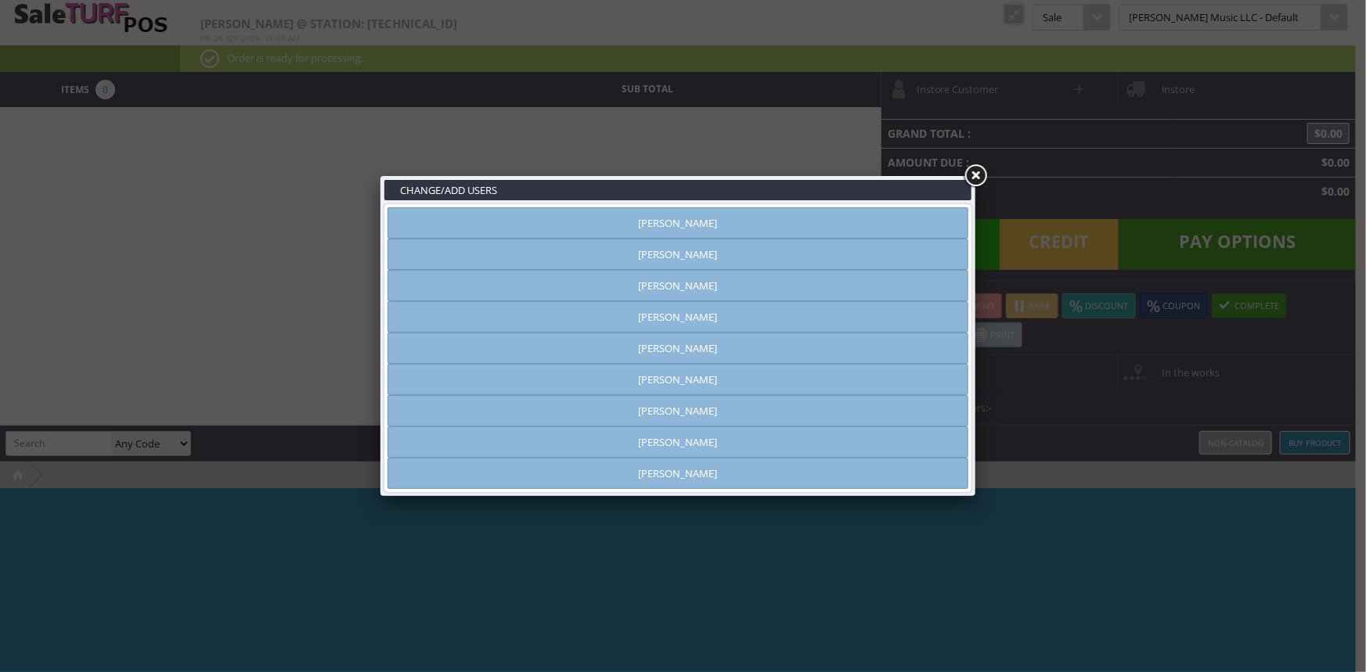
type input "[PERSON_NAME]"
click at [612, 216] on link "[PERSON_NAME]" at bounding box center [678, 222] width 581 height 31
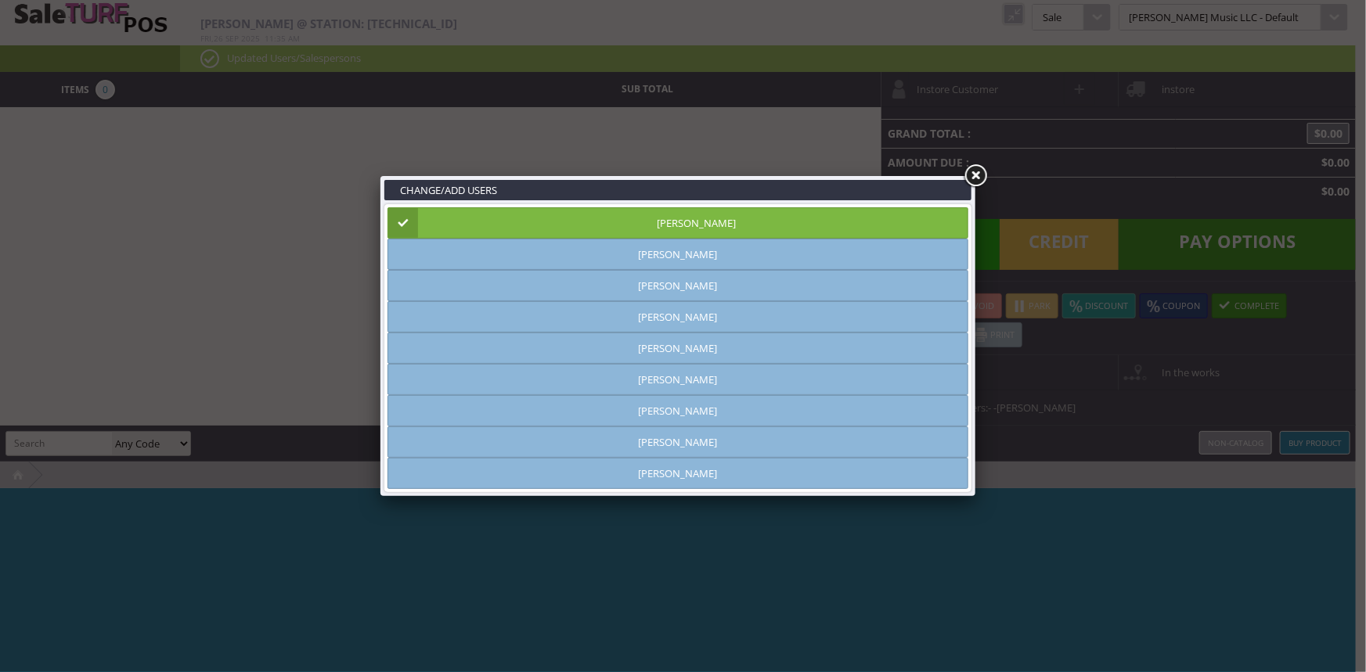
click at [971, 176] on link at bounding box center [975, 176] width 28 height 28
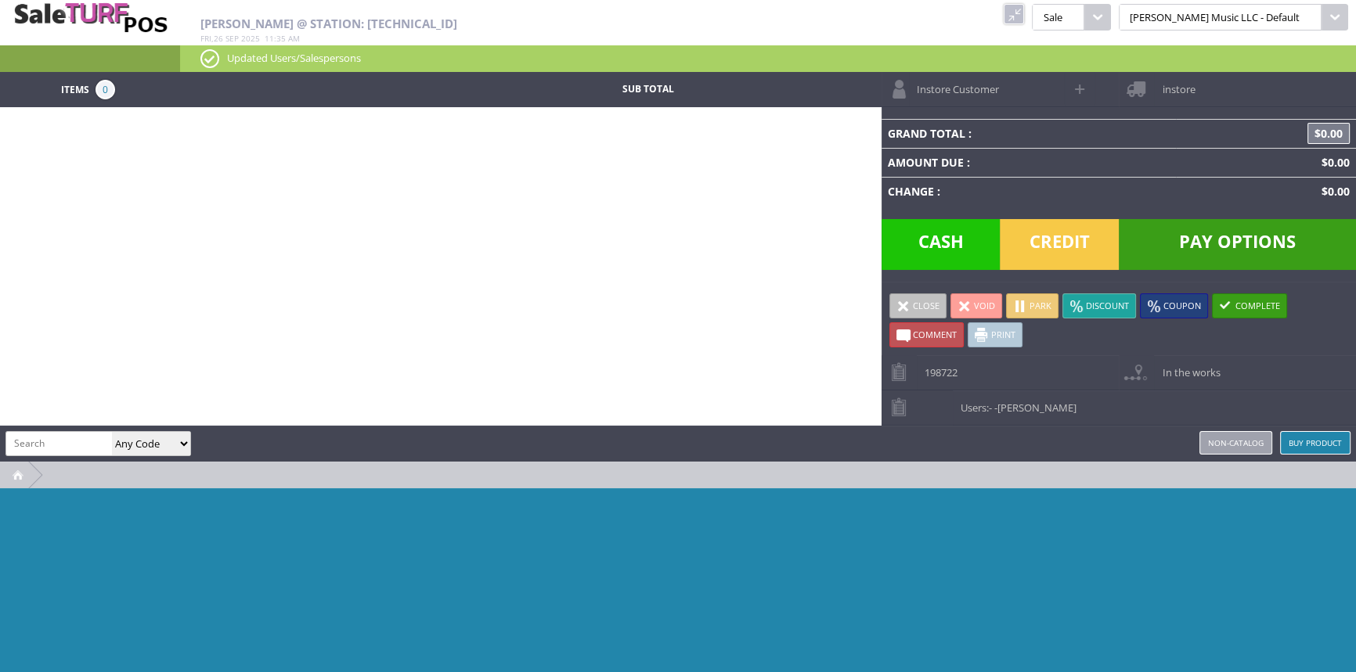
paste input "GYPTATMAHGC-210802264"
type input "GYPTATMAHGC-210802264"
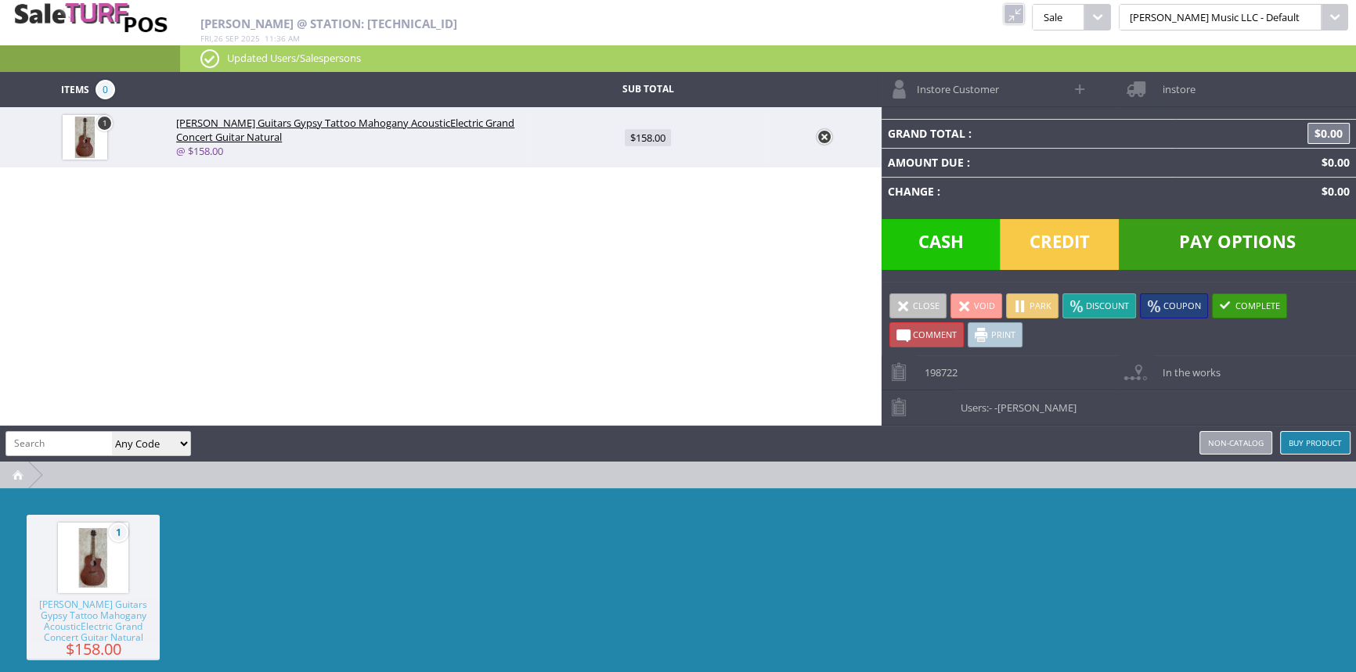
scroll to position [0, 0]
click at [652, 136] on span "$158.00" at bounding box center [648, 137] width 46 height 17
type input "158"
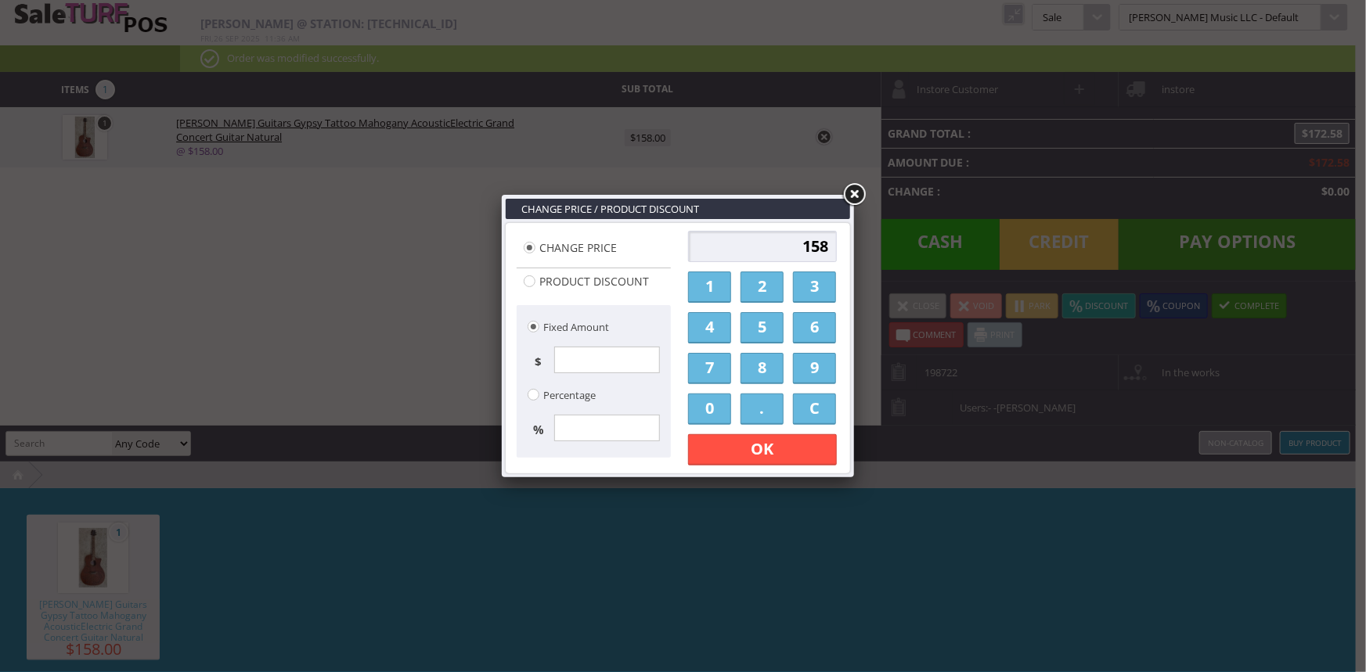
click at [737, 245] on input "158" at bounding box center [762, 246] width 149 height 31
type input "8"
type input "142.30"
drag, startPoint x: 772, startPoint y: 454, endPoint x: 756, endPoint y: 451, distance: 16.0
click at [772, 453] on link "OK" at bounding box center [762, 449] width 149 height 31
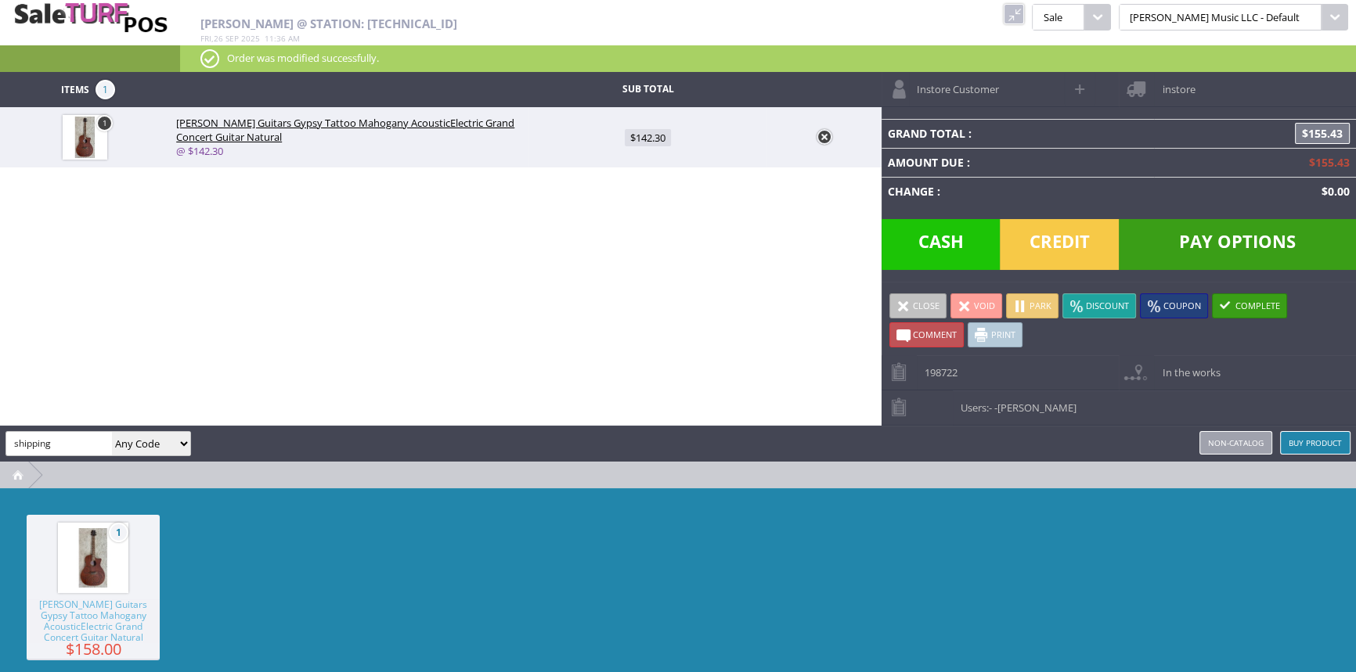
type input "shipping"
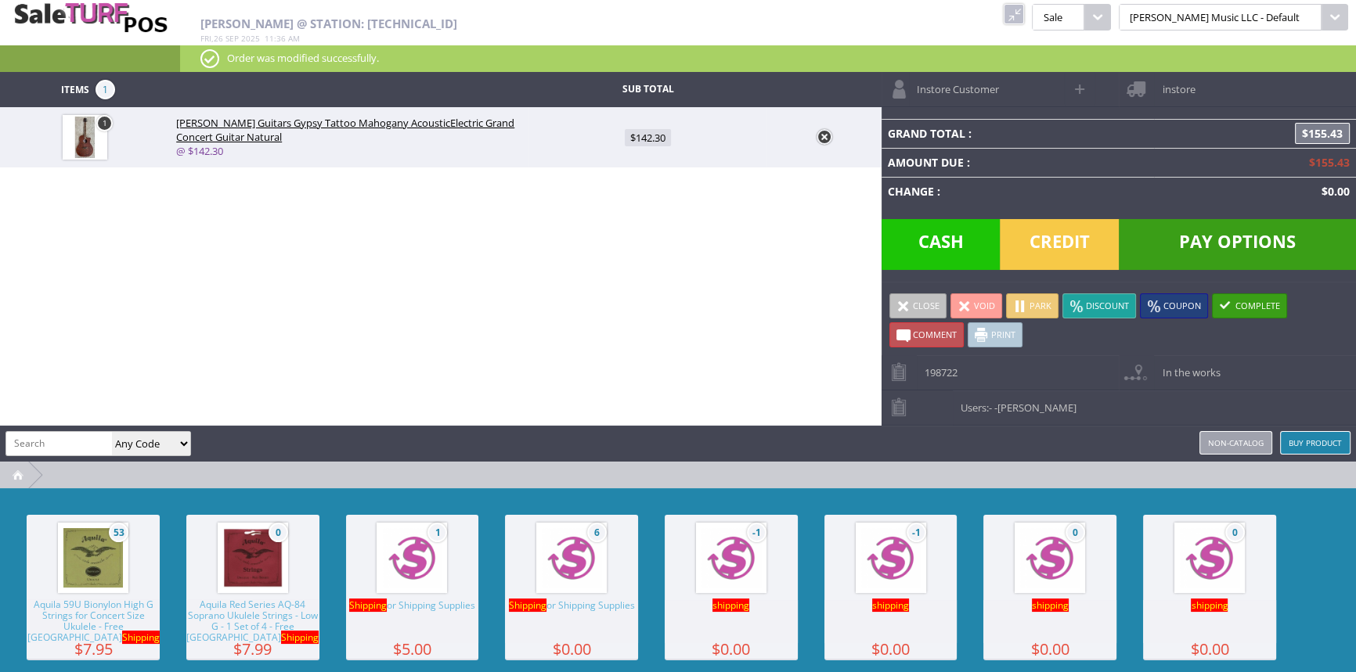
click at [561, 537] on img at bounding box center [571, 557] width 59 height 59
click at [645, 199] on span "$0.00" at bounding box center [647, 197] width 35 height 17
type input "0"
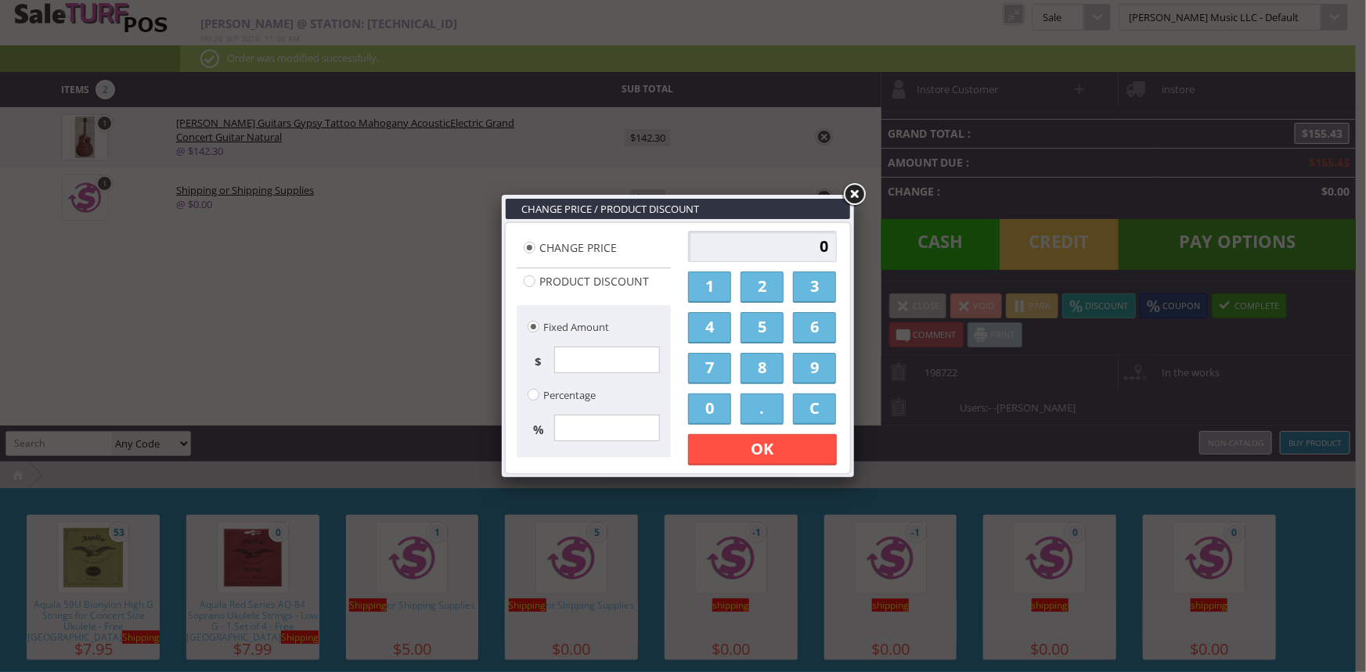
click at [774, 250] on input "0" at bounding box center [762, 246] width 149 height 31
type input "39.95"
click at [813, 449] on link "OK" at bounding box center [762, 449] width 149 height 31
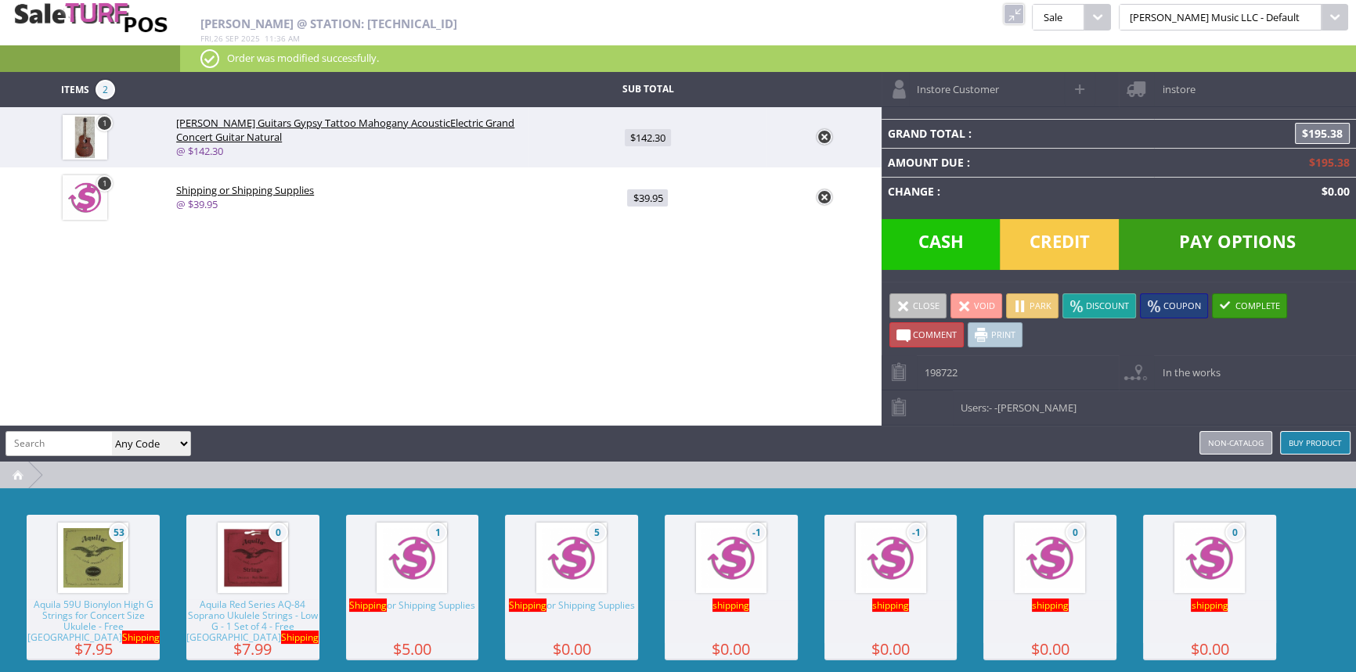
click at [1075, 83] on span at bounding box center [1081, 89] width 18 height 18
select select "6"
select select "1"
select select "6"
select select "1"
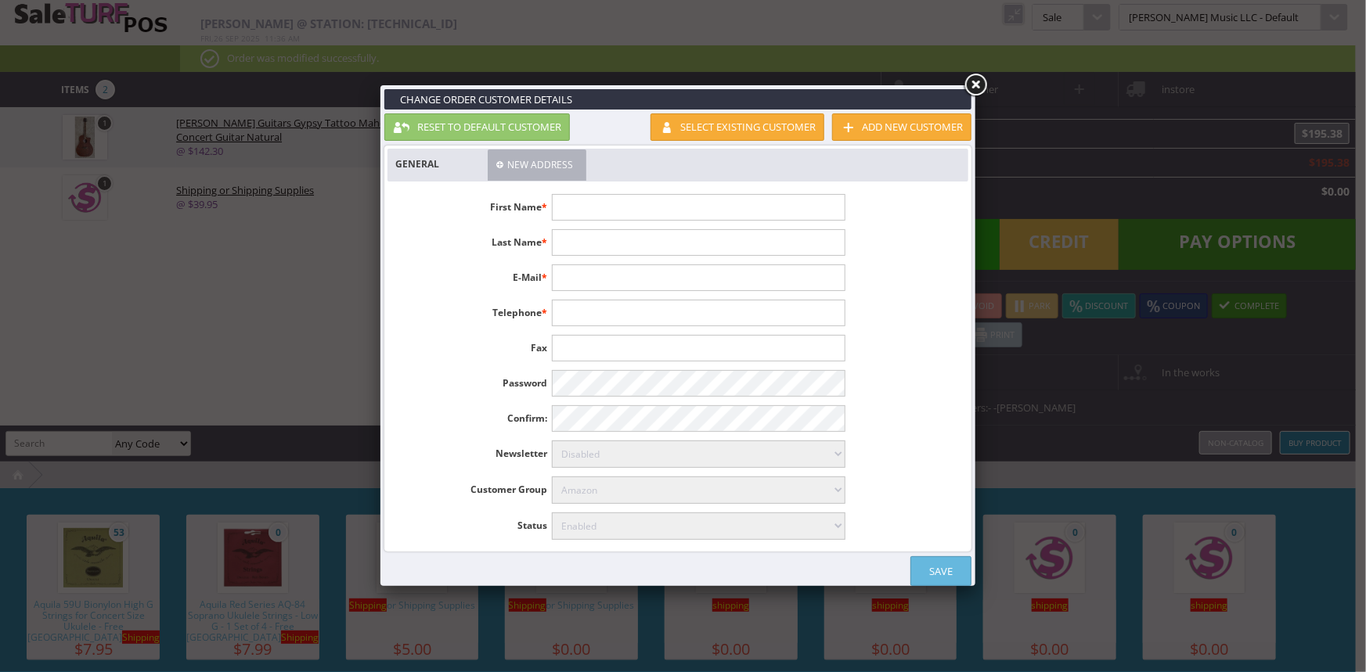
click at [726, 211] on input "text" at bounding box center [698, 207] width 293 height 27
type input "Robert"
type input "Lynch"
type input "coltlouvin@gmail.com"
type input "770-866-6347"
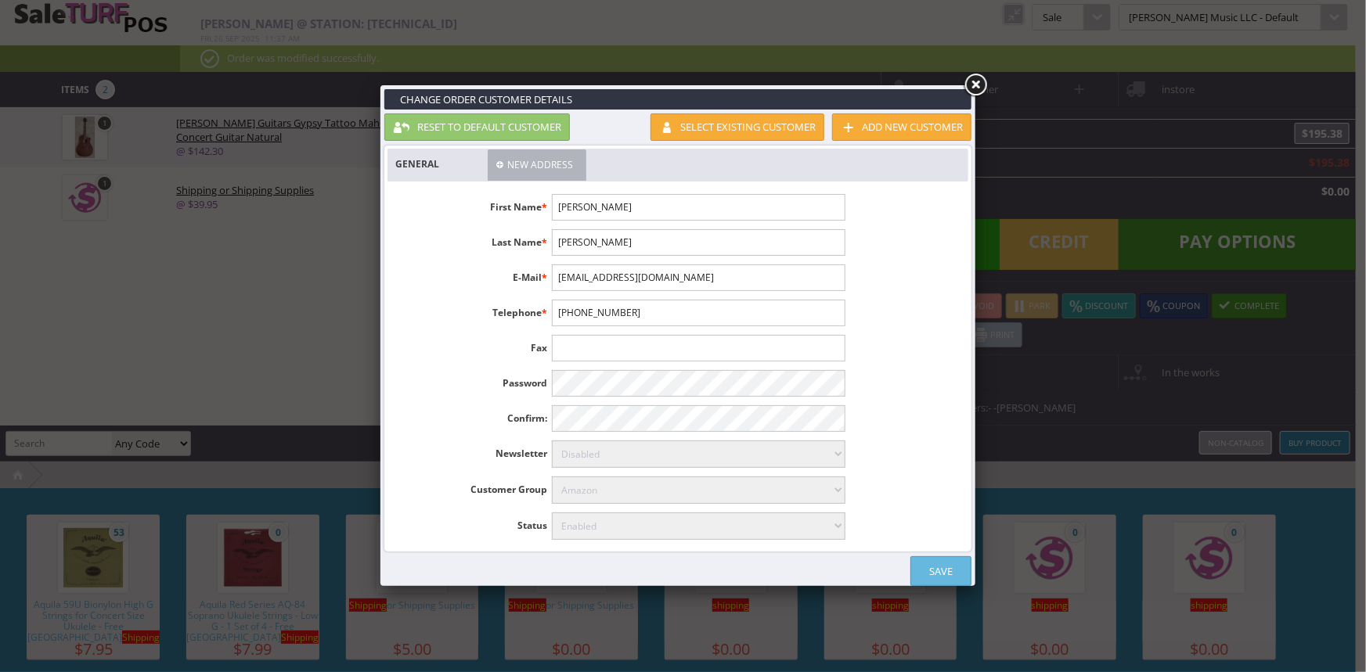
click at [948, 542] on div "First Name * Robert Last Name * Lynch E-Mail * coltlouvin@gmail.com Telephone *…" at bounding box center [678, 367] width 581 height 362
click at [946, 565] on link "Save" at bounding box center [940, 572] width 61 height 30
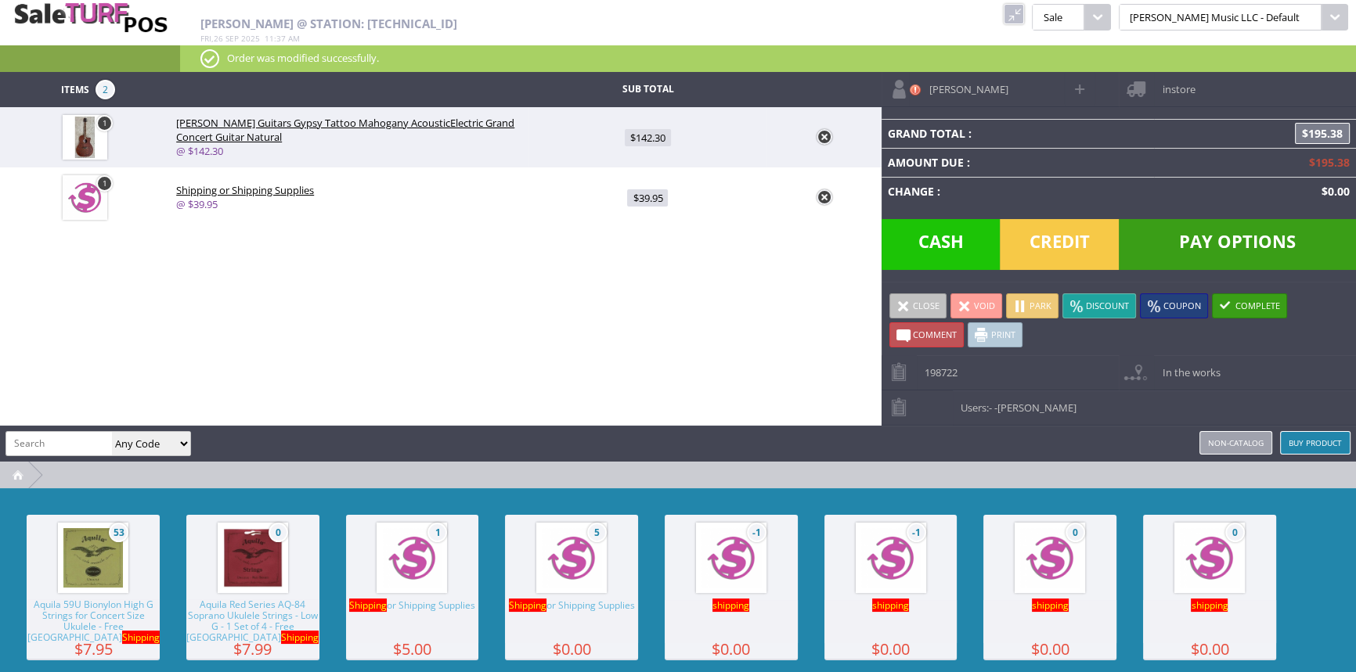
click at [1166, 87] on span "instore" at bounding box center [1174, 84] width 41 height 24
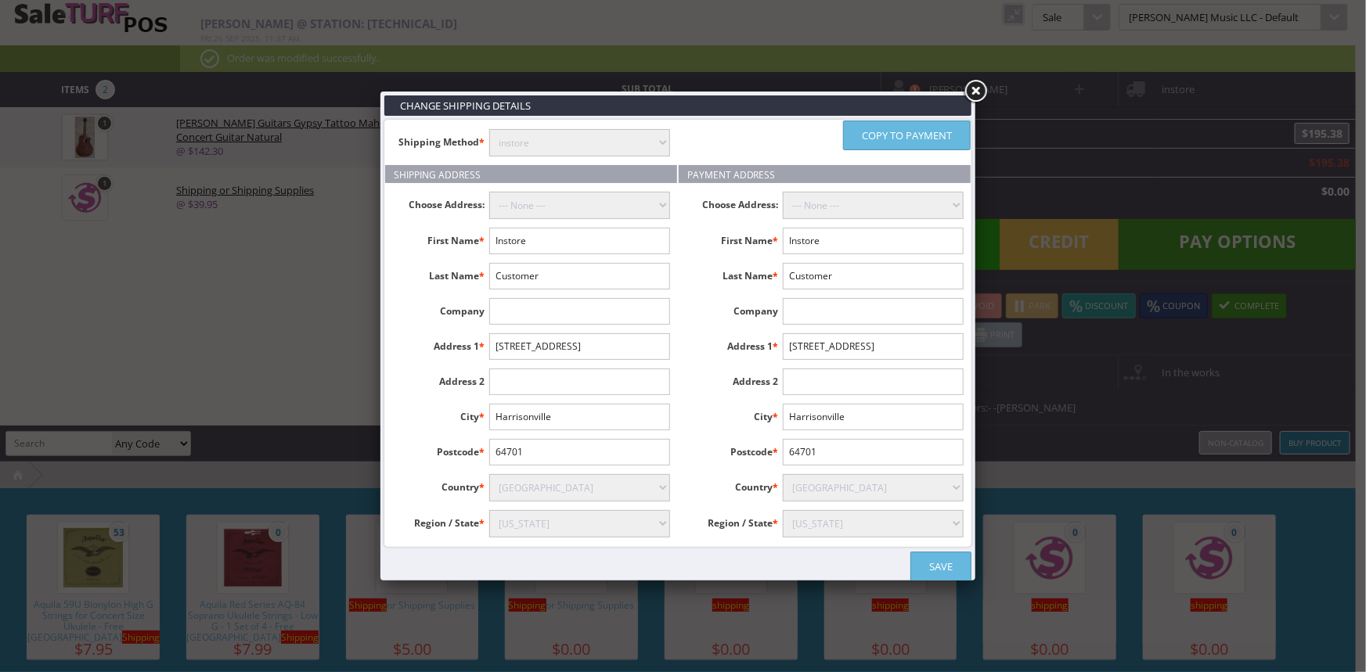
click at [641, 138] on select "instore Free Shipping (2-7days) ($0) Per Item Shipping ($1) text_description ($…" at bounding box center [579, 142] width 181 height 27
select select "free.free"
click at [489, 129] on select "instore Free Shipping (2-7days) ($0) Per Item Shipping ($1) text_description ($…" at bounding box center [579, 142] width 181 height 27
click at [566, 236] on input "Instore" at bounding box center [579, 241] width 181 height 27
type input "I"
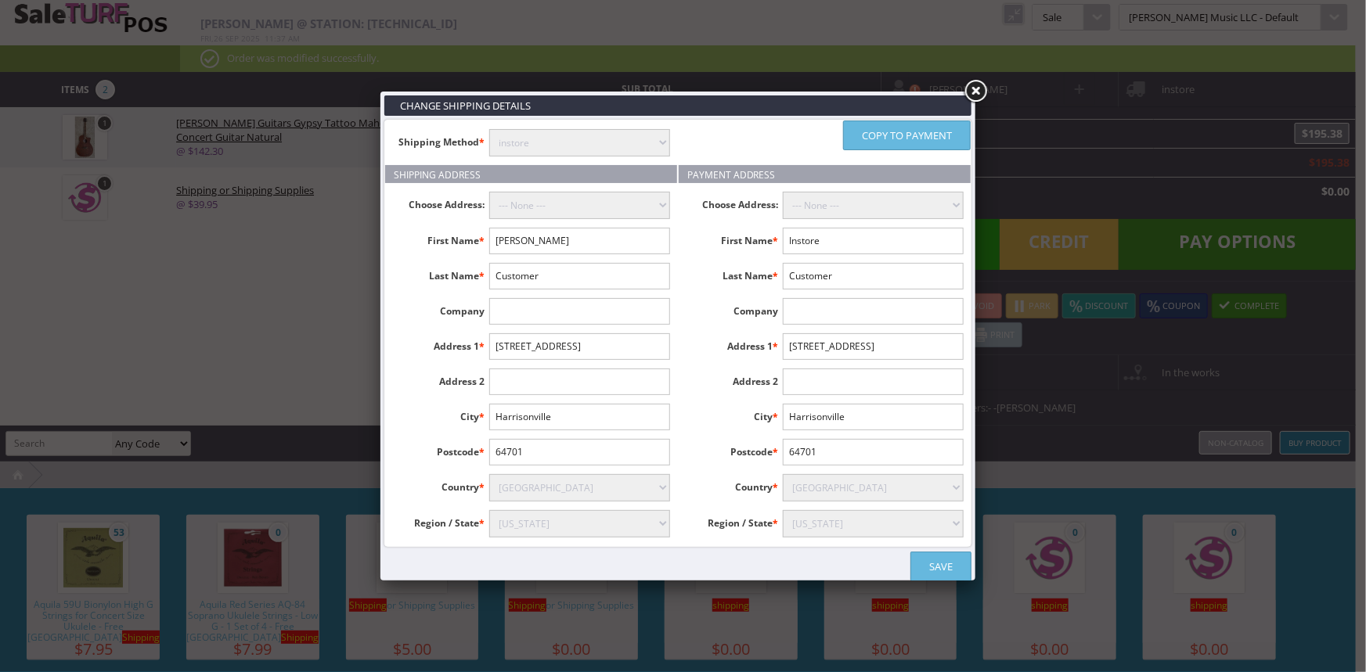
type input "Robert"
type input "Lynch"
type input "121 Bamboo Way"
type input "Cohutta"
type input "30710"
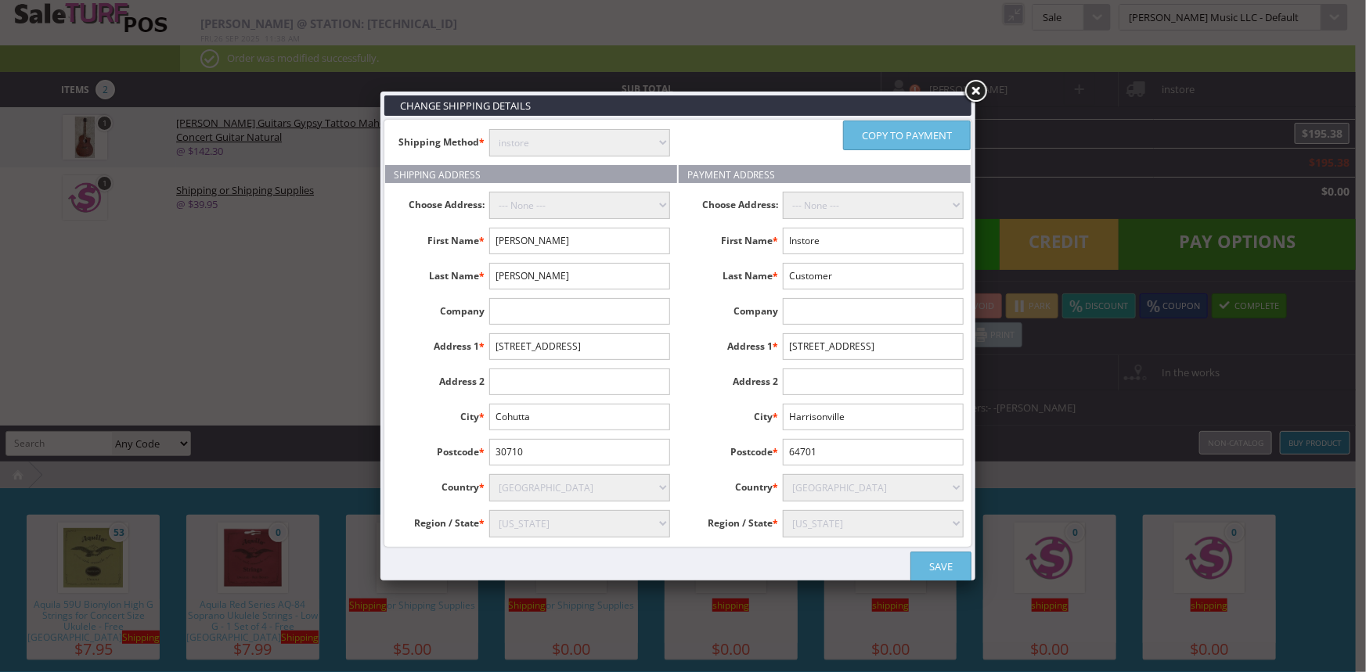
select select "3631"
click at [954, 134] on link "Copy to payment" at bounding box center [907, 136] width 128 height 30
type input "Robert"
type input "Lynch"
type input "121 Bamboo Way"
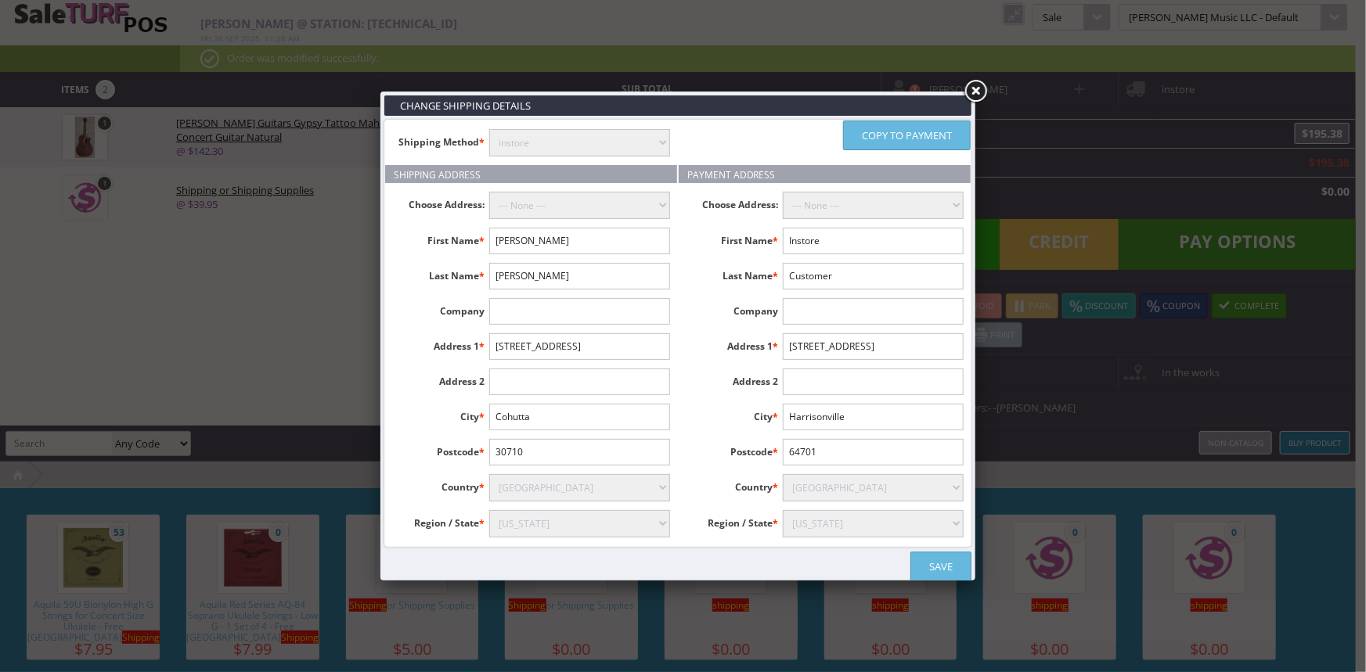
type input "Cohutta"
type input "30710"
select select "3631"
click at [934, 564] on link "Save" at bounding box center [940, 567] width 61 height 30
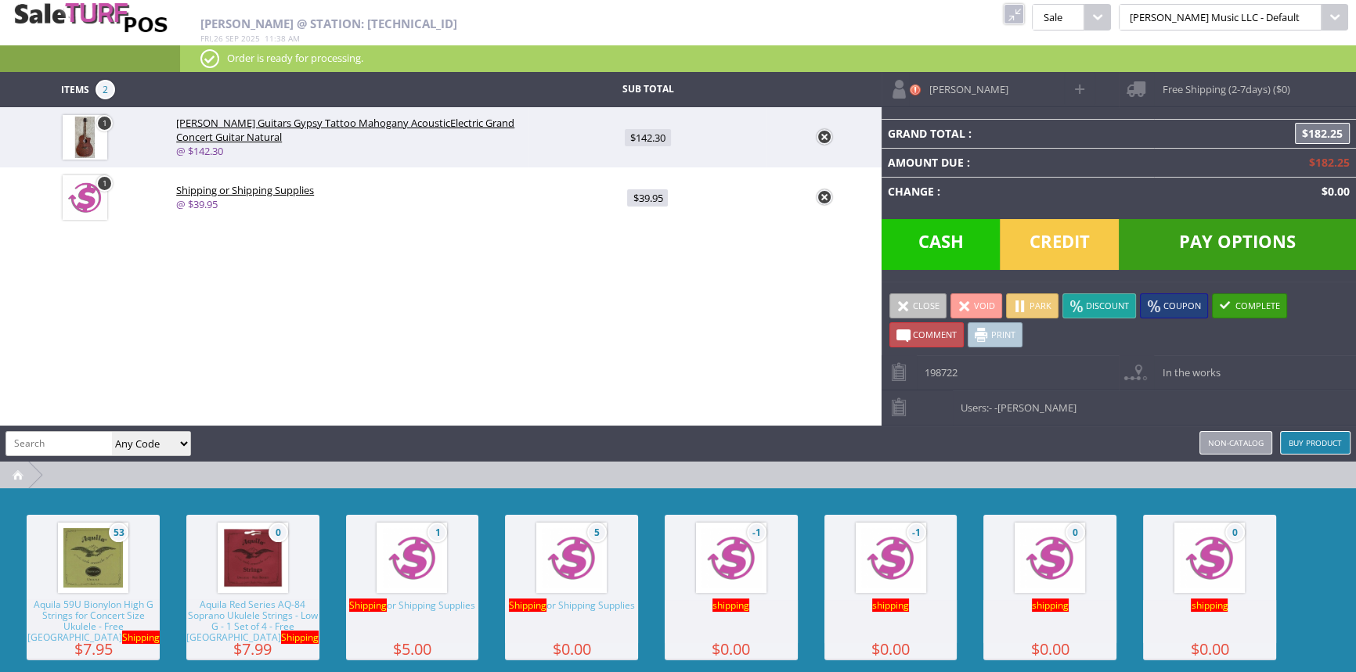
click at [1201, 243] on span "Pay Options" at bounding box center [1237, 244] width 237 height 51
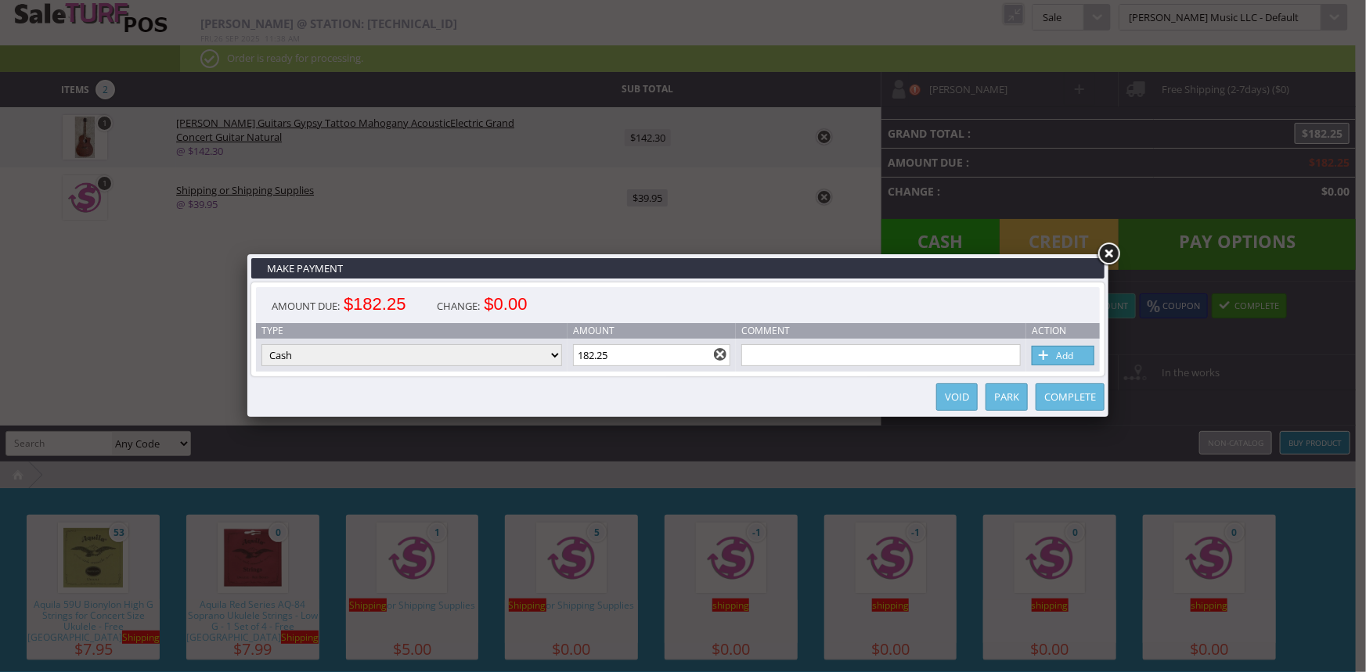
click at [545, 351] on select "Cash Credit Card Cheque or Money Order" at bounding box center [411, 355] width 301 height 22
select select "credit_card"
click at [261, 345] on select "Cash Credit Card Cheque or Money Order" at bounding box center [411, 355] width 301 height 22
click at [1051, 355] on span at bounding box center [1044, 356] width 16 height 17
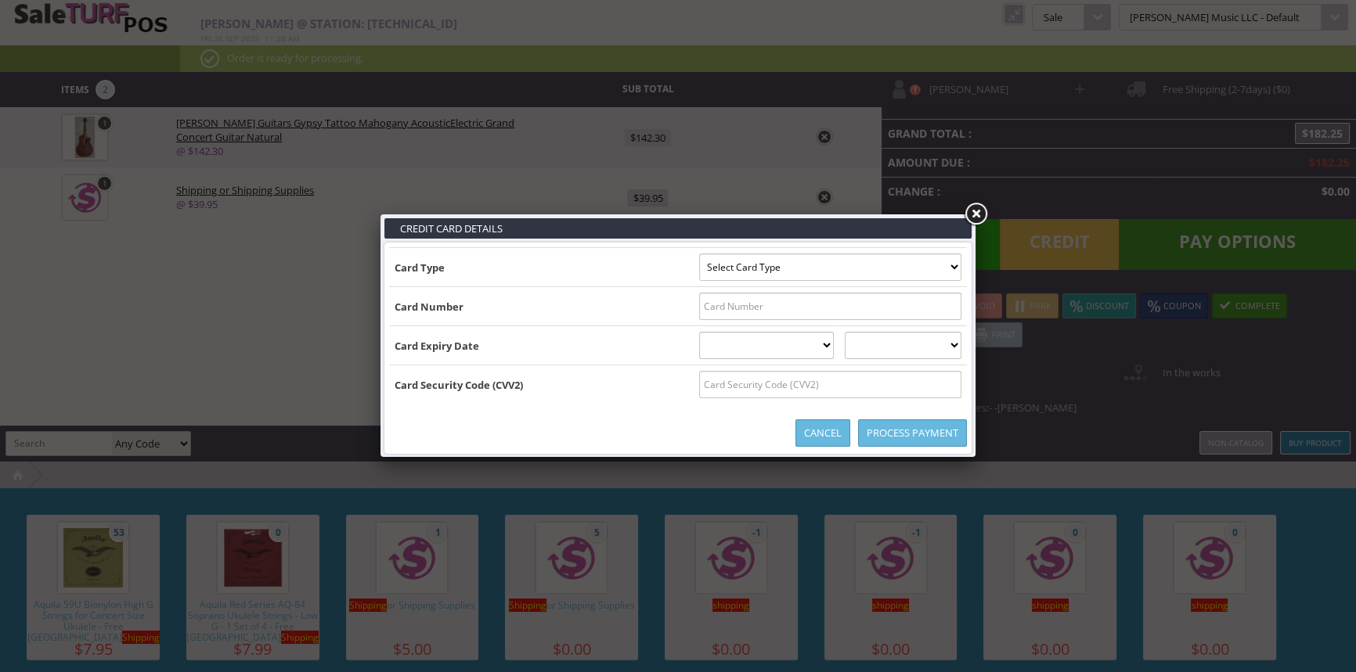
click at [946, 264] on select "Select Card Type Visa MasterCard Discover Card American Express Maestro Solo" at bounding box center [830, 267] width 262 height 27
click at [945, 309] on input "text" at bounding box center [830, 306] width 262 height 27
click at [950, 267] on select "Select Card Type Visa MasterCard Discover Card American Express Maestro Solo" at bounding box center [830, 267] width 262 height 27
select select "VISA"
click at [699, 254] on select "Select Card Type Visa MasterCard Discover Card American Express Maestro Solo" at bounding box center [830, 267] width 262 height 27
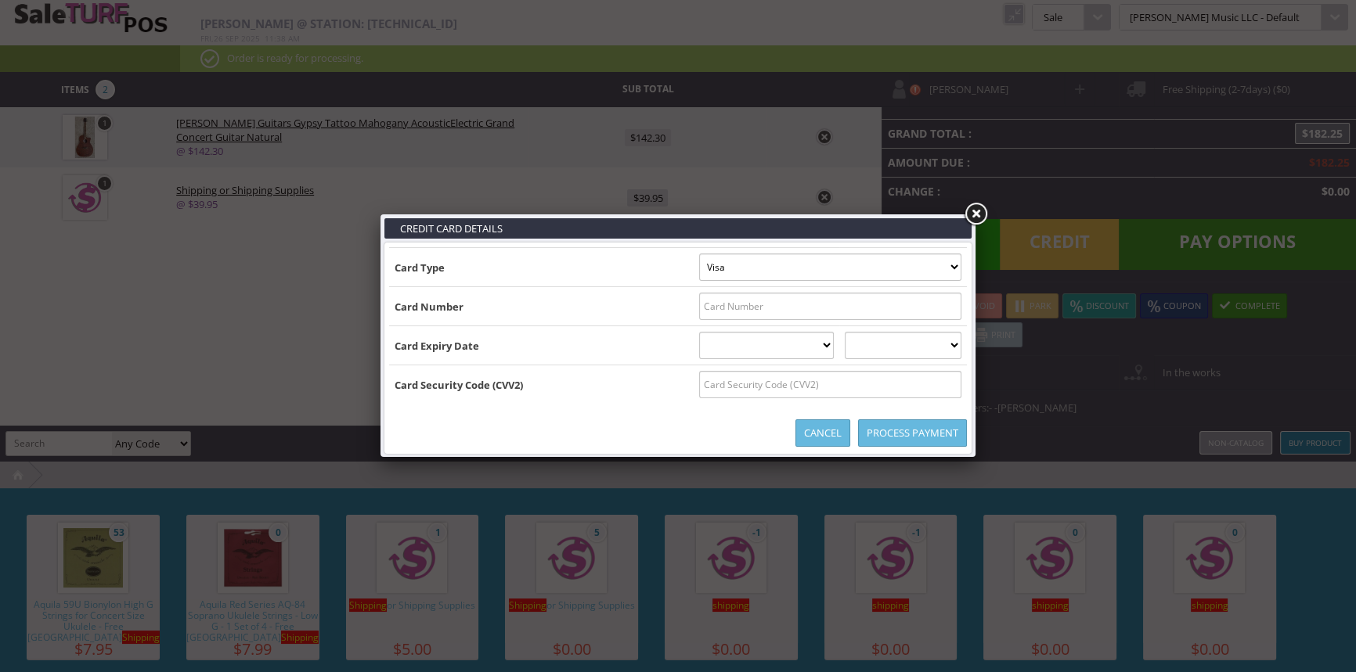
click at [948, 302] on input "text" at bounding box center [830, 306] width 262 height 27
type input "4086530031411718"
click at [835, 349] on select "01 January 02 February 03 March 04 April 05 May 06 June 07 July 08 August 09 Se…" at bounding box center [766, 345] width 135 height 27
select select "04"
click at [699, 332] on select "01 January 02 February 03 March 04 April 05 May 06 June 07 July 08 August 09 Se…" at bounding box center [766, 345] width 135 height 27
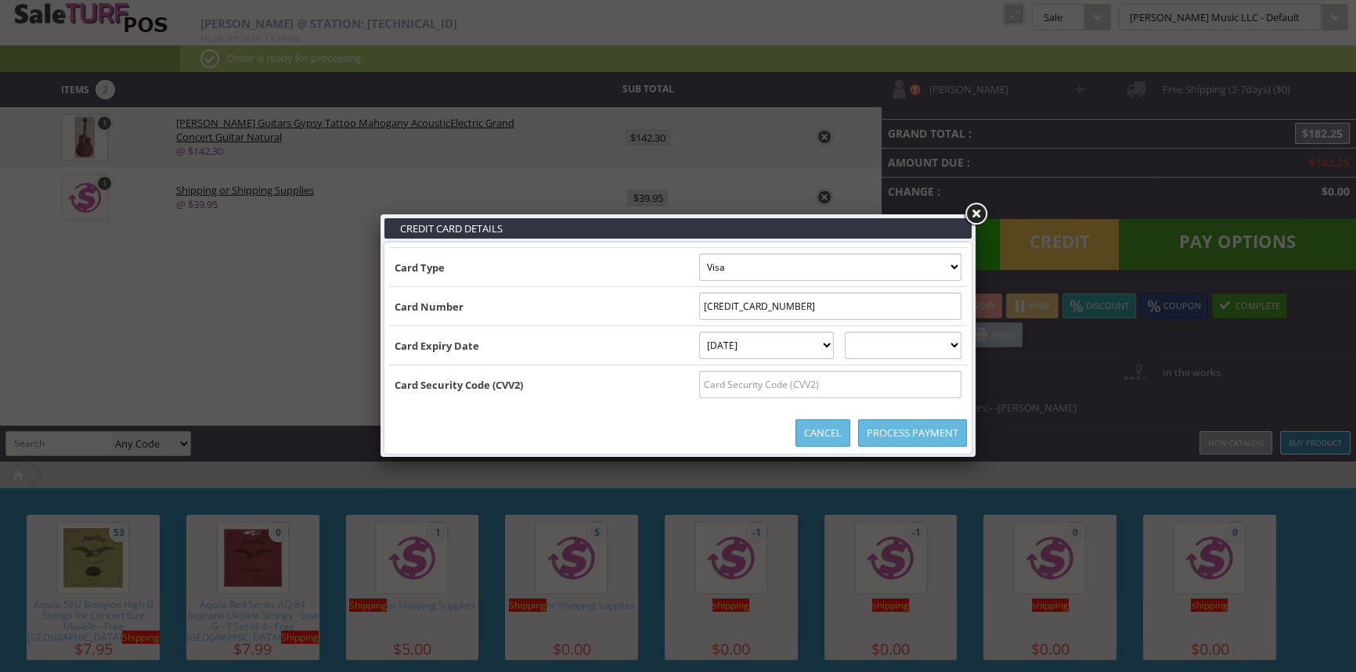
click at [899, 344] on select "2025 2026 2027 2028 2029 2030 2031 2032 2033 2034 2035" at bounding box center [903, 345] width 117 height 27
select select "2029"
click at [860, 332] on select "2025 2026 2027 2028 2029 2030 2031 2032 2033 2034 2035" at bounding box center [903, 345] width 117 height 27
click at [866, 388] on input "text" at bounding box center [830, 384] width 262 height 27
type input "150"
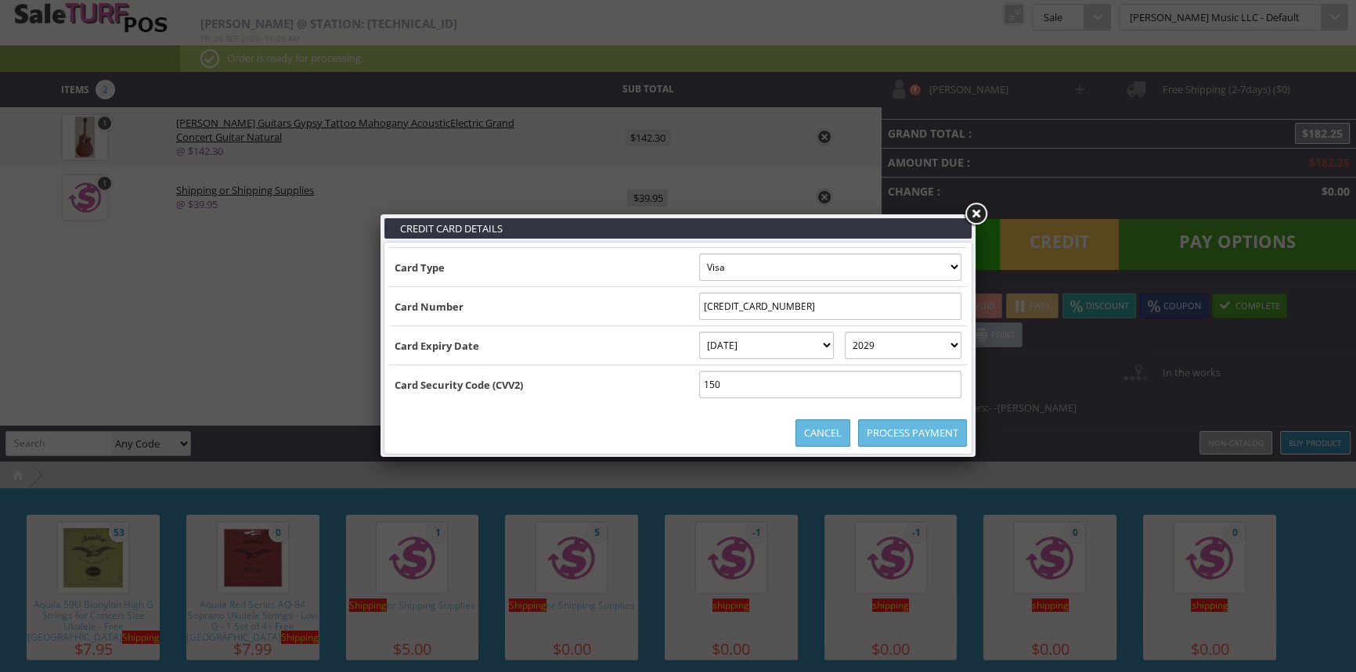
click at [884, 438] on link "Process Payment" at bounding box center [912, 433] width 109 height 27
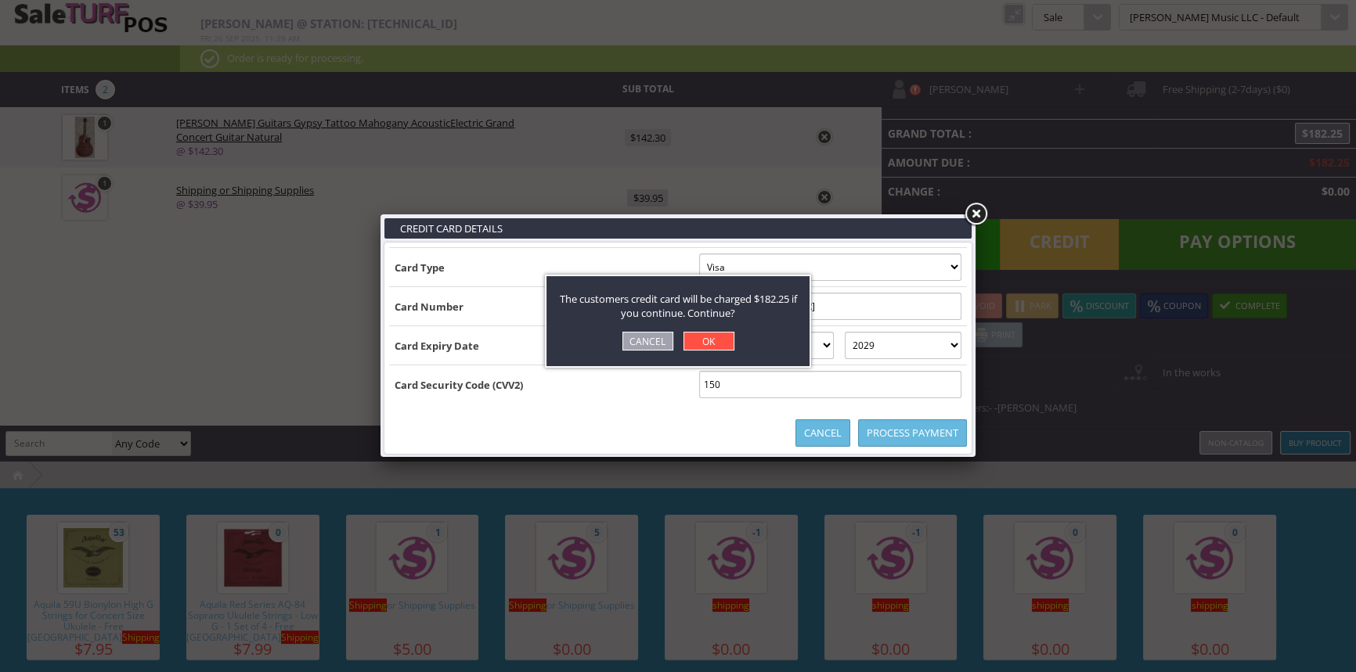
click at [711, 341] on link "OK" at bounding box center [708, 341] width 51 height 19
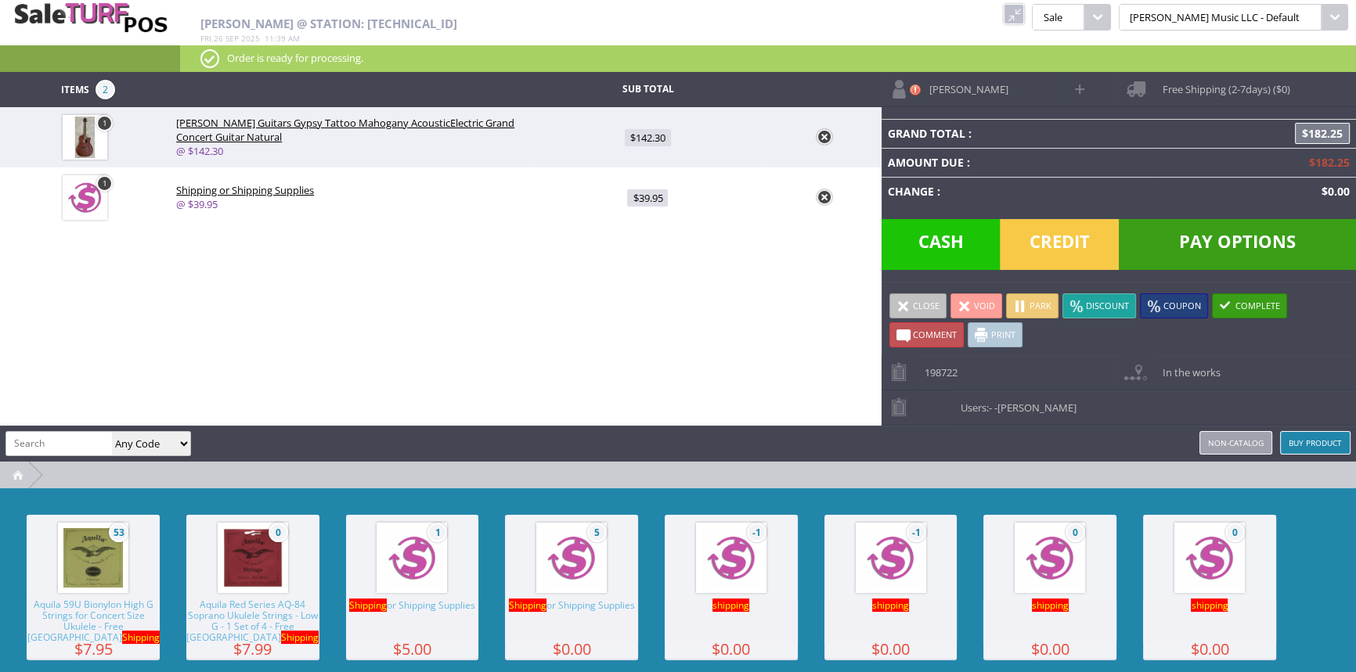
type input "0"
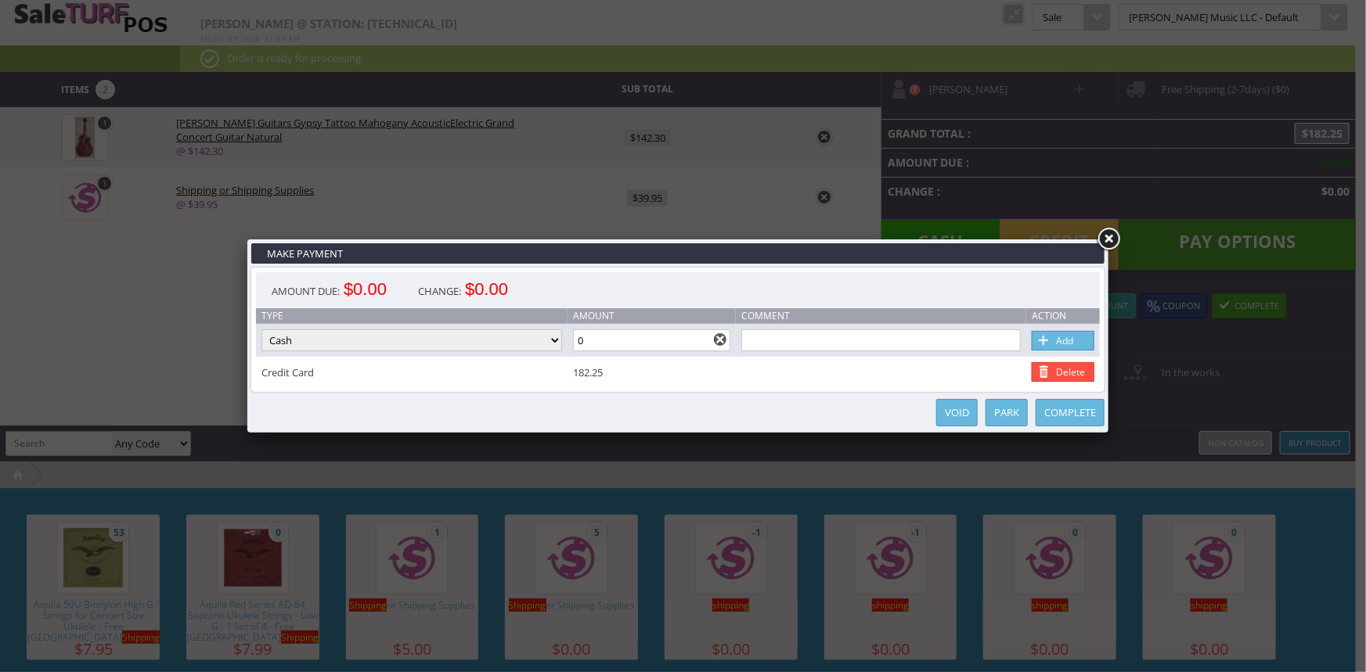
click at [1062, 416] on link "Complete" at bounding box center [1070, 412] width 69 height 27
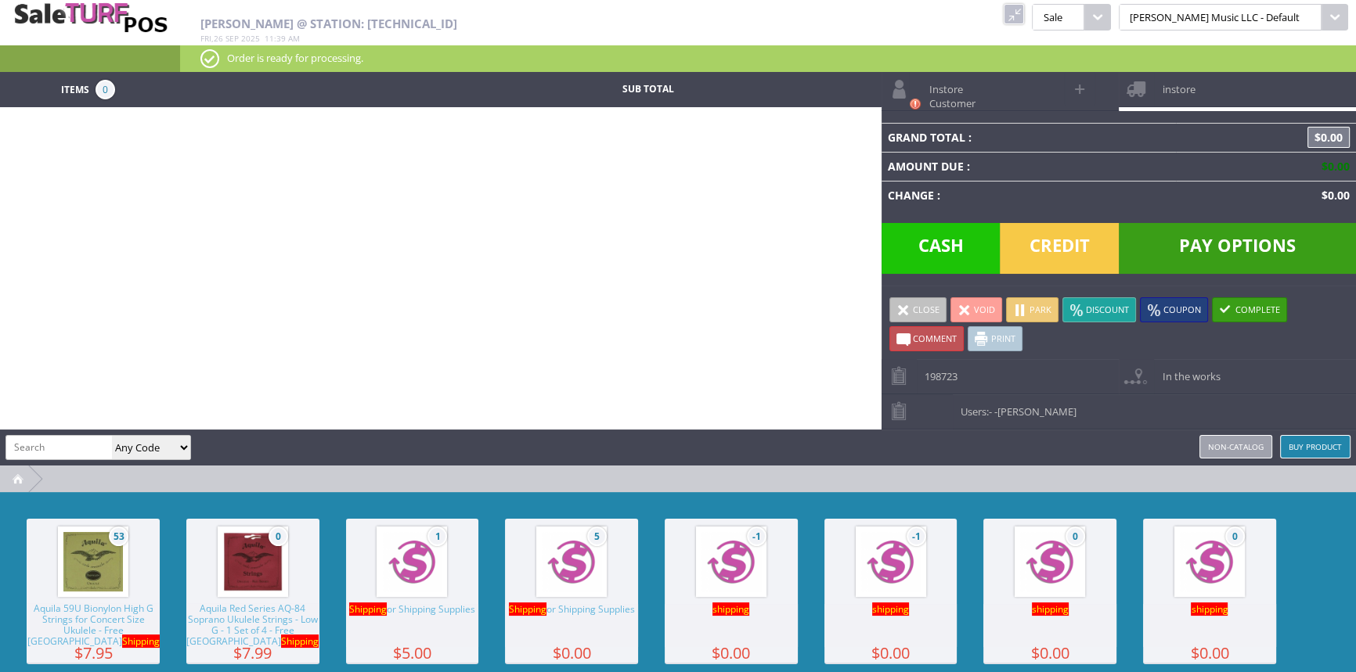
click at [1024, 13] on link at bounding box center [1014, 14] width 20 height 20
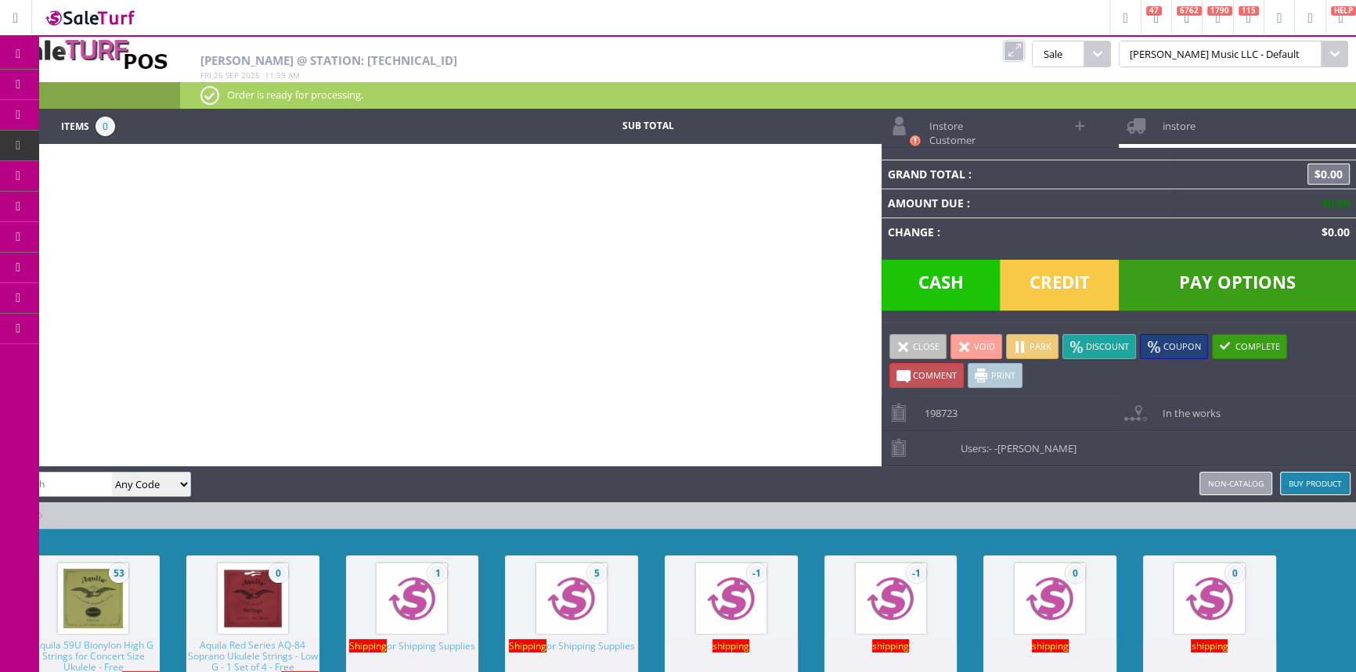
click at [139, 172] on span "Order List" at bounding box center [116, 177] width 46 height 14
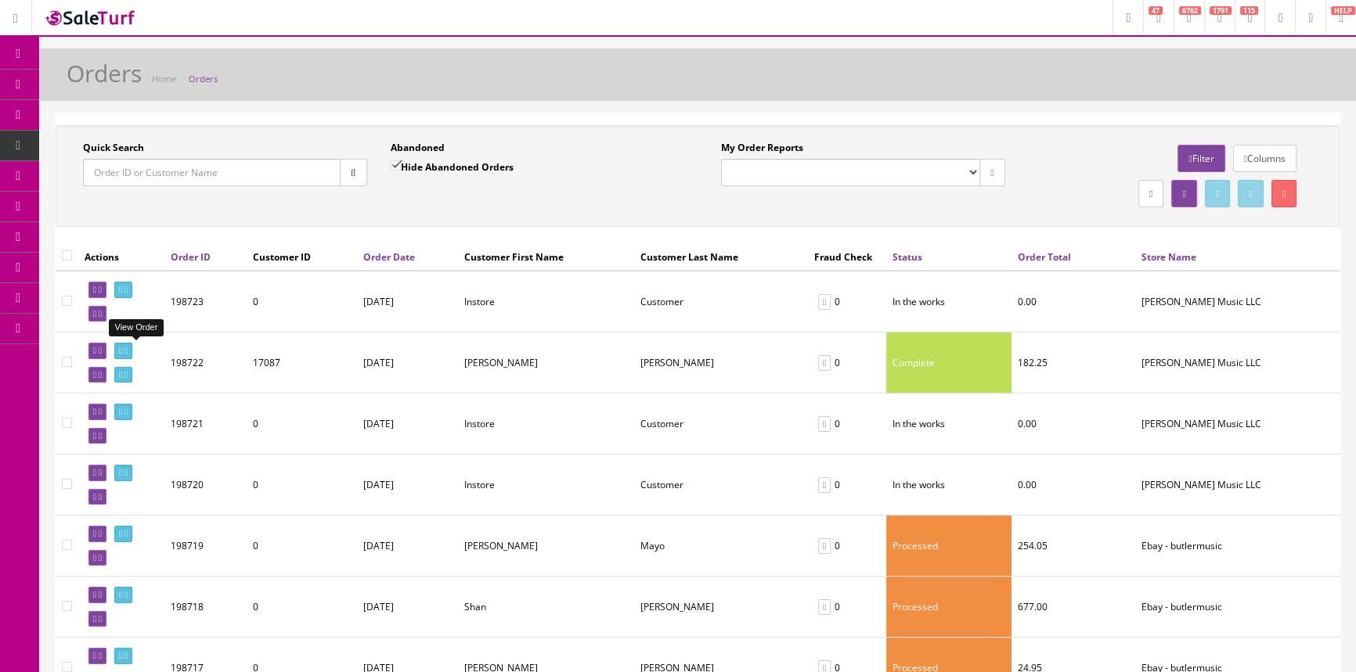
click at [122, 352] on icon at bounding box center [120, 351] width 3 height 9
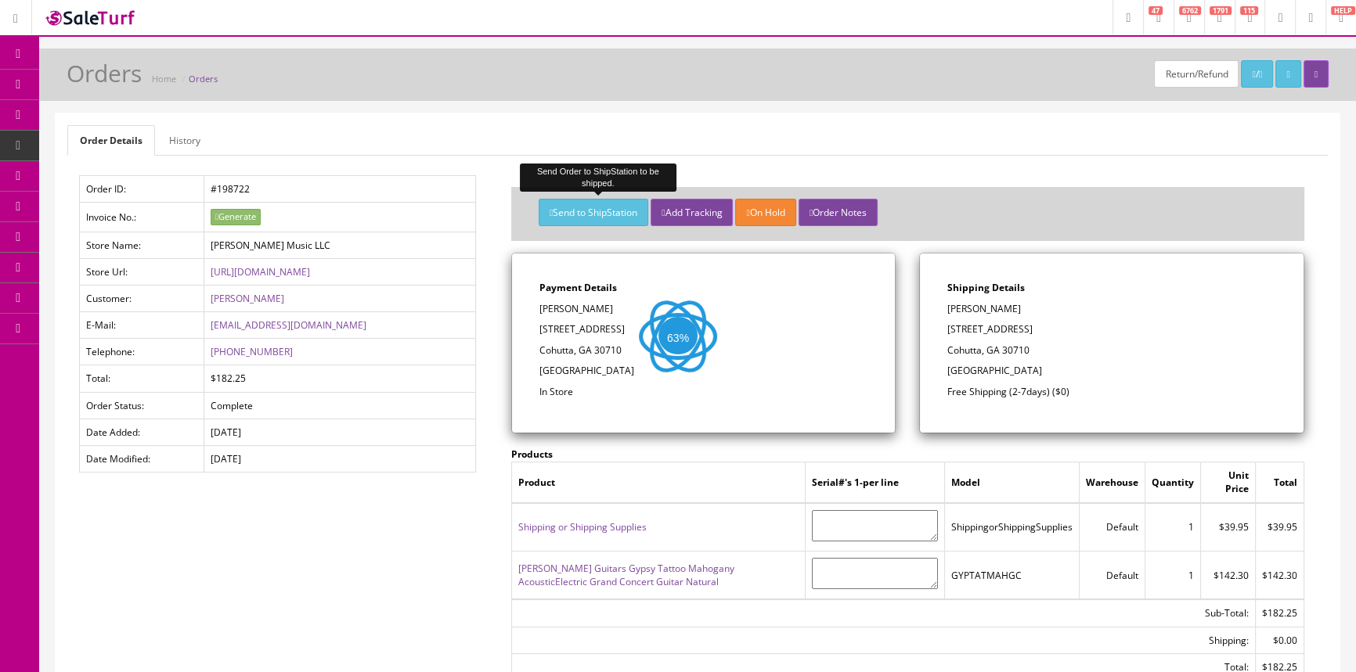
click at [601, 207] on button "Send to ShipStation" at bounding box center [594, 212] width 110 height 27
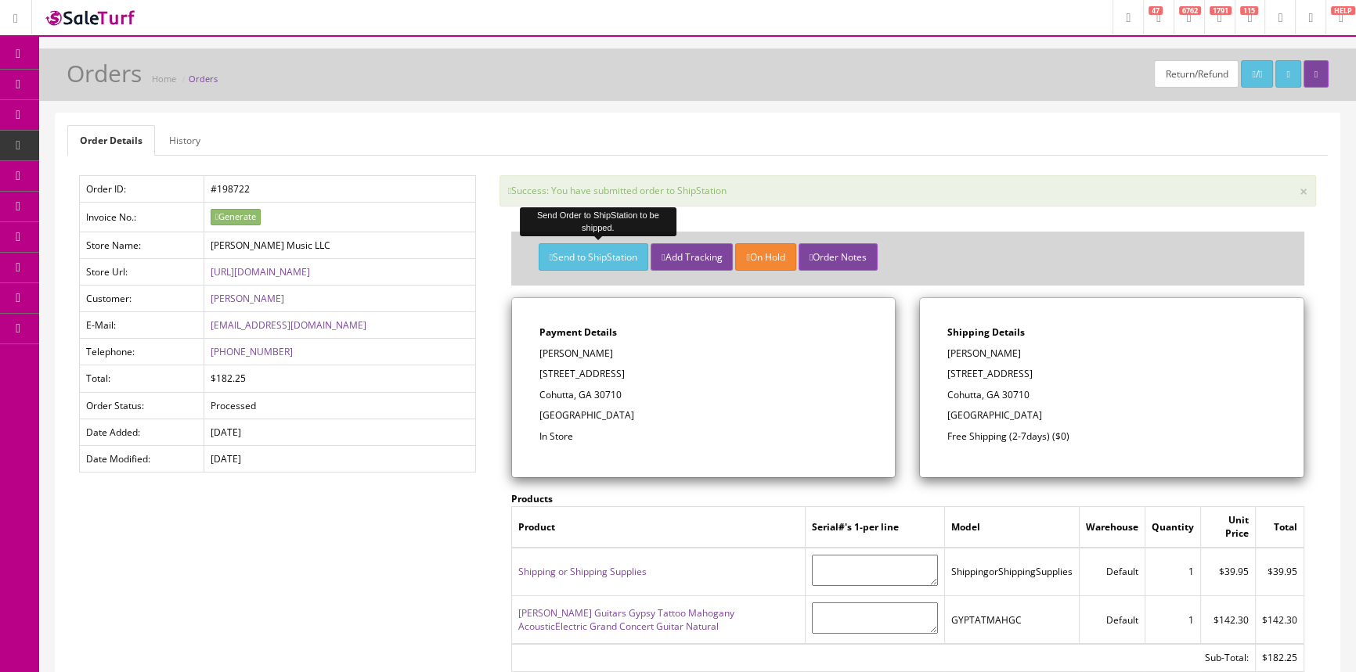
click at [87, 78] on icon at bounding box center [82, 84] width 16 height 13
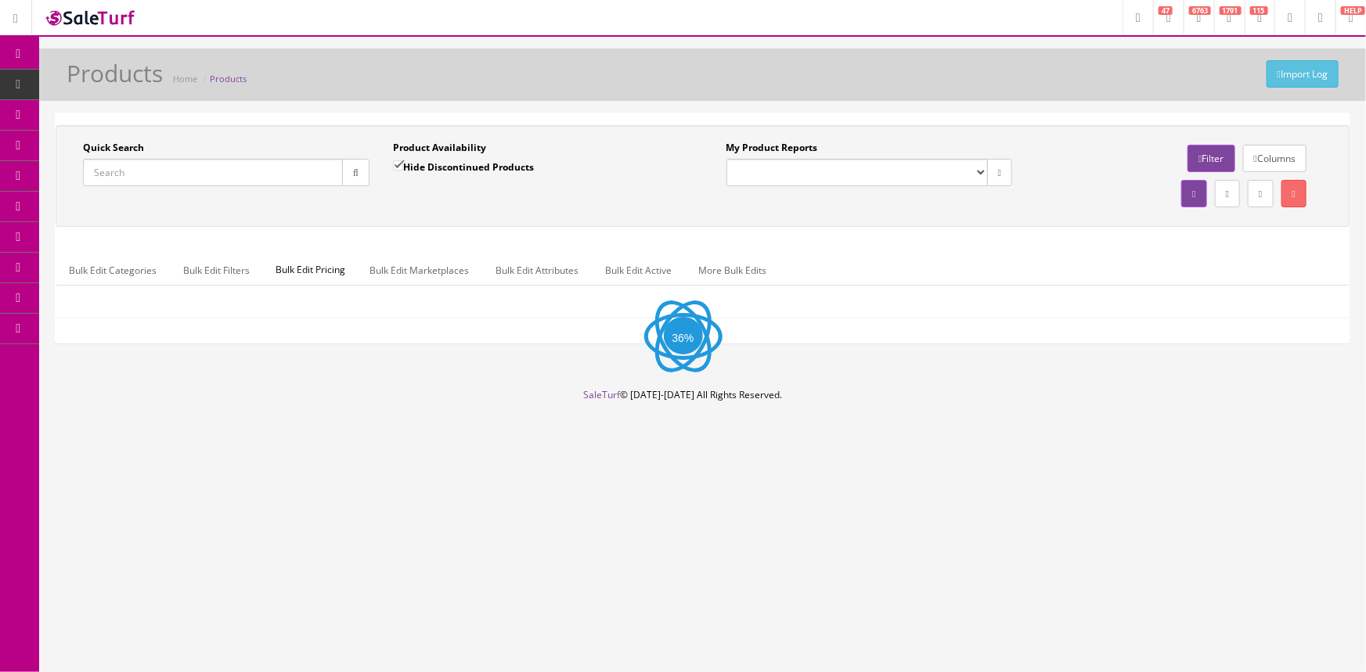
click at [157, 175] on input "Quick Search" at bounding box center [213, 172] width 260 height 27
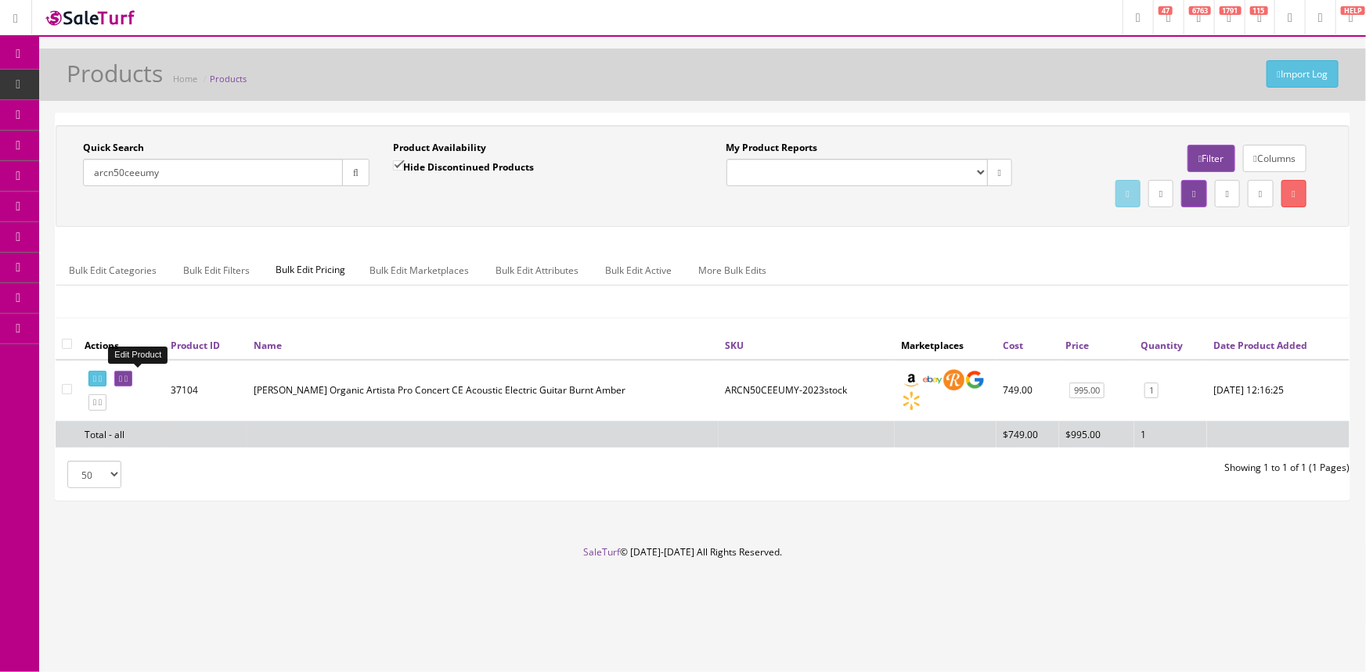
type input "arcn50ceeumy"
click at [122, 375] on icon at bounding box center [120, 379] width 3 height 9
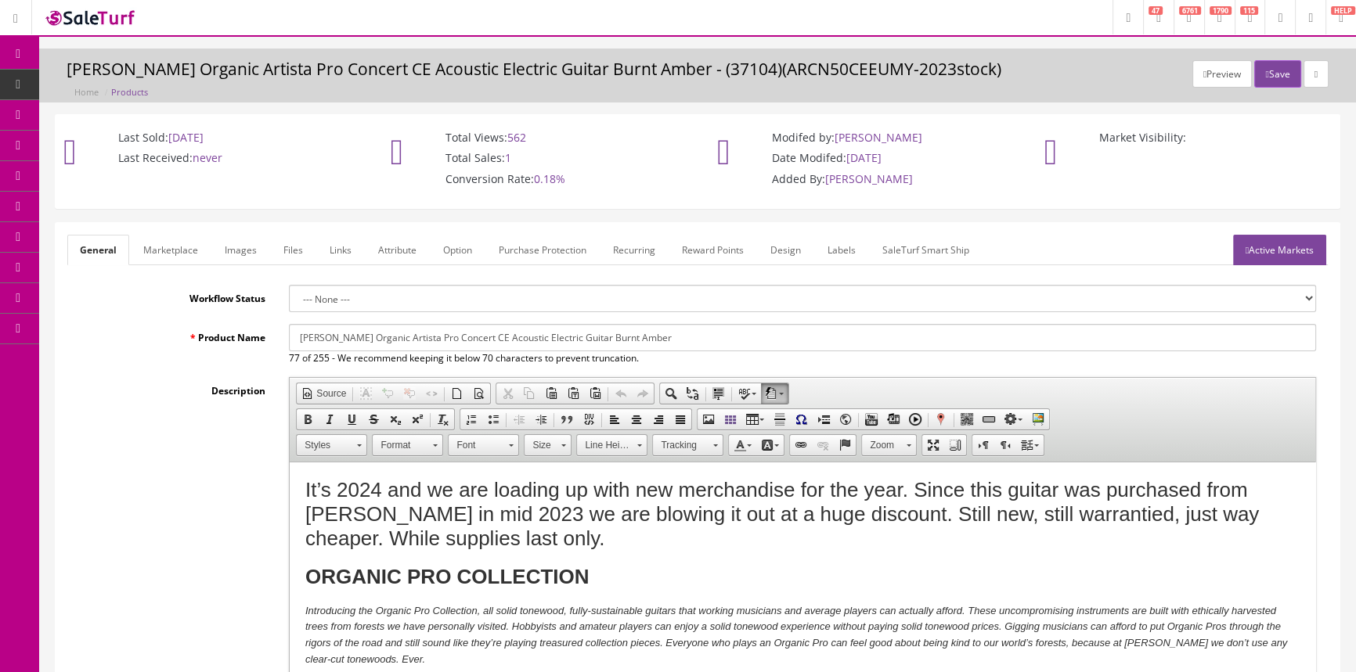
click at [147, 78] on link "Products" at bounding box center [121, 85] width 164 height 31
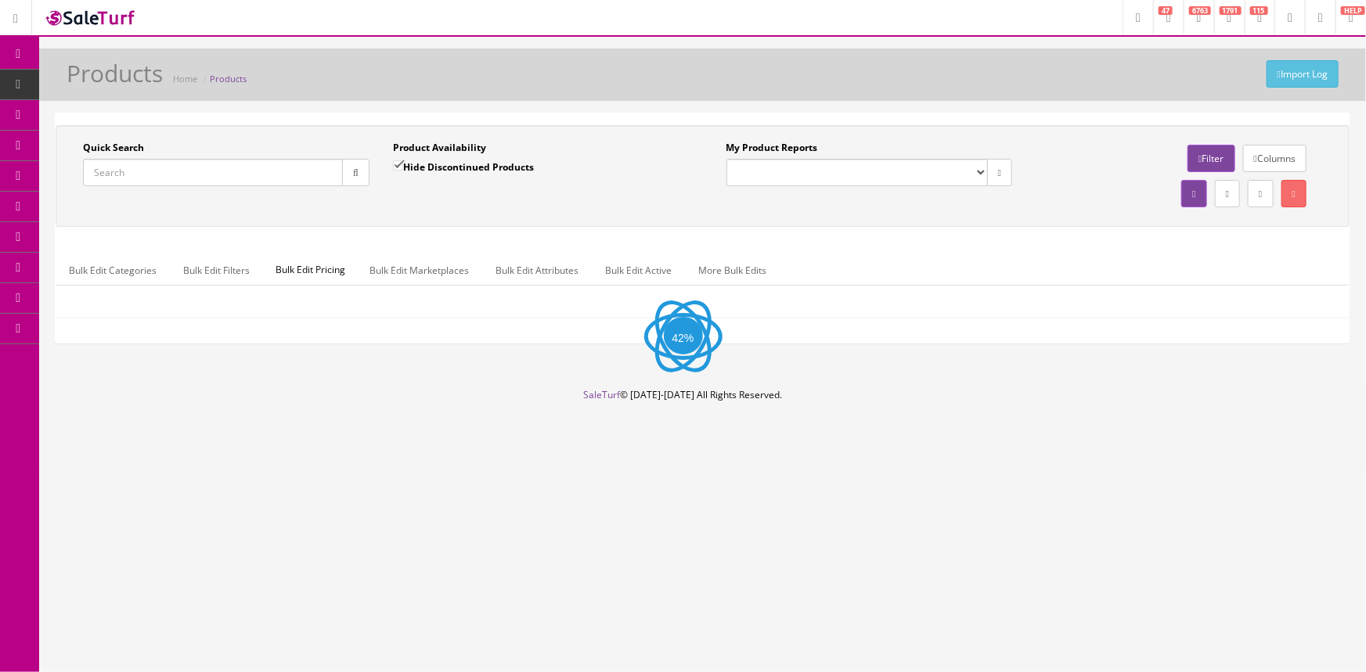
click at [158, 179] on input "Quick Search" at bounding box center [213, 172] width 260 height 27
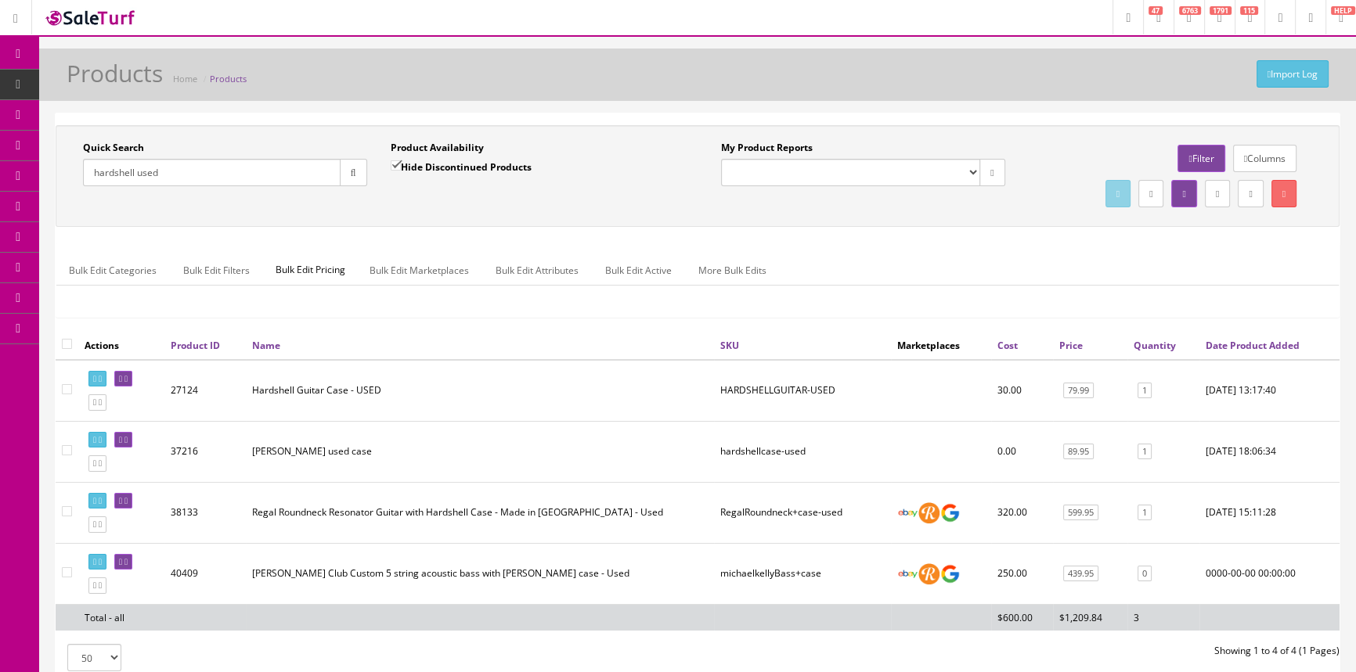
type input "hardshell used"
click at [395, 164] on input "Hide Discontinued Products" at bounding box center [396, 165] width 10 height 10
checkbox input "false"
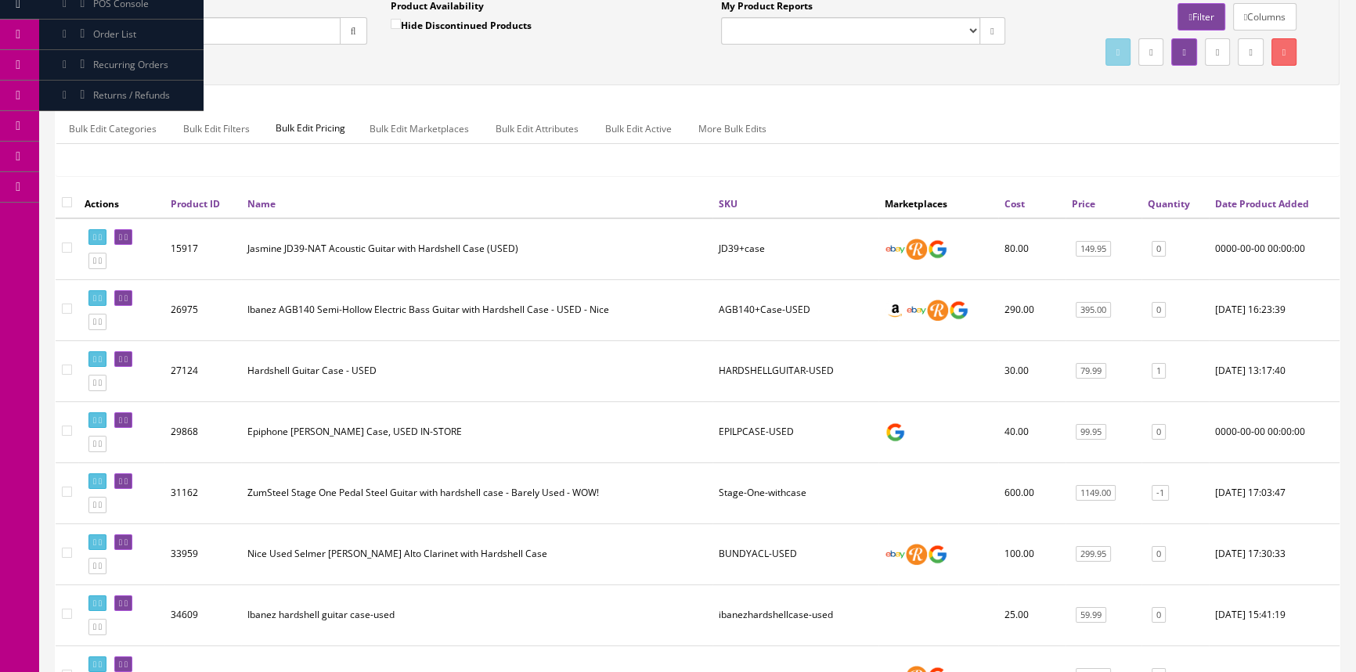
scroll to position [70, 0]
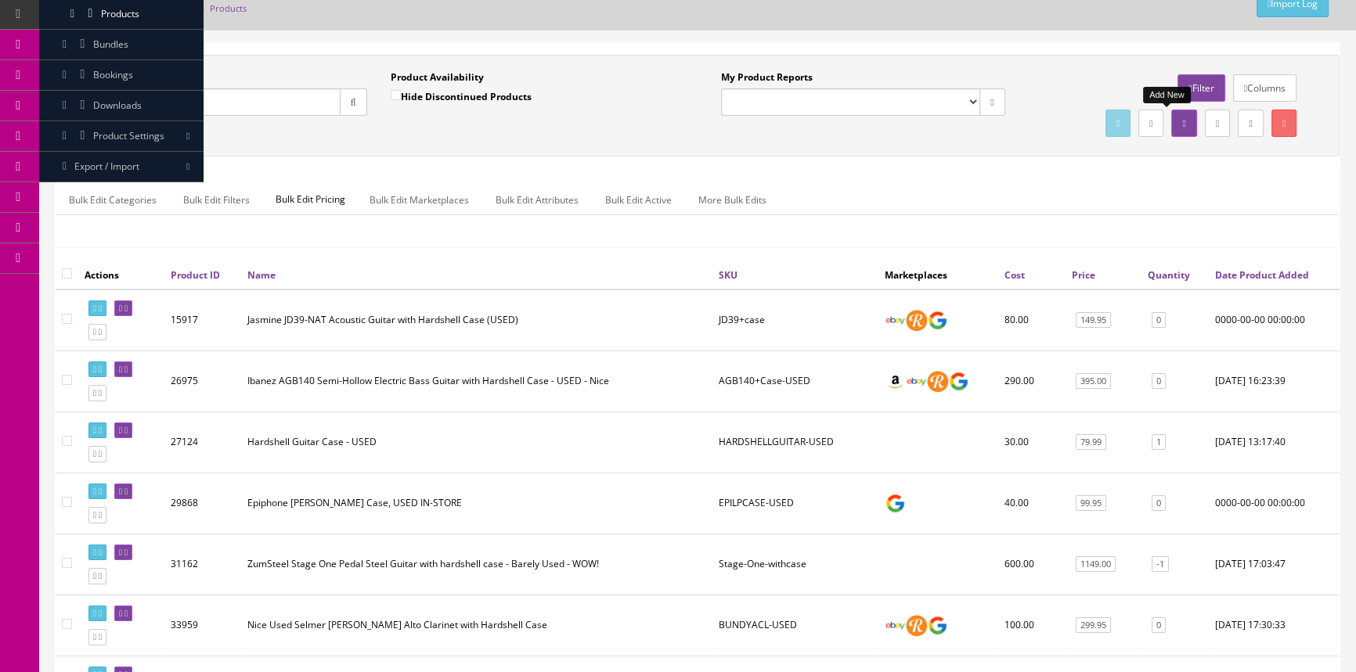
click at [1173, 121] on link at bounding box center [1183, 123] width 25 height 27
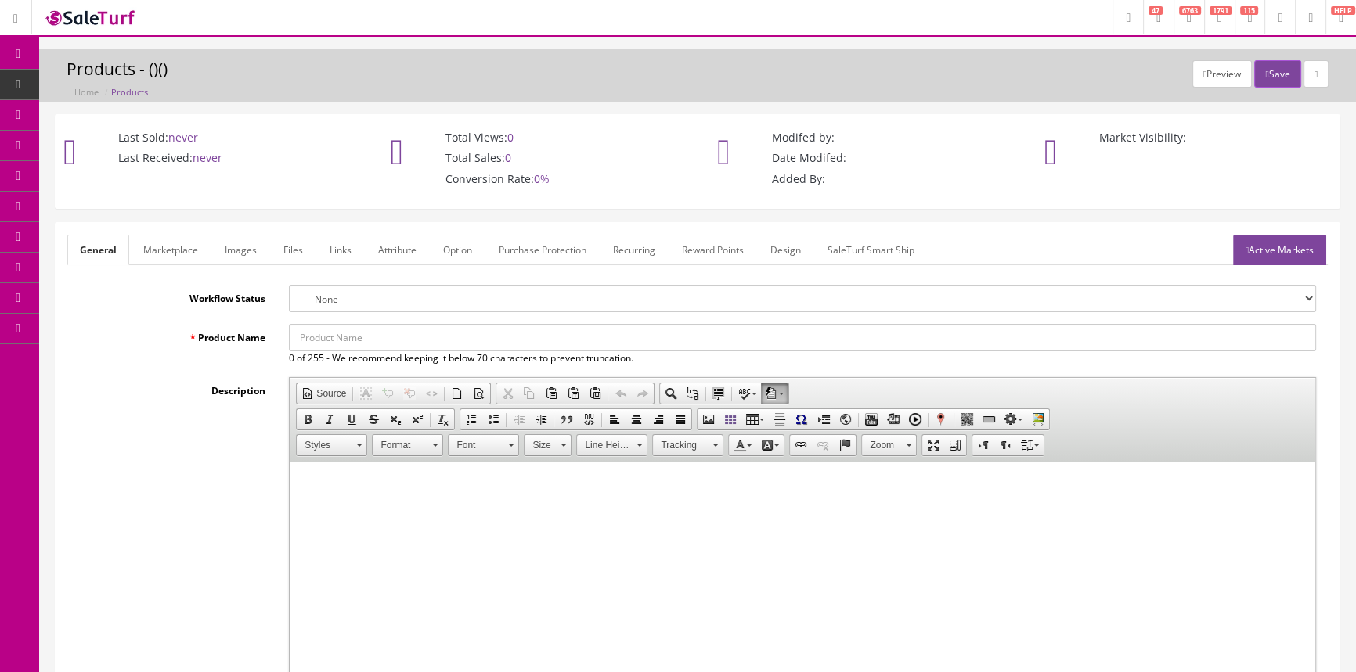
click at [123, 142] on span "POS Console" at bounding box center [121, 145] width 56 height 13
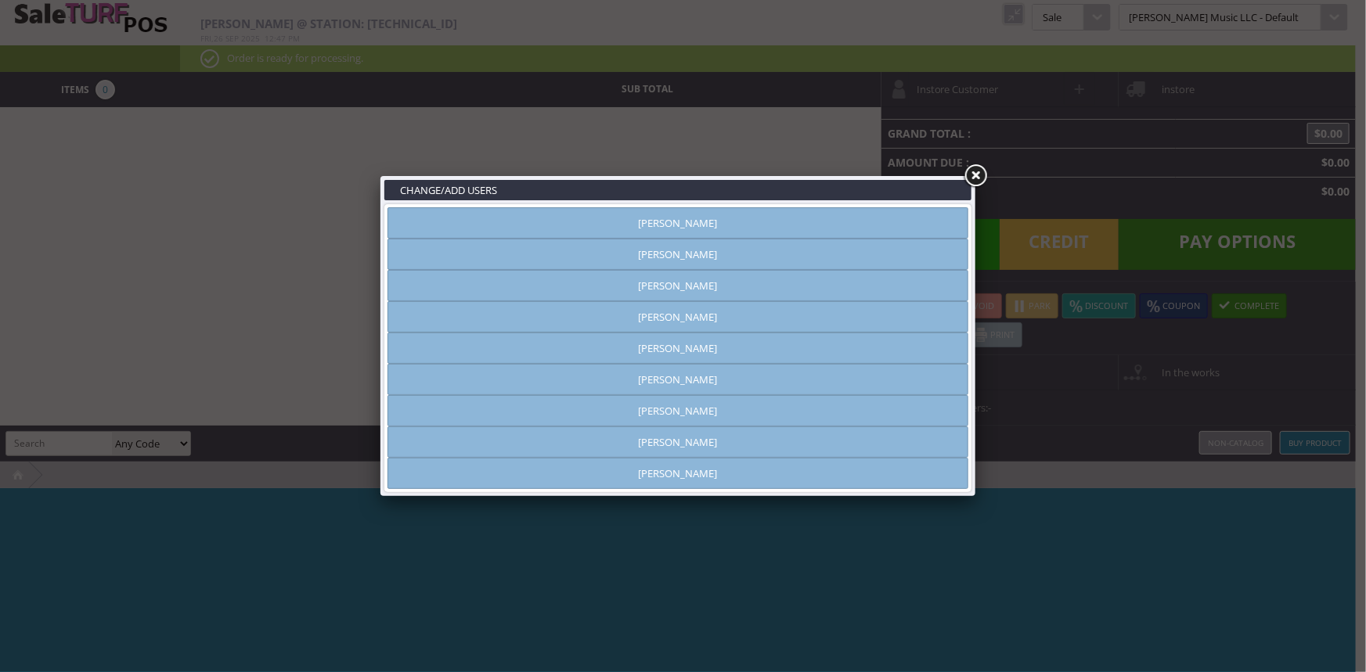
type input "[PERSON_NAME]"
click at [720, 226] on link "[PERSON_NAME]" at bounding box center [678, 222] width 581 height 31
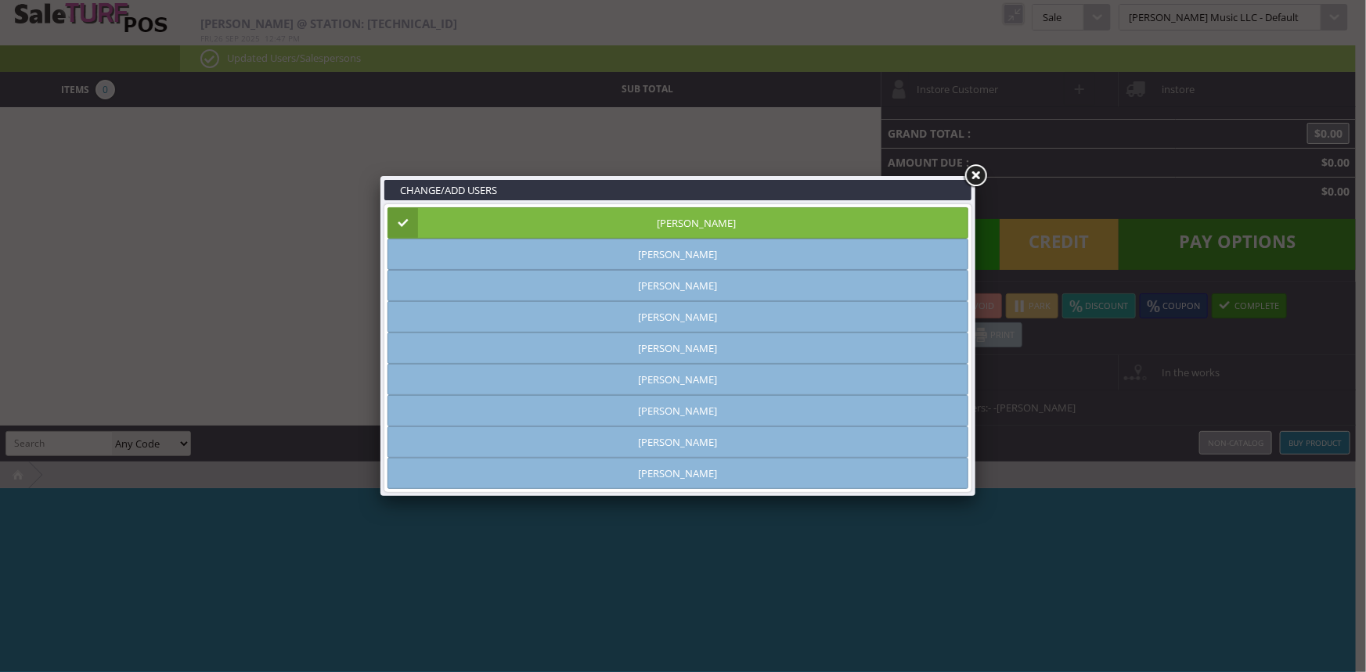
click at [980, 176] on link at bounding box center [975, 176] width 28 height 28
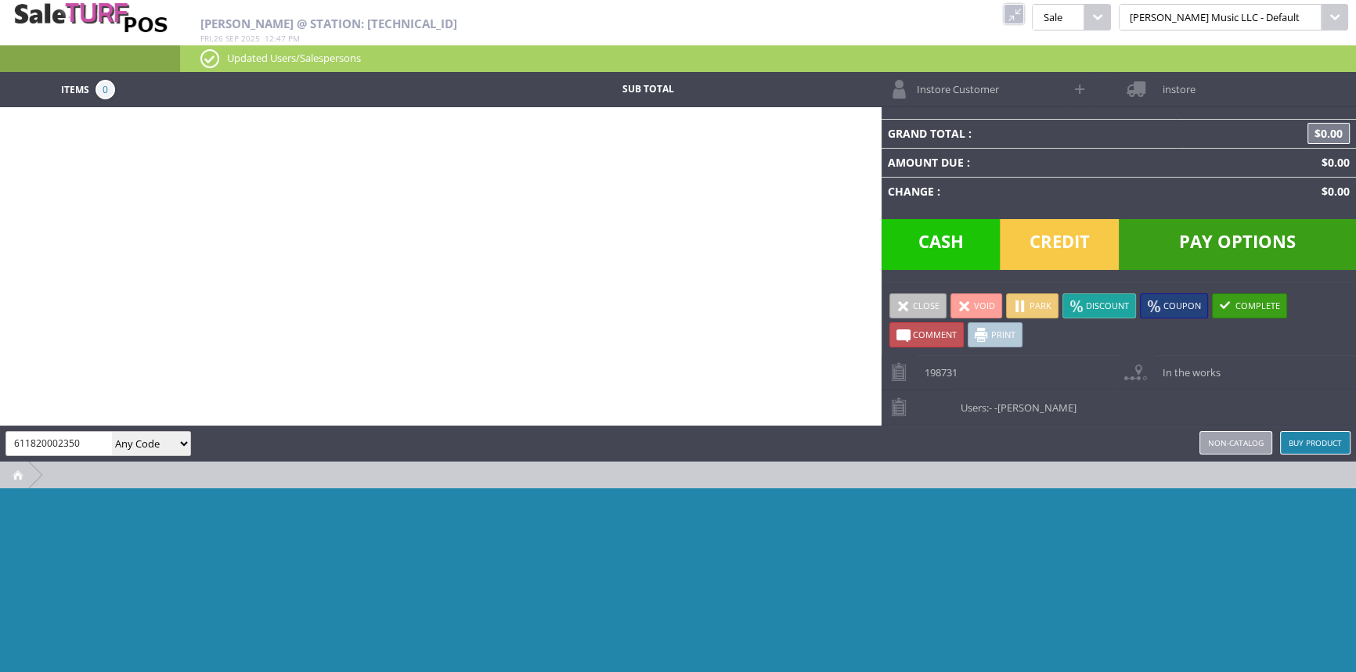
type input "611820002350"
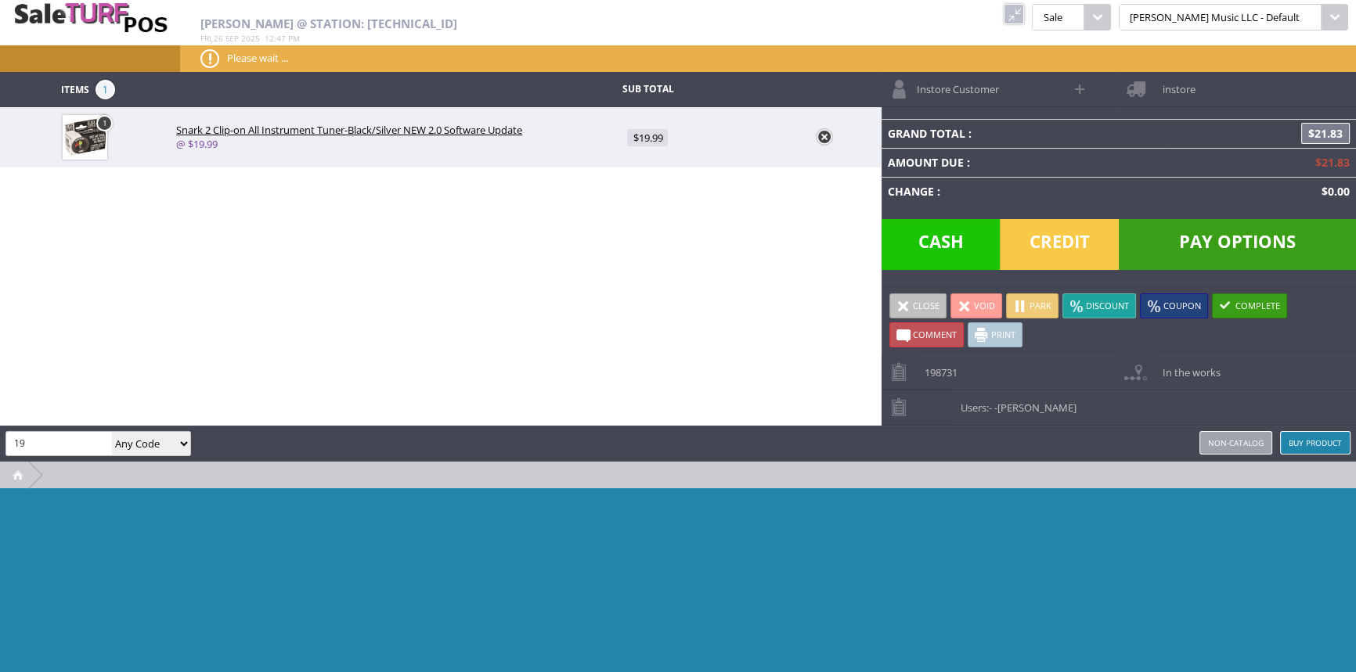
type input "1"
type input "4"
type input "pro harp ms c"
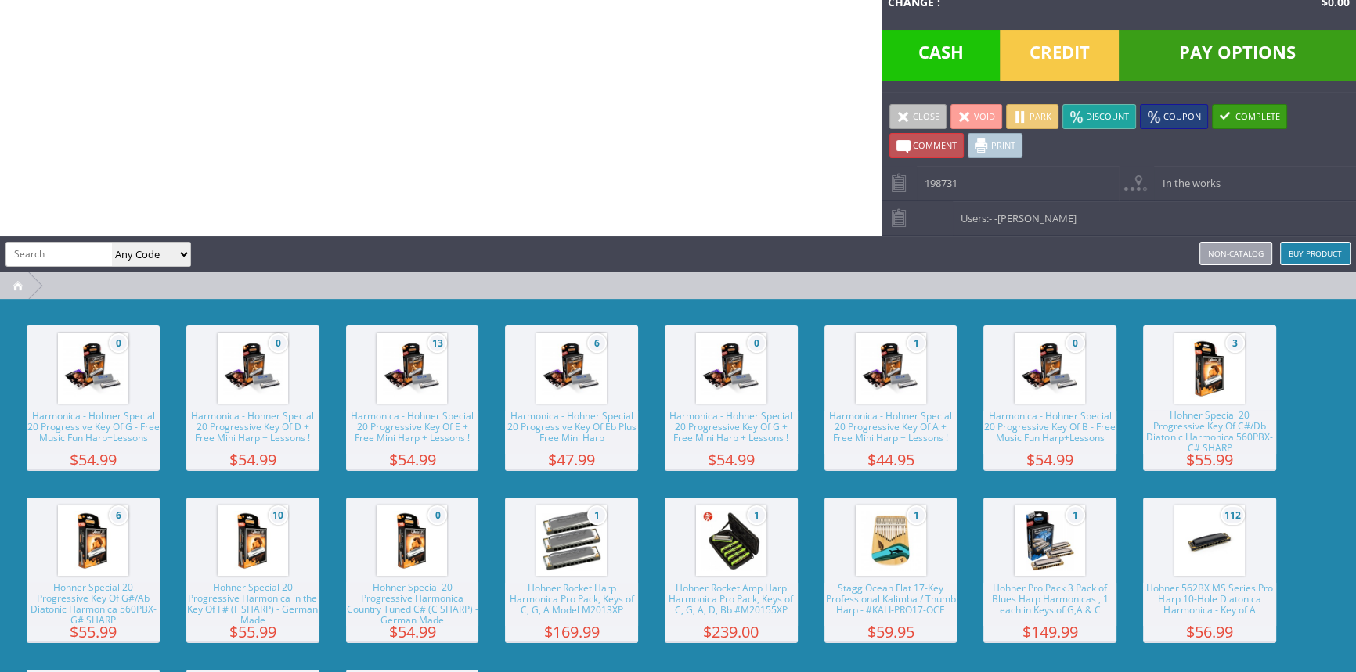
scroll to position [357, 0]
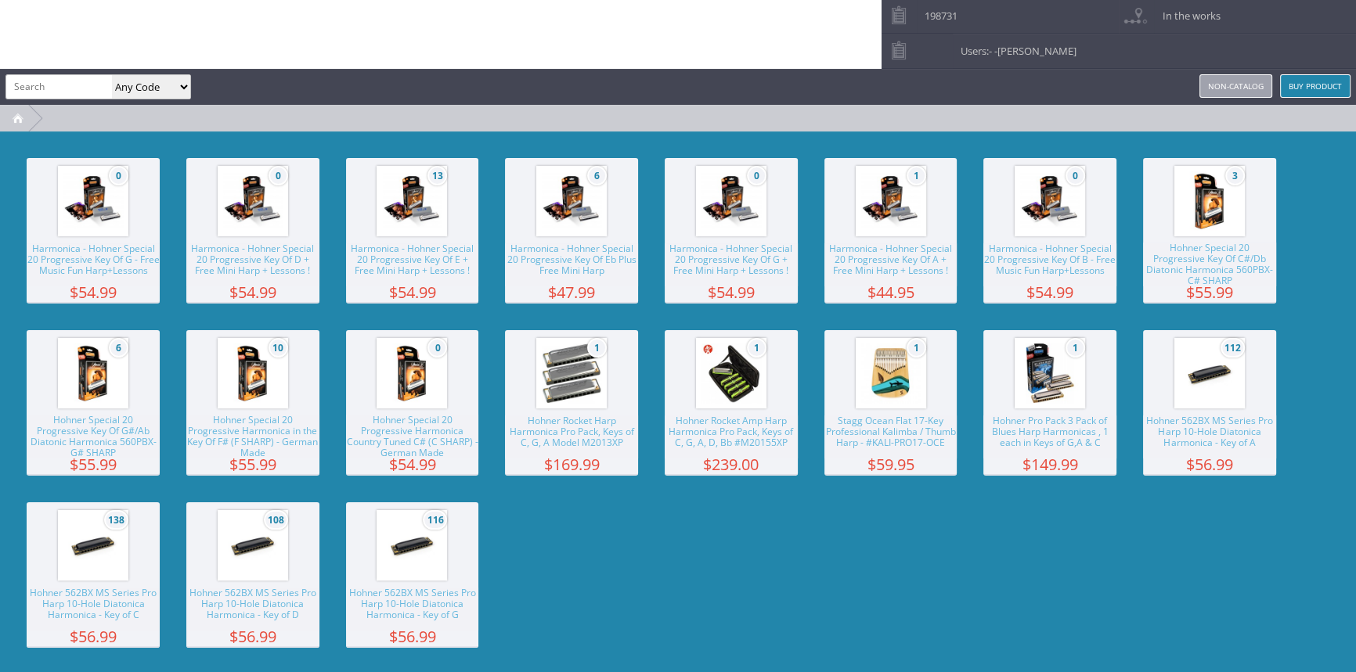
click at [91, 539] on img at bounding box center [92, 545] width 59 height 59
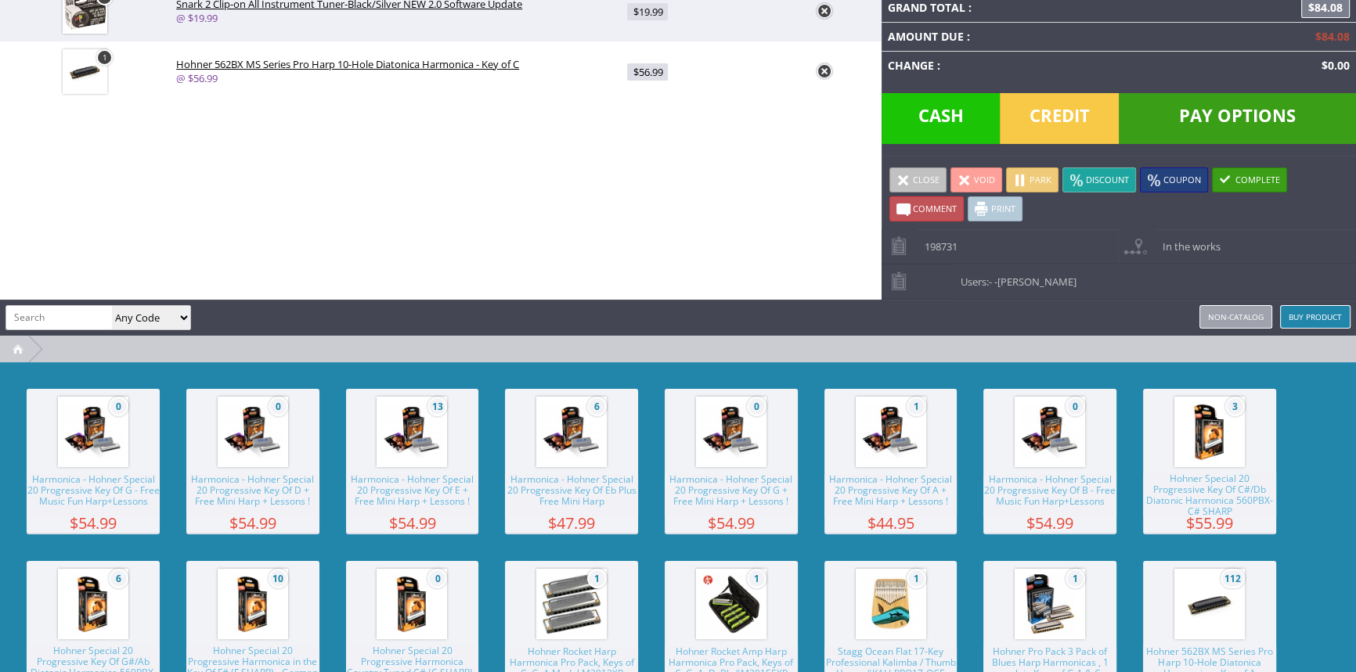
scroll to position [0, 0]
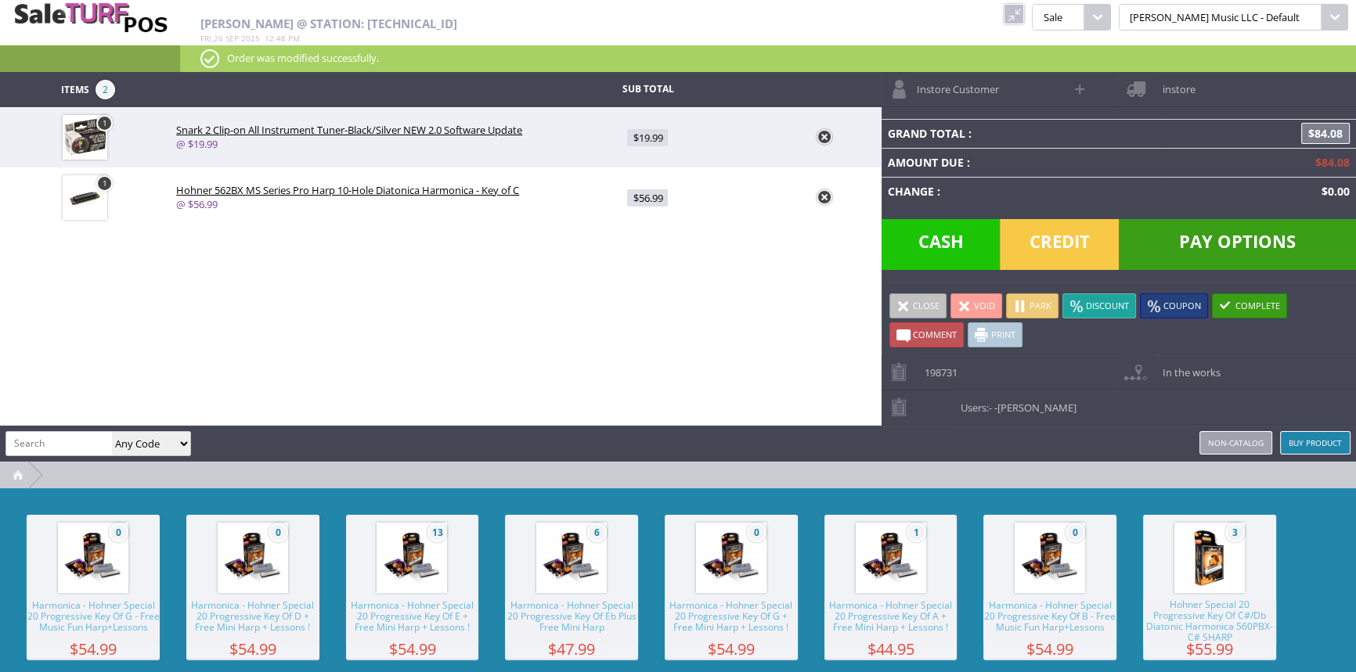
click at [1055, 236] on span "Credit" at bounding box center [1059, 244] width 119 height 51
click at [1070, 240] on span "Credit" at bounding box center [1059, 244] width 119 height 51
click at [1206, 243] on span "Pay Options" at bounding box center [1237, 244] width 237 height 51
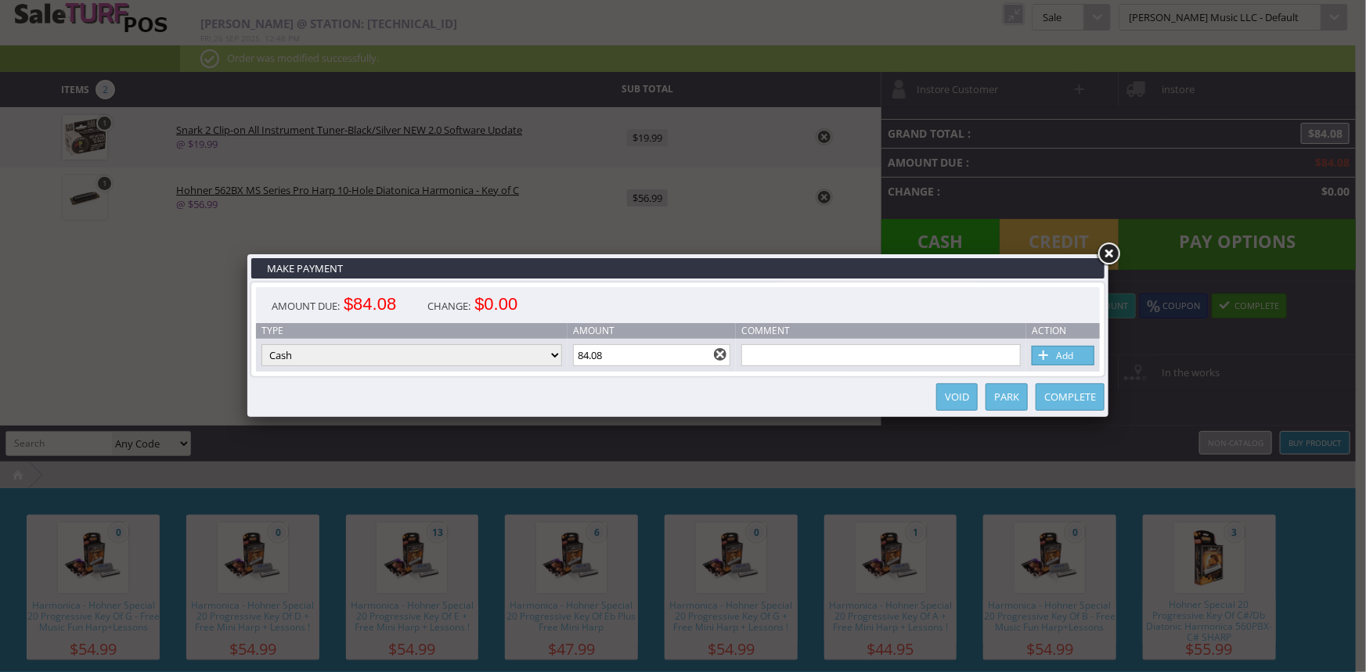
click at [1088, 349] on link "Add" at bounding box center [1063, 356] width 63 height 20
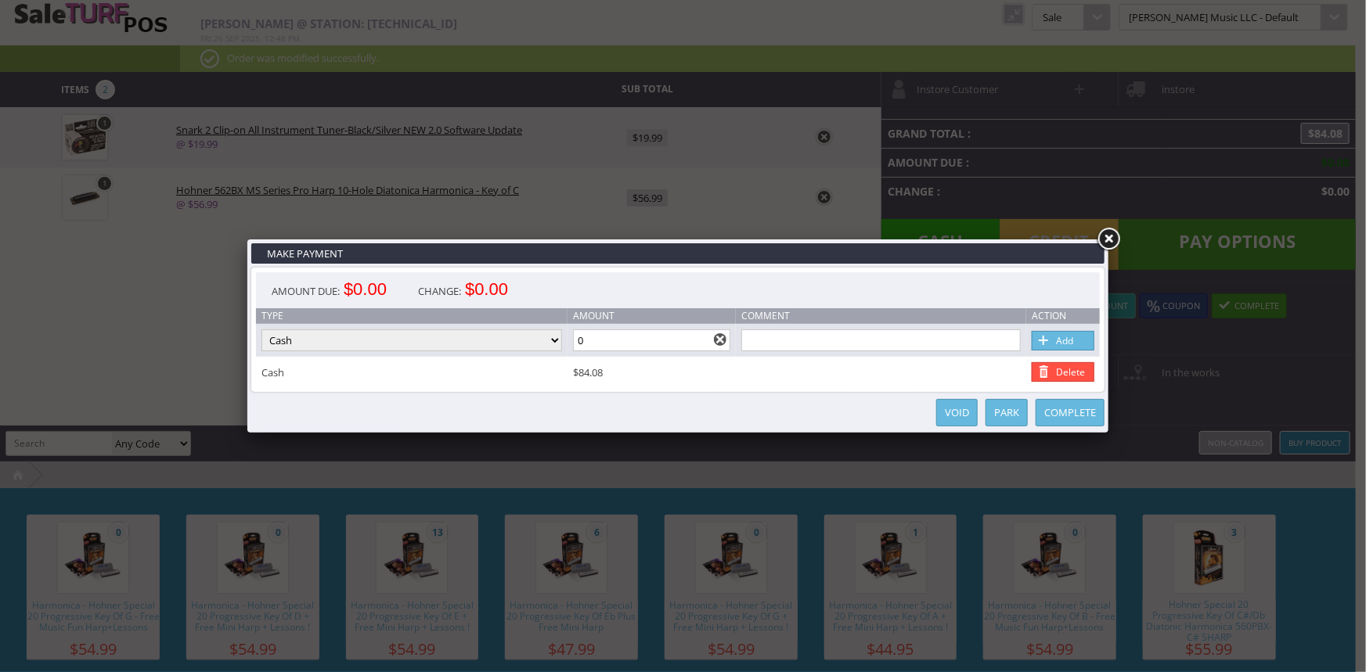
click at [1069, 367] on link "Delete" at bounding box center [1063, 372] width 63 height 20
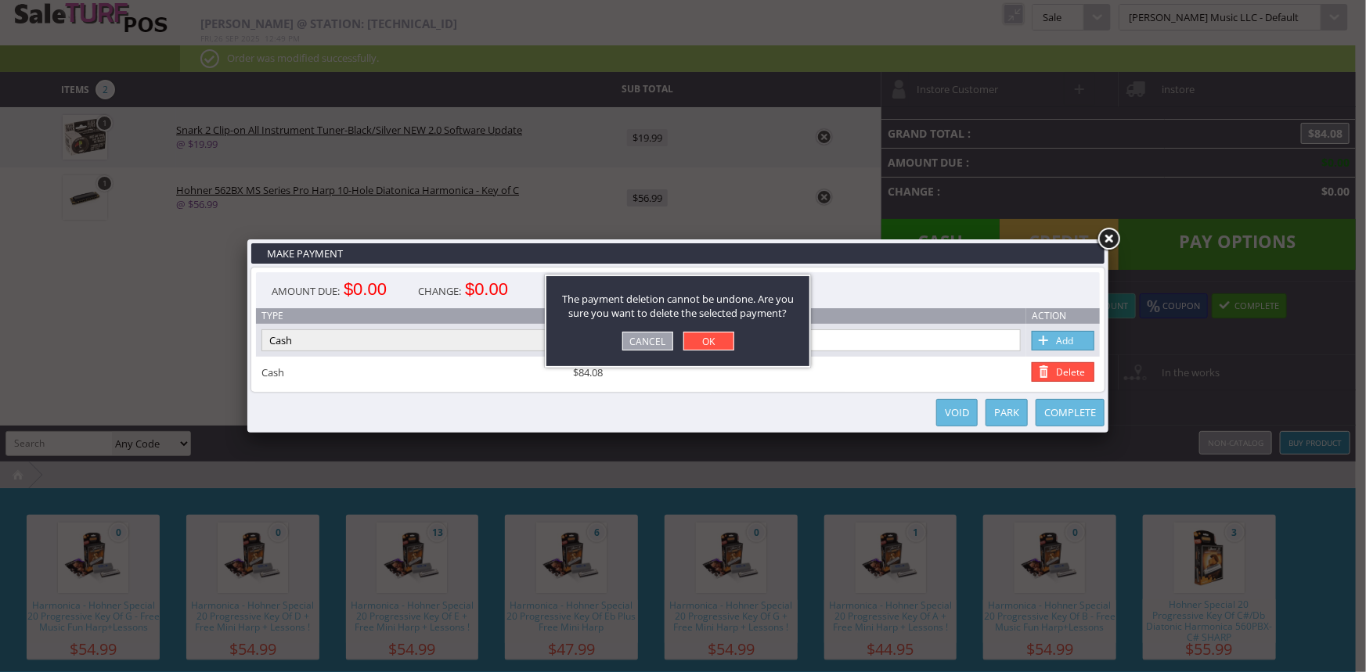
click at [708, 335] on link "OK" at bounding box center [708, 341] width 51 height 19
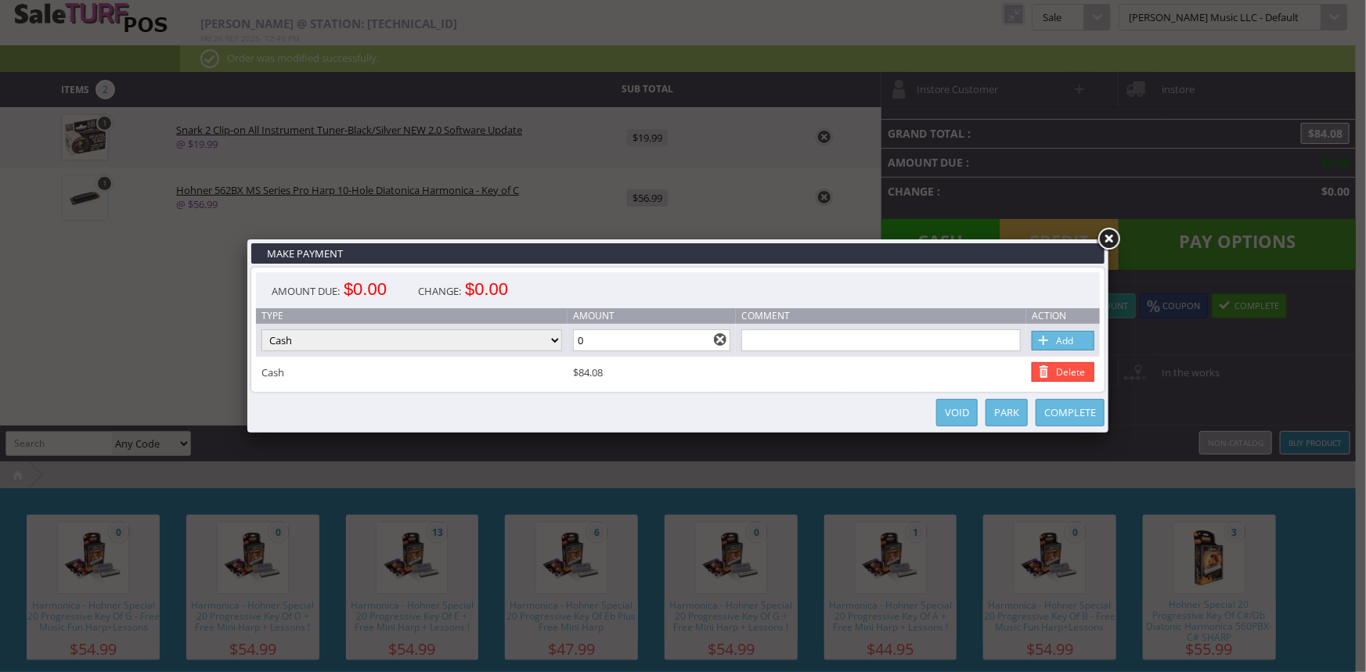
type input "84.08"
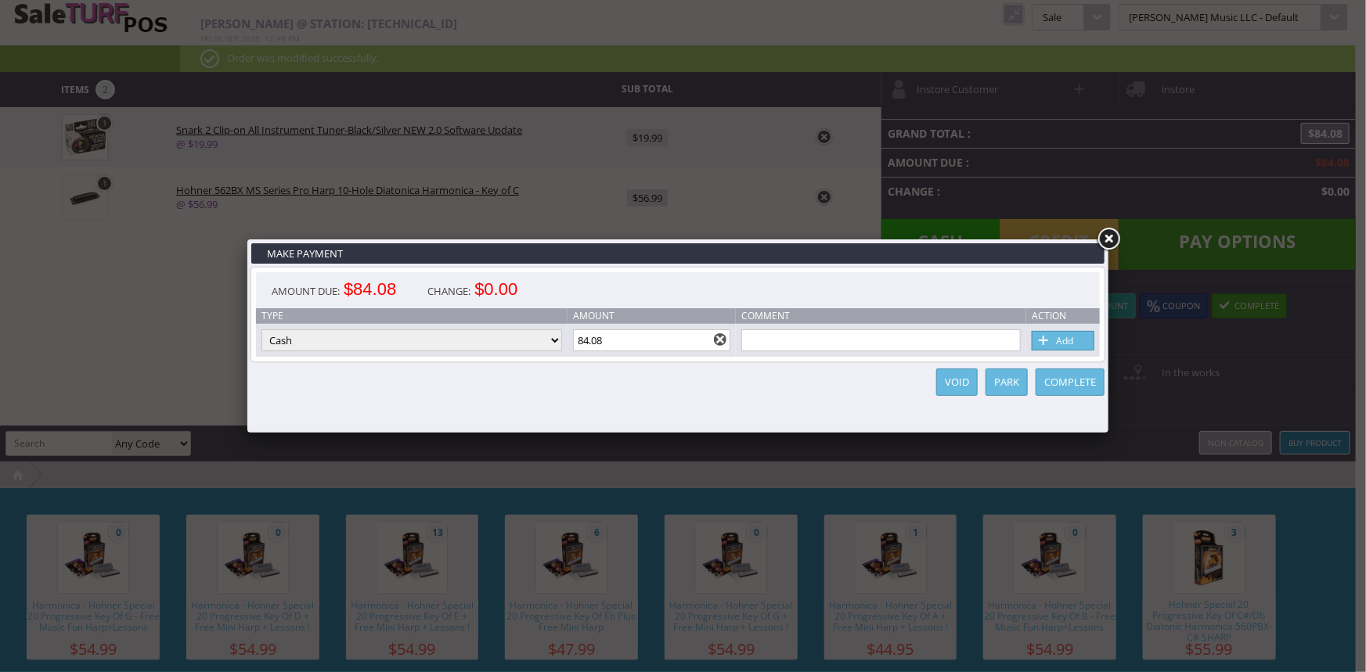
click at [373, 337] on select "Cash Credit Card Cheque or Money Order" at bounding box center [411, 341] width 301 height 22
select select "credit_card"
click at [261, 330] on select "Cash Credit Card Cheque or Money Order" at bounding box center [411, 341] width 301 height 22
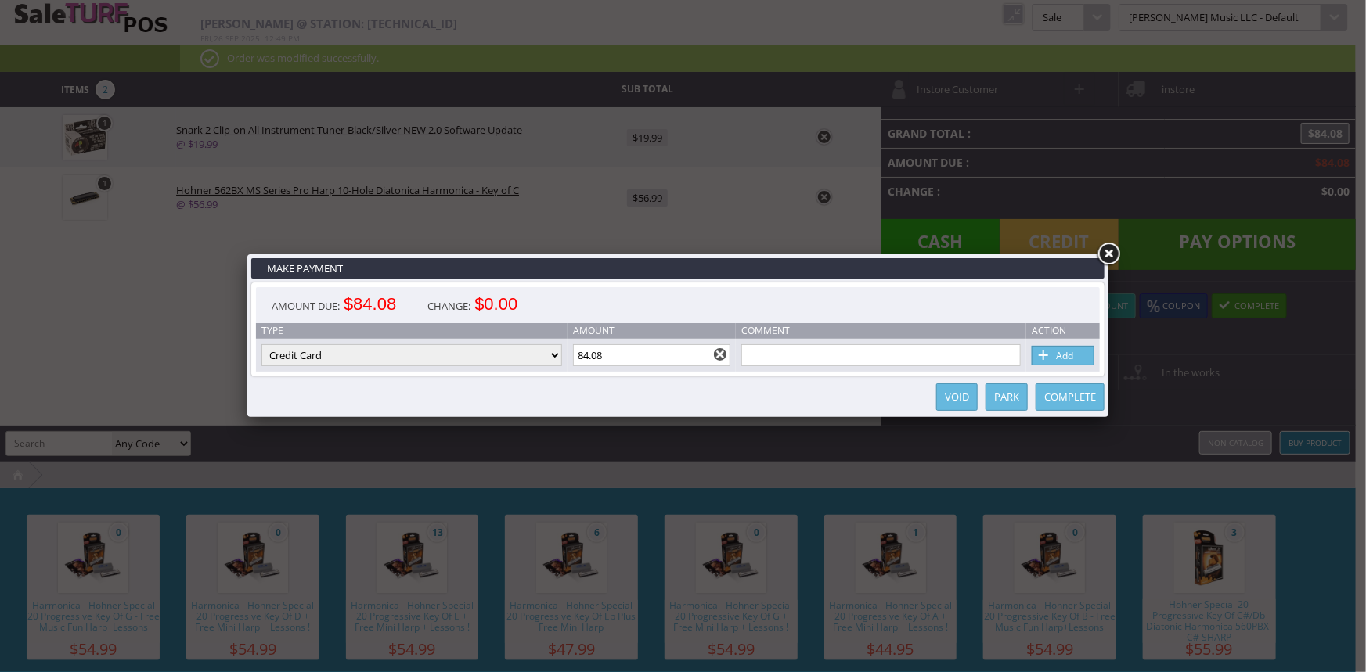
click at [1048, 358] on span at bounding box center [1044, 356] width 16 height 17
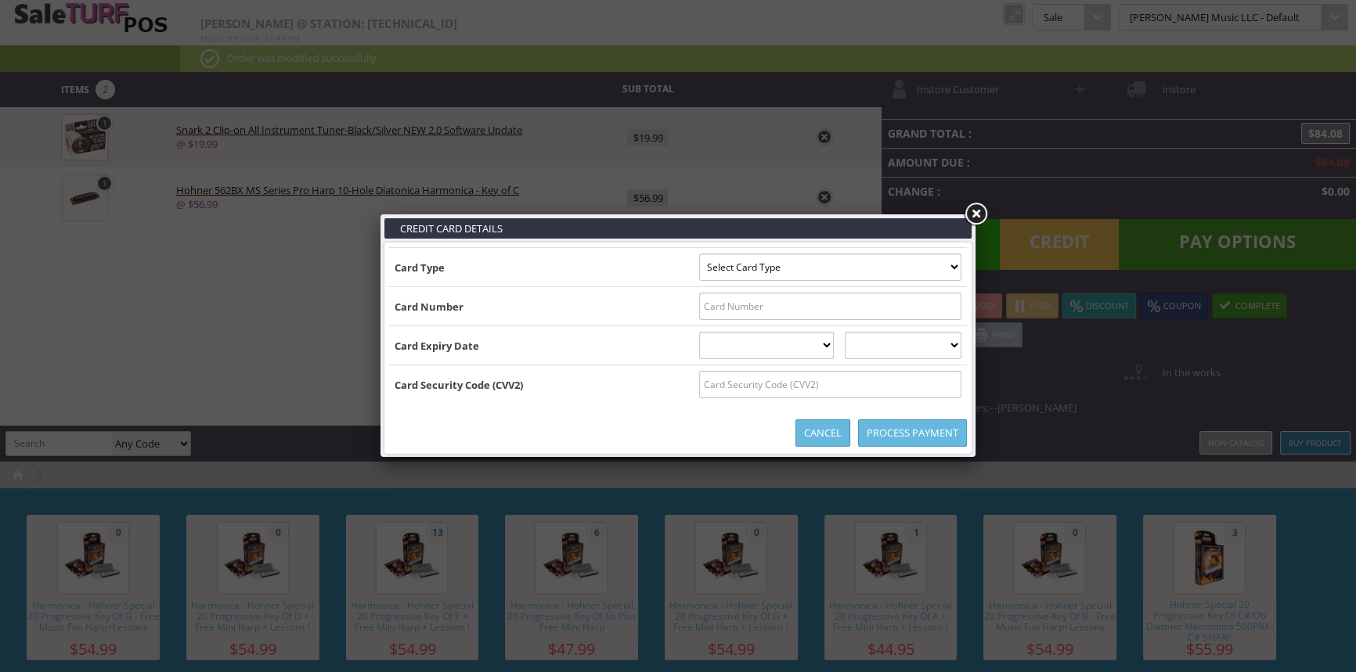
click at [892, 261] on select "Select Card Type Visa MasterCard Discover Card American Express Maestro Solo" at bounding box center [830, 267] width 262 height 27
click at [892, 270] on select "Select Card Type Visa MasterCard Discover Card American Express Maestro Solo" at bounding box center [830, 267] width 262 height 27
select select "VISA"
click at [699, 254] on select "Select Card Type Visa MasterCard Discover Card American Express Maestro Solo" at bounding box center [830, 267] width 262 height 27
click at [892, 308] on input "text" at bounding box center [830, 306] width 262 height 27
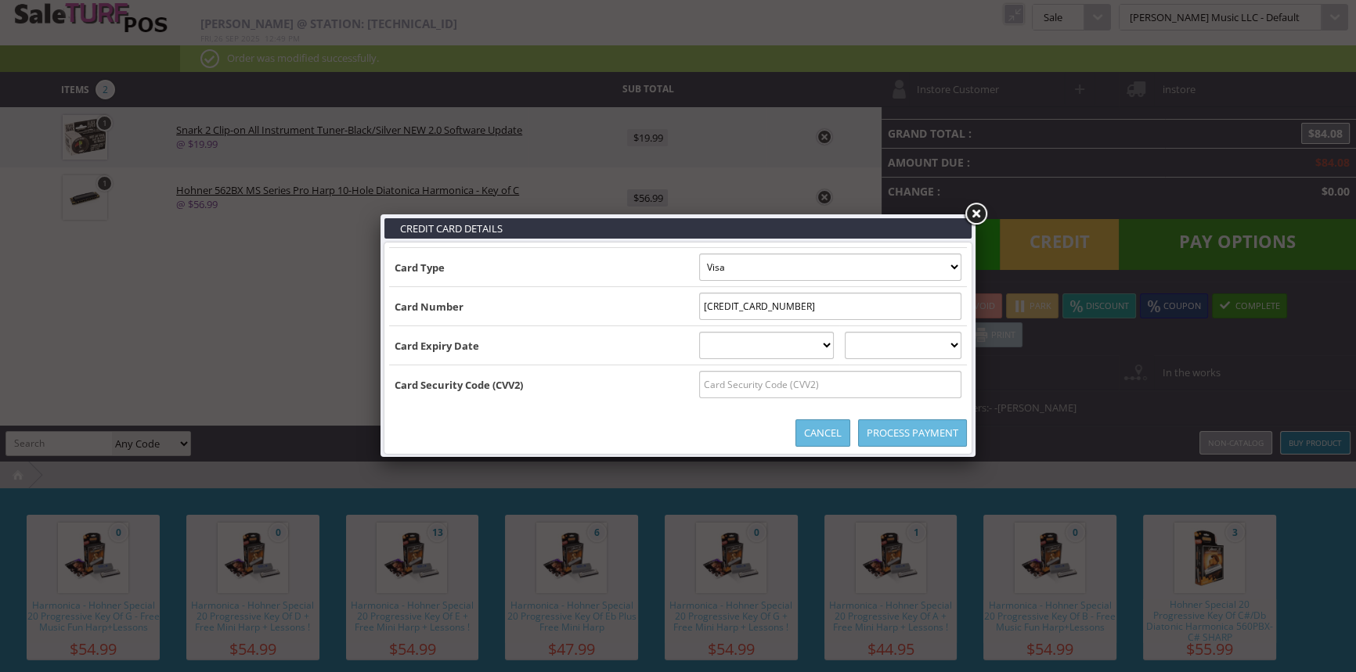
type input "4063150000092378"
click at [756, 344] on select "01 January 02 February 03 March 04 April 05 May 06 June 07 July 08 August 09 Se…" at bounding box center [766, 345] width 135 height 27
select select "11"
click at [699, 332] on select "01 January 02 February 03 March 04 April 05 May 06 June 07 July 08 August 09 Se…" at bounding box center [766, 345] width 135 height 27
click at [948, 349] on select "2025 2026 2027 2028 2029 2030 2031 2032 2033 2034 2035" at bounding box center [903, 345] width 117 height 27
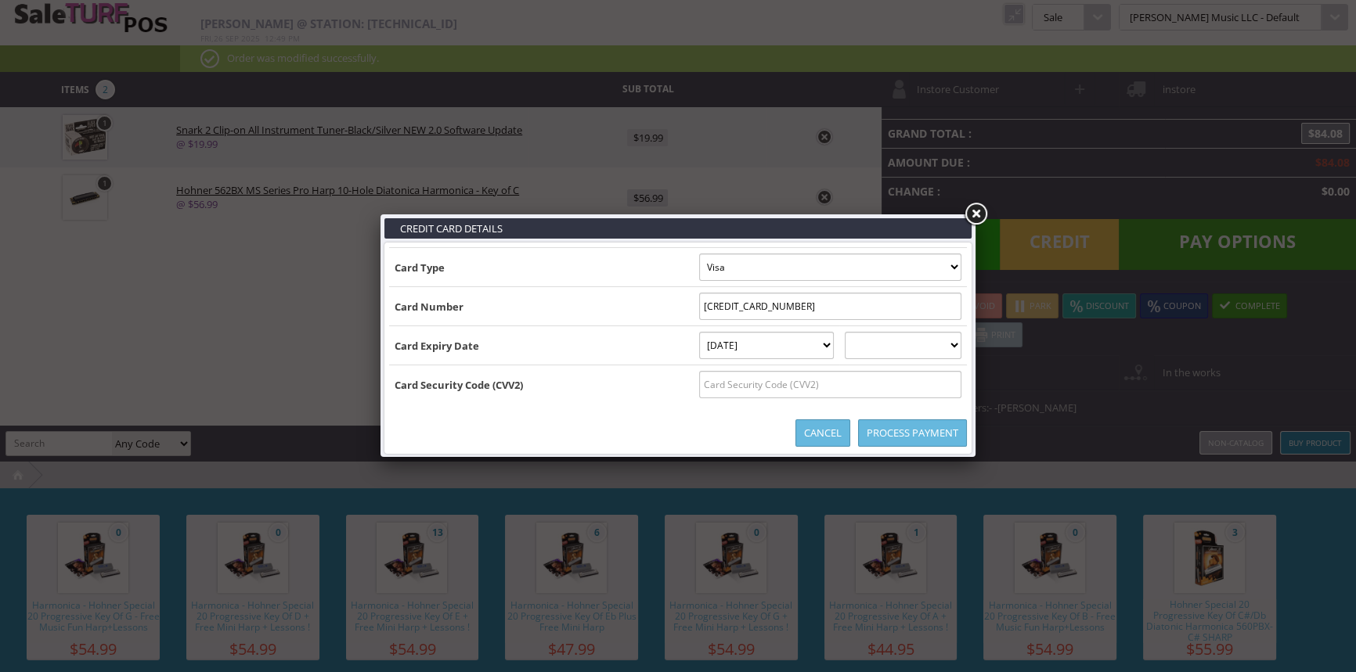
select select "2025"
click at [860, 332] on select "2025 2026 2027 2028 2029 2030 2031 2032 2033 2034 2035" at bounding box center [903, 345] width 117 height 27
click at [934, 389] on input "text" at bounding box center [830, 384] width 262 height 27
type input "373"
click at [919, 438] on link "Process Payment" at bounding box center [912, 433] width 109 height 27
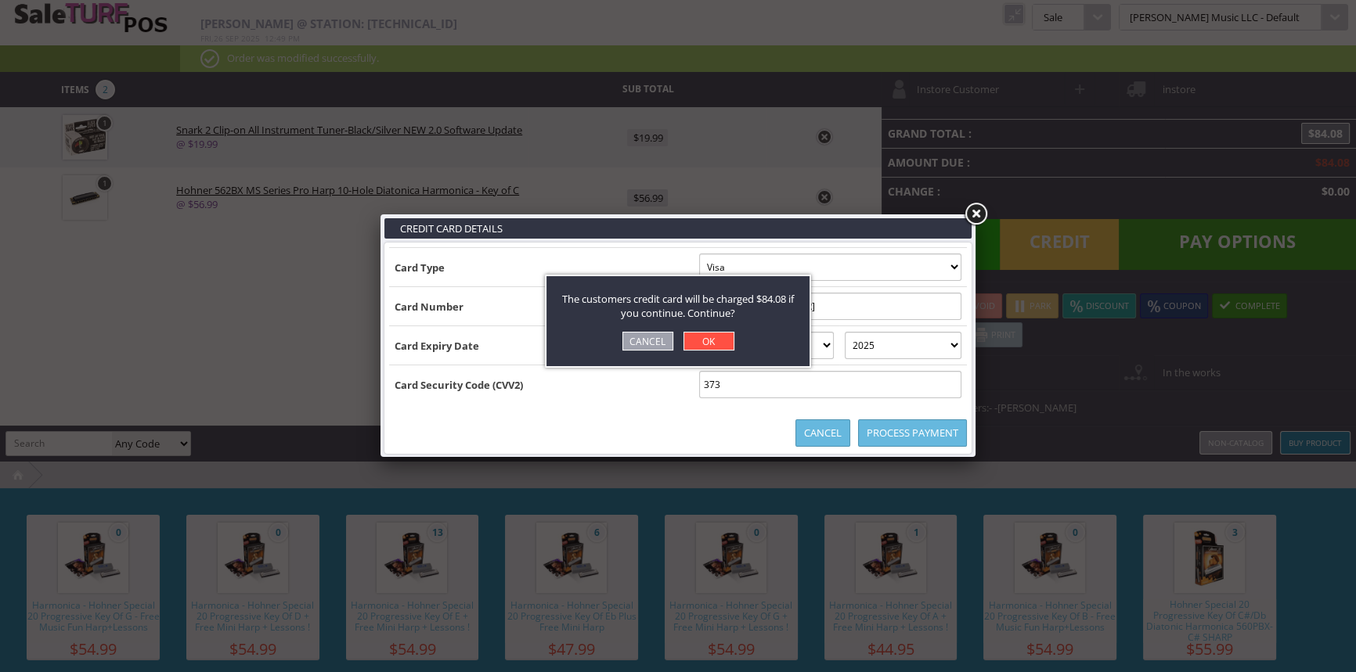
click at [705, 342] on link "OK" at bounding box center [708, 341] width 51 height 19
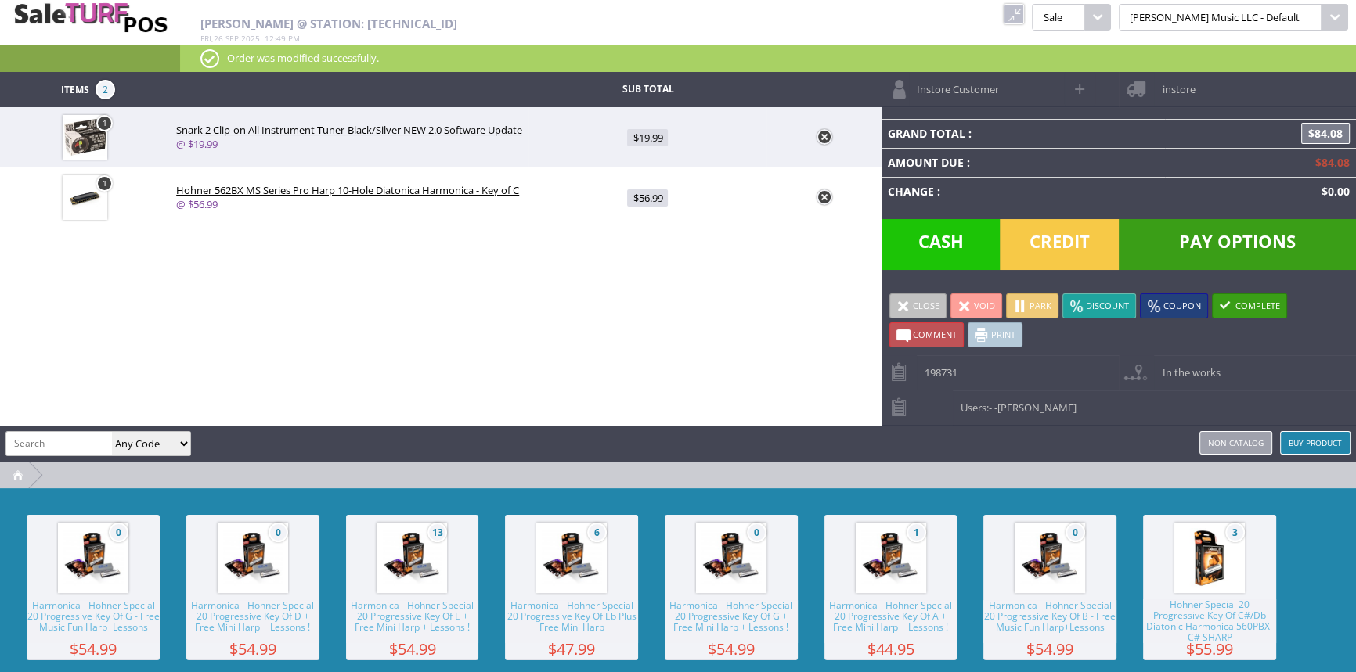
type input "0"
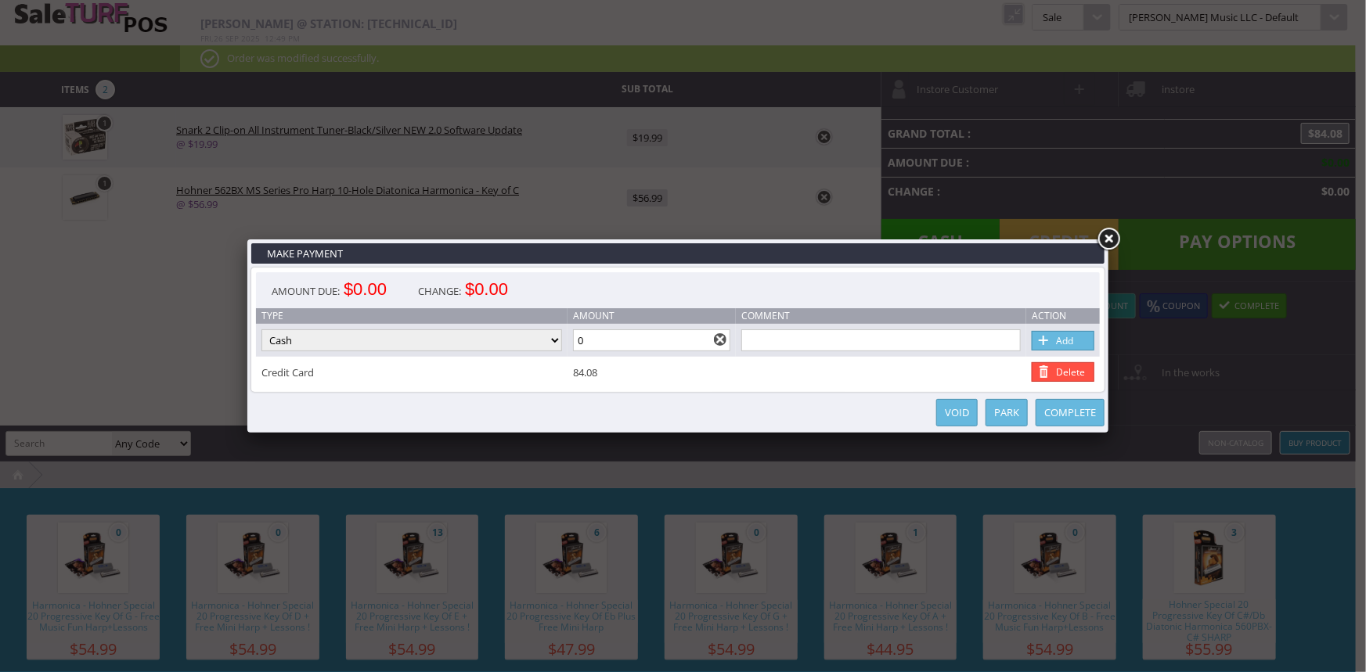
click at [1066, 411] on link "Complete" at bounding box center [1070, 412] width 69 height 27
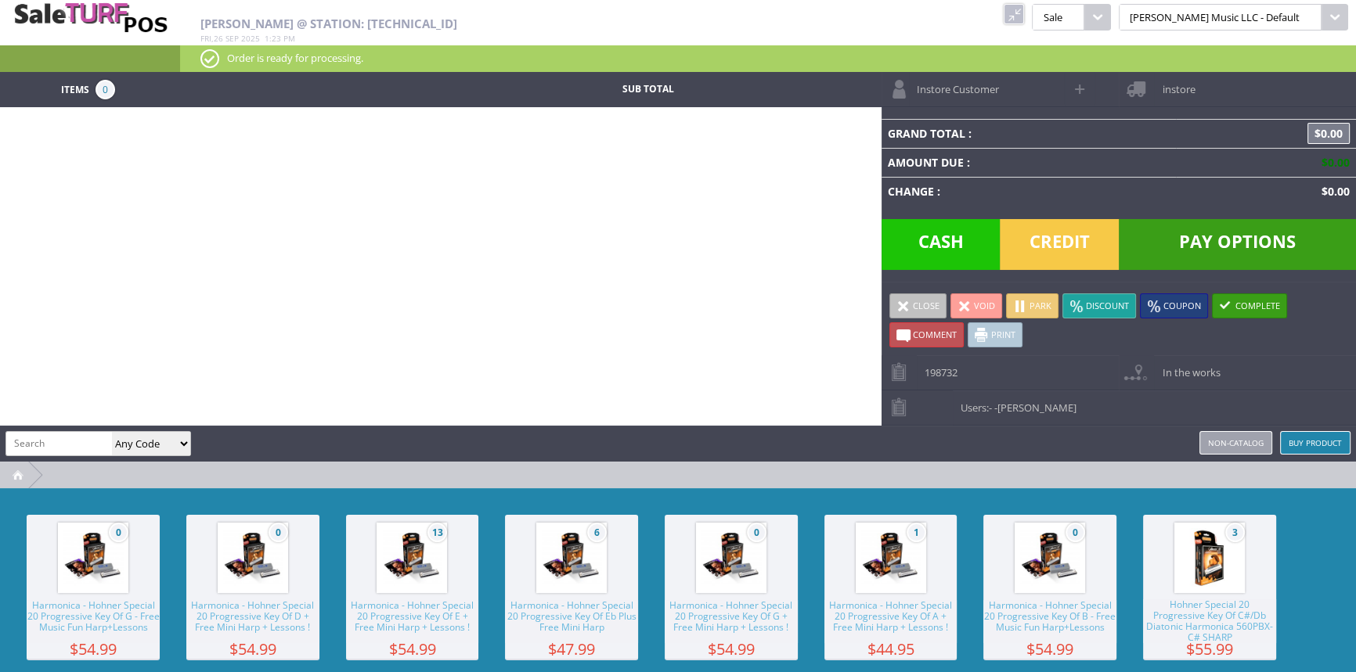
click at [1024, 15] on link at bounding box center [1014, 14] width 20 height 20
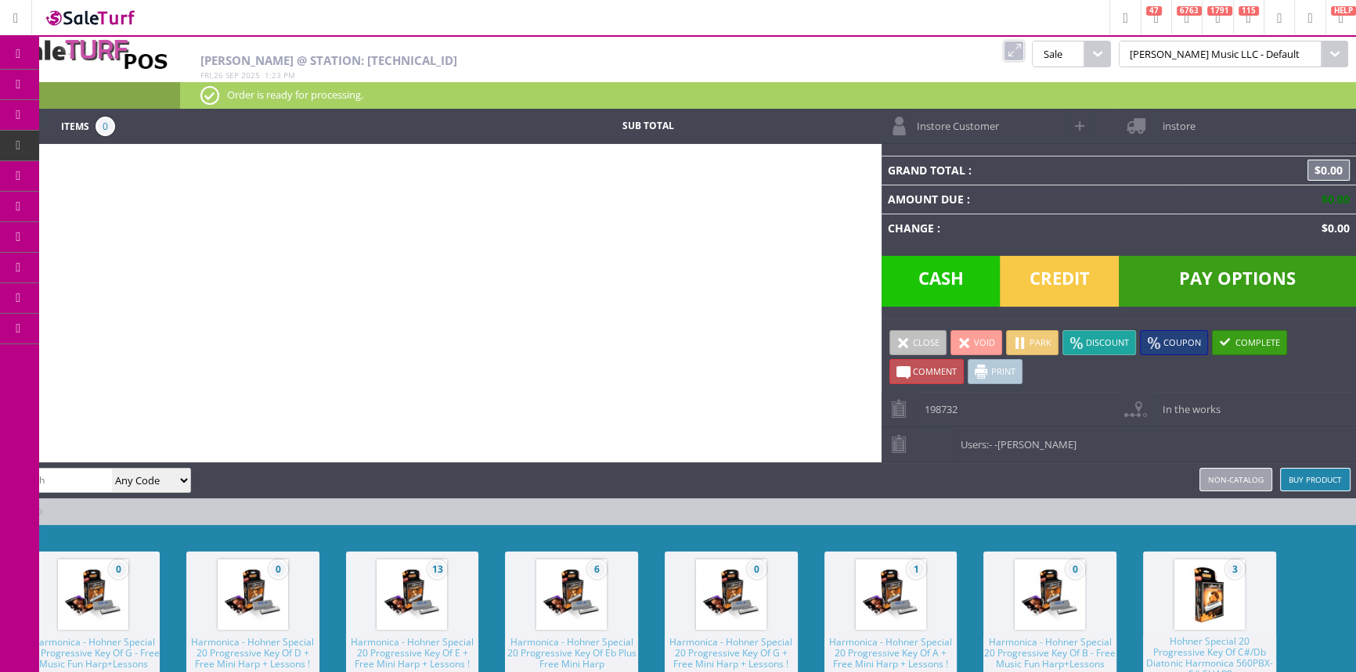
click at [105, 82] on span "Products" at bounding box center [114, 85] width 42 height 14
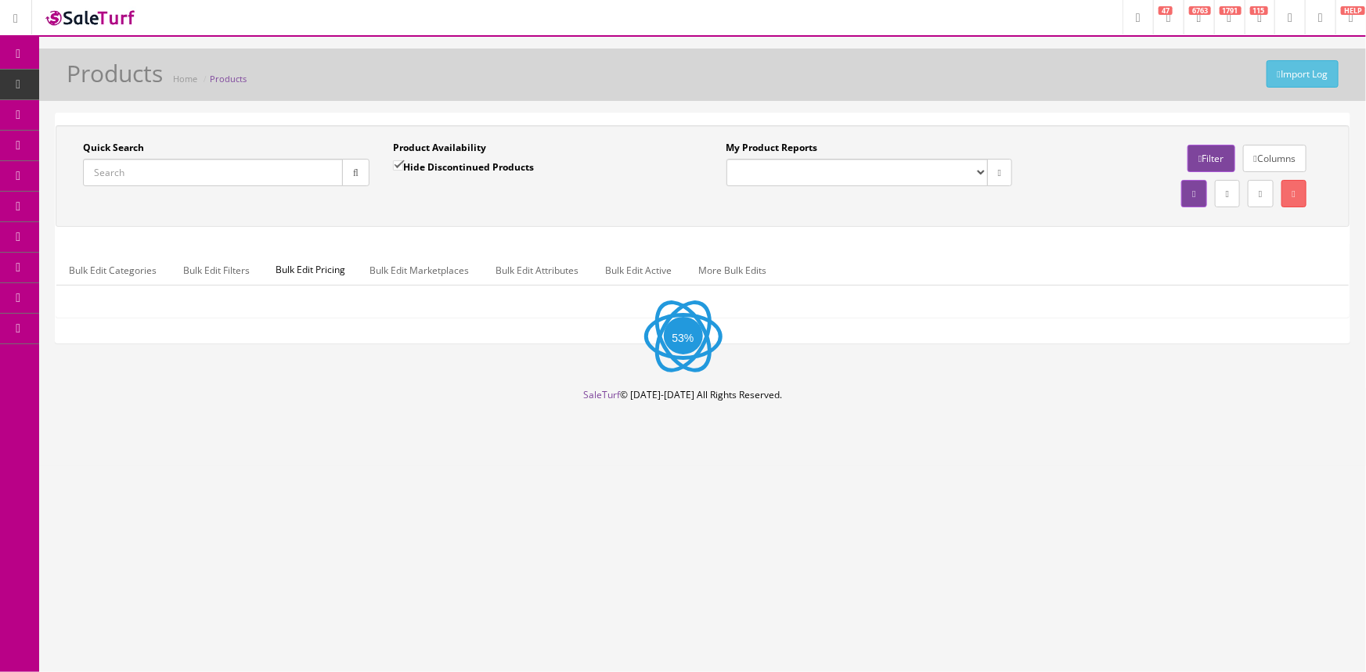
click at [150, 175] on input "Quick Search" at bounding box center [213, 172] width 260 height 27
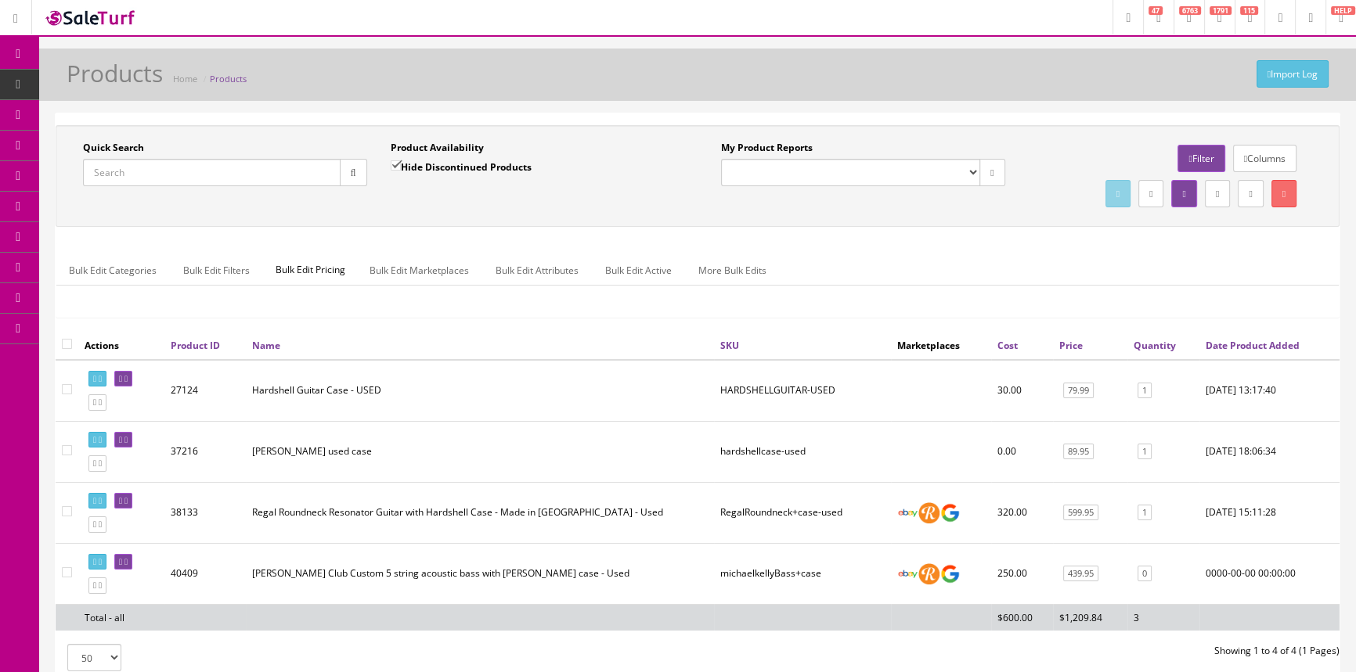
paste input "2910003521-CYJ2304055"
type input "2910003521-CYJ2304055"
click at [350, 178] on button "button" at bounding box center [353, 172] width 27 height 27
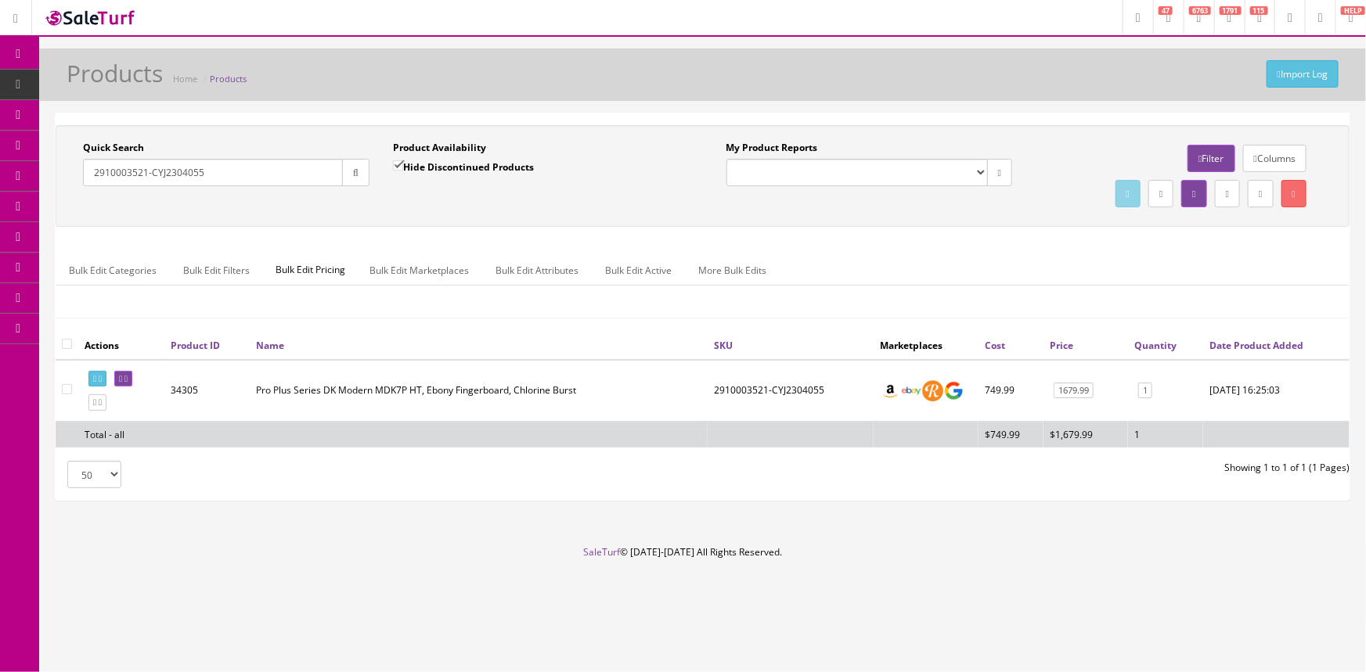
click at [110, 139] on span "POS Console" at bounding box center [121, 145] width 56 height 13
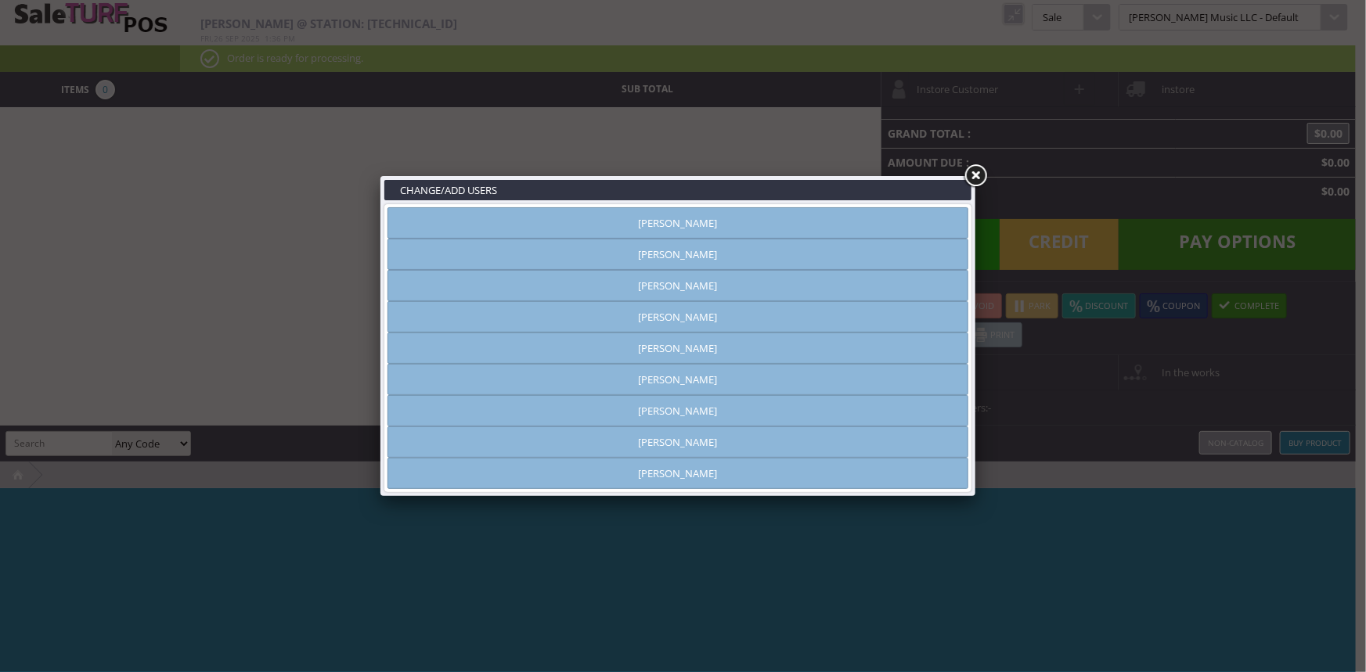
type input "[PERSON_NAME]"
drag, startPoint x: 744, startPoint y: 290, endPoint x: 753, endPoint y: 284, distance: 10.9
click at [744, 290] on link "[PERSON_NAME]" at bounding box center [678, 285] width 581 height 31
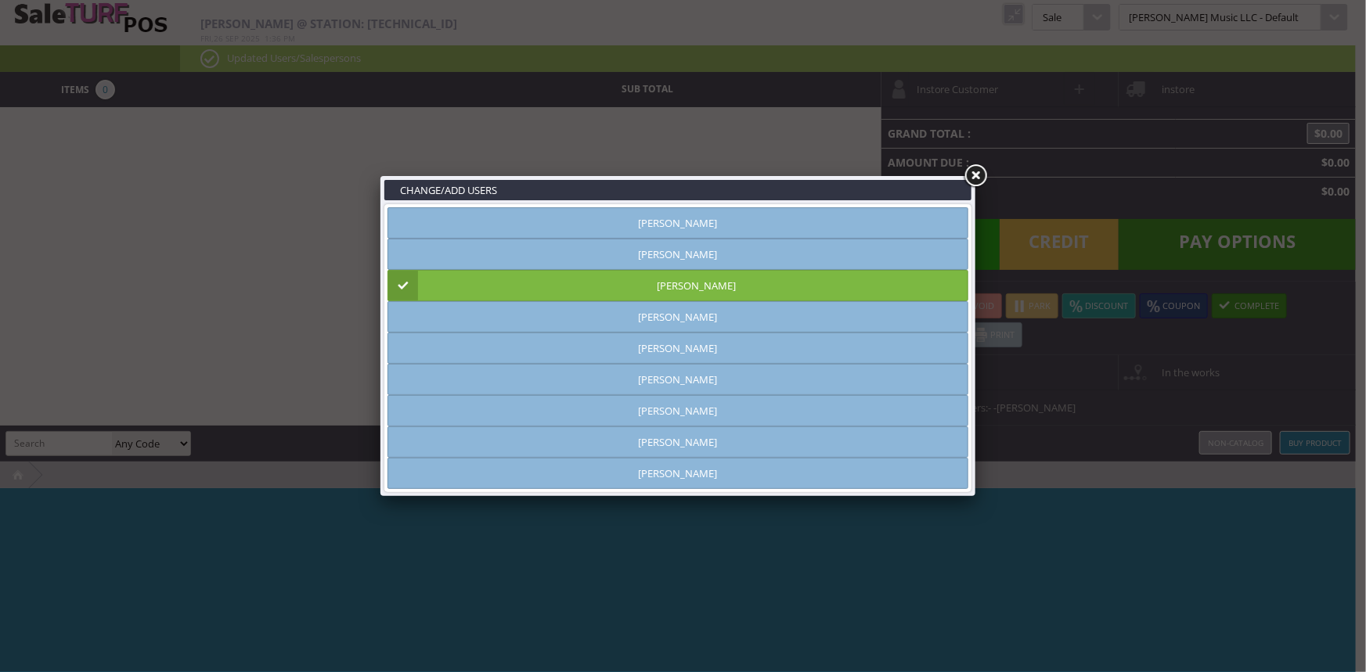
click at [975, 171] on link at bounding box center [975, 176] width 28 height 28
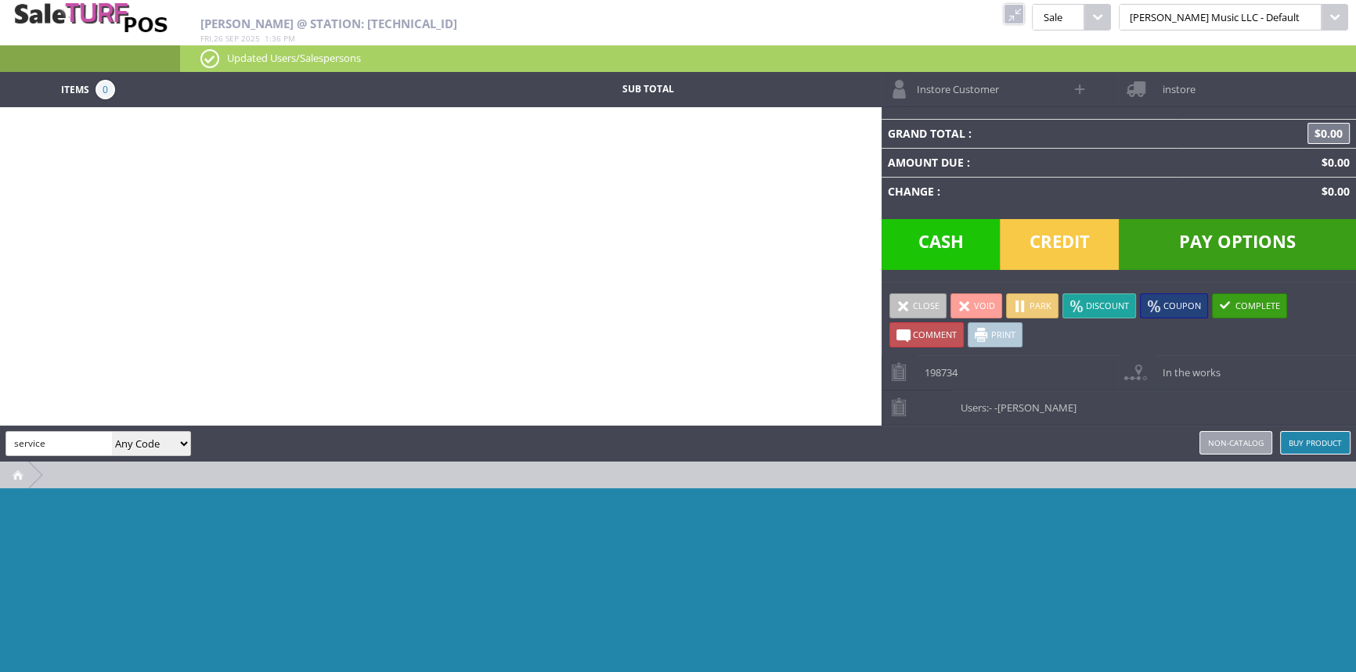
type input "service"
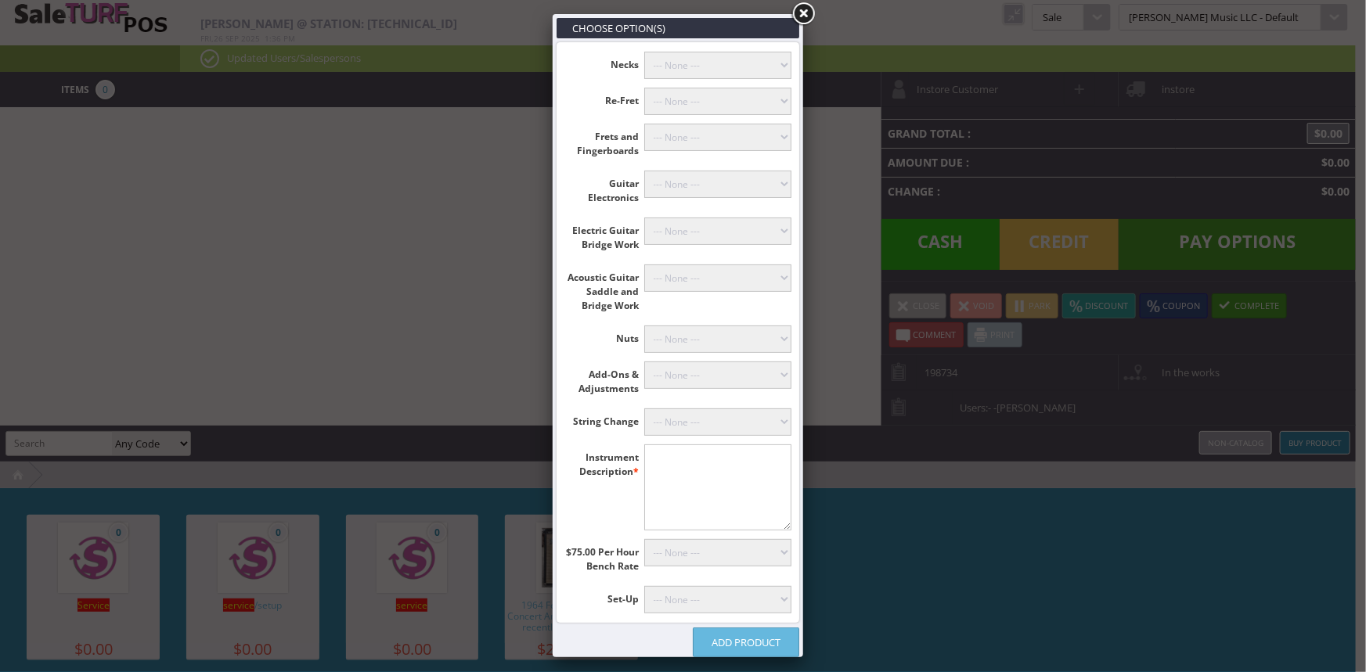
click at [717, 550] on select"] "--- None --- 10 Hours (+$750.00) 9 Hours (+$675.00) 8 Hours (+$600.00) 7 Hours …" at bounding box center [718, 552] width 148 height 27
select select"] "4"
click at [644, 539] on select"] "--- None --- 10 Hours (+$750.00) 9 Hours (+$675.00) 8 Hours (+$600.00) 7 Hours …" at bounding box center [718, 552] width 148 height 27
click at [715, 488] on textarea"] at bounding box center [718, 488] width 148 height 86
type textarea"] "fender Jaguar"
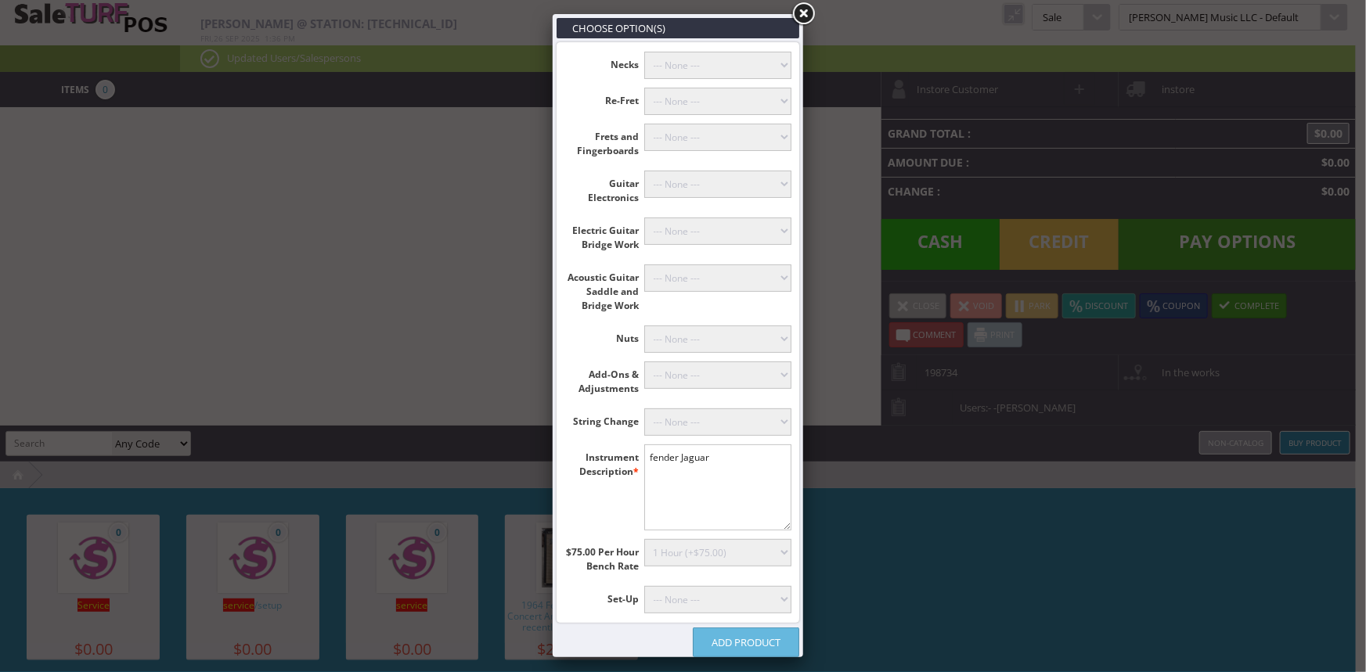
click at [731, 636] on link "Add Product" at bounding box center [746, 643] width 106 height 30
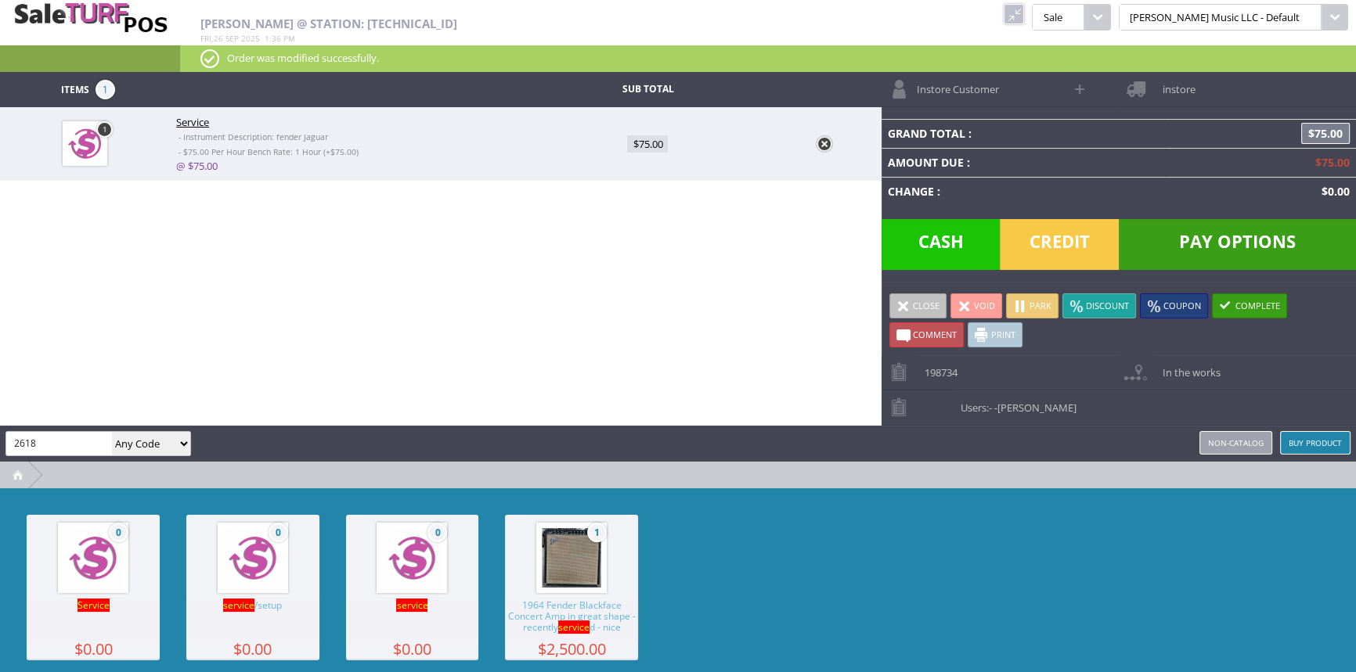
type input "2618"
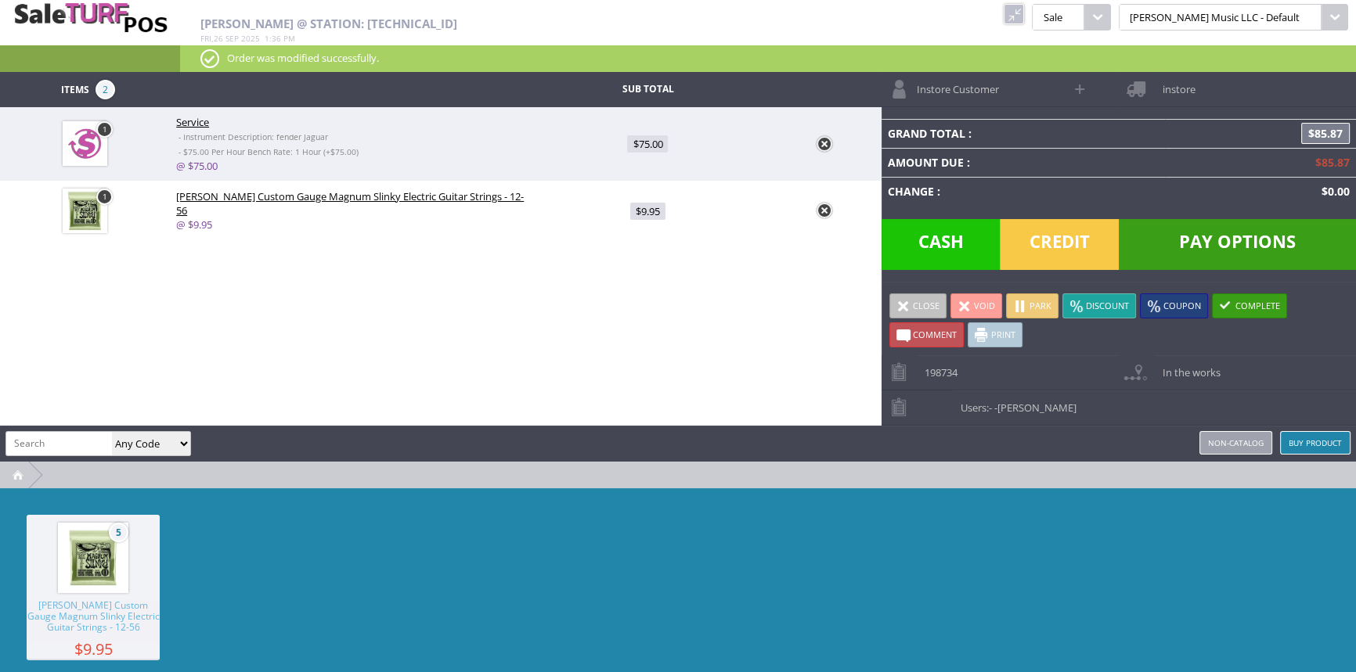
click at [1081, 88] on span at bounding box center [1081, 89] width 18 height 18
select select "6"
select select "1"
select select "6"
select select "1"
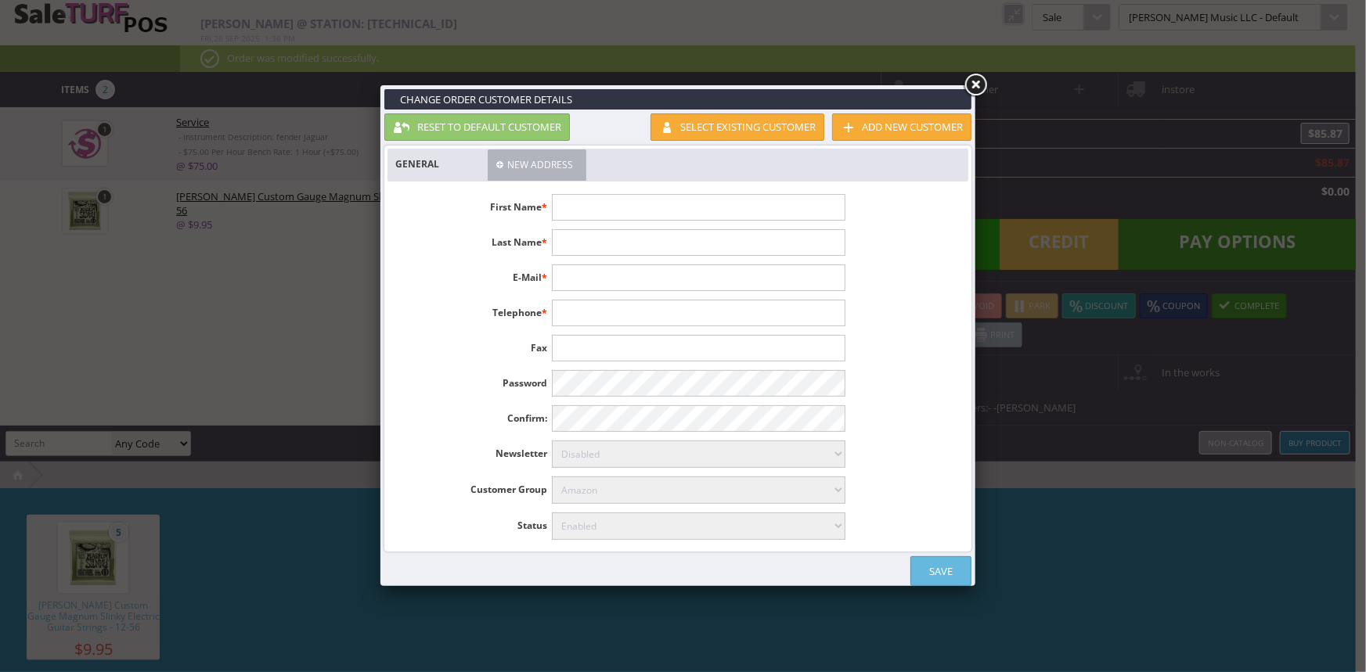
click at [807, 204] on input "text" at bounding box center [698, 207] width 293 height 27
type input "Raliegh"
click at [961, 568] on link "Save" at bounding box center [940, 572] width 61 height 30
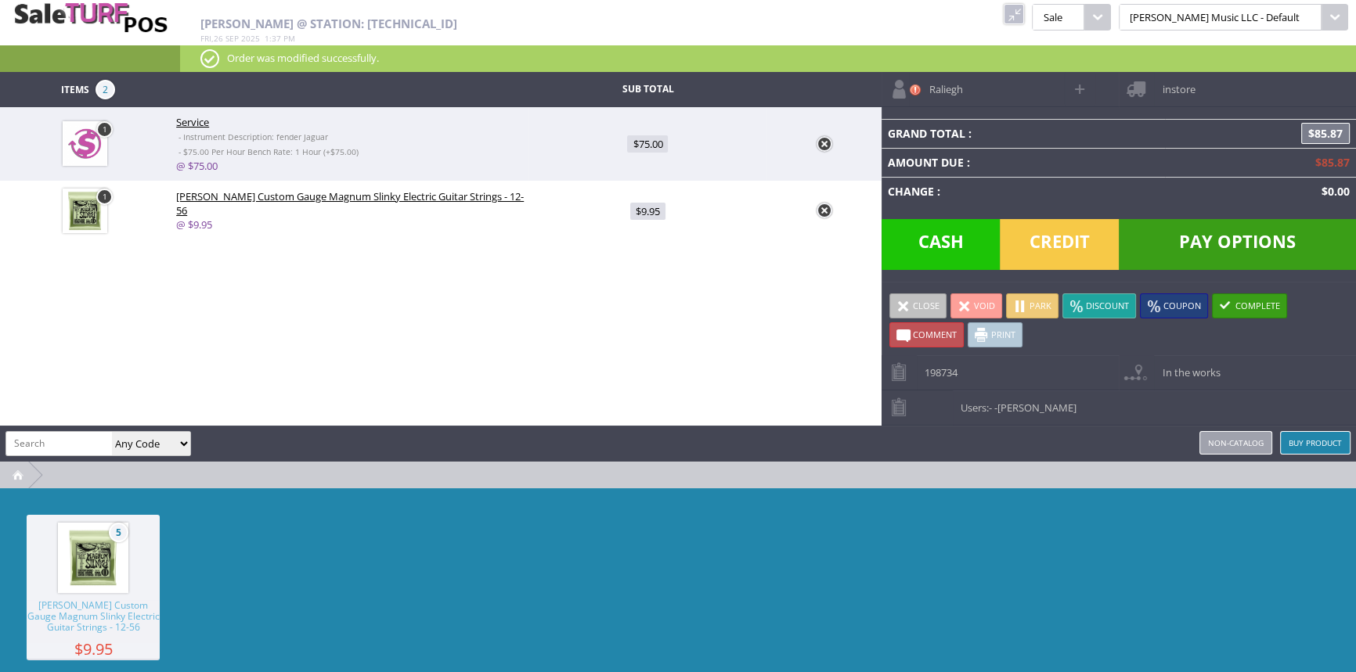
click at [1003, 331] on link "Print" at bounding box center [995, 335] width 55 height 25
click at [906, 305] on span at bounding box center [903, 306] width 14 height 14
